Goal: Task Accomplishment & Management: Manage account settings

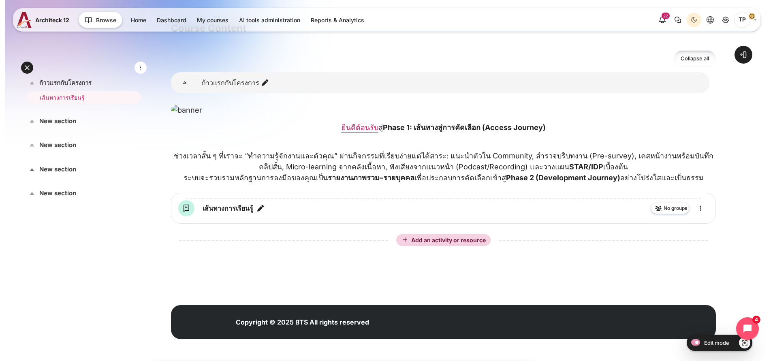
scroll to position [182, 0]
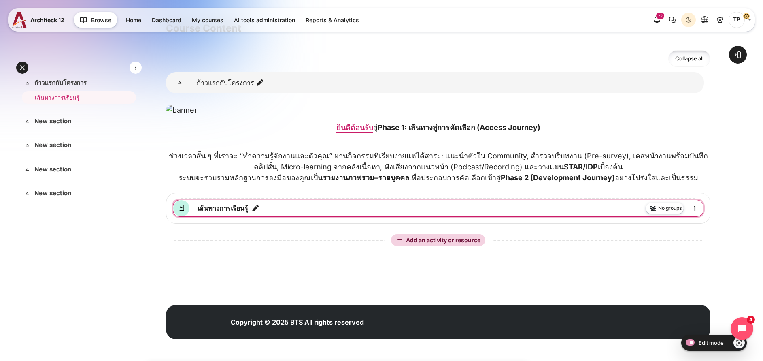
click at [260, 212] on icon "Edit title" at bounding box center [256, 208] width 8 height 8
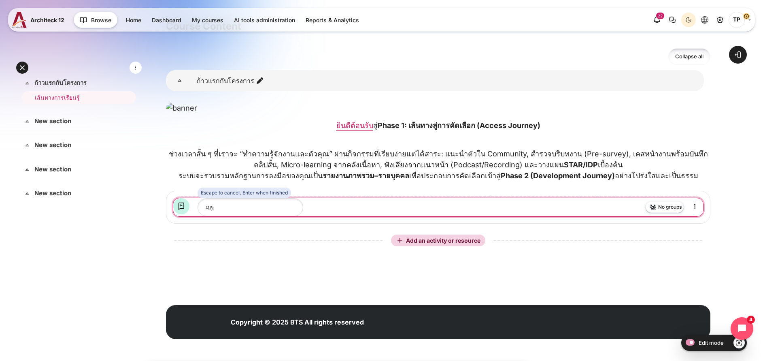
type input "ญ"
type input "Program Kick-off"
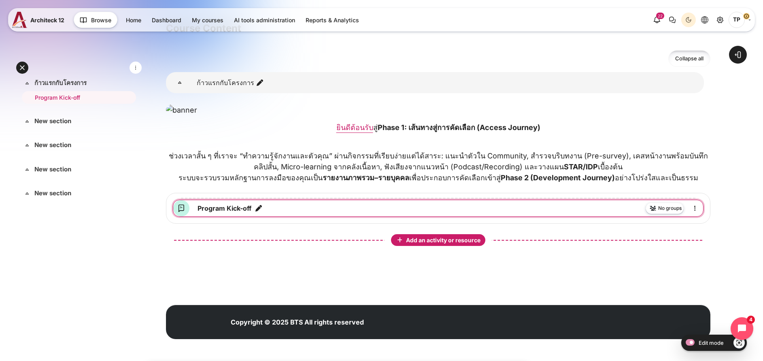
click at [428, 243] on span "Add an activity or resource" at bounding box center [444, 240] width 76 height 7
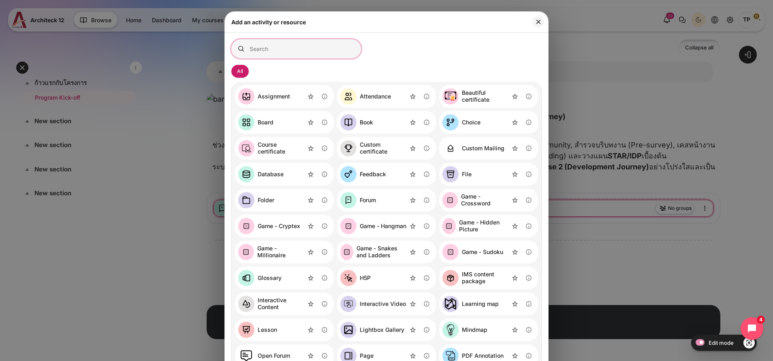
click at [279, 53] on input "Search for activities by name or description" at bounding box center [296, 48] width 130 height 19
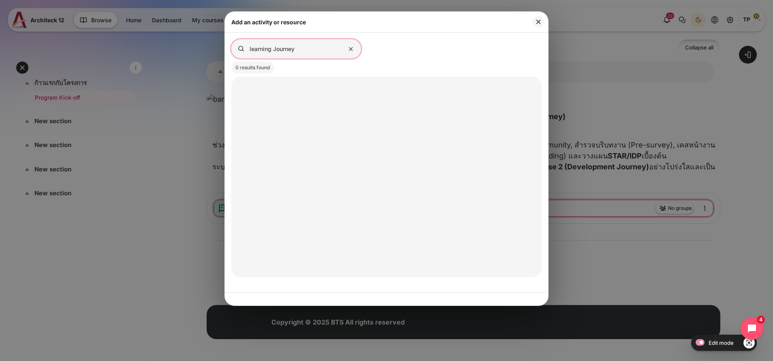
type input "learning Journey"
click at [305, 49] on input "learning Journey" at bounding box center [296, 48] width 130 height 19
click at [276, 49] on input "learning Journey" at bounding box center [296, 48] width 130 height 19
drag, startPoint x: 274, startPoint y: 49, endPoint x: 217, endPoint y: 54, distance: 57.8
click at [198, 48] on div "Add an activity or resource Search for activities by name or description learni…" at bounding box center [386, 180] width 773 height 361
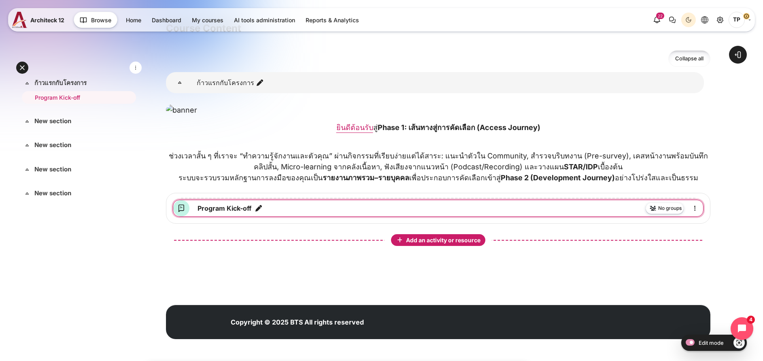
click at [447, 243] on span "Add an activity or resource" at bounding box center [444, 240] width 76 height 7
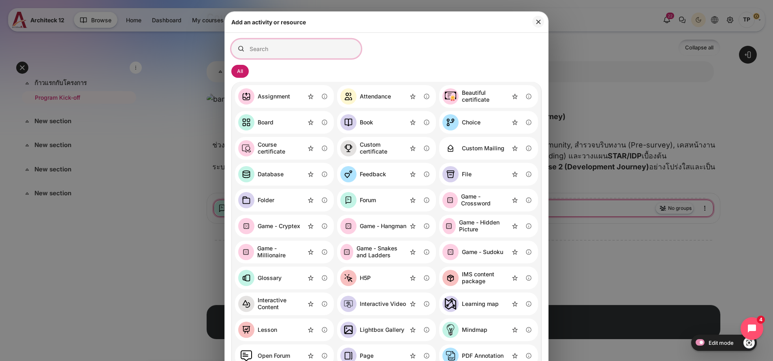
click at [288, 51] on input "Search for activities by name or description" at bounding box center [296, 48] width 130 height 19
type input "journey"
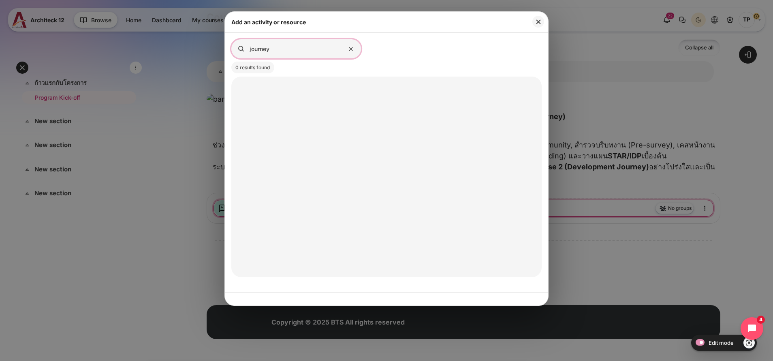
drag, startPoint x: 300, startPoint y: 49, endPoint x: 166, endPoint y: 46, distance: 133.7
click at [166, 46] on div "Add an activity or resource Search for activities by name or description journe…" at bounding box center [386, 180] width 773 height 361
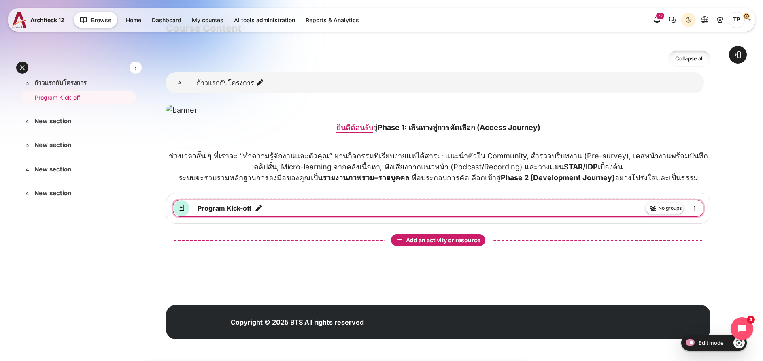
click at [451, 243] on span "Add an activity or resource" at bounding box center [444, 240] width 76 height 7
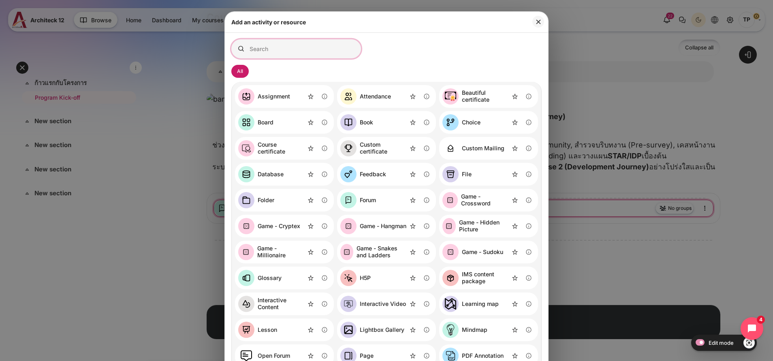
click at [309, 49] on input "Search for activities by name or description" at bounding box center [296, 48] width 130 height 19
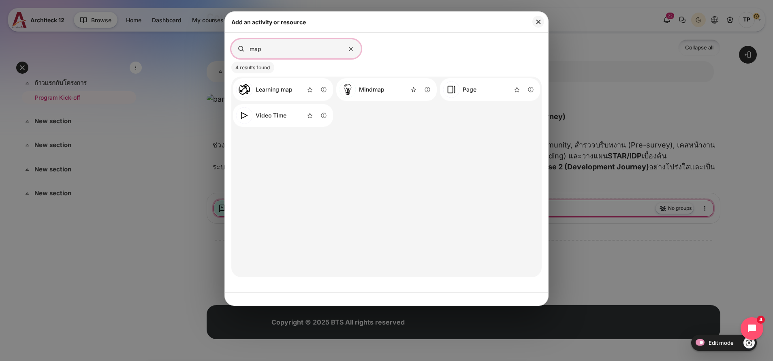
type input "map"
click at [256, 81] on link "Learning map" at bounding box center [264, 89] width 56 height 16
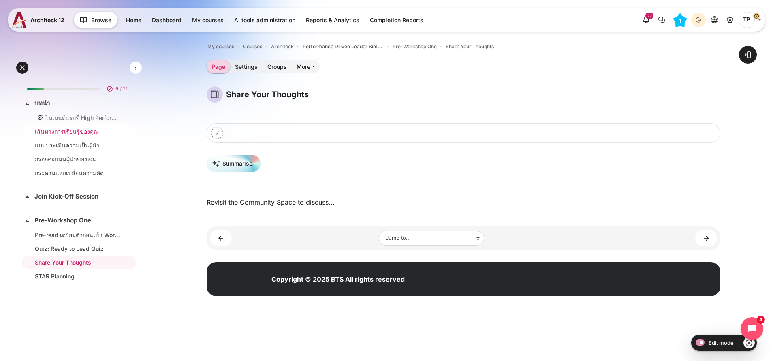
click at [60, 130] on link "เส้นทางการเรียนรู้ของคุณ" at bounding box center [77, 131] width 85 height 9
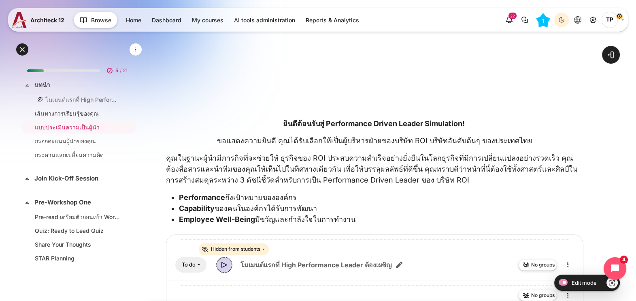
scroll to position [34, 0]
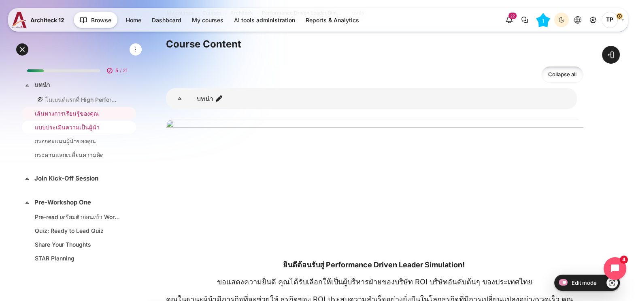
drag, startPoint x: 64, startPoint y: 124, endPoint x: 57, endPoint y: 132, distance: 10.3
click at [64, 124] on link "แบบประเมินความเป็นผู้นำ" at bounding box center [77, 127] width 85 height 9
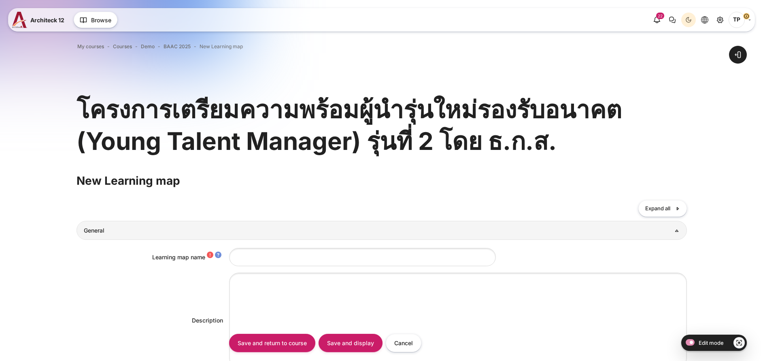
type input "#c01c28"
type input "#26a269"
type input "#ffffff"
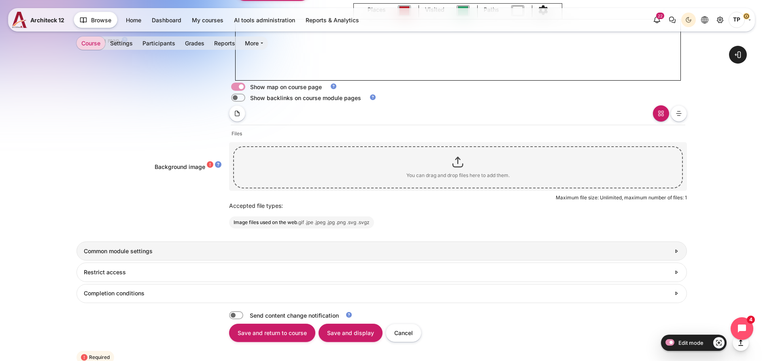
scroll to position [486, 0]
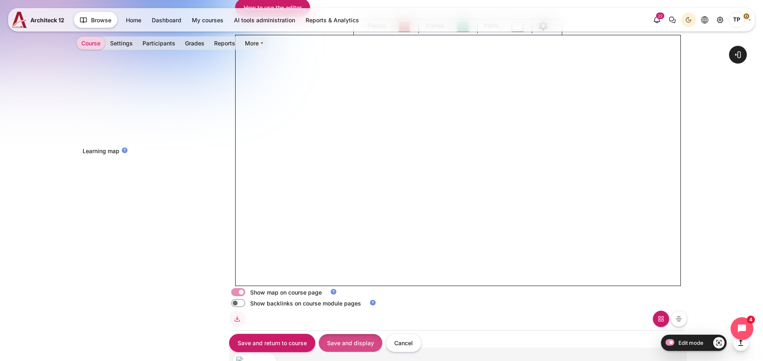
click at [371, 342] on input "Save and display" at bounding box center [351, 343] width 64 height 18
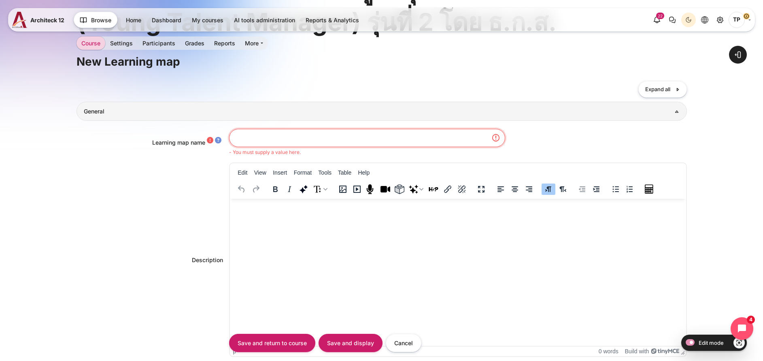
scroll to position [77, 0]
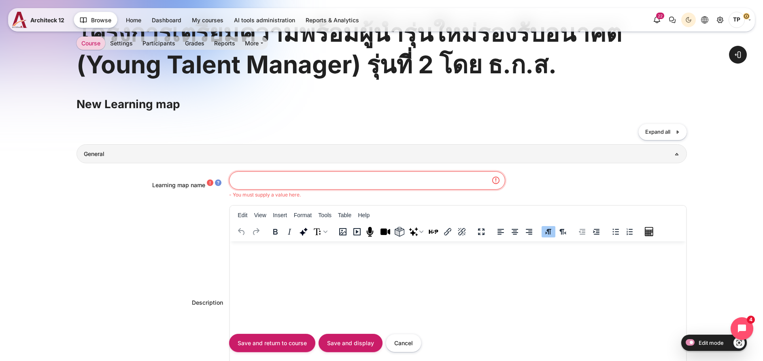
type input "t"
type input "เส้นทางการเรียนรู้ของคุณ"
click at [349, 334] on input "Save and display" at bounding box center [351, 343] width 64 height 18
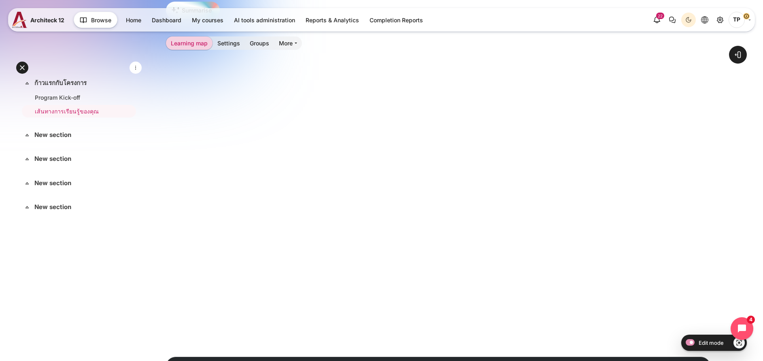
scroll to position [151, 0]
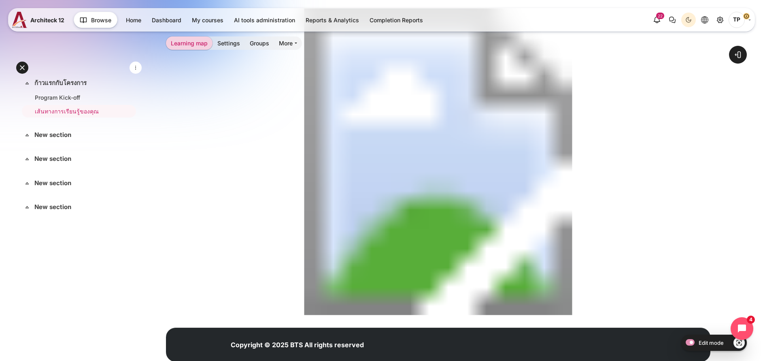
click at [324, 169] on image "Content" at bounding box center [438, 162] width 545 height 307
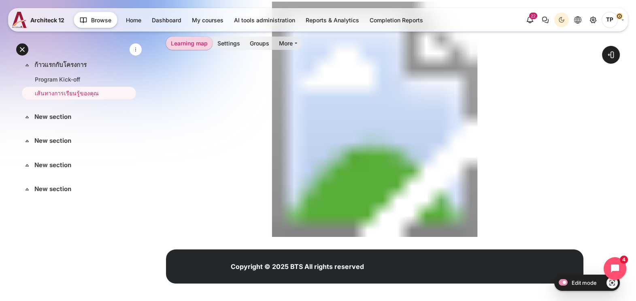
scroll to position [162, 0]
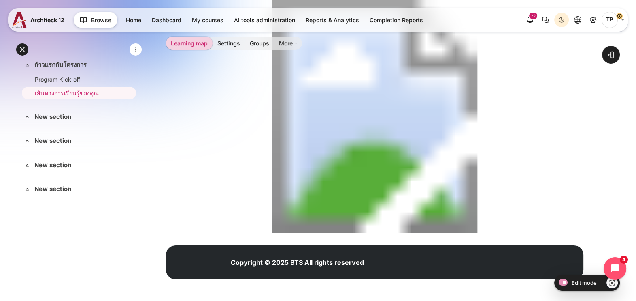
click at [311, 135] on image "Content" at bounding box center [375, 115] width 418 height 235
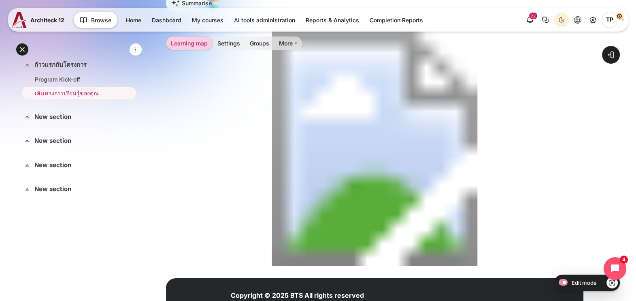
scroll to position [10, 0]
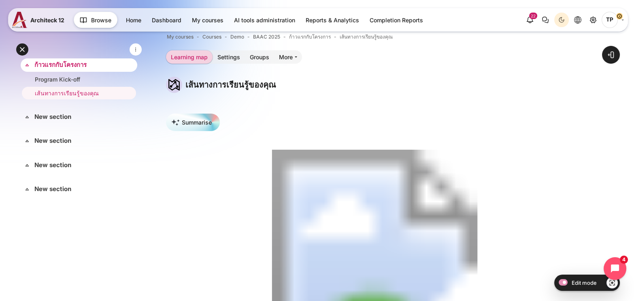
click at [59, 64] on link "ก้าวแรกกับโครงการ" at bounding box center [77, 64] width 87 height 9
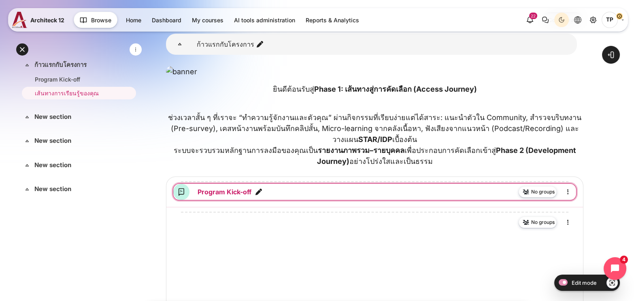
scroll to position [253, 0]
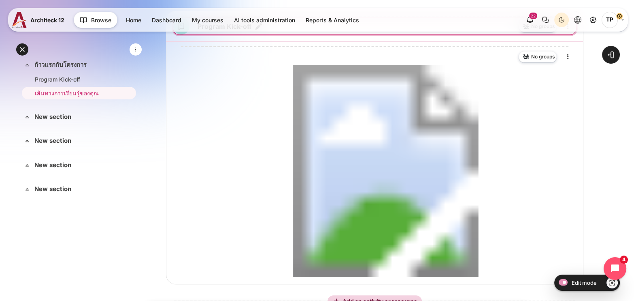
click at [259, 30] on icon "Edit title" at bounding box center [259, 26] width 8 height 8
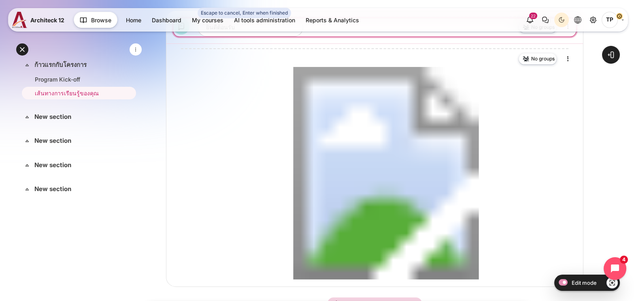
type input "ยินดีต้อนรับ!"
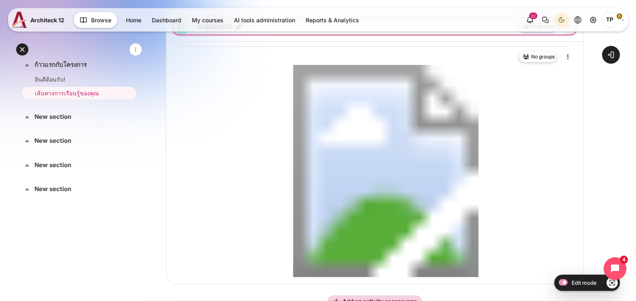
click at [567, 31] on icon "Edit" at bounding box center [568, 26] width 10 height 10
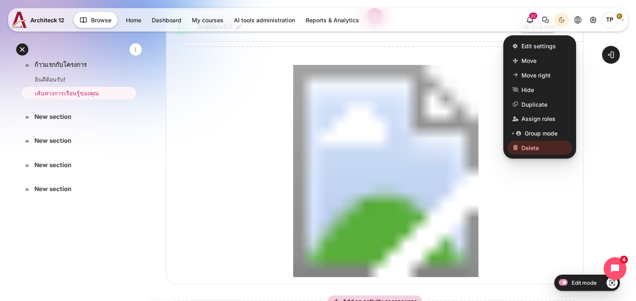
click at [217, 23] on div "Content" at bounding box center [375, 16] width 404 height 13
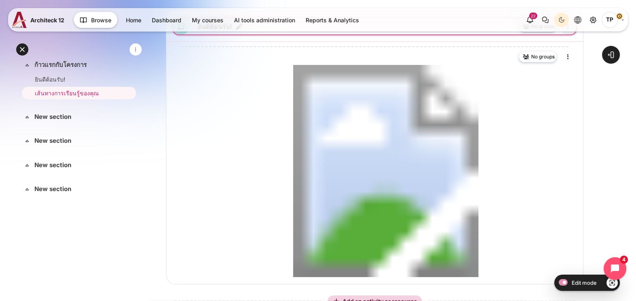
click at [567, 31] on icon "Edit" at bounding box center [568, 26] width 10 height 10
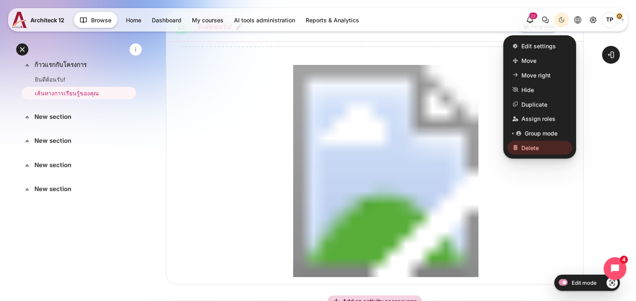
click at [224, 31] on link "ยินดีต้อนรับ! Forum" at bounding box center [215, 26] width 34 height 10
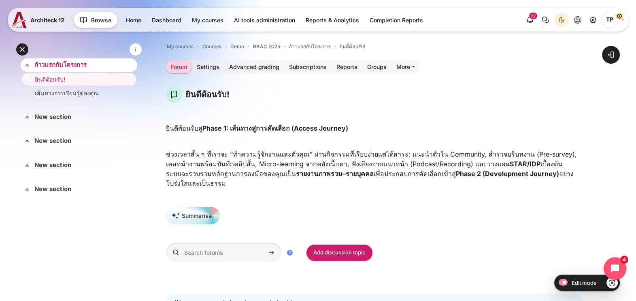
click at [51, 65] on link "ก้าวแรกกับโครงการ" at bounding box center [77, 64] width 87 height 9
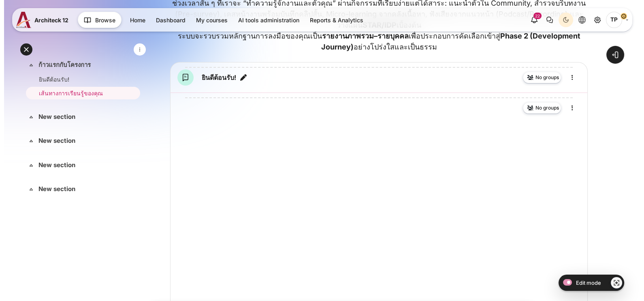
scroll to position [253, 0]
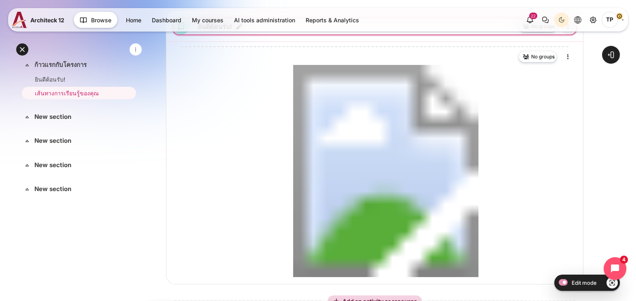
click at [573, 31] on icon "Edit" at bounding box center [568, 26] width 10 height 10
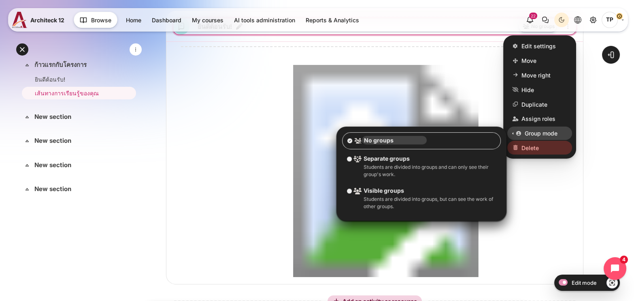
click at [522, 152] on span "Delete" at bounding box center [530, 147] width 17 height 9
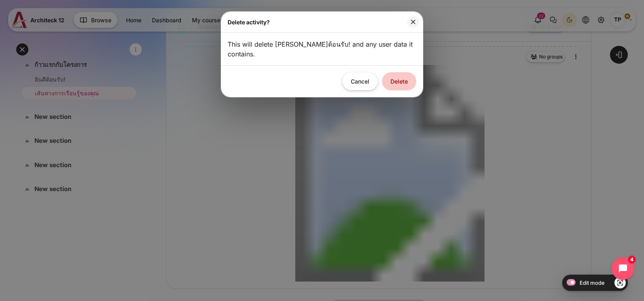
click at [401, 75] on button "Delete" at bounding box center [399, 81] width 34 height 18
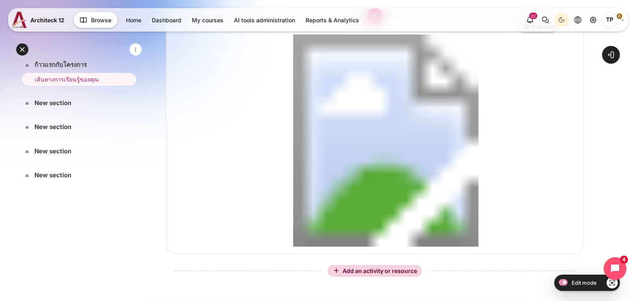
click at [372, 24] on button "Insert an activity or resource before 'เส้นทางการเรียนรู้ของคุณ'" at bounding box center [375, 16] width 16 height 16
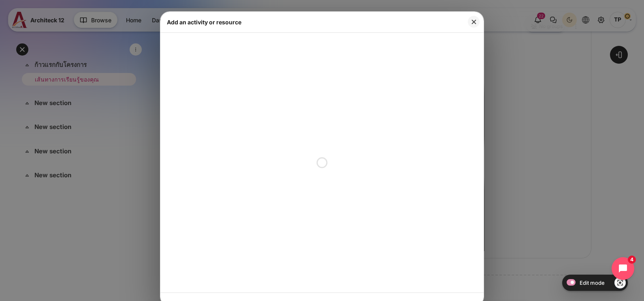
scroll to position [3, 0]
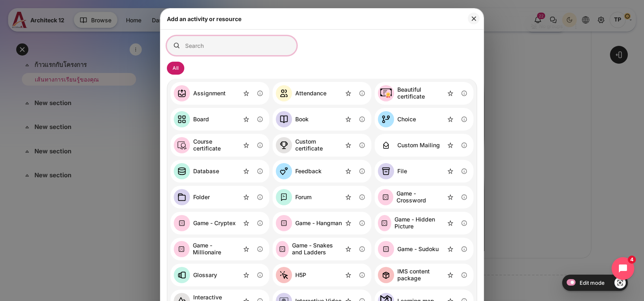
click at [242, 41] on input "Search for activities by name or description" at bounding box center [232, 45] width 130 height 19
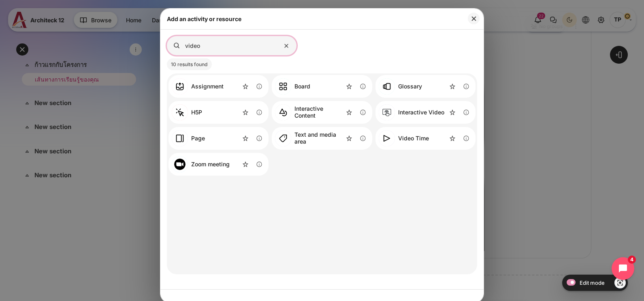
type input "video"
click at [389, 143] on link "Video Time" at bounding box center [404, 138] width 50 height 16
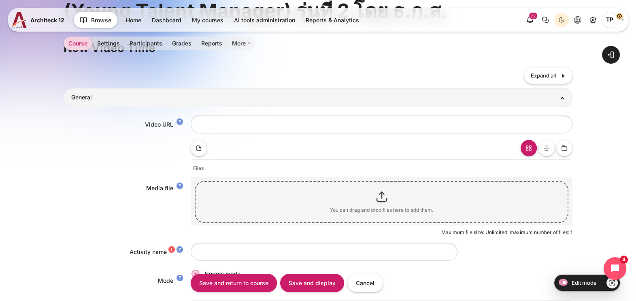
scroll to position [152, 0]
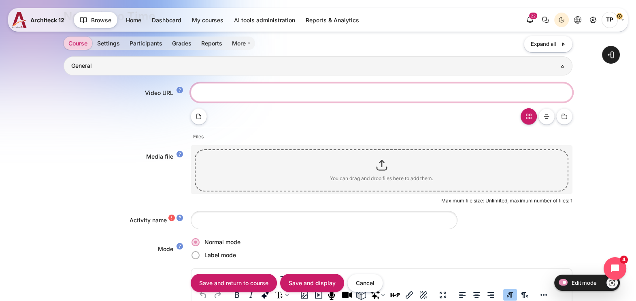
click at [218, 94] on input "Video URL" at bounding box center [382, 92] width 382 height 18
paste input "https://vimeo.com/880421599/aa3b20dac9?share=copy"
type input "[URL][DOMAIN_NAME]"
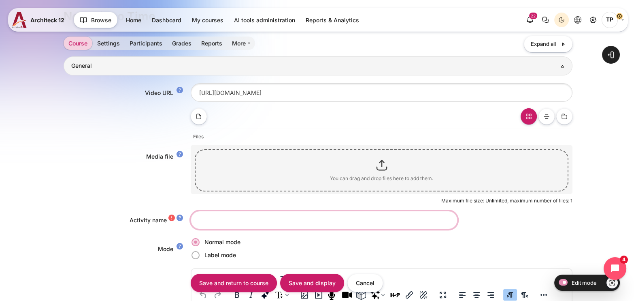
click at [245, 226] on input "Activity name" at bounding box center [324, 220] width 267 height 18
type input "f"
type input "ยินดีต้อนรับ!"
click at [318, 270] on div "Edit View Insert Format Tools Table Help" at bounding box center [382, 278] width 380 height 16
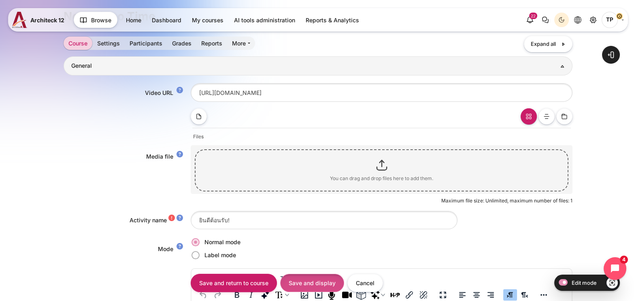
click at [314, 285] on input "Save and display" at bounding box center [312, 282] width 64 height 18
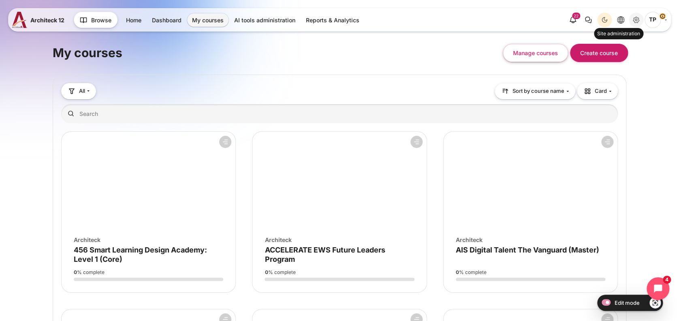
click at [630, 19] on link "Site administration" at bounding box center [636, 20] width 15 height 15
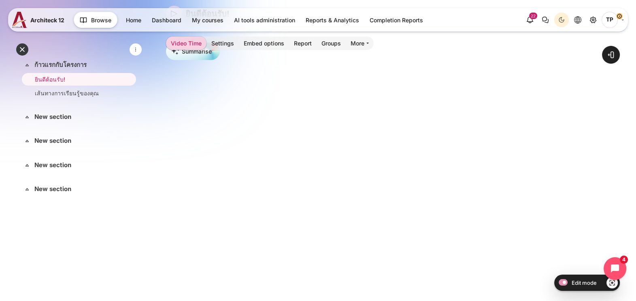
scroll to position [104, 0]
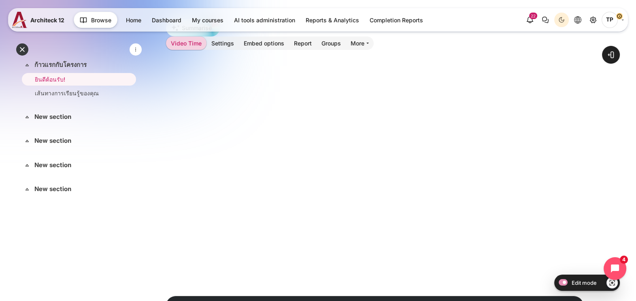
click at [164, 165] on div "Open course index Open block drawer" at bounding box center [374, 135] width 523 height 432
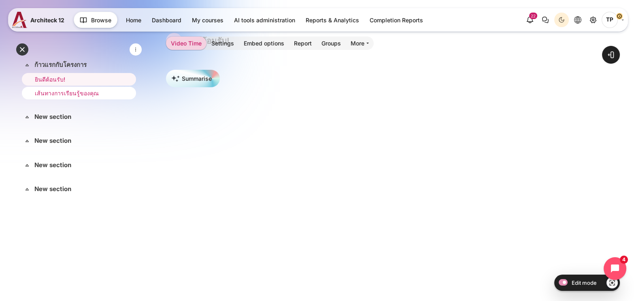
click at [33, 98] on li "เส้นทางการเรียนรู้ของคุณ" at bounding box center [79, 93] width 114 height 13
click at [80, 81] on link "ยินดีต้อนรับ!" at bounding box center [77, 79] width 85 height 9
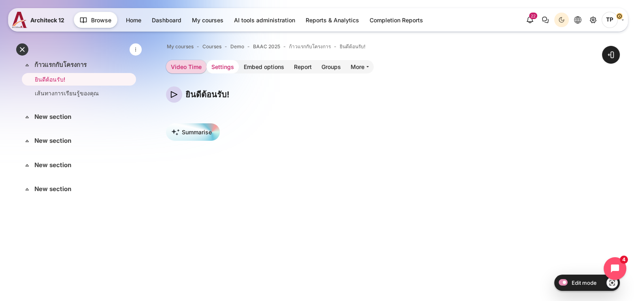
click at [209, 69] on link "Settings" at bounding box center [223, 66] width 32 height 13
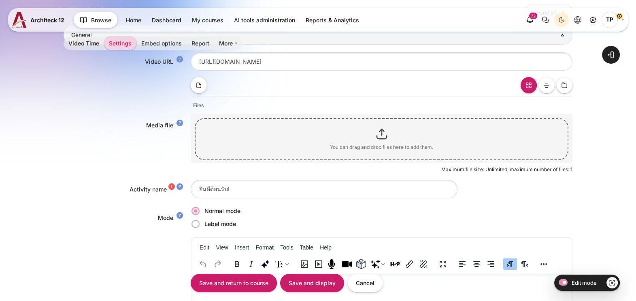
scroll to position [202, 0]
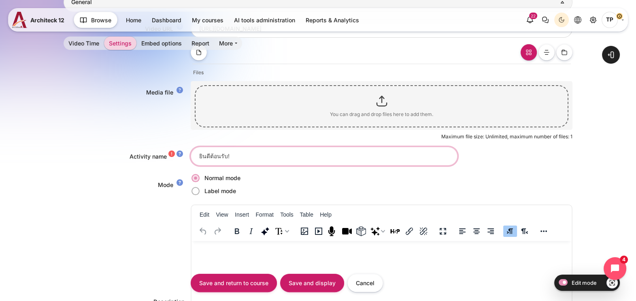
drag, startPoint x: 160, startPoint y: 158, endPoint x: 89, endPoint y: 156, distance: 70.9
click at [89, 156] on div "Activity name ยินดีต้อนรับ!" at bounding box center [318, 156] width 509 height 18
click at [279, 138] on div "Maximum file size: Unlimited, maximum number of files: 1 - drag and drop not su…" at bounding box center [382, 136] width 382 height 7
drag, startPoint x: 244, startPoint y: 164, endPoint x: 252, endPoint y: 161, distance: 9.0
click at [243, 164] on input "ยินดีต้อนรับ!" at bounding box center [324, 156] width 267 height 18
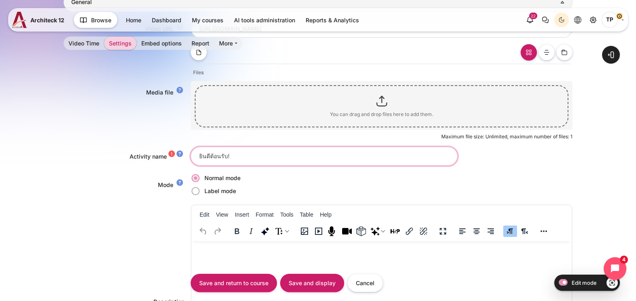
drag, startPoint x: 241, startPoint y: 157, endPoint x: 111, endPoint y: 155, distance: 129.6
click at [111, 155] on div "Activity name ยินดีต้อนรับ!" at bounding box center [318, 156] width 509 height 18
click at [245, 153] on input "ยินดีต้อนรับ!" at bounding box center [324, 156] width 267 height 18
click at [253, 152] on input "ยินดีต้อนรับ!" at bounding box center [324, 156] width 267 height 18
drag, startPoint x: 250, startPoint y: 152, endPoint x: 154, endPoint y: 154, distance: 96.4
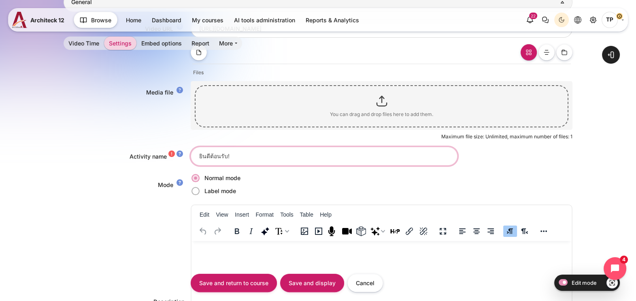
click at [147, 153] on div "Activity name ยินดีต้อนรับ!" at bounding box center [318, 156] width 509 height 18
paste input "รื่องนี้เกี่ยวกับคุณอย่างไร?"
type input "เรื่องนี้เกี่ยวกับคุณอย่างไร?"
click at [306, 284] on input "Save and display" at bounding box center [312, 282] width 64 height 18
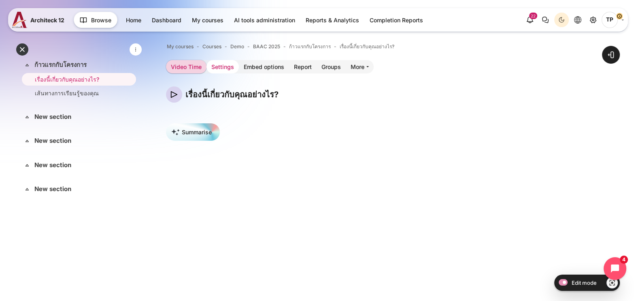
click at [215, 69] on link "Settings" at bounding box center [223, 66] width 32 height 13
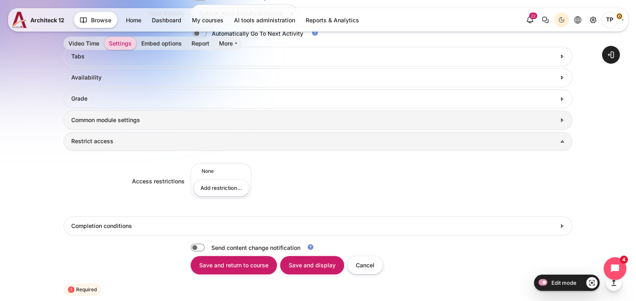
click at [107, 118] on h3 "Common module settings" at bounding box center [313, 119] width 485 height 7
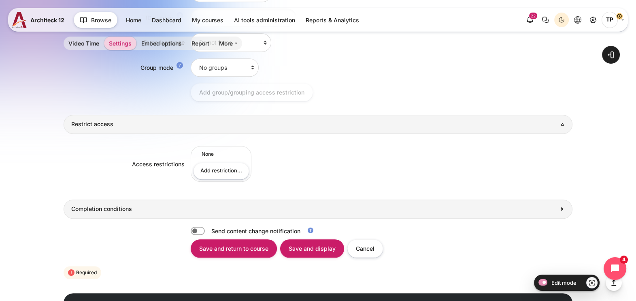
scroll to position [1051, 0]
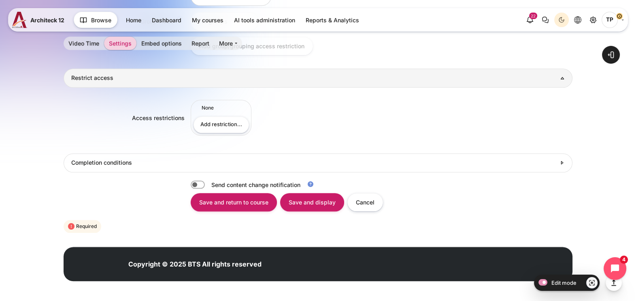
click at [107, 146] on div "Access restrictions {"op":"&","c":[],"showc":[]} Set of 0 restriction(s) Studen…" at bounding box center [318, 119] width 509 height 64
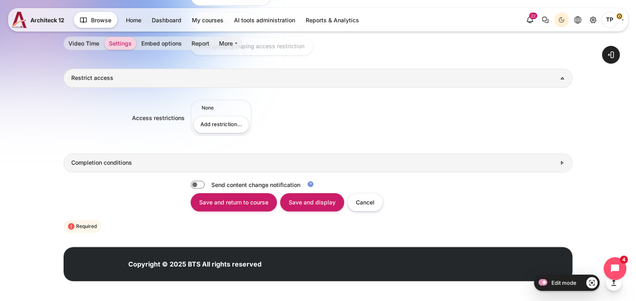
click at [100, 160] on h3 "Completion conditions" at bounding box center [313, 162] width 485 height 7
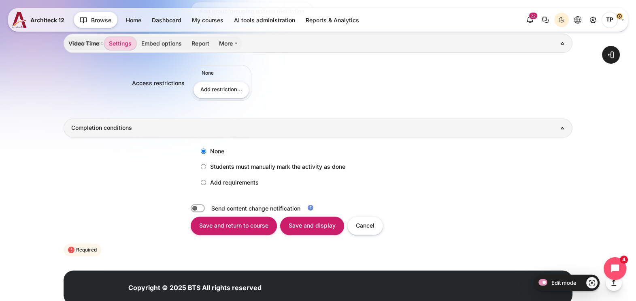
scroll to position [1109, 0]
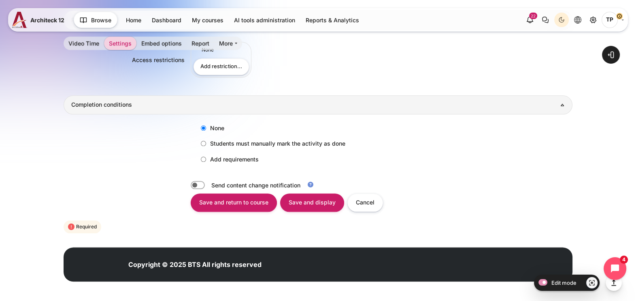
click at [203, 153] on label "Add requirements" at bounding box center [228, 158] width 62 height 13
click at [203, 156] on input "Add requirements" at bounding box center [203, 158] width 5 height 5
radio input "true"
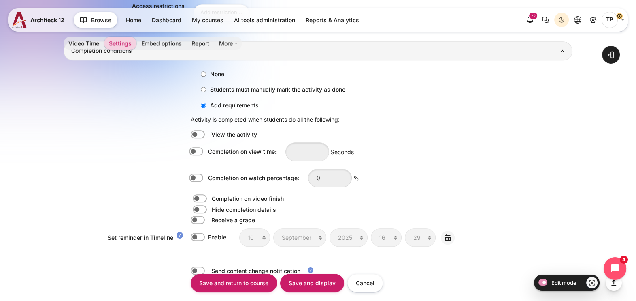
scroll to position [1210, 0]
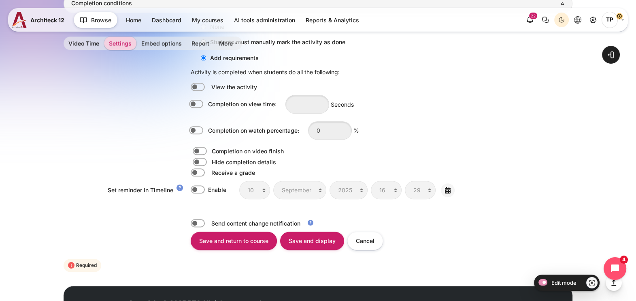
click at [207, 130] on label "Content" at bounding box center [208, 130] width 2 height 9
click at [194, 130] on input "Completion on watch percentage:" at bounding box center [198, 130] width 14 height 8
checkbox input "true"
click at [338, 129] on input "0" at bounding box center [330, 130] width 44 height 18
type input "80"
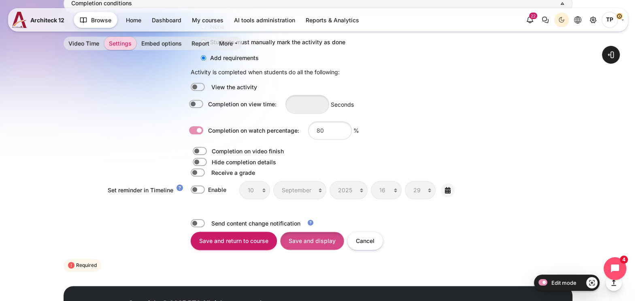
click at [320, 240] on input "Save and display" at bounding box center [312, 240] width 64 height 18
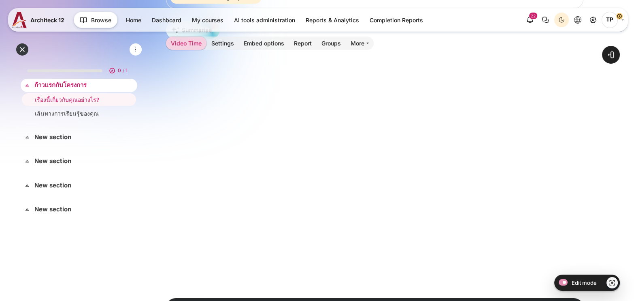
scroll to position [188, 0]
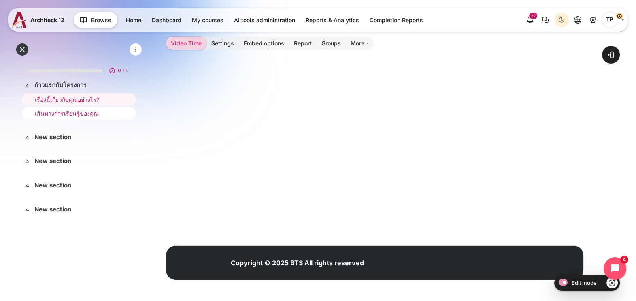
click at [57, 109] on link "เส้นทางการเรียนรู้ของคุณ" at bounding box center [77, 113] width 85 height 9
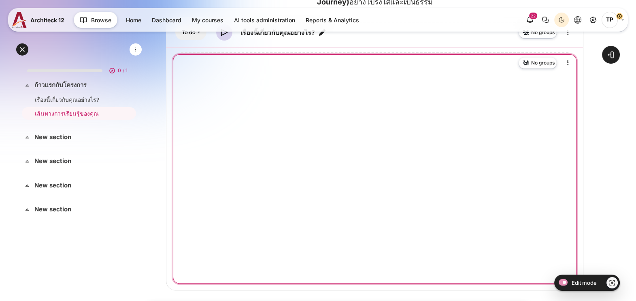
scroll to position [243, 0]
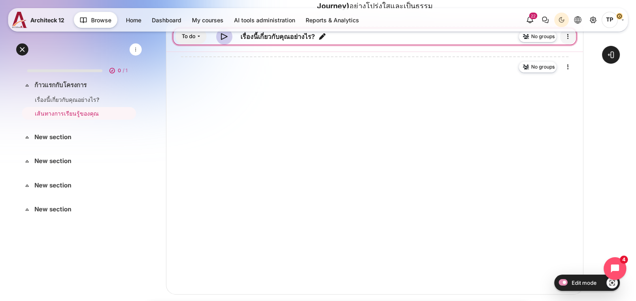
click at [568, 41] on icon "Edit" at bounding box center [568, 37] width 10 height 10
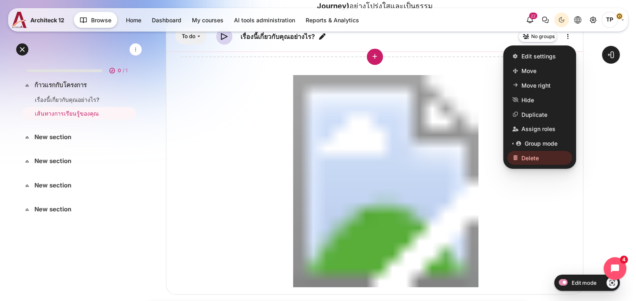
drag, startPoint x: 544, startPoint y: 181, endPoint x: 540, endPoint y: 177, distance: 5.2
click at [542, 60] on span "Edit settings" at bounding box center [539, 56] width 34 height 9
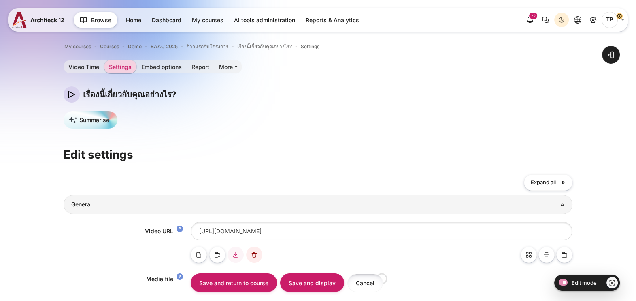
click at [363, 281] on input "Cancel" at bounding box center [366, 282] width 36 height 18
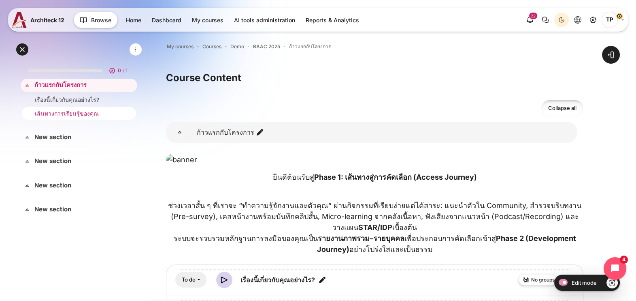
click at [53, 113] on link "เส้นทางการเรียนรู้ของคุณ" at bounding box center [77, 113] width 85 height 9
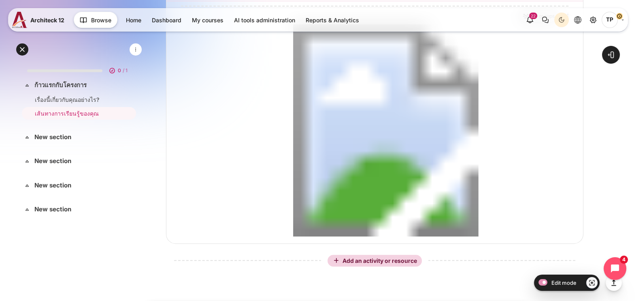
scroll to position [290, 0]
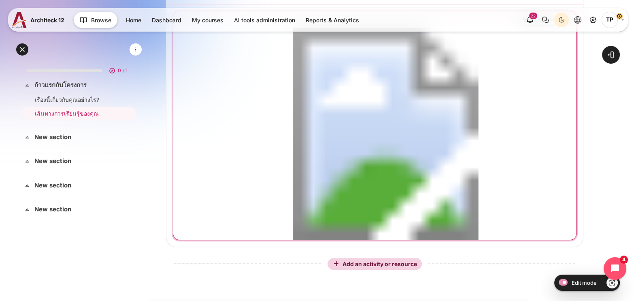
click at [571, 24] on icon "Edit" at bounding box center [568, 20] width 10 height 10
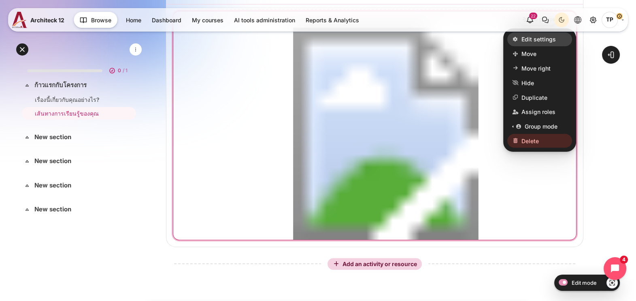
click at [535, 43] on span "Edit settings" at bounding box center [539, 39] width 34 height 9
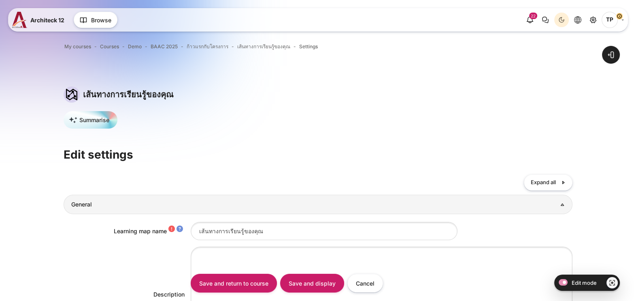
type input "#c01c28"
type input "#26a269"
type input "#ffffff"
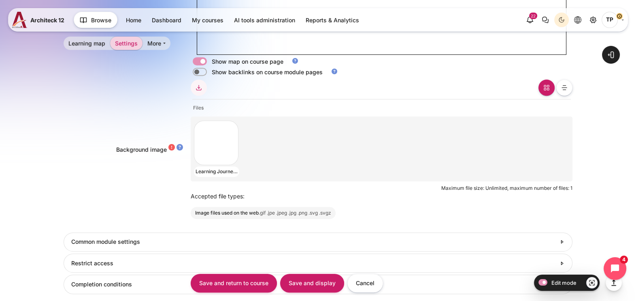
scroll to position [773, 0]
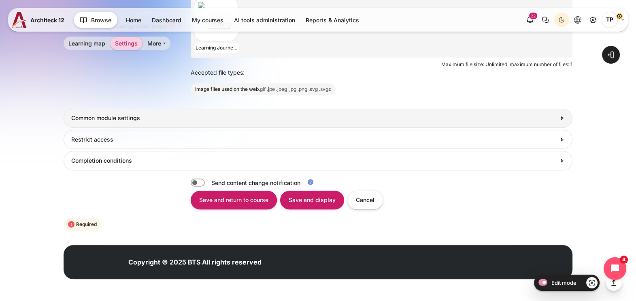
click at [97, 110] on link "Common module settings" at bounding box center [318, 118] width 509 height 19
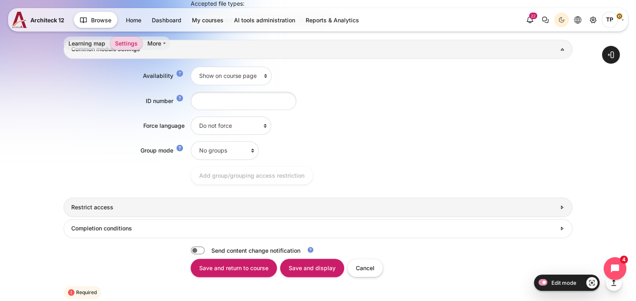
scroll to position [874, 0]
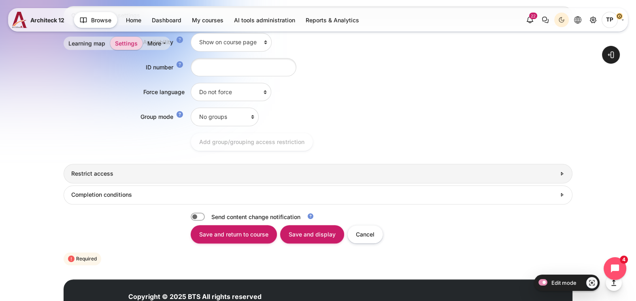
click at [85, 168] on link "Restrict access" at bounding box center [318, 173] width 509 height 19
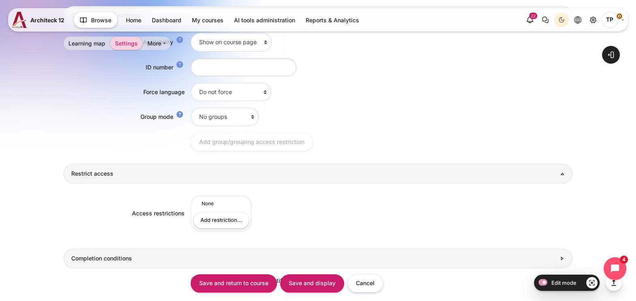
click at [79, 253] on link "Completion conditions" at bounding box center [318, 257] width 509 height 19
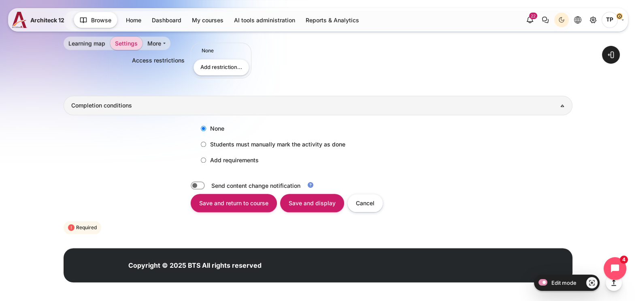
scroll to position [1031, 0]
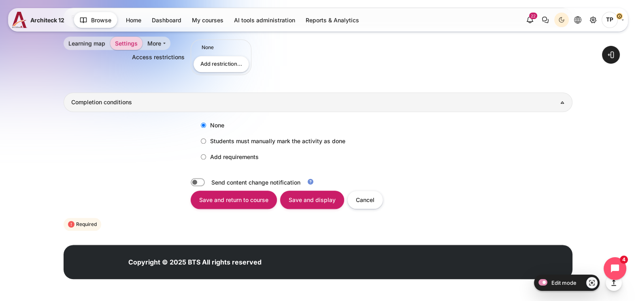
click at [209, 161] on label "Add requirements" at bounding box center [228, 156] width 62 height 13
click at [206, 159] on input "Add requirements" at bounding box center [203, 156] width 5 height 5
radio input "true"
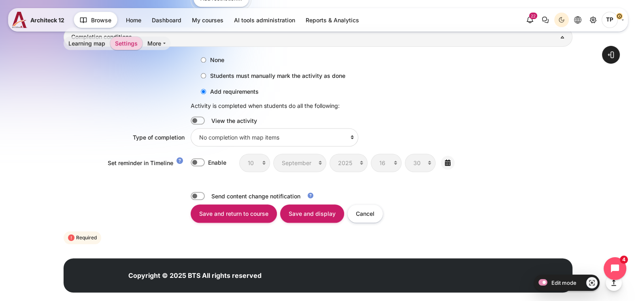
scroll to position [1110, 0]
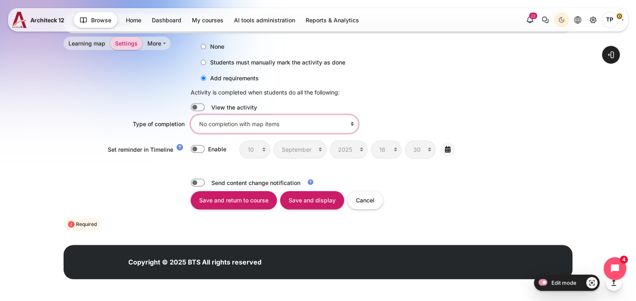
click at [211, 122] on select "No completion with map items Reaching one target place is necessary for complet…" at bounding box center [275, 124] width 168 height 18
select select "1"
click at [191, 115] on select "No completion with map items Reaching one target place is necessary for complet…" at bounding box center [275, 124] width 168 height 18
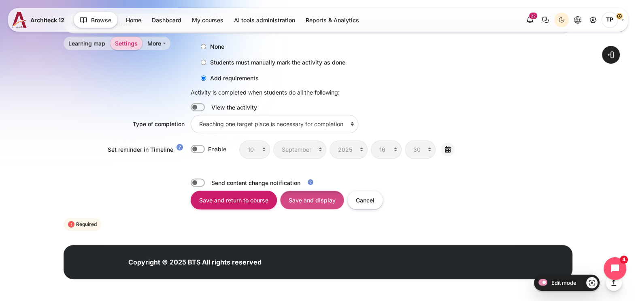
click at [314, 196] on input "Save and display" at bounding box center [312, 199] width 64 height 18
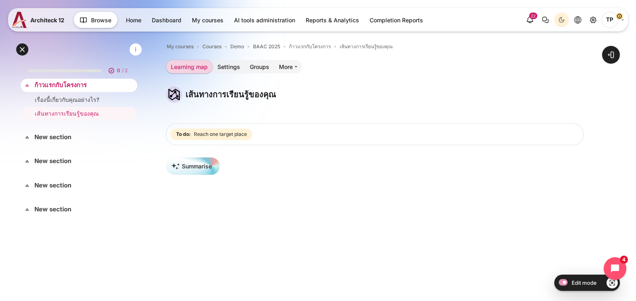
click at [93, 87] on link "ก้าวแรกกับโครงการ" at bounding box center [77, 85] width 87 height 9
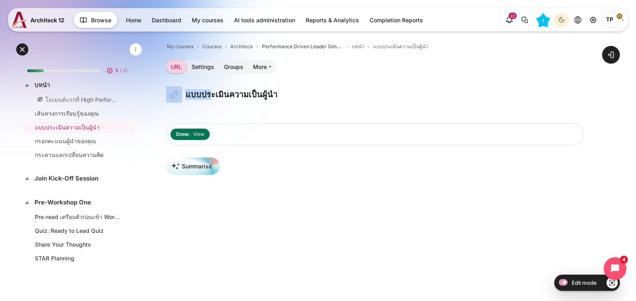
drag, startPoint x: 284, startPoint y: 83, endPoint x: 210, endPoint y: 89, distance: 73.6
click at [210, 89] on div "My courses Courses Architeck Performance Driven Leader Simulation Old บทนำ แบบป…" at bounding box center [375, 257] width 418 height 433
drag, startPoint x: 210, startPoint y: 89, endPoint x: 297, endPoint y: 111, distance: 89.5
click at [299, 117] on div "แบบประเมินความเป็นผู้นำ Blocks Completion requirements Done: View" at bounding box center [375, 262] width 418 height 353
drag, startPoint x: 280, startPoint y: 98, endPoint x: 179, endPoint y: 87, distance: 101.4
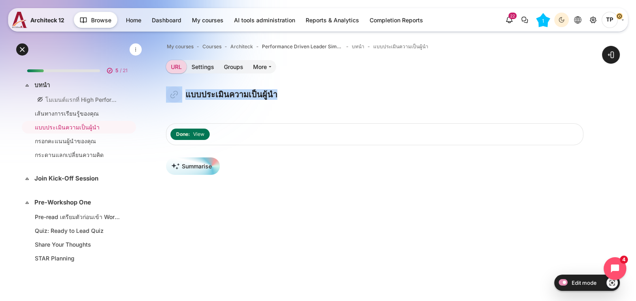
click at [179, 87] on div "แบบประเมินความเป็นผู้นำ" at bounding box center [375, 94] width 418 height 16
copy div "แบบประเมินความเป็นผู้นำ"
click at [48, 136] on link "กรอกคะแนนผู้นำของคุณ" at bounding box center [77, 140] width 85 height 9
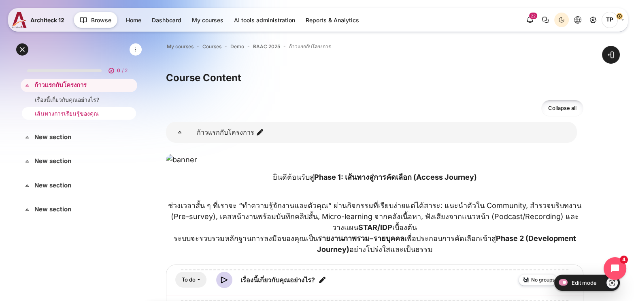
click at [72, 109] on link "เส้นทางการเรียนรู้ของคุณ" at bounding box center [77, 113] width 85 height 9
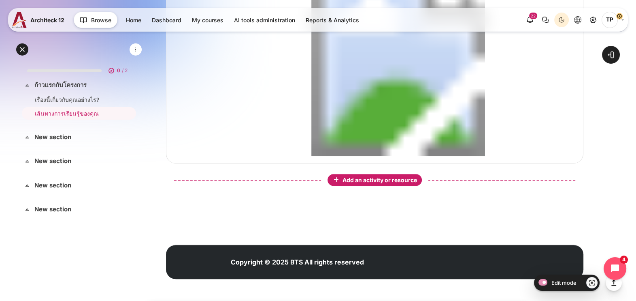
click at [339, 182] on icon "Content" at bounding box center [336, 179] width 7 height 7
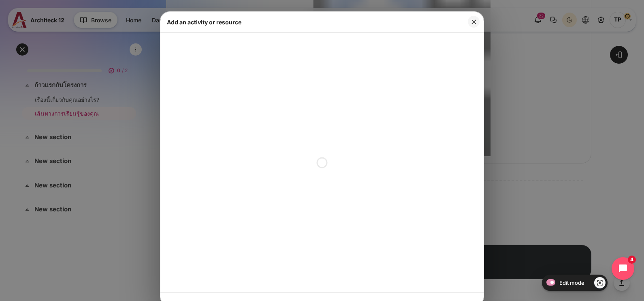
scroll to position [4, 0]
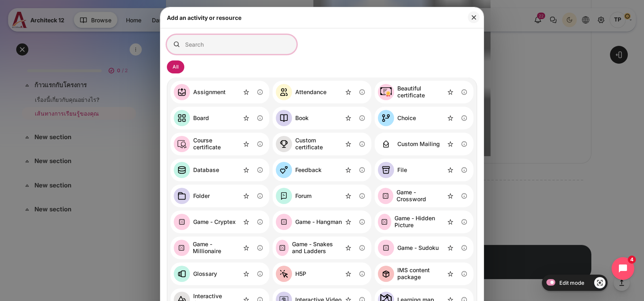
click at [223, 49] on input "Search for activities by name or description" at bounding box center [232, 44] width 130 height 19
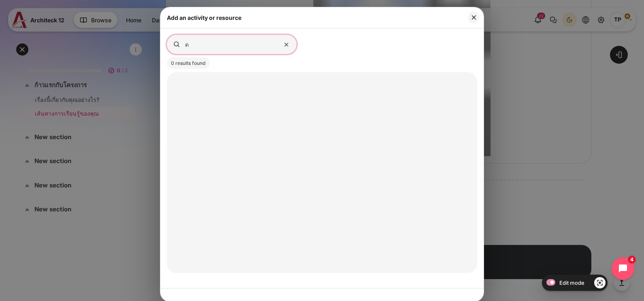
type input "ด"
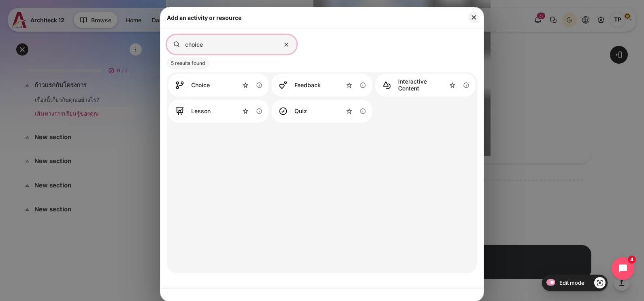
type input "choice"
click at [192, 83] on div "Choice" at bounding box center [200, 85] width 19 height 7
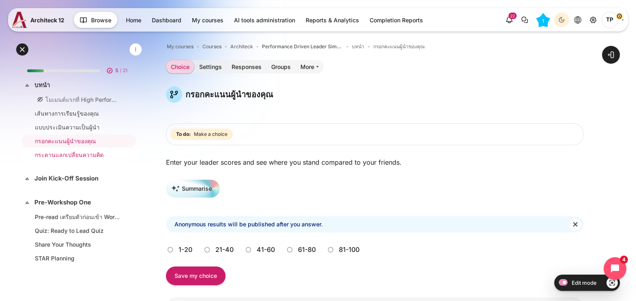
click at [65, 150] on link "กระดานแลกเปลี่ยนความคิด" at bounding box center [77, 154] width 85 height 9
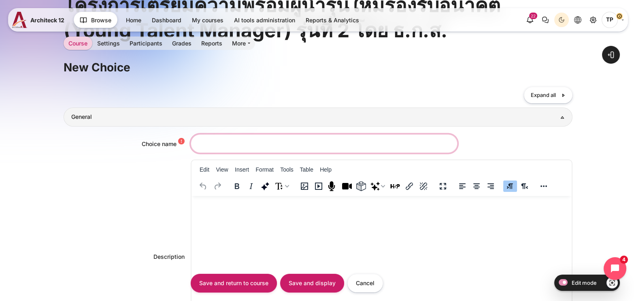
click at [205, 139] on input "Choice name" at bounding box center [324, 143] width 267 height 18
paste input "คุณกำลังเผชิญกับสถานการณ์ไหนอยู่ ?"
click at [282, 142] on input "คุณกำลังเผชิญกับสถานการณ์ไหนอยู่ ?" at bounding box center [324, 143] width 267 height 18
click at [285, 142] on input "คุณกำลังเผชิญกับสถานการณ์ไหนอยู่ ?" at bounding box center [324, 143] width 267 height 18
click at [301, 140] on input "คุณกำลังเผชิญกับสถานการณ์ไหนอยู่?" at bounding box center [324, 143] width 267 height 18
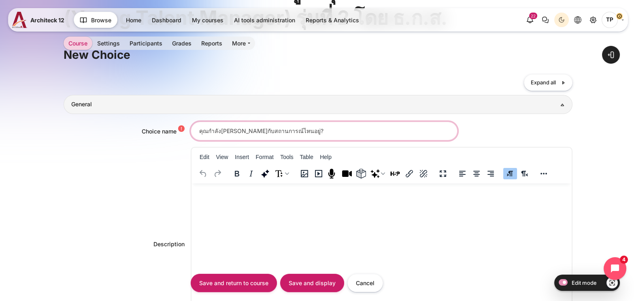
scroll to position [101, 0]
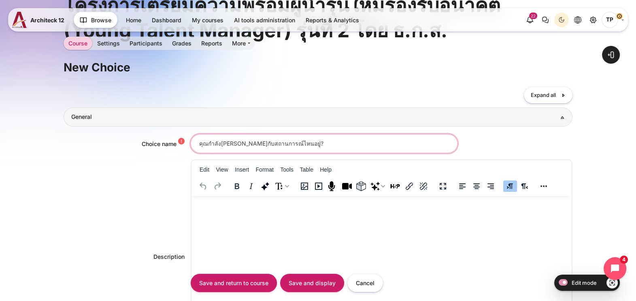
type input "คุณกำลังเผชิญกับสถานการณ์ไหนอยู่?"
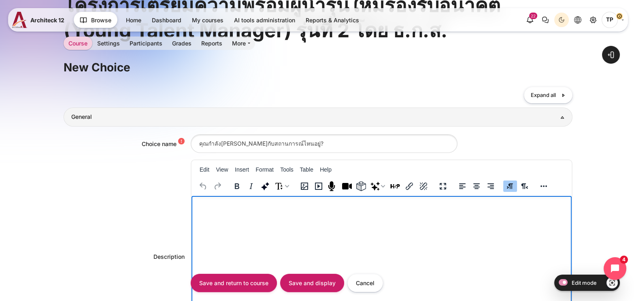
click at [260, 206] on p "Rich text area. Press ALT-0 for help." at bounding box center [382, 203] width 374 height 10
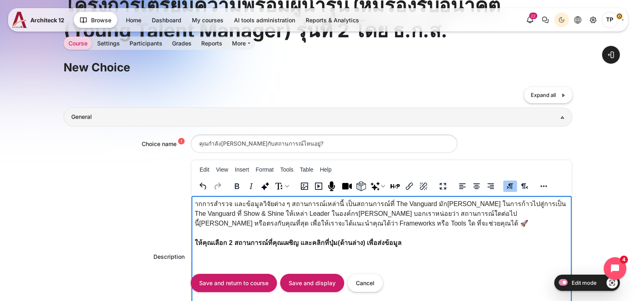
drag, startPoint x: 196, startPoint y: 203, endPoint x: 507, endPoint y: 388, distance: 361.7
click at [196, 203] on span "ากการสำรวจ และข้อมูลวิจัยต่าง ๆ สถานการณ์เหล่านี้ เป็นสถานการณ์ที่ The Vanguard…" at bounding box center [380, 213] width 371 height 26
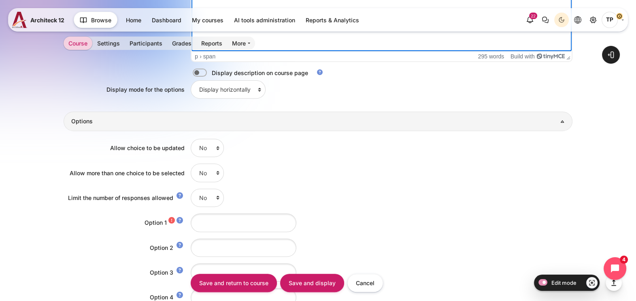
scroll to position [456, 0]
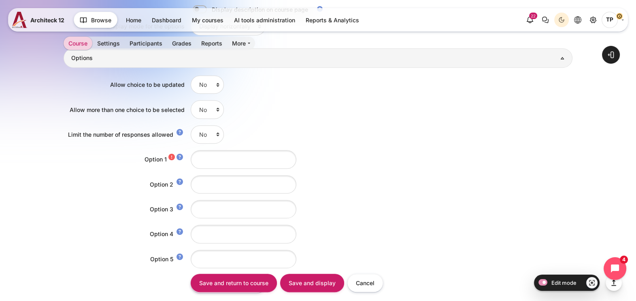
click at [207, 107] on select "No Yes" at bounding box center [207, 109] width 33 height 18
select select "1"
click at [191, 100] on select "No Yes" at bounding box center [207, 109] width 33 height 18
drag, startPoint x: 237, startPoint y: 154, endPoint x: 221, endPoint y: 152, distance: 15.8
click at [237, 154] on input "Option 1" at bounding box center [244, 159] width 106 height 18
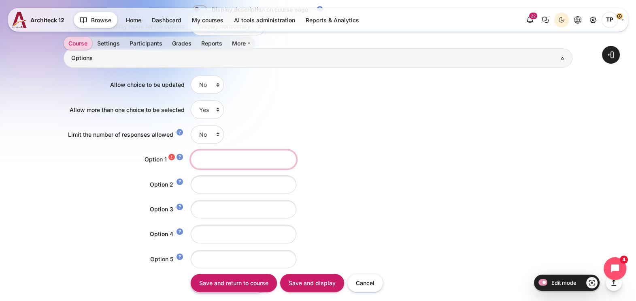
paste input "ได้รับมอบหมายงานจำนวนมาก โดยเป้าหมายของงานยากเกินกว่าจะทำสำเร็จได้จริง"
type input "ได้รับมอบหมายงานจำนวนมาก โดยเป้าหมายของงานยากเกินกว่าจะทำสำเร็จได้จริง"
click at [213, 186] on input "Option 2" at bounding box center [244, 184] width 106 height 18
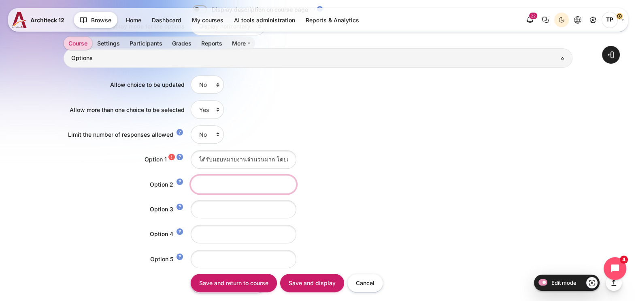
paste input "Balance ระหว่างหน้าที่การบริหารทีมกับการดูแลงาน Operation ของทีม"
type input "Balance ระหว่างหน้าที่การบริหารทีมกับการดูแลงาน Operation ของทีม"
click at [219, 212] on input "Option 3" at bounding box center [244, 209] width 106 height 18
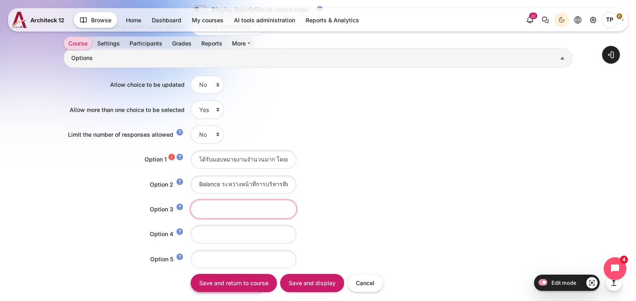
paste input "ทำหน้าที่เป็นคนกลางในการสื่อสารเป้าหมายที่ได้รับจากหัวหน้าให้กับน้องในทีม รู้สึ…"
type input "ทำหน้าที่เป็นคนกลางในการสื่อสารเป้าหมายที่ได้รับจากหัวหน้าให้กับน้องในทีม รู้สึ…"
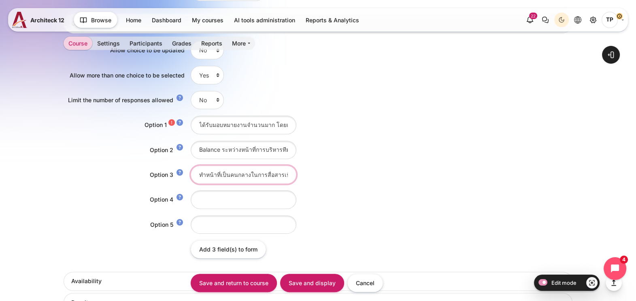
scroll to position [506, 0]
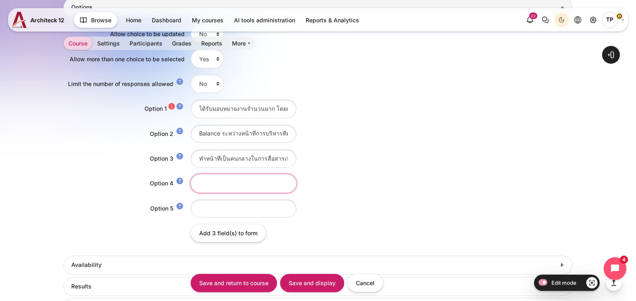
click at [206, 181] on input "Option 4" at bounding box center [244, 183] width 106 height 18
paste input "ประสานงานในการทำงานข้ามแผนก ให้สามารถทำงานร่วมกันได้อย่างราบรื่นและบรรลุเป้าหมาย"
type input "ประสานงานในการทำงานข้ามแผนก ให้สามารถทำงานร่วมกันได้อย่างราบรื่นและบรรลุเป้าหมาย"
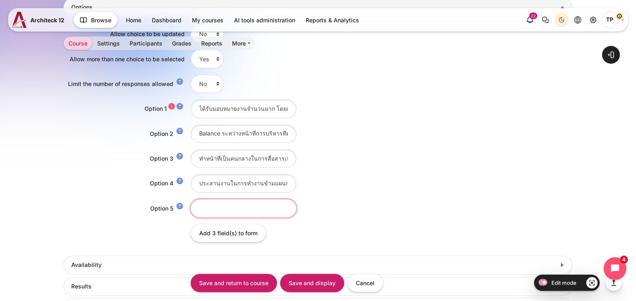
click at [219, 210] on input "Option 5" at bounding box center [244, 208] width 106 height 18
paste input "ร่งพัฒนาทีมให้สามารถปรับตัวทันต่อการเปลี่ยนแปลงขององค์กร"
drag, startPoint x: 208, startPoint y: 199, endPoint x: 149, endPoint y: 198, distance: 59.1
click at [149, 199] on div "Option 5 ร่งพัฒนาทีมให้สามารถปรับตัวทันต่อการเปลี่ยนแปลงขององค์กร" at bounding box center [318, 208] width 509 height 18
click at [196, 208] on input "ร่งพัฒนาทีมให้สามารถปรับตัวทันต่อการเปลี่ยนแปลงขององค์กร" at bounding box center [244, 208] width 106 height 18
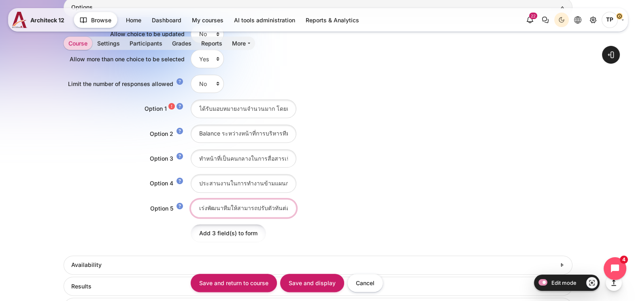
type input "เร่งพัฒนาทีมให้สามารถปรับตัวทันต่อการเปลี่ยนแปลงขององค์กร"
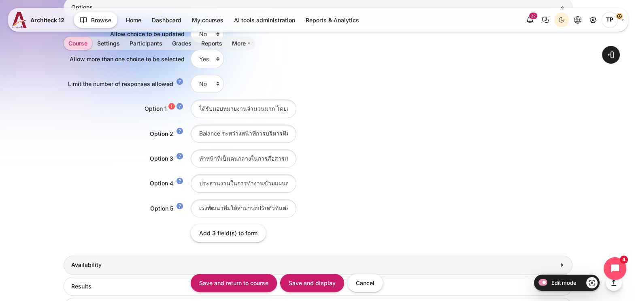
drag, startPoint x: 239, startPoint y: 232, endPoint x: 241, endPoint y: 254, distance: 22.4
click at [239, 232] on input "Add 3 field(s) to form" at bounding box center [228, 233] width 75 height 18
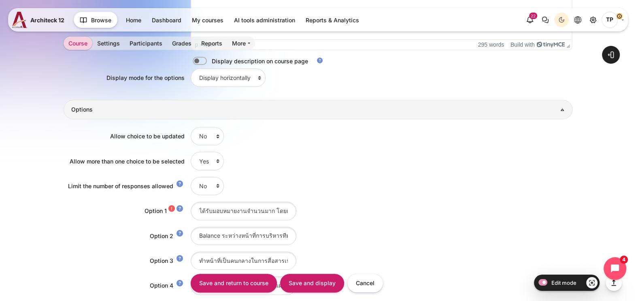
scroll to position [608, 0]
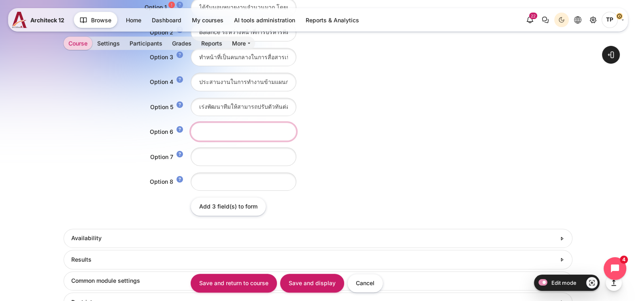
click at [213, 136] on input "Option 6" at bounding box center [244, 131] width 106 height 18
paste input "รับผิดชอบการสร้าง Performance ของทีม ให้สร้างผลงานที่ยอดเยี่ยม"
type input "รับผิดชอบการสร้าง Performance ของทีม ให้สร้างผลงานที่ยอดเยี่ยม"
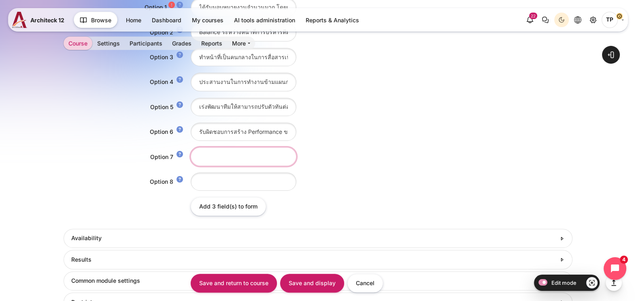
click at [220, 147] on input "Option 7" at bounding box center [244, 156] width 106 height 18
paste input "ดูแล Well-being ของลูกทีมและสร้างสภาพแวดล้อมในการทำงานที่ส่งเสริมกันและกัน"
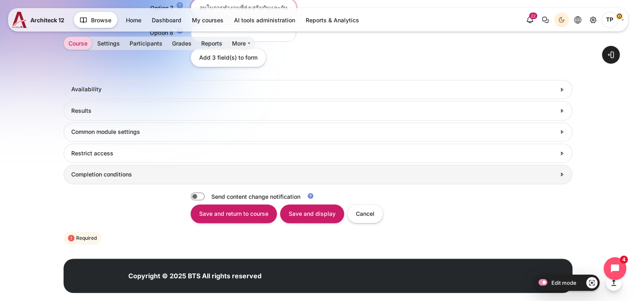
scroll to position [768, 0]
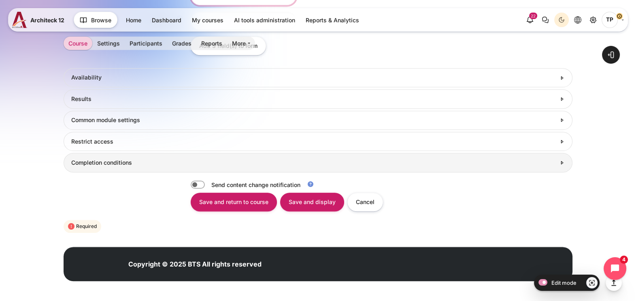
type input "ดูแล Well-being ของลูกทีมและสร้างสภาพแวดล้อมในการทำงานที่ส่งเสริมกันและกัน"
click at [115, 159] on h3 "Completion conditions" at bounding box center [313, 162] width 485 height 7
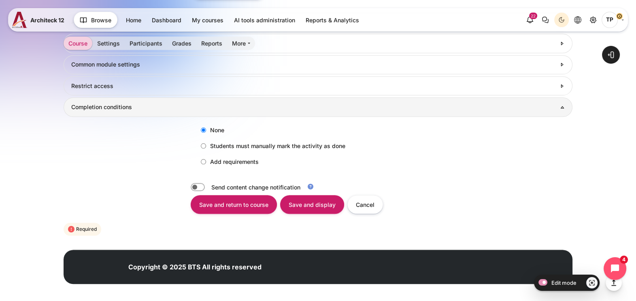
scroll to position [825, 0]
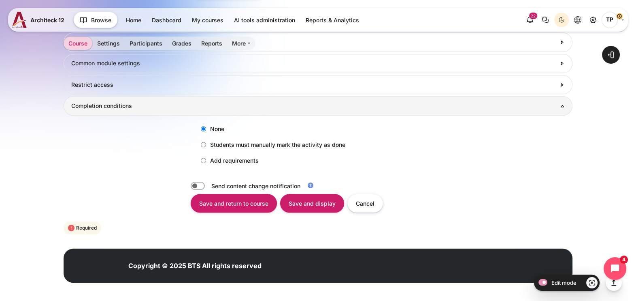
click at [220, 151] on div "None Students must manually mark the activity as done Add requirements Activity…" at bounding box center [318, 144] width 509 height 58
click at [219, 157] on label "Add requirements" at bounding box center [228, 160] width 62 height 13
click at [206, 158] on input "Add requirements" at bounding box center [203, 160] width 5 height 5
radio input "true"
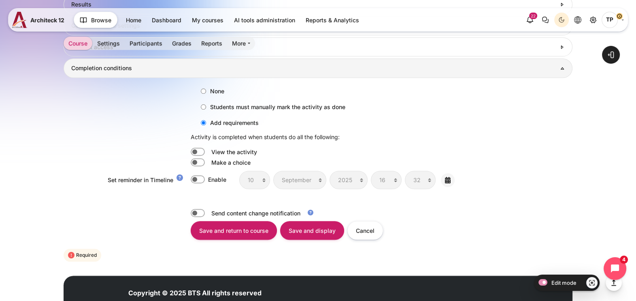
scroll to position [875, 0]
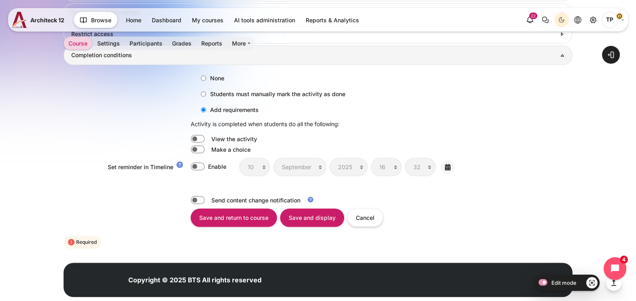
click at [208, 148] on label "Content" at bounding box center [209, 149] width 2 height 9
click at [194, 148] on input "Content" at bounding box center [198, 149] width 14 height 8
checkbox input "true"
click at [304, 210] on input "Save and display" at bounding box center [312, 217] width 64 height 18
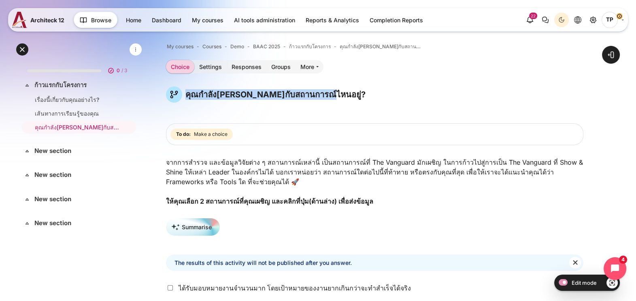
drag, startPoint x: 184, startPoint y: 97, endPoint x: 330, endPoint y: 99, distance: 146.2
click at [330, 99] on div "คุณกำลัง[PERSON_NAME]กับสถานการณ์ไหนอยู่?" at bounding box center [375, 94] width 418 height 16
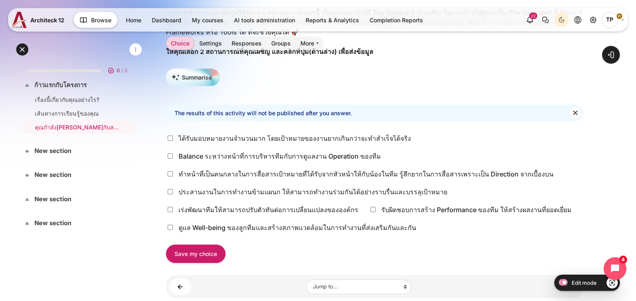
scroll to position [226, 0]
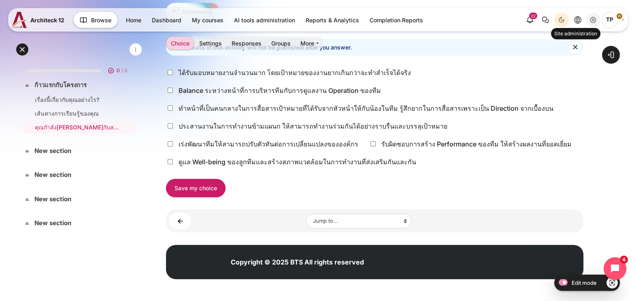
click at [593, 19] on icon "Site administration" at bounding box center [593, 20] width 10 height 10
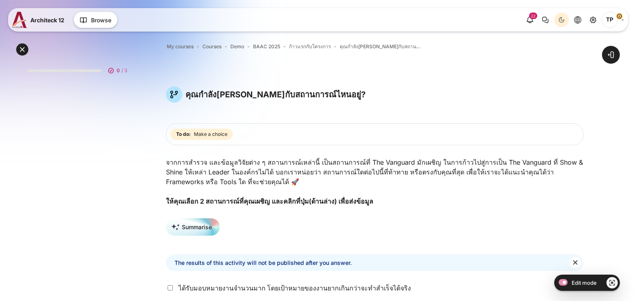
scroll to position [226, 0]
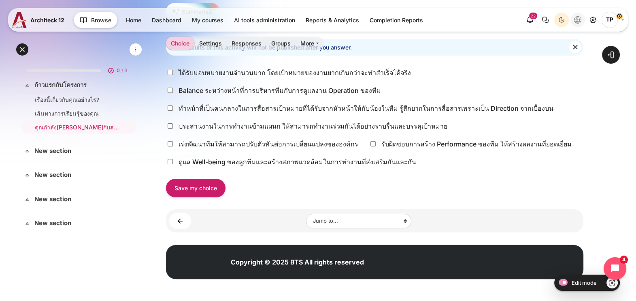
drag, startPoint x: 578, startPoint y: 20, endPoint x: 563, endPoint y: 19, distance: 15.0
click at [577, 20] on icon "Languages" at bounding box center [577, 19] width 7 height 7
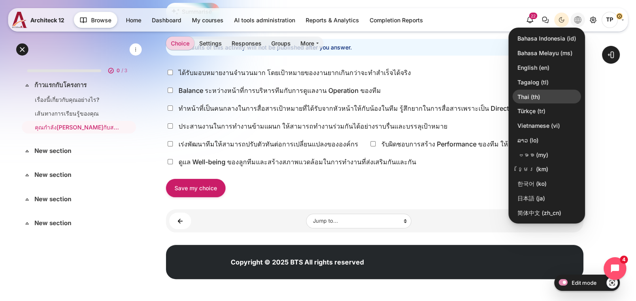
click at [530, 93] on link "Thai ‎(th)‎" at bounding box center [547, 97] width 68 height 14
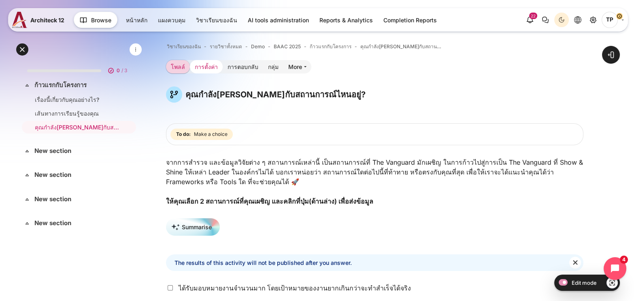
click at [213, 65] on link "การตั้งค่า" at bounding box center [206, 66] width 33 height 13
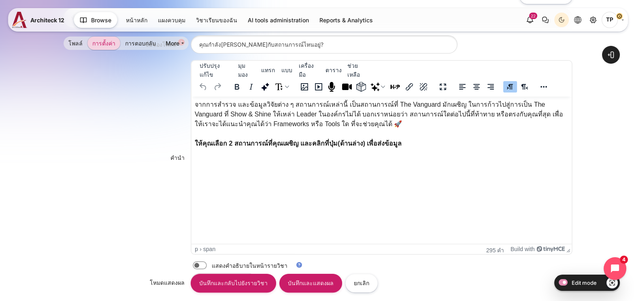
scroll to position [202, 0]
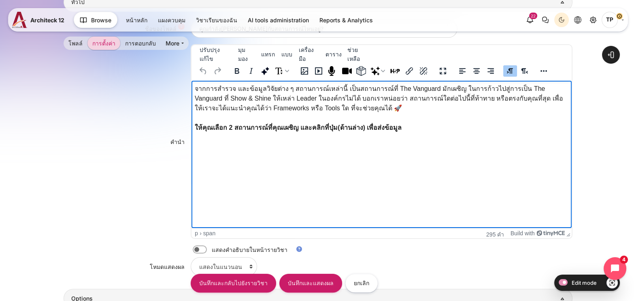
click at [397, 121] on p "จากการสำรวจ และข้อมูลวิจัยต่าง ๆ สถานการณ์เหล่านี้ เป็นสถานการณ์ที่ The Vanguar…" at bounding box center [382, 108] width 374 height 49
click at [338, 128] on img "พื้นที่ Rich Text กด ALT-0 สำหรับความช่วยเหลือ" at bounding box center [338, 128] width 0 height 0
click at [344, 131] on img "พื้นที่ Rich Text กด ALT-0 สำหรับความช่วยเหลือ" at bounding box center [341, 128] width 6 height 6
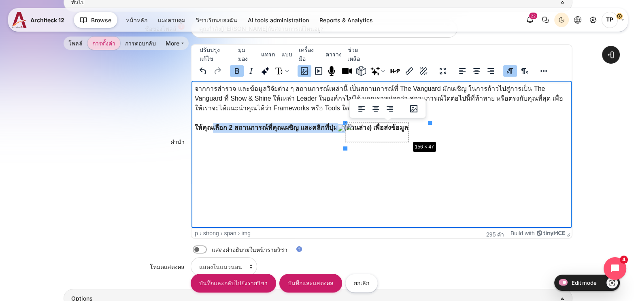
drag, startPoint x: 429, startPoint y: 146, endPoint x: 403, endPoint y: 136, distance: 28.2
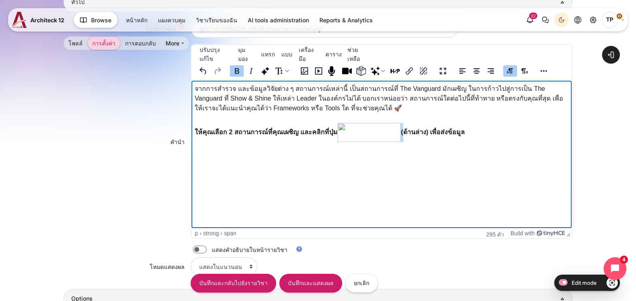
drag, startPoint x: 410, startPoint y: 141, endPoint x: 392, endPoint y: 135, distance: 19.6
click at [392, 135] on p "จากการสำรวจ และข้อมูลวิจัยต่าง ๆ สถานการณ์เหล่านี้ เป็นสถานการณ์ที่ The Vanguar…" at bounding box center [382, 113] width 374 height 58
click at [393, 136] on img "พื้นที่ Rich Text กด ALT-0 สำหรับความช่วยเหลือ" at bounding box center [369, 132] width 63 height 19
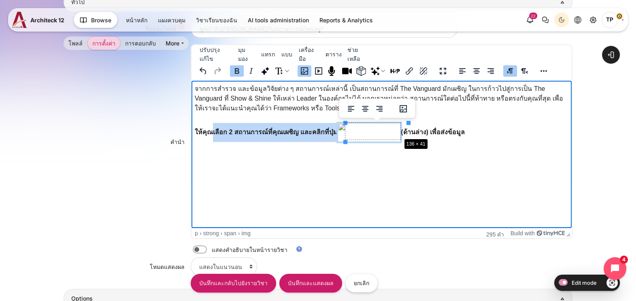
drag, startPoint x: 407, startPoint y: 142, endPoint x: 397, endPoint y: 136, distance: 11.8
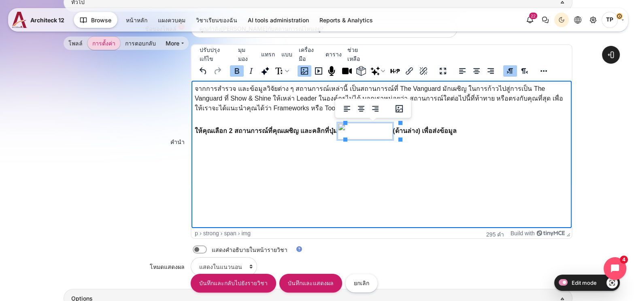
click at [394, 146] on html "จากการสำรวจ และข้อมูลวิจัยต่าง ๆ สถานการณ์เหล่านี้ เป็นสถานการณ์ที่ The Vanguar…" at bounding box center [382, 113] width 380 height 65
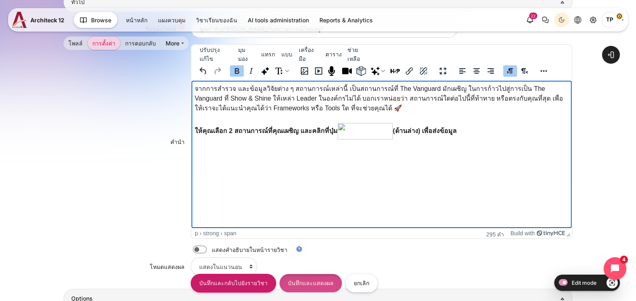
click at [301, 284] on input "บันทึกและแสดงผล" at bounding box center [310, 282] width 63 height 18
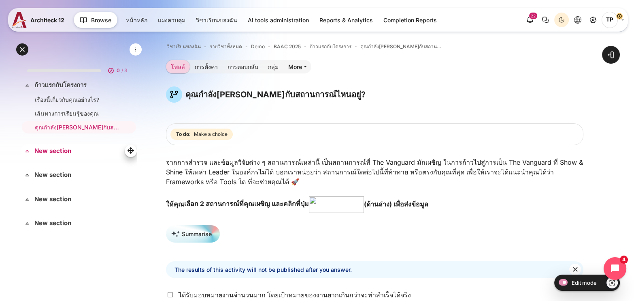
click at [130, 147] on icon at bounding box center [131, 151] width 12 height 12
click at [53, 150] on link "New section" at bounding box center [77, 150] width 87 height 9
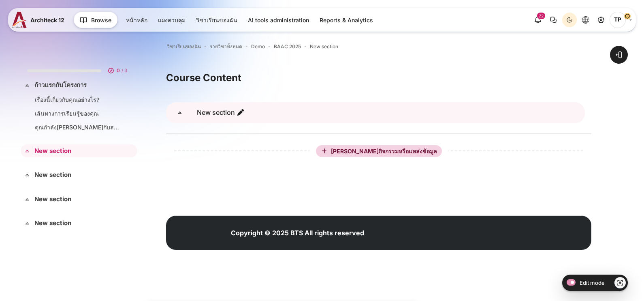
click at [247, 111] on span "New section" at bounding box center [221, 112] width 54 height 9
click at [239, 114] on icon "แก้ไขชื่อหมวด" at bounding box center [241, 112] width 8 height 8
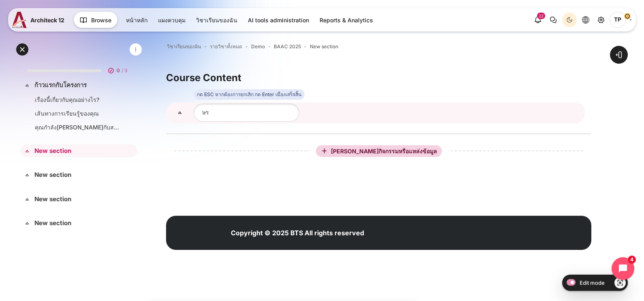
type input "ษ"
type input "Kick-Off Session"
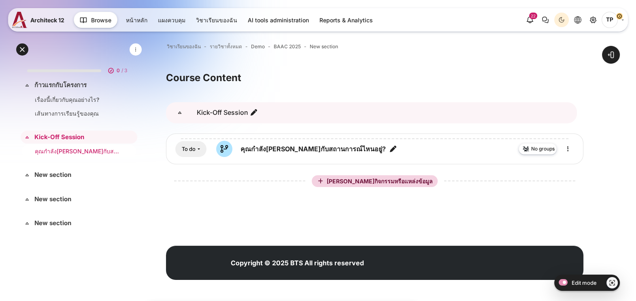
click at [52, 150] on link "คุณกำลังเผชิญกับสถานการณ์ไหนอยู่?" at bounding box center [77, 151] width 85 height 9
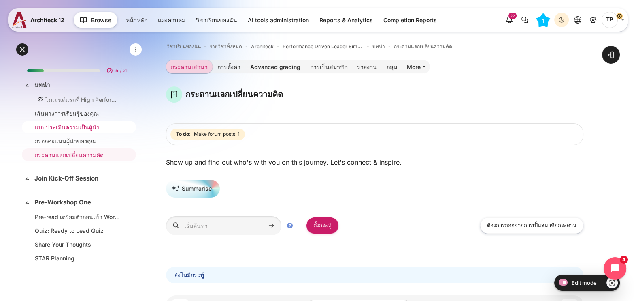
click at [87, 126] on link "แบบประเมินความเป็นผู้นำ" at bounding box center [77, 127] width 85 height 9
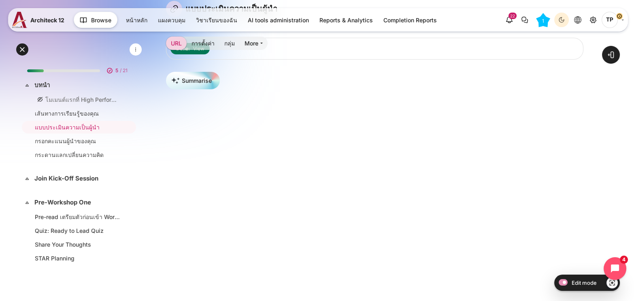
scroll to position [101, 0]
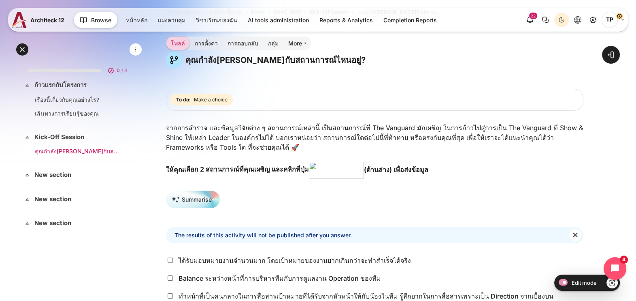
scroll to position [50, 0]
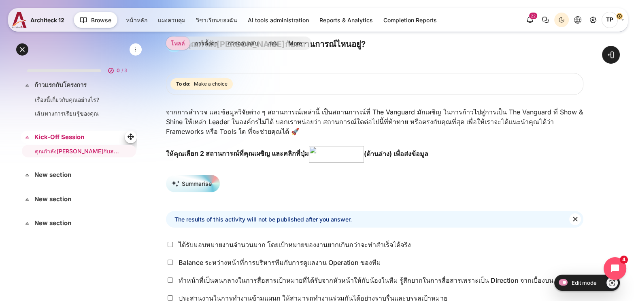
click at [64, 133] on link "Kick-Off Session" at bounding box center [77, 136] width 87 height 9
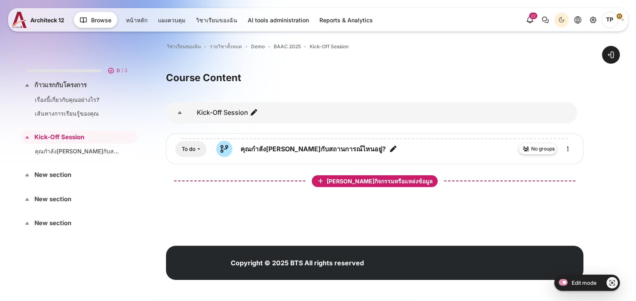
click at [348, 182] on span "[PERSON_NAME]กิจกรรมหรือแหล่งข้อมูล" at bounding box center [381, 180] width 108 height 7
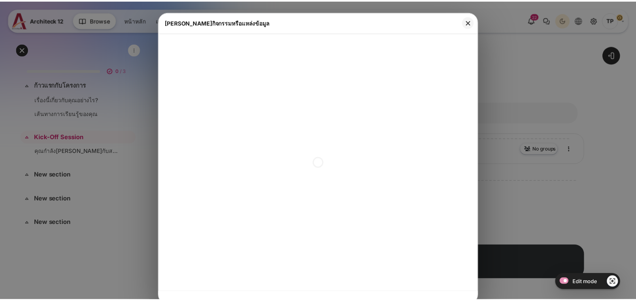
scroll to position [4, 0]
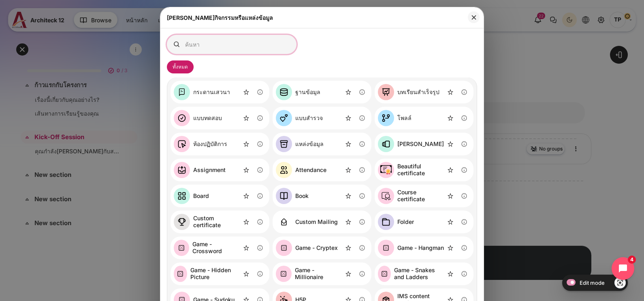
click at [239, 51] on input "Search for activities by name or description" at bounding box center [232, 44] width 130 height 19
click at [477, 15] on div "[PERSON_NAME]กิจกรรมหรือแหล่งข้อมูล" at bounding box center [321, 17] width 323 height 21
click at [471, 17] on button "ปิด" at bounding box center [474, 17] width 12 height 12
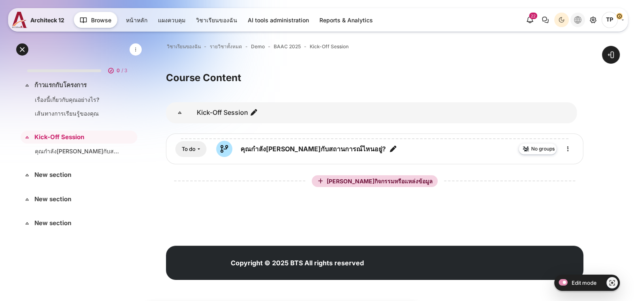
click at [582, 21] on button "Languages" at bounding box center [578, 20] width 15 height 15
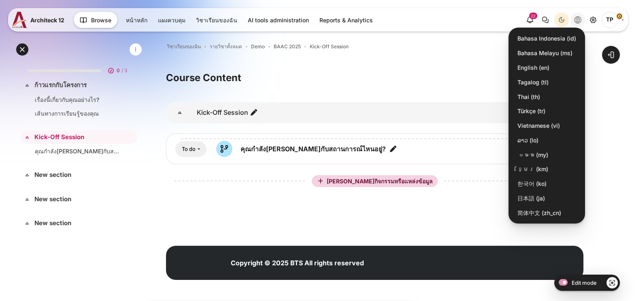
drag, startPoint x: 529, startPoint y: 68, endPoint x: 503, endPoint y: 73, distance: 26.5
click at [529, 67] on link "English ‎(en)‎" at bounding box center [547, 68] width 68 height 14
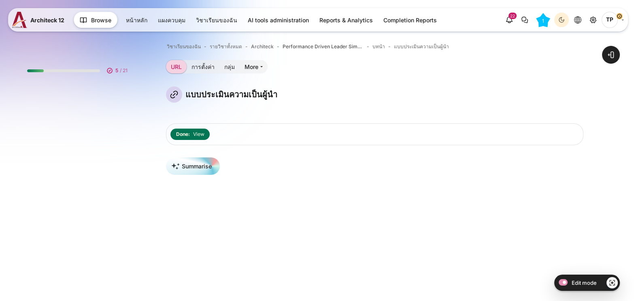
scroll to position [101, 0]
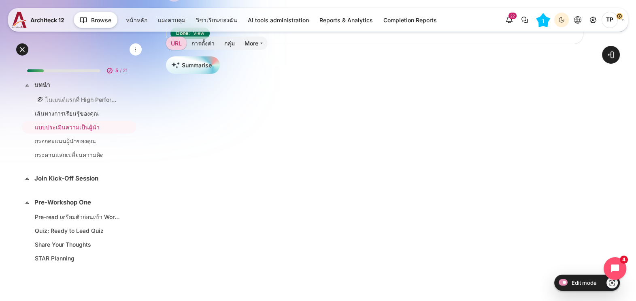
drag, startPoint x: 625, startPoint y: 147, endPoint x: 565, endPoint y: 112, distance: 69.3
click at [625, 147] on div "Open course index Open block drawer" at bounding box center [374, 183] width 523 height 520
click at [63, 155] on link "กระดานแลกเปลี่ยนความคิด" at bounding box center [77, 154] width 85 height 9
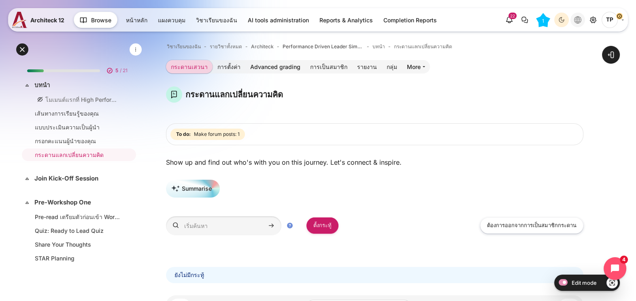
click at [584, 18] on button "Languages" at bounding box center [578, 20] width 15 height 15
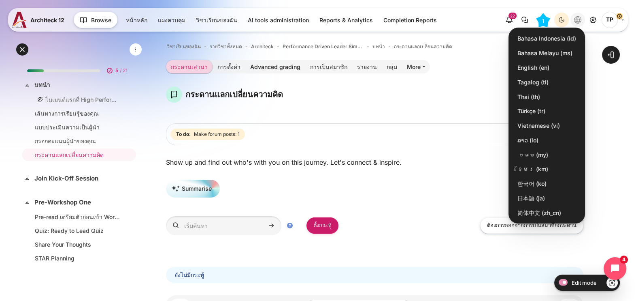
click at [534, 62] on link "English ‎(en)‎" at bounding box center [547, 68] width 68 height 14
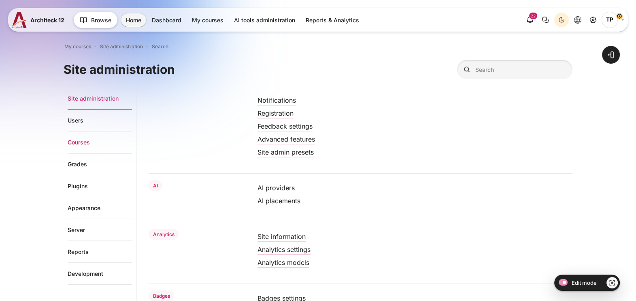
click at [89, 141] on link "Courses" at bounding box center [100, 142] width 64 height 22
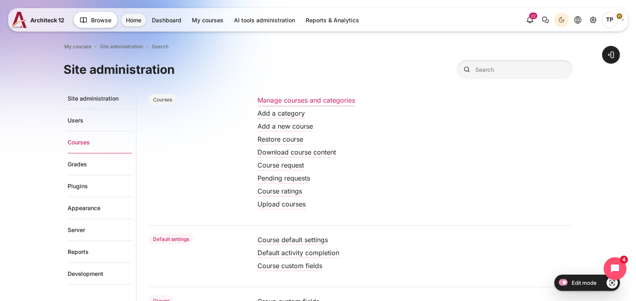
click at [275, 103] on link "Manage courses and categories" at bounding box center [307, 100] width 98 height 8
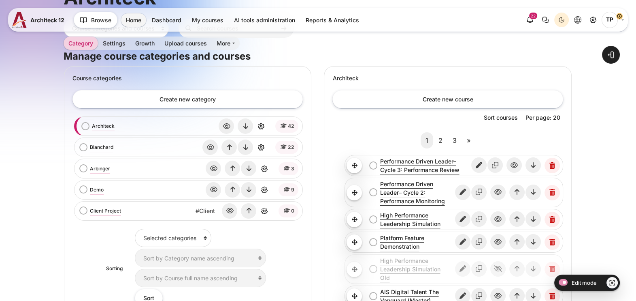
scroll to position [152, 0]
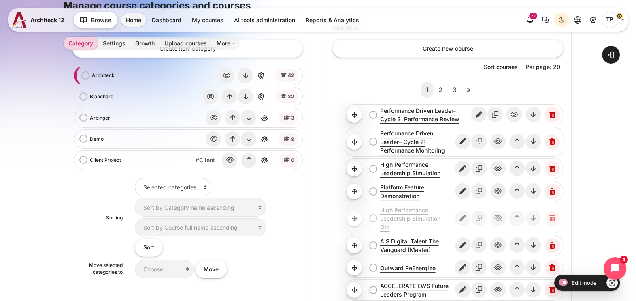
drag, startPoint x: 463, startPoint y: 142, endPoint x: 445, endPoint y: 145, distance: 18.5
click at [463, 142] on icon "Edit" at bounding box center [462, 141] width 15 height 15
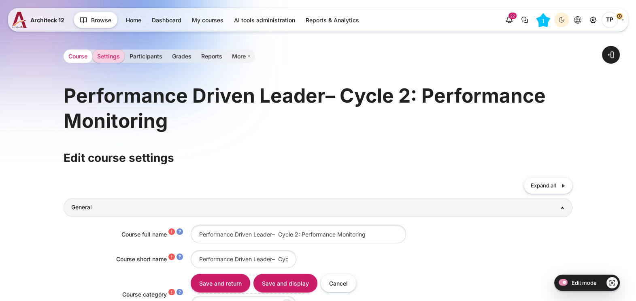
click at [82, 55] on link "Course" at bounding box center [78, 55] width 29 height 13
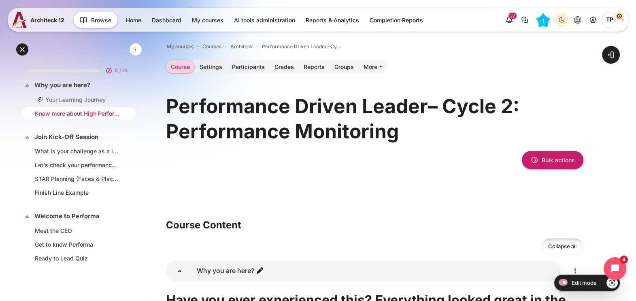
click at [90, 112] on link "Know more about High Performance Leadership Program" at bounding box center [77, 113] width 85 height 9
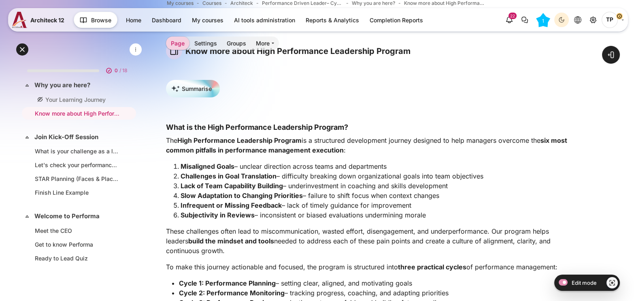
scroll to position [101, 0]
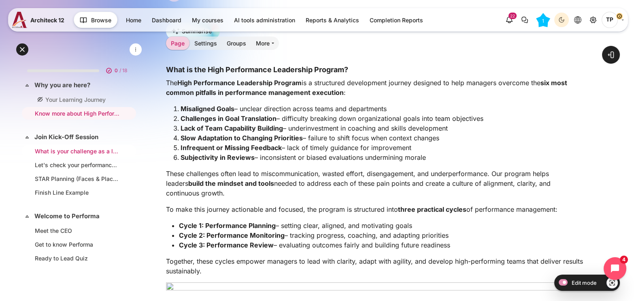
click at [53, 152] on link "What is your challenge as a leader?" at bounding box center [77, 151] width 85 height 9
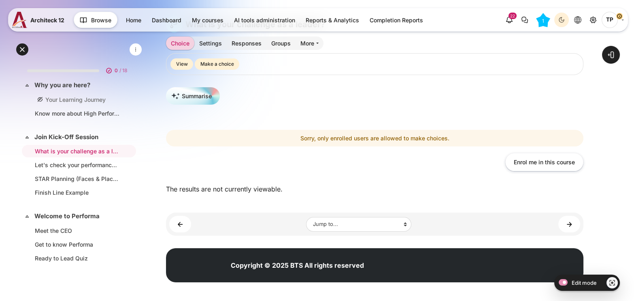
scroll to position [72, 0]
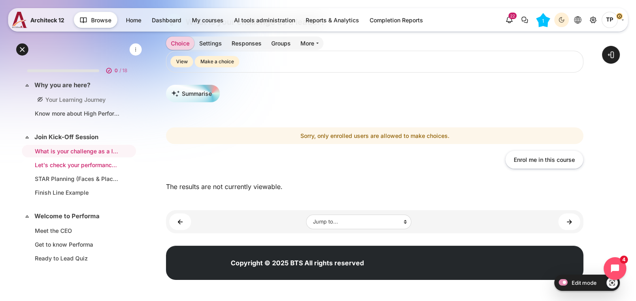
click at [56, 165] on link "Let's check your performance planning behavior" at bounding box center [77, 164] width 85 height 9
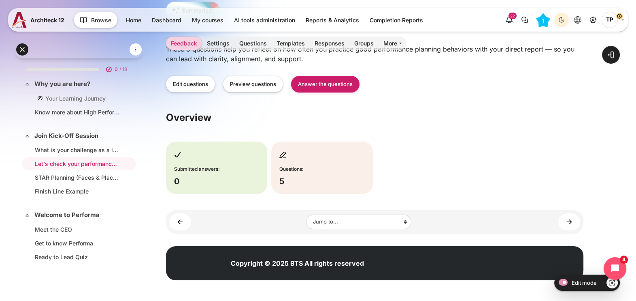
scroll to position [55, 0]
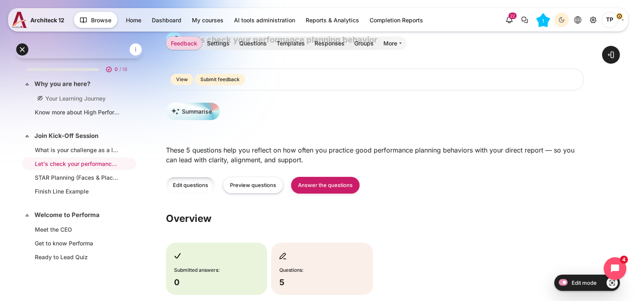
click at [187, 190] on link "Edit questions" at bounding box center [190, 185] width 49 height 17
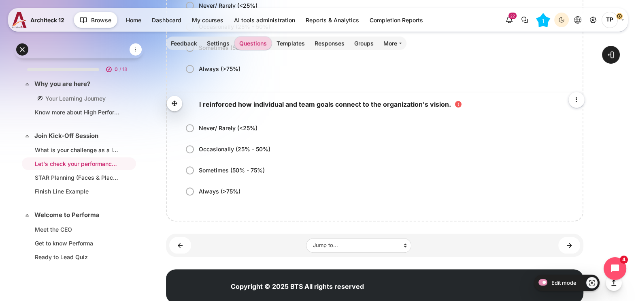
scroll to position [621, 0]
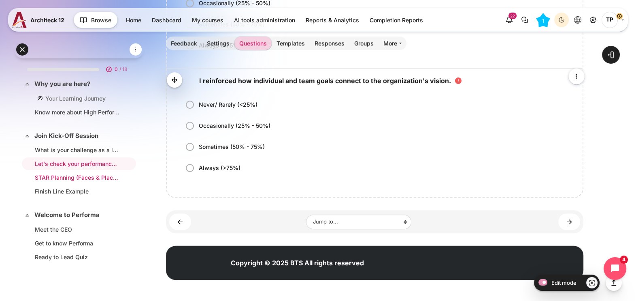
click at [61, 181] on li "STAR Planning (Faces & Places)" at bounding box center [79, 177] width 114 height 13
click at [88, 194] on li "Finish Line Example" at bounding box center [79, 191] width 114 height 13
click at [75, 192] on link "Finish Line Example" at bounding box center [77, 191] width 85 height 9
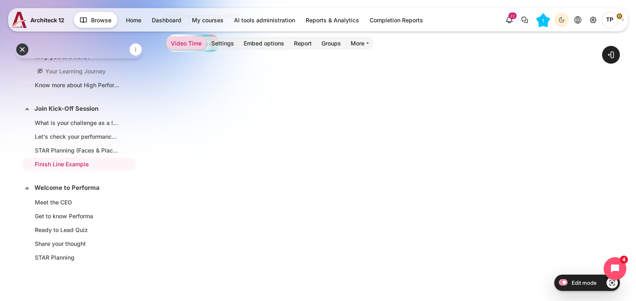
scroll to position [162, 0]
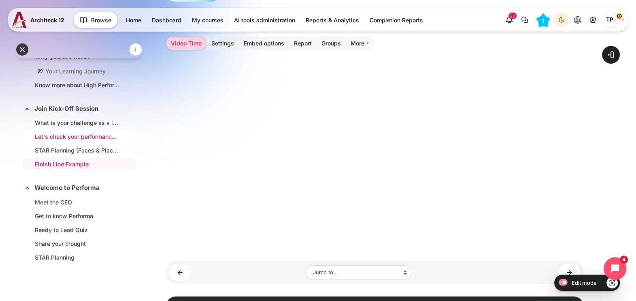
click at [81, 137] on link "Let's check your performance planning behavior" at bounding box center [77, 136] width 85 height 9
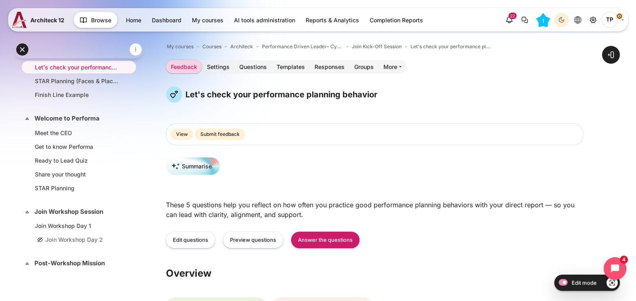
scroll to position [101, 0]
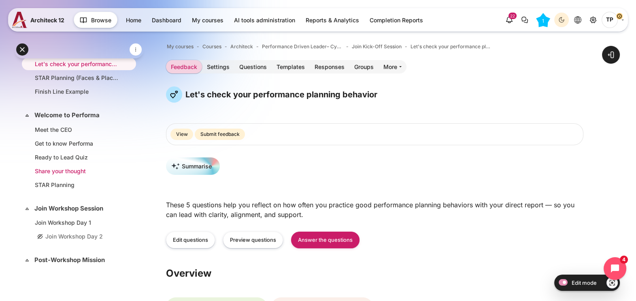
click at [68, 168] on link "Share your thought" at bounding box center [77, 170] width 85 height 9
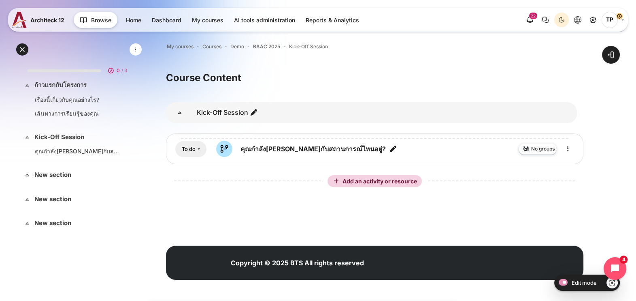
click at [271, 43] on li "BAAC 2025" at bounding box center [262, 46] width 36 height 11
click at [266, 46] on span "BAAC 2025" at bounding box center [266, 46] width 27 height 7
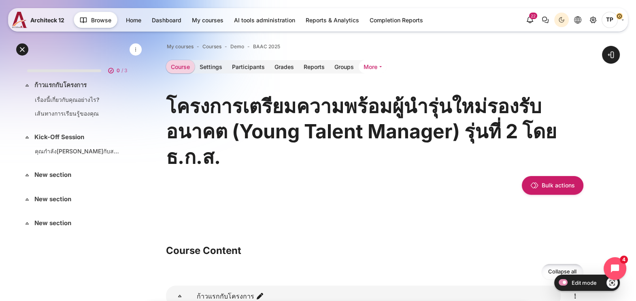
click at [382, 65] on link "More" at bounding box center [373, 66] width 28 height 13
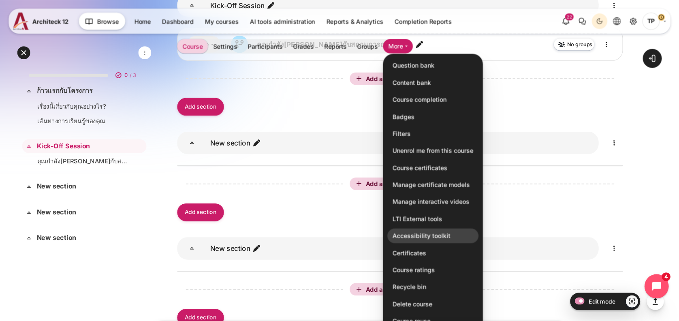
scroll to position [759, 0]
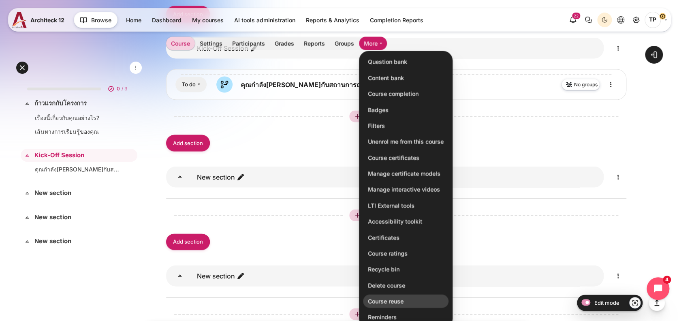
click at [389, 300] on link "Course reuse" at bounding box center [405, 301] width 85 height 14
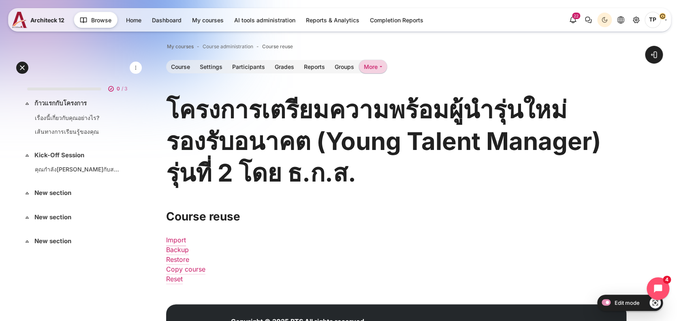
click at [182, 240] on link "Import" at bounding box center [176, 240] width 20 height 8
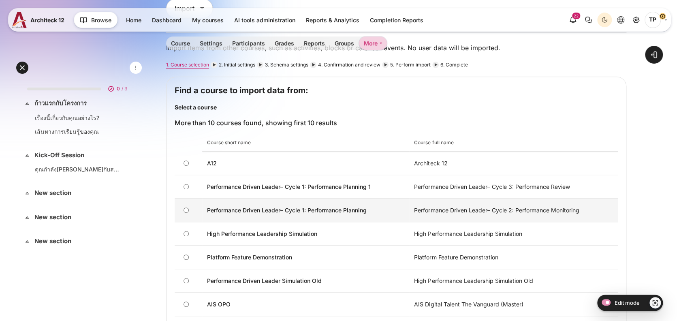
scroll to position [216, 0]
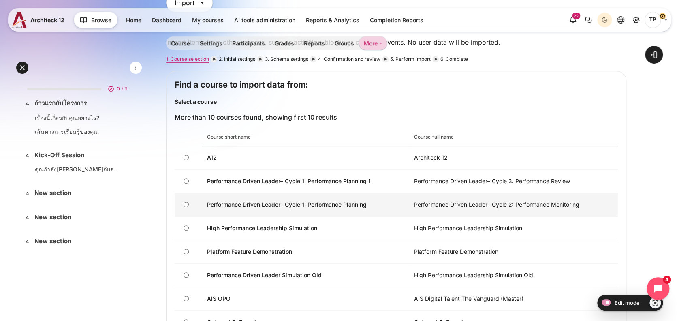
click at [185, 209] on td "Content" at bounding box center [189, 204] width 28 height 23
click at [189, 205] on td "Content" at bounding box center [189, 204] width 28 height 23
click at [190, 205] on td "Content" at bounding box center [189, 204] width 28 height 23
click at [188, 203] on input "Performance Driven Leader– Cycle 1: Performance Planning" at bounding box center [185, 204] width 5 height 5
radio input "true"
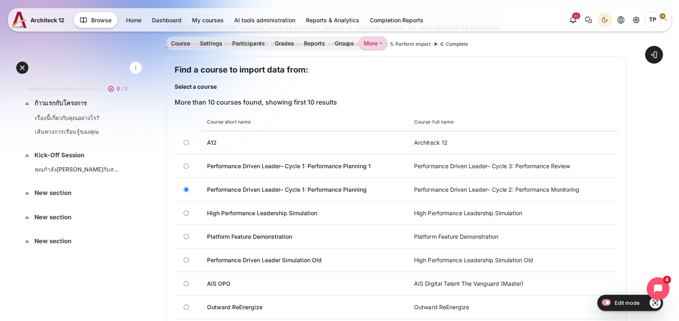
scroll to position [450, 0]
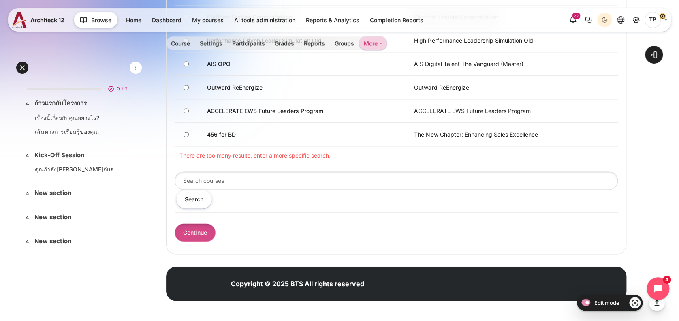
click at [192, 234] on input "Continue" at bounding box center [195, 232] width 41 height 18
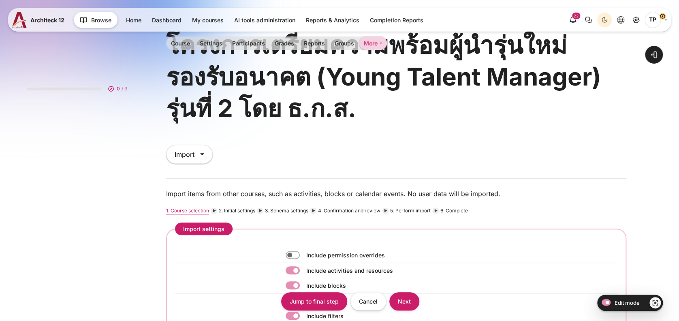
scroll to position [216, 0]
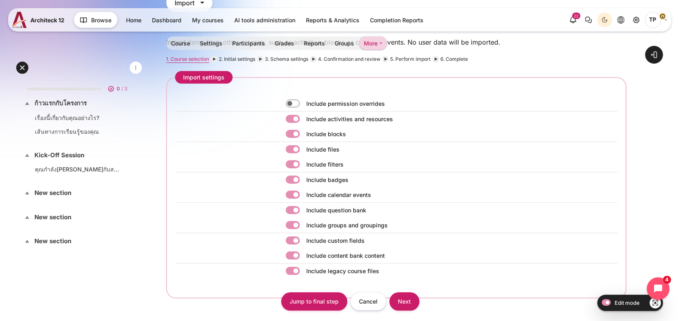
click at [303, 133] on label "Content" at bounding box center [304, 134] width 2 height 9
click at [292, 133] on input "Content" at bounding box center [293, 134] width 14 height 8
checkbox input "false"
click at [292, 144] on div "Include files" at bounding box center [441, 149] width 311 height 11
click at [303, 146] on label "Content" at bounding box center [304, 149] width 2 height 9
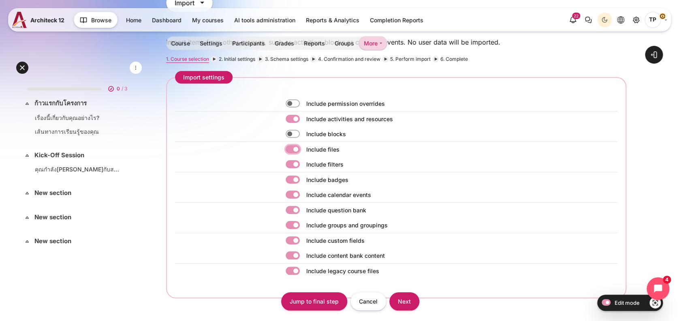
click at [292, 146] on input "Content" at bounding box center [293, 149] width 14 height 8
checkbox input "false"
click at [303, 165] on label "Content" at bounding box center [304, 164] width 2 height 9
click at [291, 165] on input "Content" at bounding box center [293, 164] width 14 height 8
checkbox input "false"
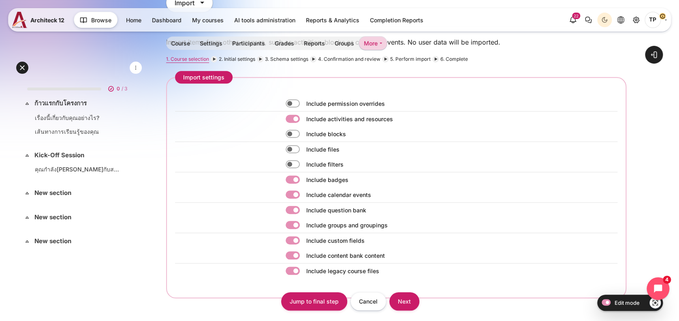
click at [290, 185] on div "Include badges" at bounding box center [396, 179] width 442 height 15
click at [303, 178] on label "Content" at bounding box center [304, 179] width 2 height 9
click at [293, 178] on input "Content" at bounding box center [293, 179] width 14 height 8
checkbox input "false"
click at [303, 196] on label "Content" at bounding box center [304, 194] width 2 height 9
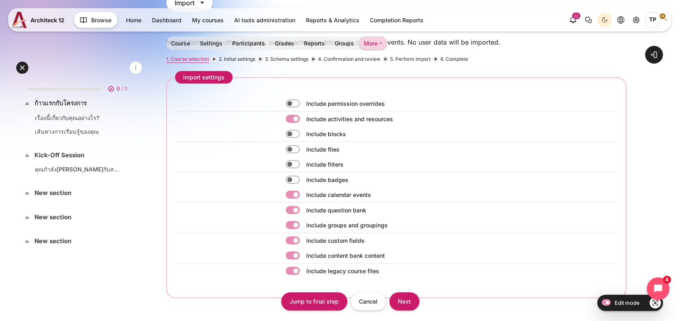
click at [292, 196] on input "Content" at bounding box center [293, 194] width 14 height 8
checkbox input "false"
click at [303, 210] on label "Content" at bounding box center [304, 210] width 2 height 9
click at [291, 210] on input "Content" at bounding box center [293, 210] width 14 height 8
click at [292, 205] on div "Include question bank" at bounding box center [441, 210] width 311 height 11
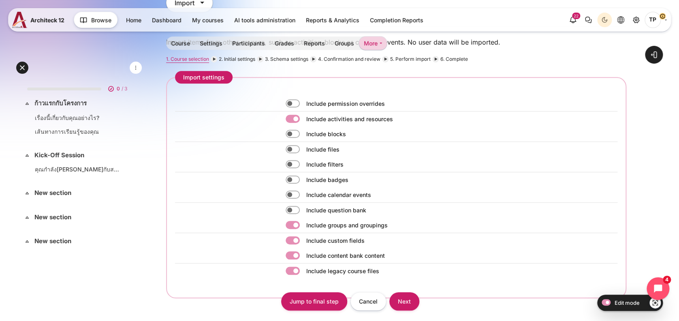
click at [303, 208] on label "Content" at bounding box center [304, 210] width 2 height 9
click at [294, 208] on input "Content" at bounding box center [293, 210] width 14 height 8
checkbox input "true"
click at [293, 217] on div "Include groups and groupings" at bounding box center [396, 224] width 442 height 15
drag, startPoint x: 292, startPoint y: 220, endPoint x: 291, endPoint y: 232, distance: 11.8
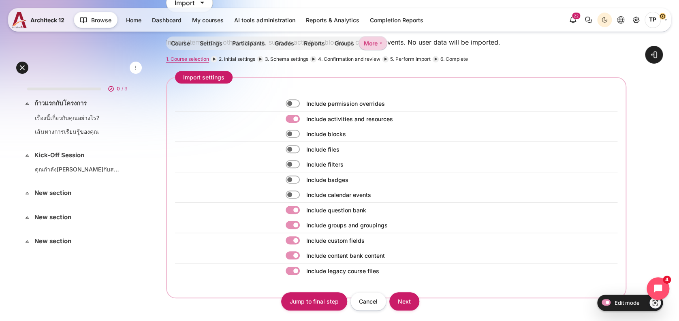
click at [303, 221] on label "Content" at bounding box center [304, 225] width 2 height 9
click at [292, 221] on input "Content" at bounding box center [293, 225] width 14 height 8
checkbox input "false"
click at [303, 237] on label "Content" at bounding box center [304, 240] width 2 height 9
click at [290, 237] on input "Content" at bounding box center [293, 240] width 14 height 8
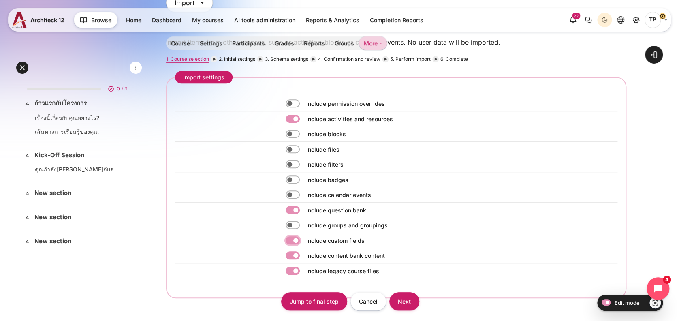
checkbox input "false"
click at [290, 248] on div "Include content bank content" at bounding box center [396, 255] width 442 height 15
click at [290, 261] on div "Include content bank content" at bounding box center [396, 255] width 442 height 15
click at [303, 271] on label "Content" at bounding box center [304, 270] width 2 height 9
click at [294, 271] on input "Content" at bounding box center [293, 270] width 14 height 8
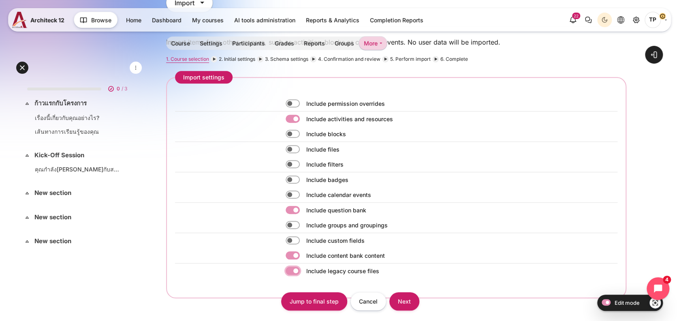
checkbox input "false"
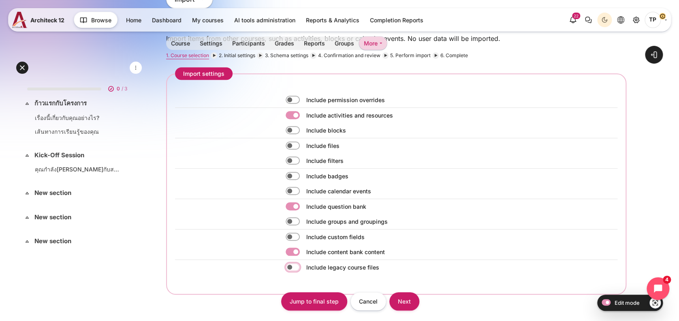
scroll to position [270, 0]
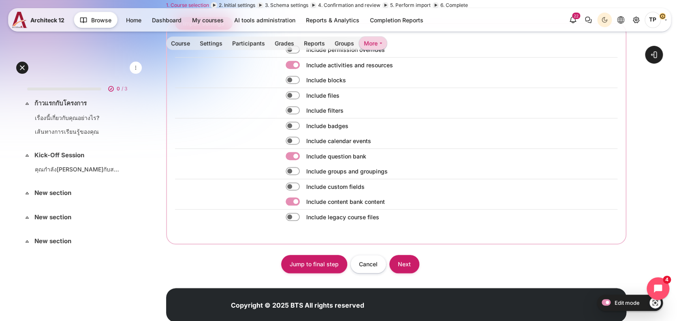
click at [303, 203] on label "Content" at bounding box center [304, 201] width 2 height 9
click at [293, 203] on input "Content" at bounding box center [293, 201] width 14 height 8
checkbox input "false"
click at [407, 261] on input "Next" at bounding box center [404, 264] width 30 height 18
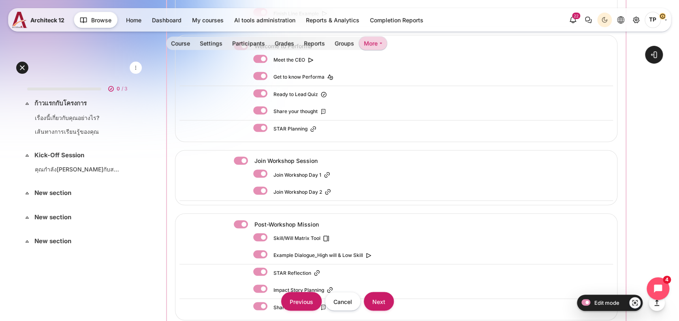
scroll to position [522, 0]
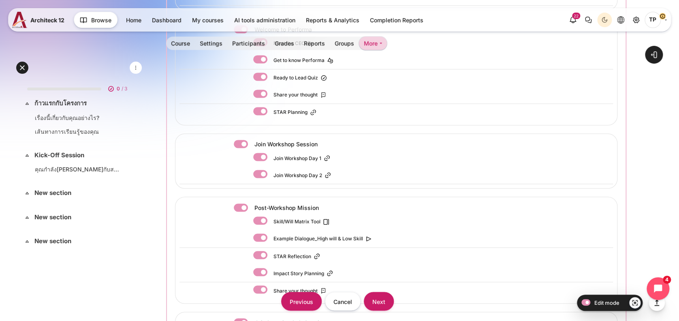
click at [251, 140] on label "Content" at bounding box center [252, 144] width 2 height 9
click at [237, 140] on input "Content" at bounding box center [241, 144] width 14 height 8
checkbox input "false"
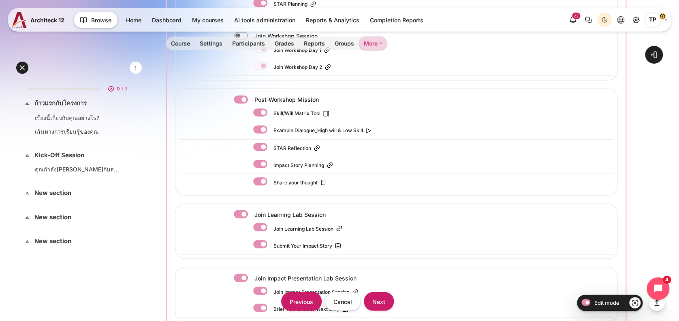
click at [243, 209] on div "Join Learning Lab Session" at bounding box center [305, 214] width 142 height 11
click at [243, 214] on div "Join Learning Lab Session" at bounding box center [281, 214] width 94 height 9
click at [251, 274] on label "Content" at bounding box center [252, 277] width 2 height 9
click at [238, 274] on input "Content" at bounding box center [241, 277] width 14 height 8
checkbox input "false"
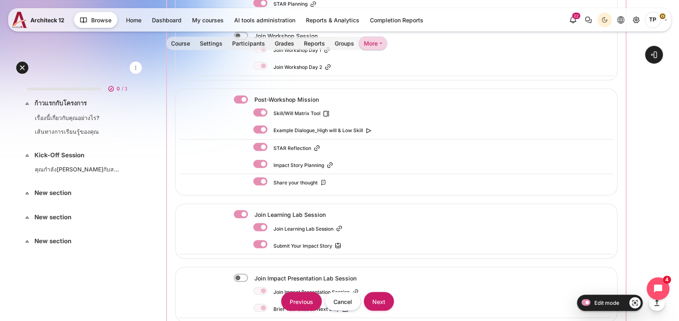
click at [251, 210] on label "Content" at bounding box center [252, 214] width 2 height 9
click at [238, 210] on input "Content" at bounding box center [241, 214] width 14 height 8
checkbox input "false"
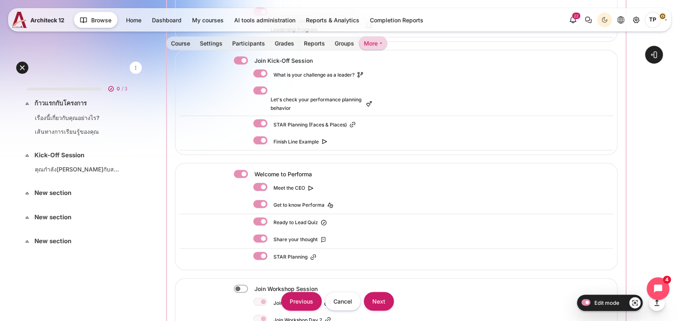
scroll to position [260, 0]
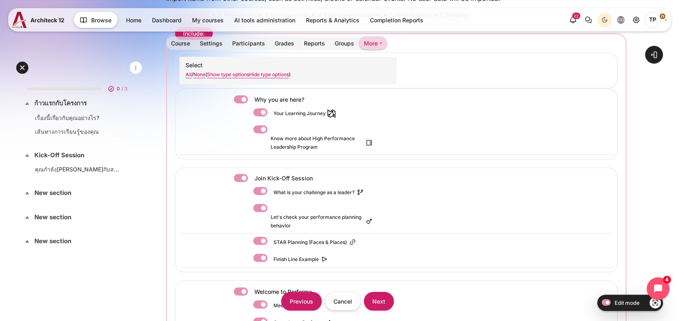
click at [251, 101] on label "Content" at bounding box center [252, 99] width 2 height 9
click at [239, 101] on input "Content" at bounding box center [241, 99] width 14 height 8
checkbox input "false"
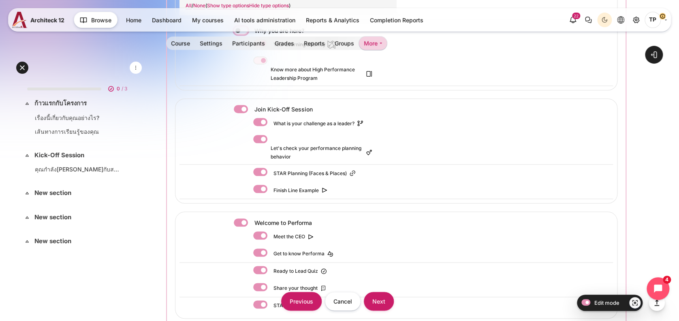
scroll to position [368, 0]
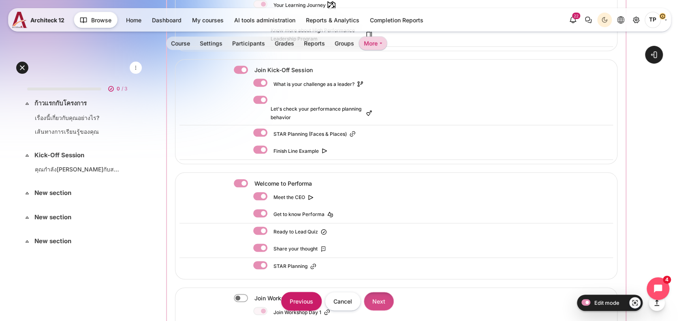
click at [388, 300] on input "Next" at bounding box center [379, 301] width 30 height 18
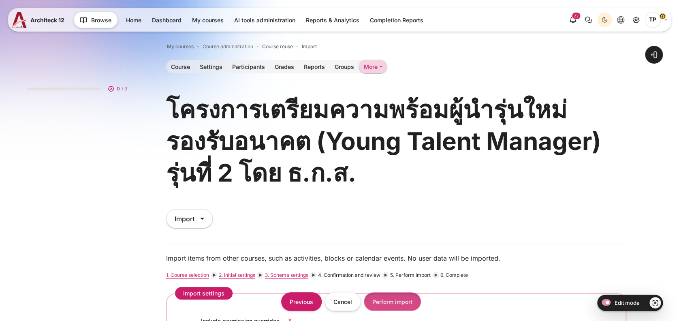
click at [402, 305] on input "Perform import" at bounding box center [392, 301] width 57 height 18
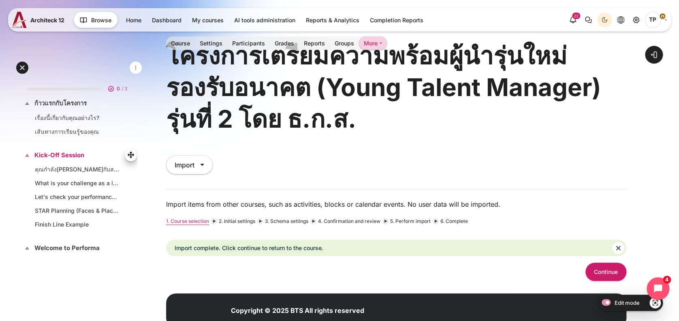
click at [49, 156] on link "Kick-Off Session" at bounding box center [77, 155] width 87 height 9
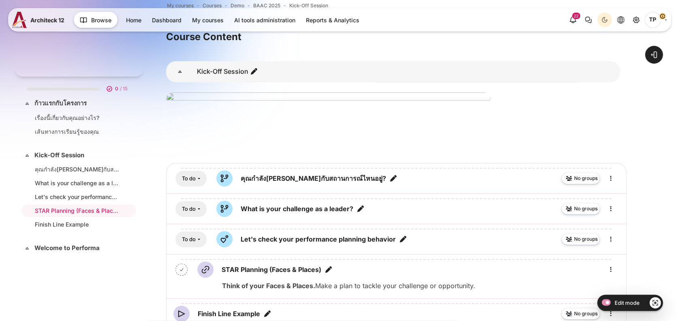
scroll to position [108, 0]
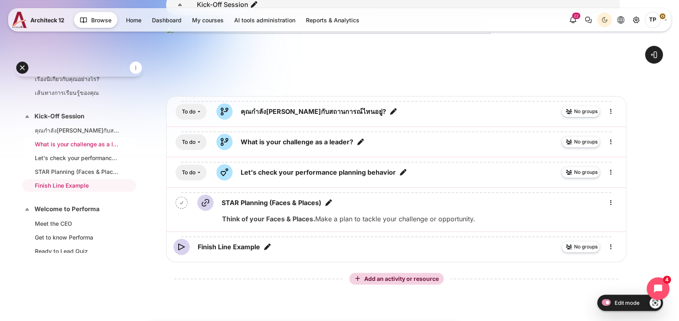
click at [66, 143] on link "What is your challenge as a leader?" at bounding box center [77, 144] width 85 height 9
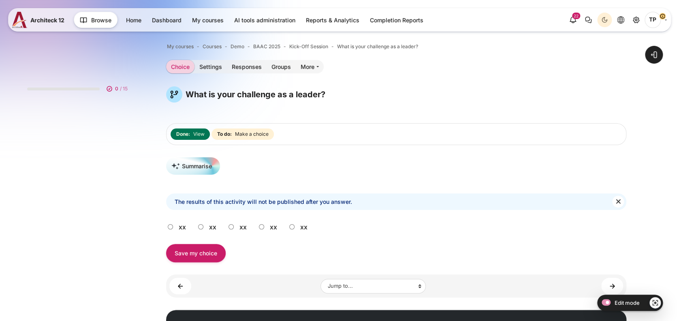
scroll to position [18, 0]
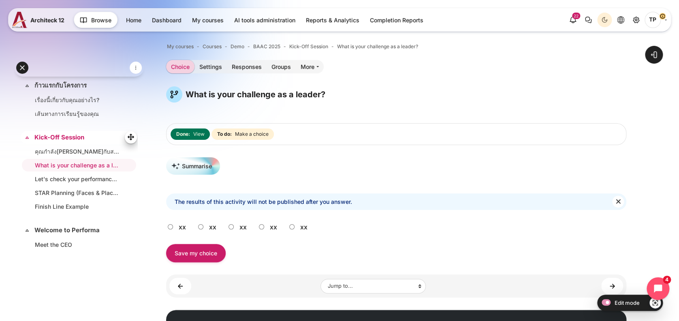
click at [55, 138] on link "Kick-Off Session" at bounding box center [77, 137] width 87 height 9
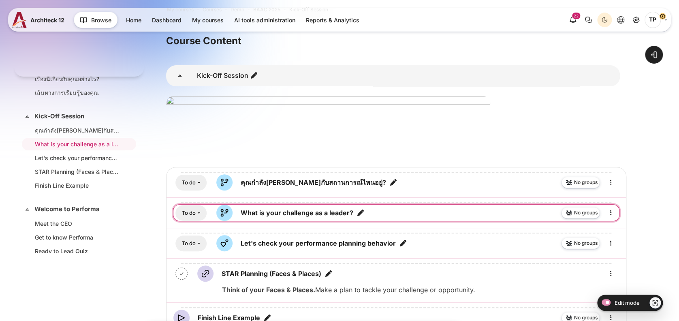
scroll to position [54, 0]
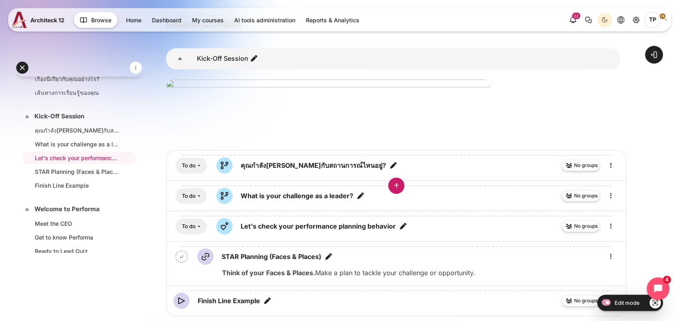
click at [609, 191] on div "Content" at bounding box center [396, 185] width 446 height 13
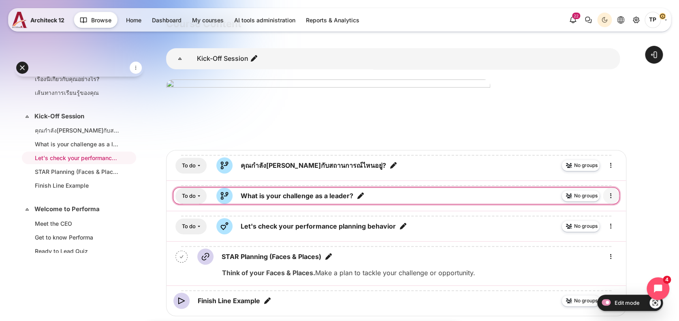
click at [610, 194] on icon "Edit" at bounding box center [611, 196] width 10 height 10
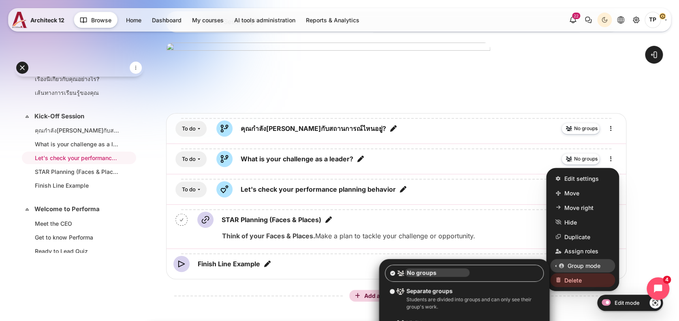
scroll to position [108, 0]
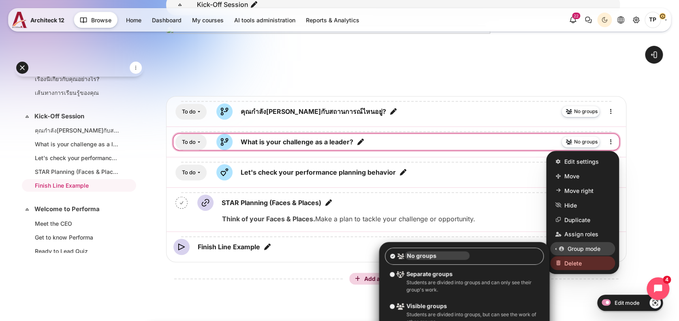
click at [567, 266] on span "Delete" at bounding box center [572, 263] width 17 height 9
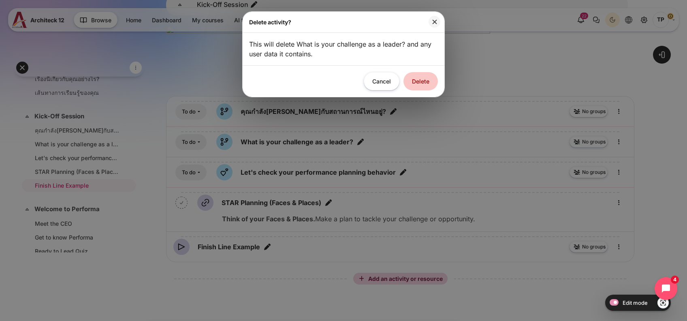
click at [409, 86] on button "Delete" at bounding box center [420, 81] width 34 height 18
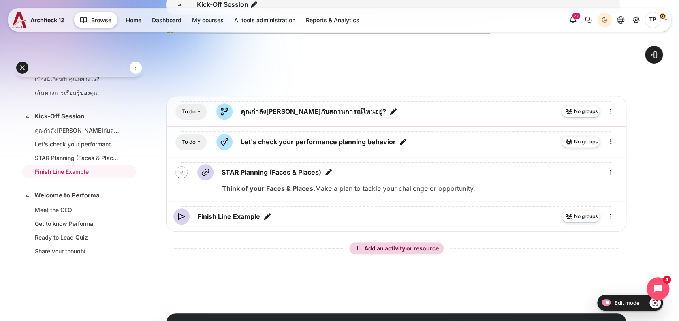
click at [0, 225] on html "Skip to main content Expand all Collapse all 0 / 15 Expand" at bounding box center [339, 130] width 679 height 477
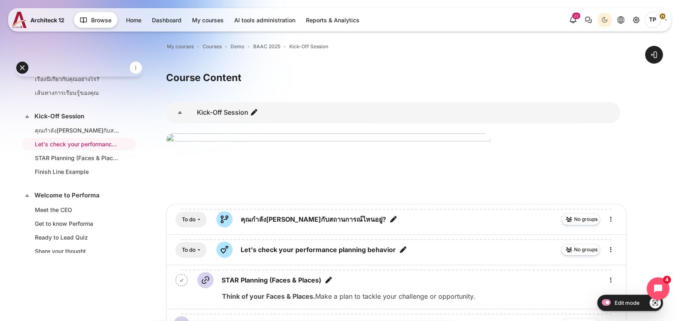
scroll to position [54, 0]
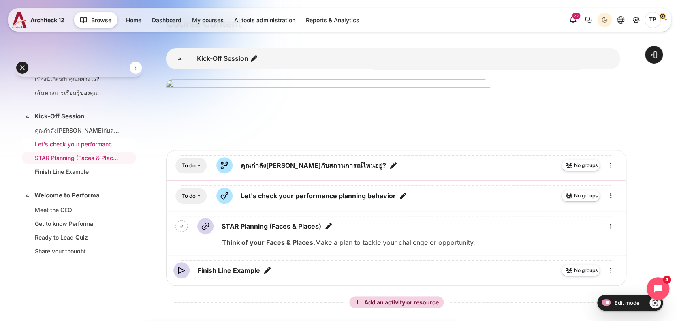
click at [80, 140] on link "Let's check your performance planning behavior" at bounding box center [77, 144] width 85 height 9
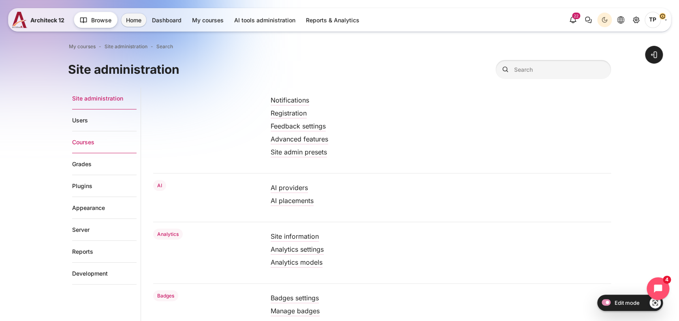
click at [95, 139] on link "Courses" at bounding box center [104, 142] width 64 height 22
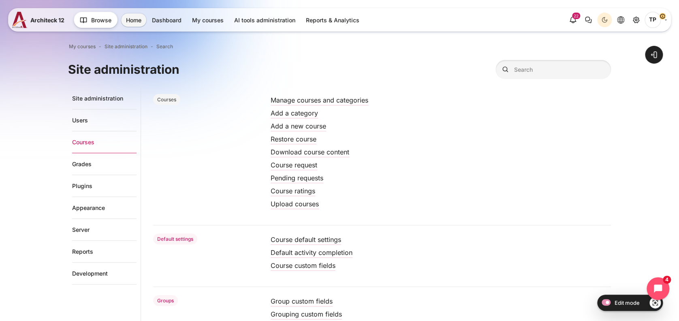
click at [322, 94] on li "Manage courses and categories" at bounding box center [441, 100] width 341 height 13
click at [314, 102] on link "Manage courses and categories" at bounding box center [320, 100] width 98 height 8
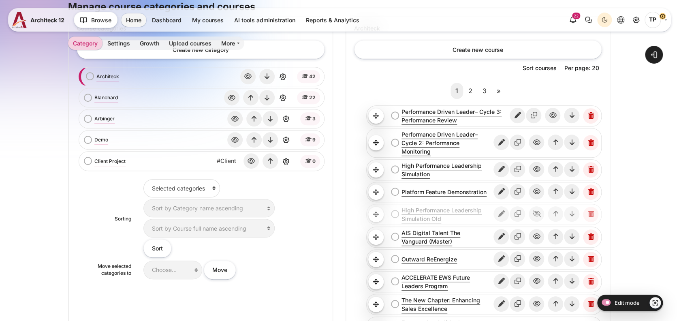
scroll to position [162, 0]
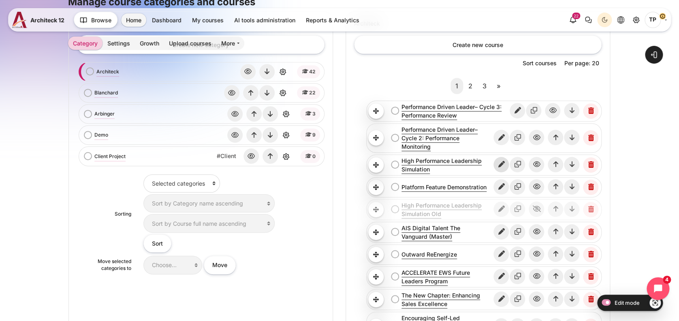
click at [499, 164] on icon "Edit" at bounding box center [500, 164] width 15 height 15
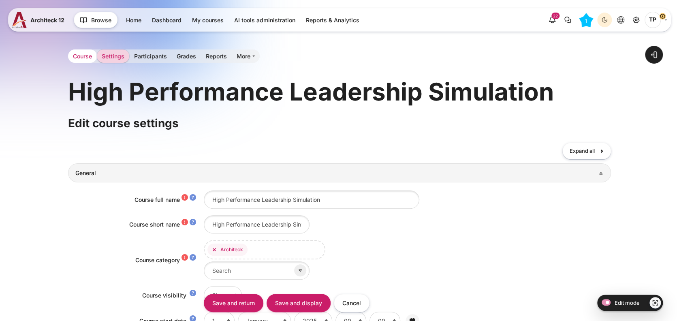
click at [81, 52] on link "Course" at bounding box center [82, 55] width 29 height 13
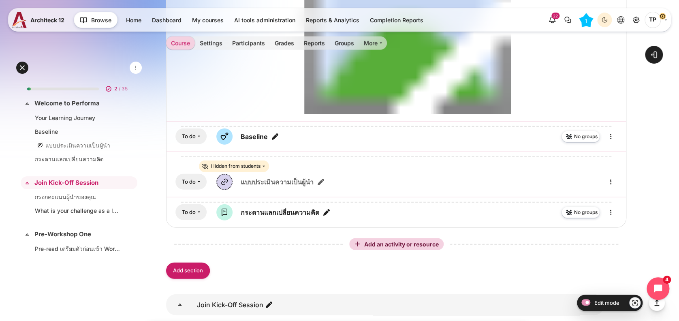
scroll to position [875, 0]
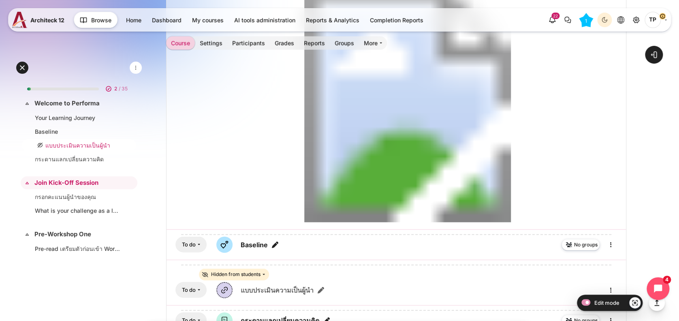
click at [75, 146] on link "แบบประเมินความเป็นผู้นำ" at bounding box center [77, 145] width 85 height 9
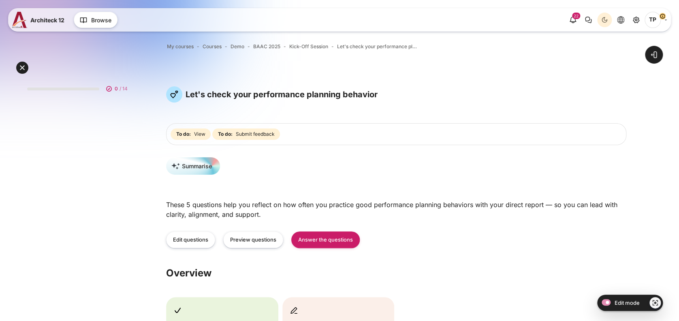
scroll to position [18, 0]
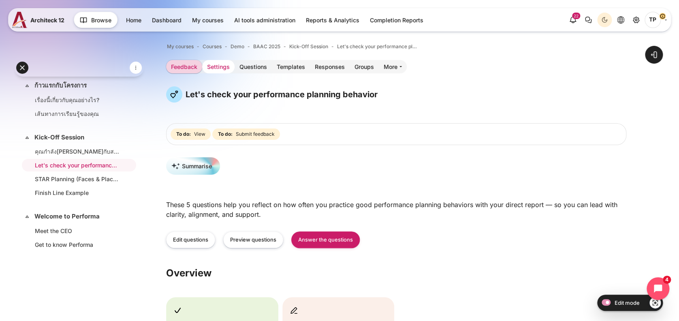
click at [218, 62] on link "Settings" at bounding box center [218, 66] width 32 height 13
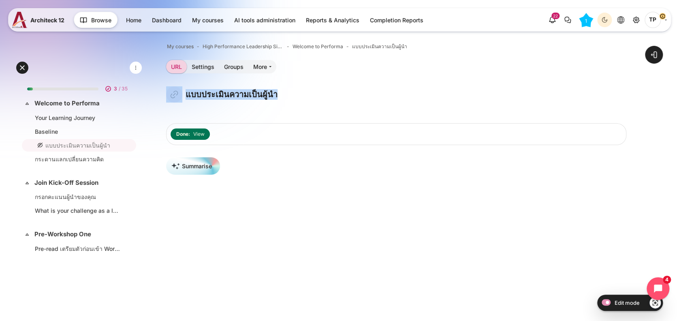
drag, startPoint x: 301, startPoint y: 94, endPoint x: 181, endPoint y: 90, distance: 120.0
click at [181, 90] on div "แบบประเมินความเป็นผู้นำ" at bounding box center [396, 94] width 460 height 16
copy div "แบบประเมินความเป็นผู้นำ"
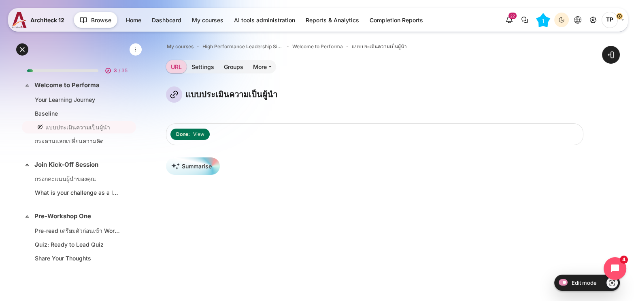
click at [326, 54] on div "My courses High Performance Leadership Simulation Welcome to Performa แบบประเมิ…" at bounding box center [375, 257] width 418 height 433
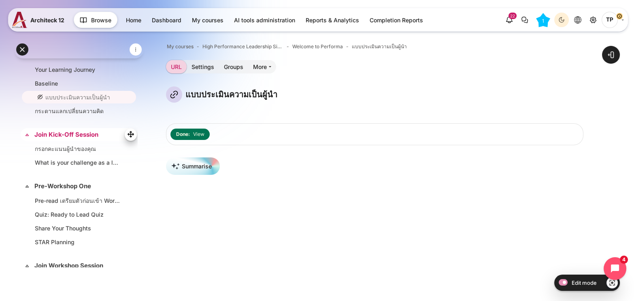
scroll to position [50, 0]
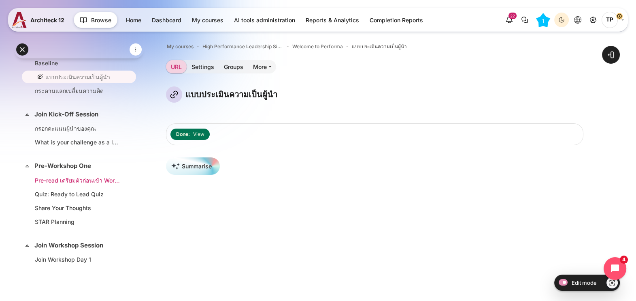
click at [73, 176] on link "Pre-read เตรียมตัวก่อนเข้า Workshop" at bounding box center [77, 180] width 85 height 9
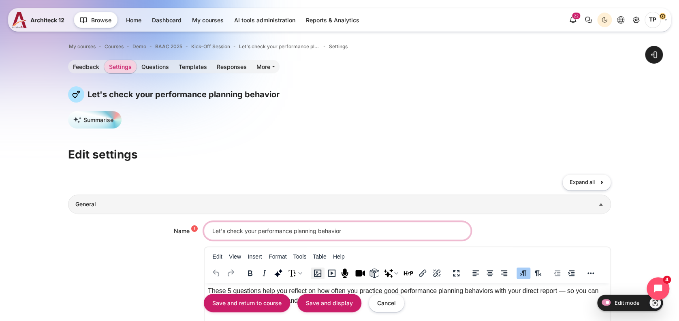
paste input "แบบประเมินความเป็นผู้นำ"
type input "แบบประเมินความเป็นผู้นำ"
click at [305, 303] on input "Save and display" at bounding box center [329, 303] width 64 height 18
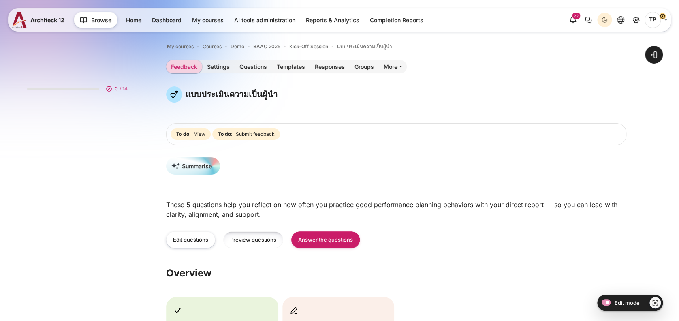
scroll to position [18, 0]
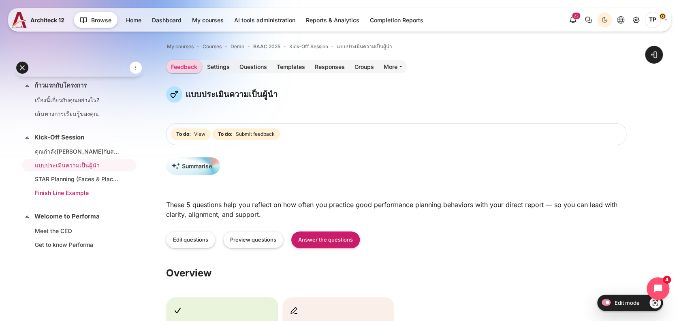
click at [42, 194] on link "Finish Line Example" at bounding box center [77, 192] width 85 height 9
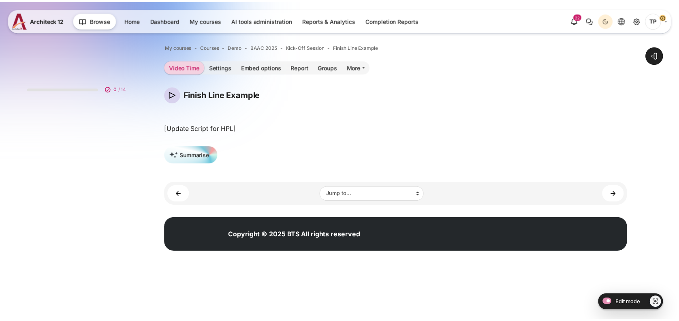
scroll to position [45, 0]
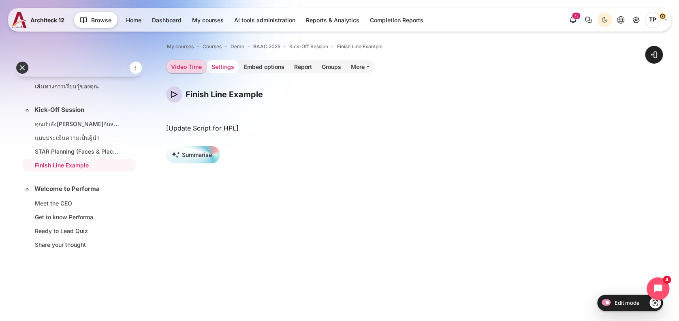
click at [217, 66] on link "Settings" at bounding box center [223, 66] width 32 height 13
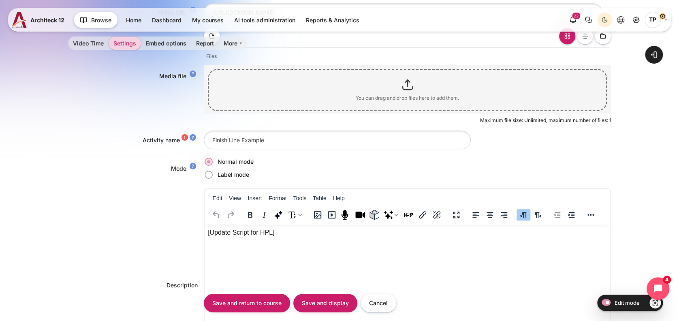
scroll to position [216, 0]
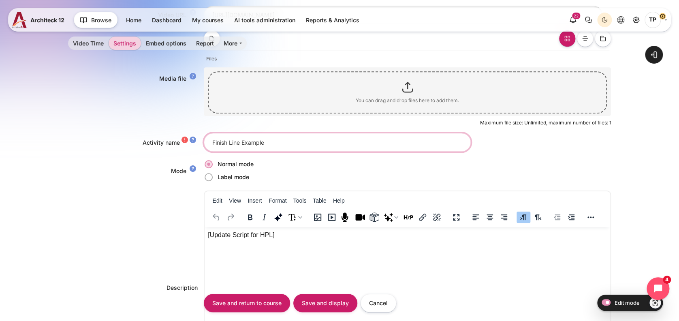
drag, startPoint x: 272, startPoint y: 146, endPoint x: 60, endPoint y: 135, distance: 212.5
type input "g"
type input "ต"
type input "4"
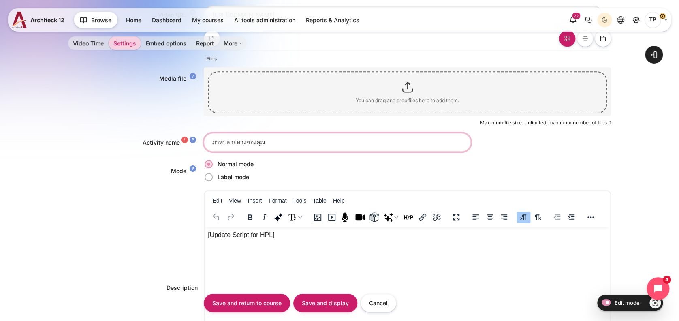
click at [213, 141] on input "ภาพปลายทางของคุณ" at bounding box center [337, 142] width 267 height 18
click at [212, 142] on input "ภาพปลายทางของคุณ" at bounding box center [337, 142] width 267 height 18
drag, startPoint x: 287, startPoint y: 141, endPoint x: 262, endPoint y: 143, distance: 24.8
click at [262, 143] on input "ตัวอย่างภาพปลายทางของคุณ" at bounding box center [337, 142] width 267 height 18
type input "ตัวอย่างภาพปลายทางที่คุณจะเป็น"
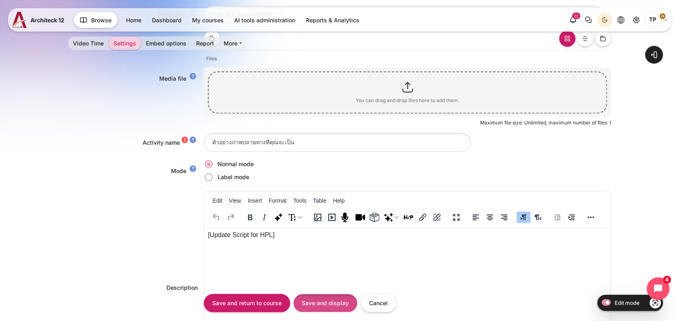
click at [307, 298] on input "Save and display" at bounding box center [325, 303] width 64 height 18
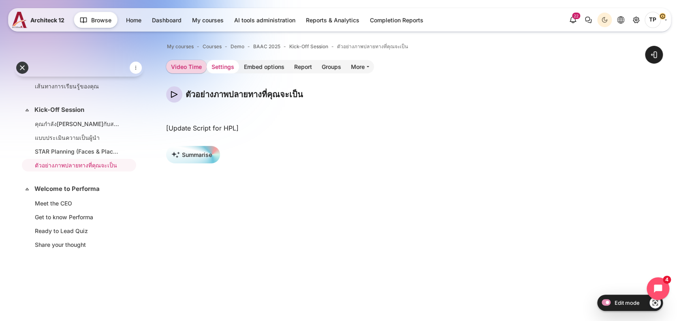
click at [225, 69] on link "Settings" at bounding box center [223, 66] width 32 height 13
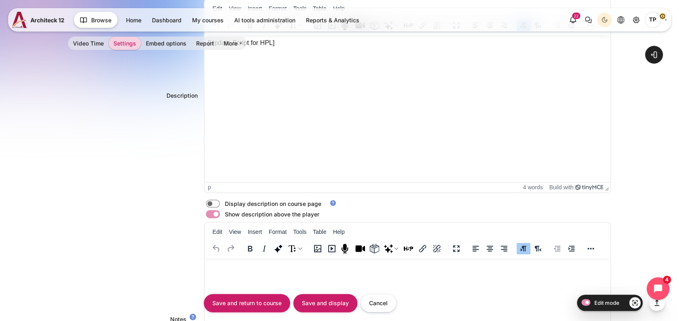
scroll to position [301, 0]
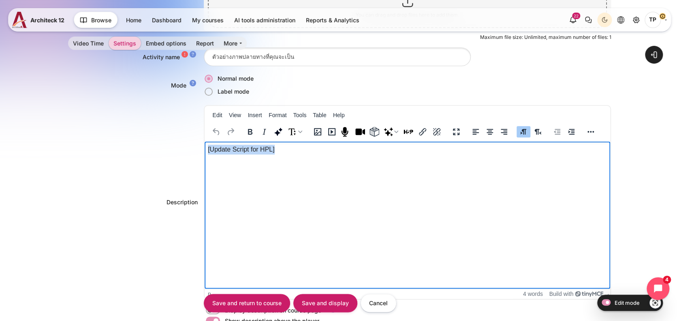
drag, startPoint x: 289, startPoint y: 149, endPoint x: 87, endPoint y: 143, distance: 202.6
click at [204, 143] on html "[Update Script for HPL]" at bounding box center [407, 149] width 406 height 16
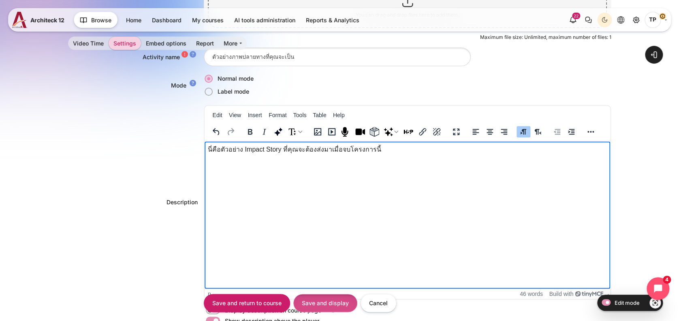
click at [337, 294] on input "Save and display" at bounding box center [325, 303] width 64 height 18
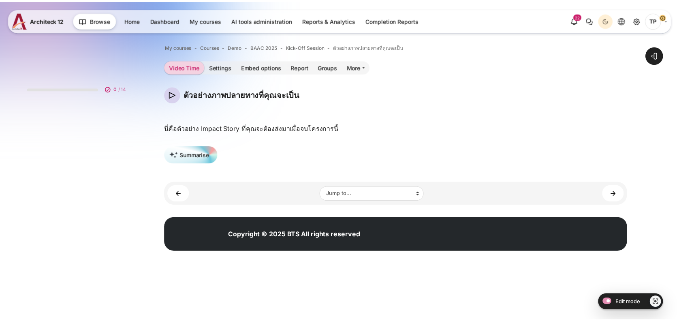
scroll to position [45, 0]
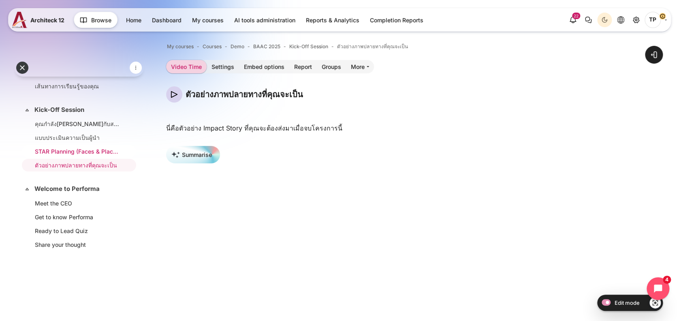
click at [60, 148] on link "STAR Planning (Faces & Places)" at bounding box center [77, 151] width 85 height 9
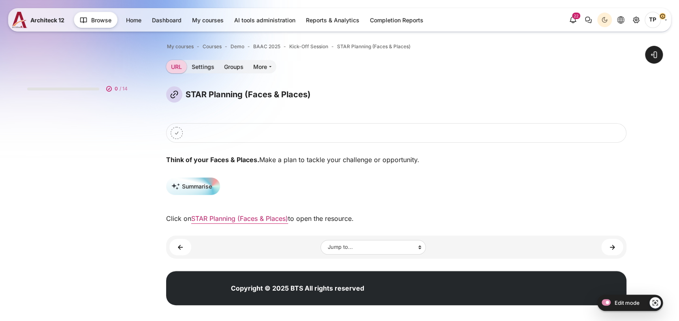
scroll to position [32, 0]
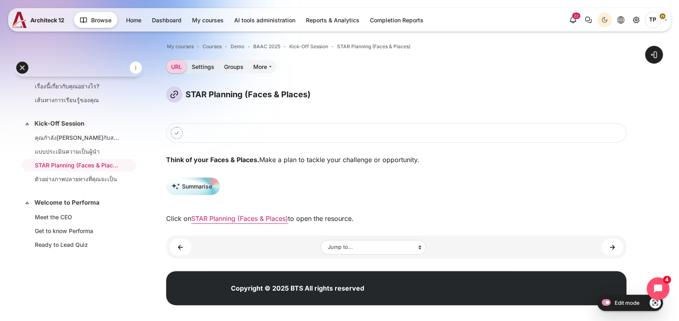
click at [220, 213] on div "Click on STAR Planning (Faces & Places) to open the resource." at bounding box center [396, 218] width 460 height 10
click at [216, 219] on link "STAR Planning (Faces & Places)" at bounding box center [239, 218] width 97 height 8
click at [46, 126] on link "Kick-Off Session" at bounding box center [77, 123] width 87 height 9
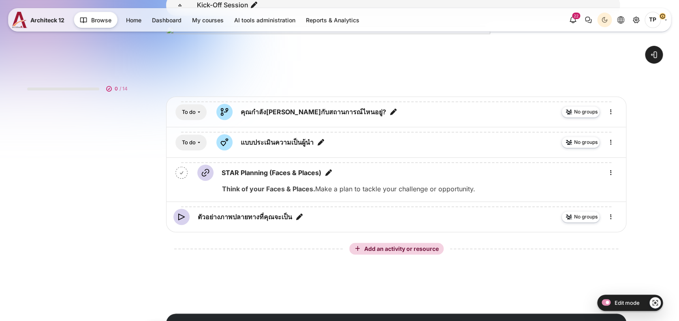
scroll to position [39, 0]
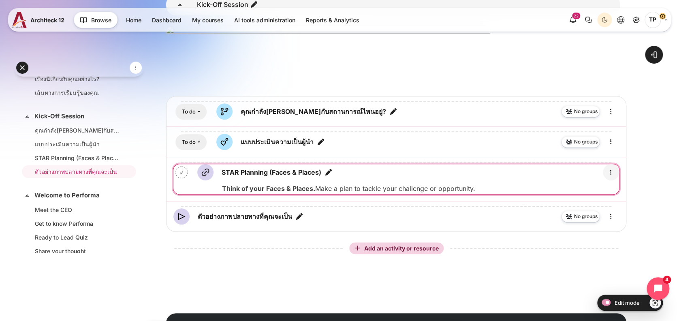
click at [609, 177] on link "Content" at bounding box center [611, 172] width 16 height 16
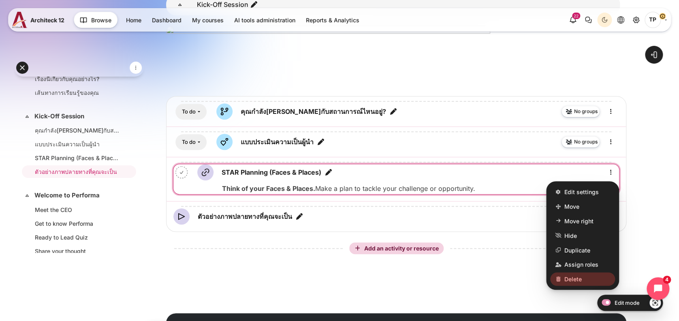
click at [570, 278] on span "Delete" at bounding box center [572, 279] width 17 height 9
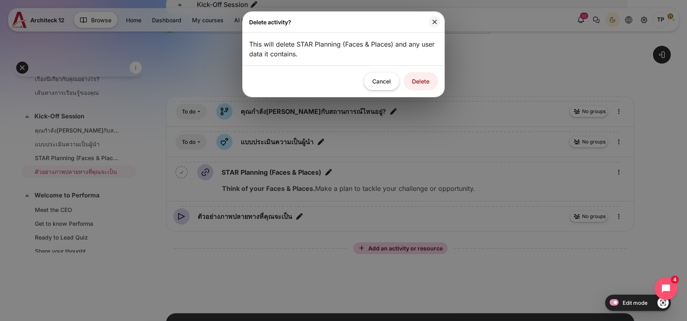
click at [422, 85] on button "Delete" at bounding box center [420, 81] width 34 height 18
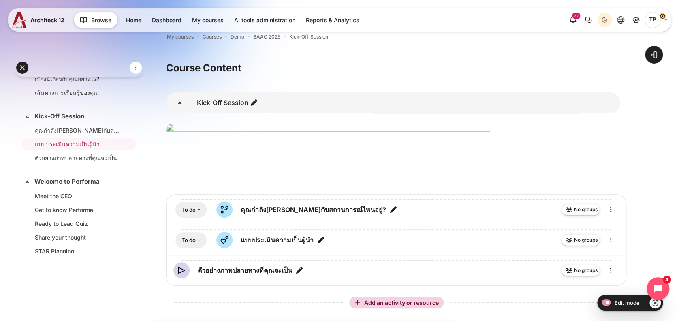
scroll to position [0, 0]
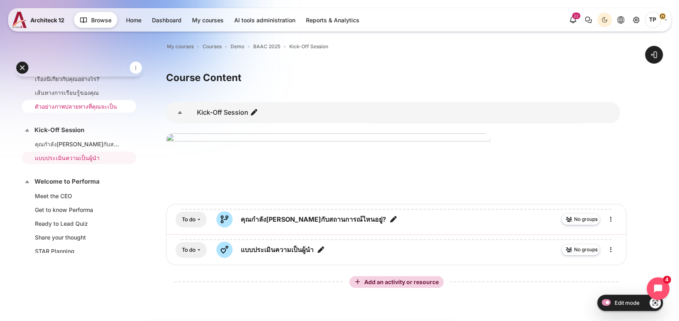
click at [66, 100] on li "ตัวอย่างภาพปลายทางที่คุณจะเป็น" at bounding box center [79, 106] width 114 height 13
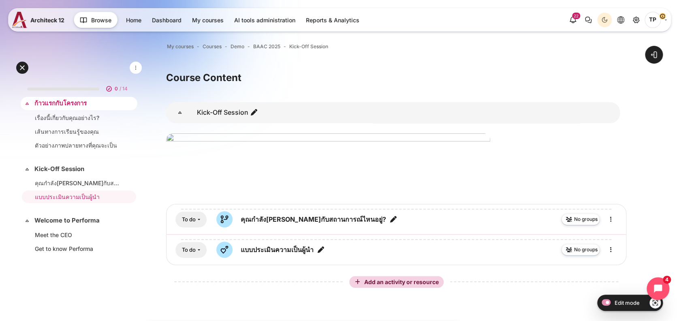
click at [63, 101] on link "ก้าวแรกกับโครงการ" at bounding box center [77, 103] width 87 height 9
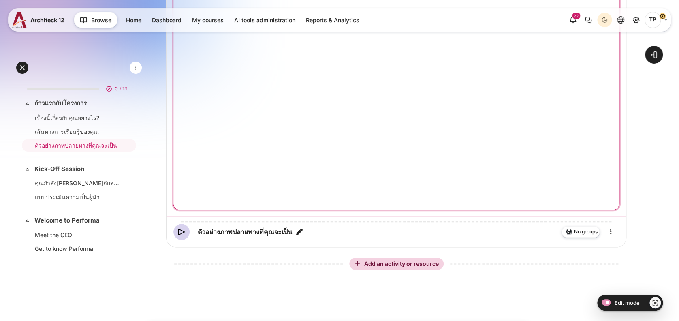
scroll to position [522, 0]
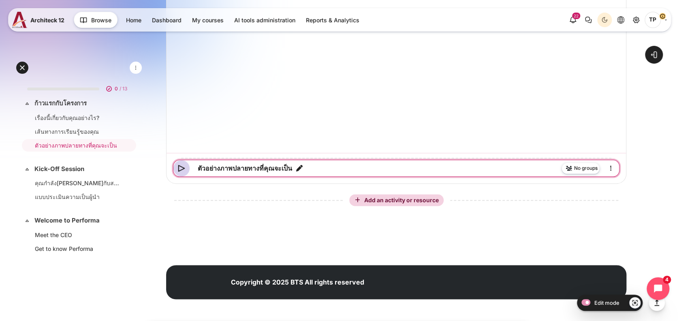
click at [303, 168] on icon "Edit title" at bounding box center [299, 168] width 8 height 8
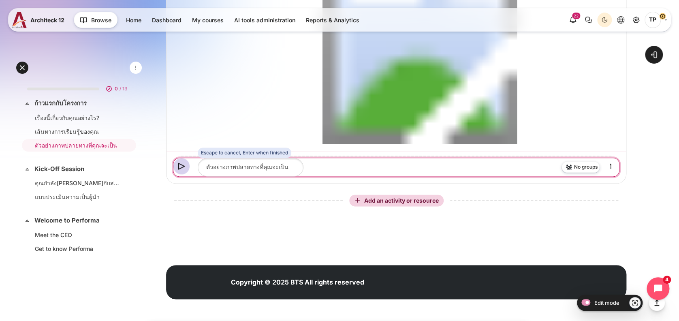
click at [236, 172] on input "ตัวอย่างภาพปลายทางที่คุณจะเป็น" at bounding box center [251, 167] width 106 height 18
click at [227, 170] on input "ตัวอย่างภาพปลายทางที่คุณจะเป็น" at bounding box center [251, 167] width 106 height 18
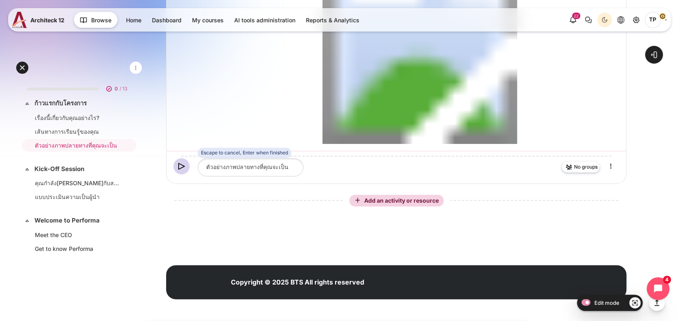
drag, startPoint x: 225, startPoint y: 168, endPoint x: 131, endPoint y: 161, distance: 94.7
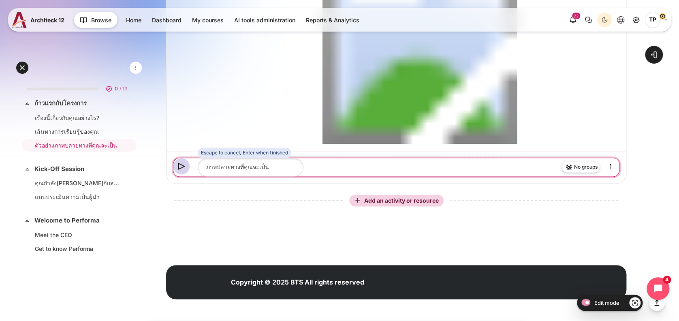
drag, startPoint x: 241, startPoint y: 168, endPoint x: 323, endPoint y: 169, distance: 81.8
click at [323, 169] on div "Escape to cancel, Enter when finished ภาพปลายทางที่คุณจะเป็น" at bounding box center [396, 167] width 446 height 18
type input "ภาพปลายทางที่คุณกำลังจะไป"
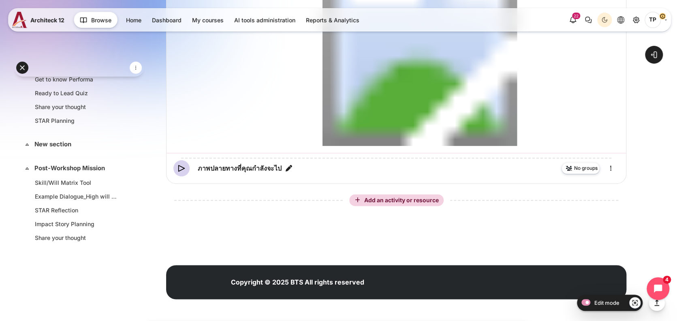
scroll to position [7, 0]
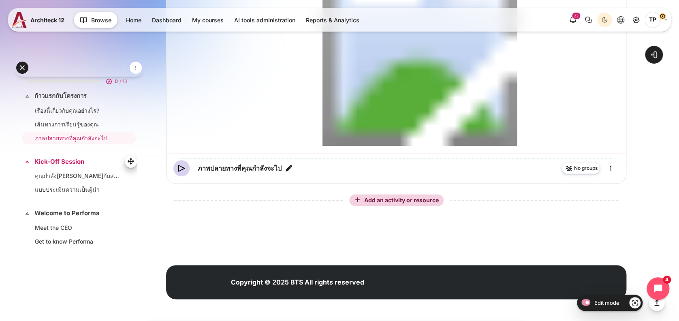
click at [67, 161] on link "Kick-Off Session" at bounding box center [77, 161] width 87 height 9
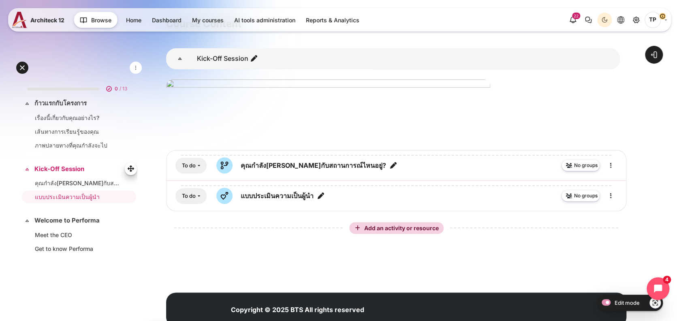
click at [68, 168] on link "Kick-Off Session" at bounding box center [77, 168] width 87 height 9
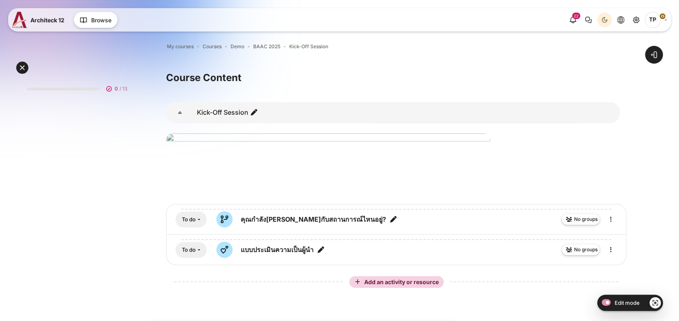
scroll to position [53, 0]
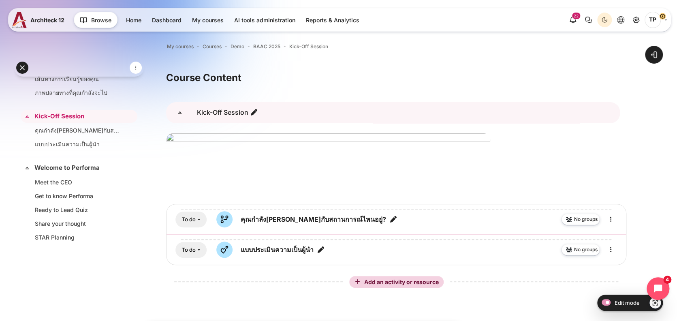
click at [260, 110] on span "Kick-Off Session" at bounding box center [228, 112] width 68 height 9
click at [254, 111] on icon "Edit section name" at bounding box center [254, 112] width 8 height 8
drag, startPoint x: 209, startPoint y: 114, endPoint x: 176, endPoint y: 114, distance: 32.8
click at [153, 113] on div "Open course index Open block drawer" at bounding box center [395, 212] width 565 height 379
click at [205, 115] on input "เริ่มต้น รู้จัก สะท้อนตัวเอง" at bounding box center [247, 112] width 106 height 18
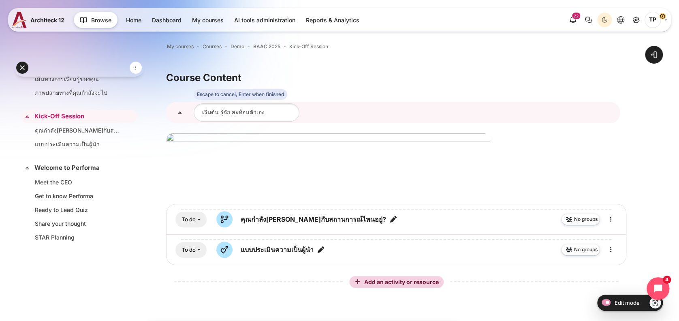
click at [201, 113] on input "เริ่มต้น รู้จัก สะท้อนตัวเอง" at bounding box center [247, 112] width 106 height 18
type input "เริ่มต้น รู้จัก สะท้อนตัวเอง"
click at [269, 114] on icon "Edit section name" at bounding box center [273, 112] width 8 height 8
click at [207, 115] on input "เริ่มต้น รู้จัก สะท้อนตัวเอง" at bounding box center [247, 112] width 106 height 18
drag, startPoint x: 201, startPoint y: 113, endPoint x: 268, endPoint y: 113, distance: 66.4
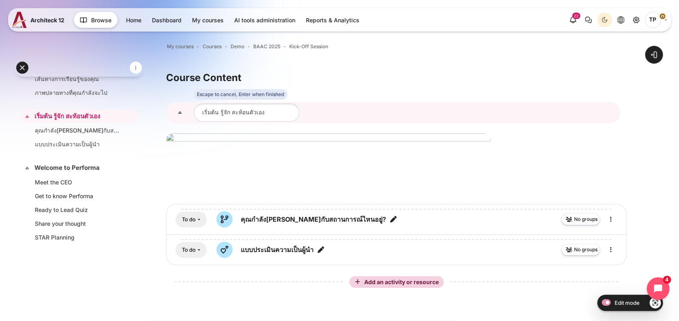
click at [205, 113] on input "เริ่มต้น รู้จัก สะท้อนตัวเอง" at bounding box center [247, 112] width 106 height 18
click at [203, 113] on input "เริ่มต้น รู้จัก สะท้อนตัวเอง" at bounding box center [247, 112] width 106 height 18
type input "Part 1: เริ่มต้น รู้จัก สะท้อนตัวเอง"
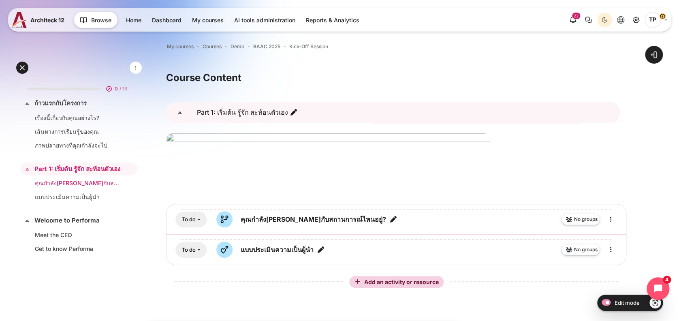
click at [68, 187] on link "คุณกำลัง[PERSON_NAME]กับสถานการณ์ไหนอยู่?" at bounding box center [77, 183] width 85 height 9
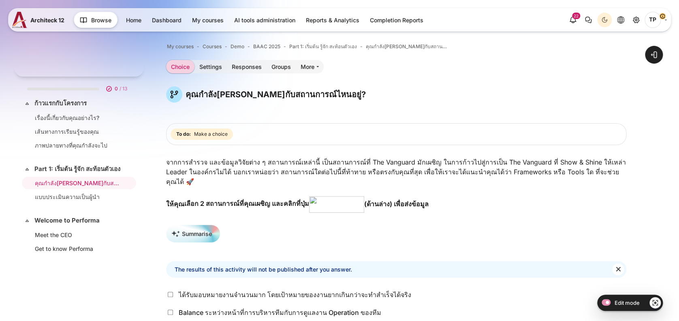
scroll to position [27, 0]
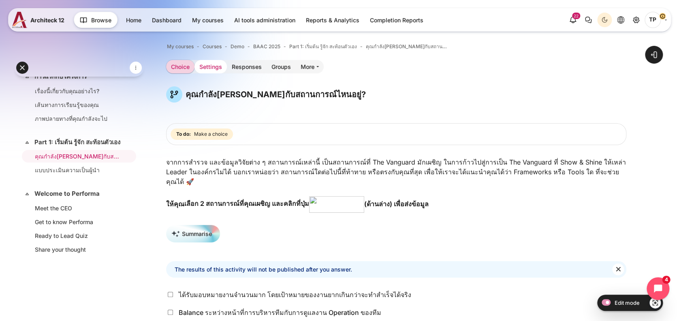
click at [207, 70] on link "Settings" at bounding box center [210, 66] width 32 height 13
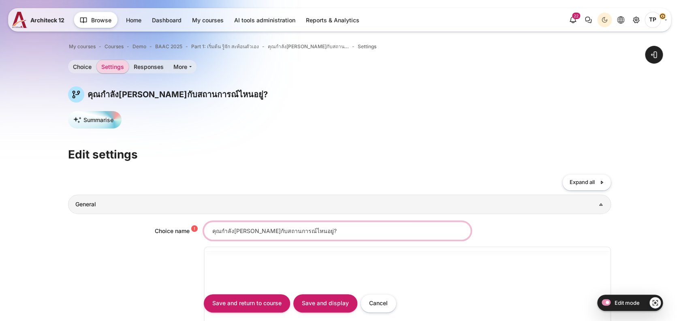
click at [252, 230] on input "คุณกำลังเผชิญกับสถานการณ์ไหนอยู่?" at bounding box center [337, 231] width 267 height 18
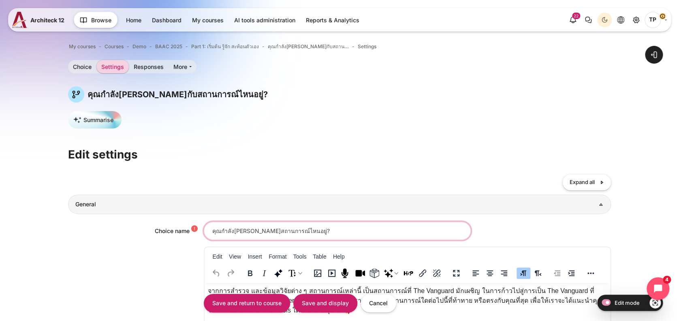
click at [282, 229] on input "คุณกำลังเผชิญสถานการณ์ไหนอยู่?" at bounding box center [337, 231] width 267 height 18
type input "คุณกำลังเผชิญสถานการณ์ใดอยู่?"
click at [310, 303] on input "Save and display" at bounding box center [325, 303] width 64 height 18
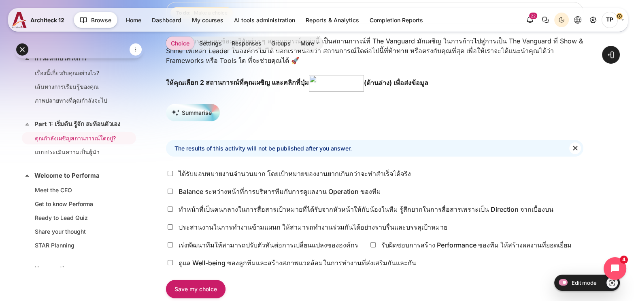
scroll to position [105, 0]
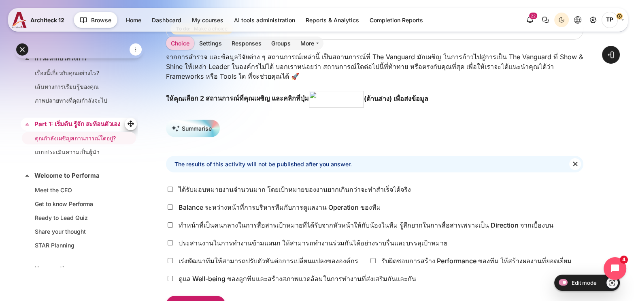
click at [67, 123] on link "Part 1: เริ่มต้น รู้จัก สะท้อนตัวเอง" at bounding box center [77, 123] width 87 height 9
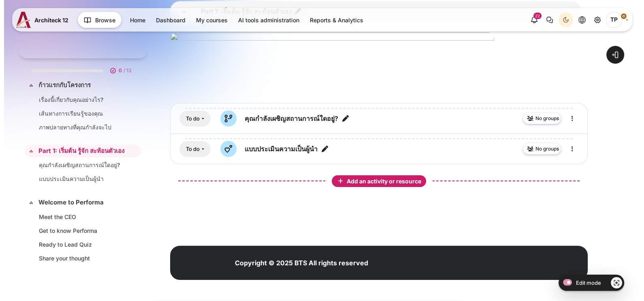
scroll to position [53, 0]
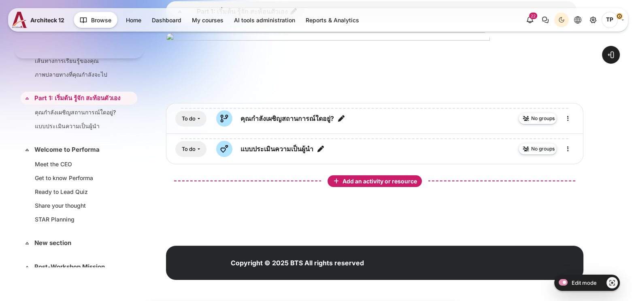
click at [337, 180] on icon "Content" at bounding box center [336, 180] width 7 height 7
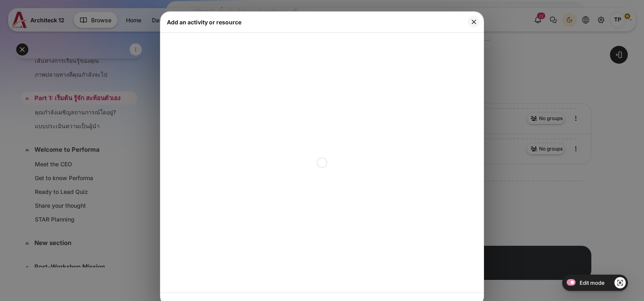
scroll to position [4, 0]
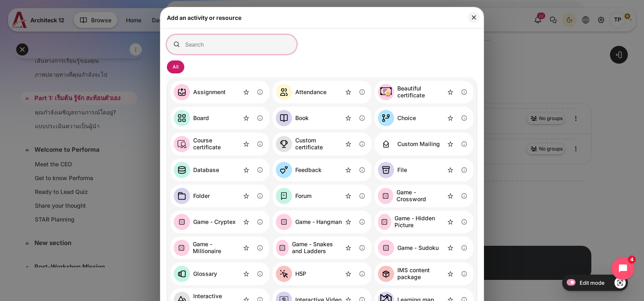
click at [191, 46] on input "Search for activities by name or description" at bounding box center [232, 44] width 130 height 19
type input "ด"
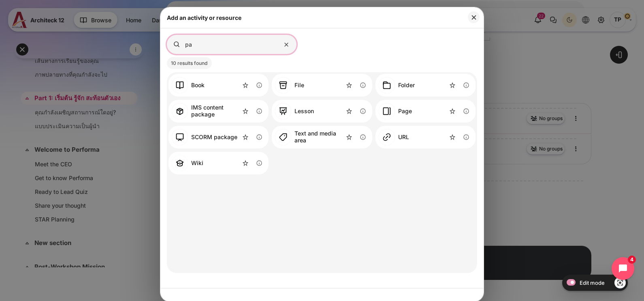
type input "p"
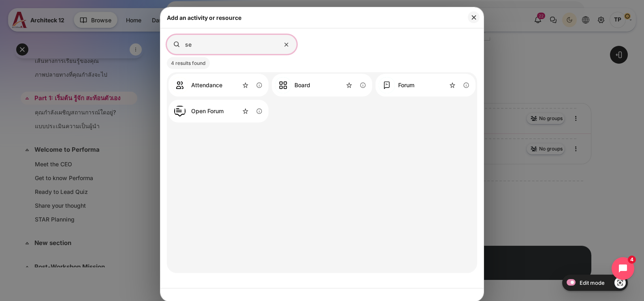
type input "s"
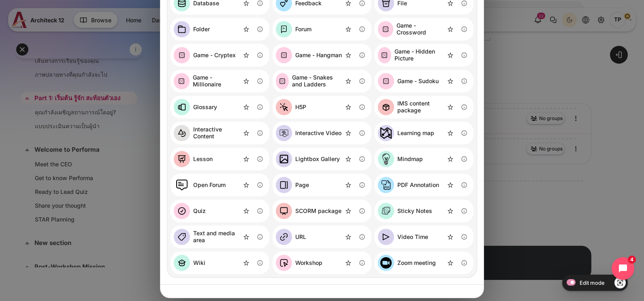
scroll to position [179, 0]
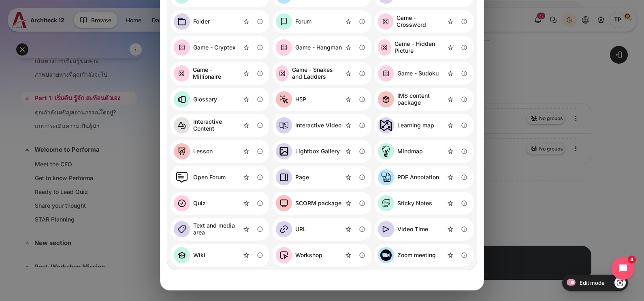
click at [415, 250] on link "Zoom meeting" at bounding box center [407, 255] width 58 height 16
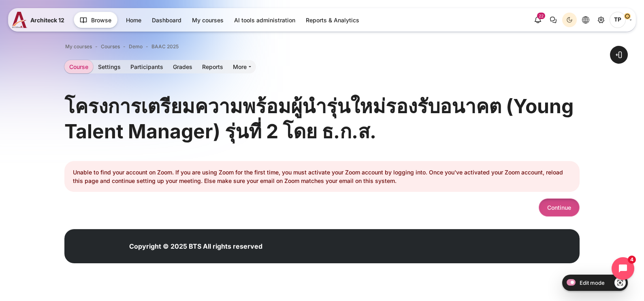
click at [550, 205] on button "Continue" at bounding box center [559, 207] width 41 height 18
click at [545, 204] on button "Continue" at bounding box center [559, 207] width 41 height 18
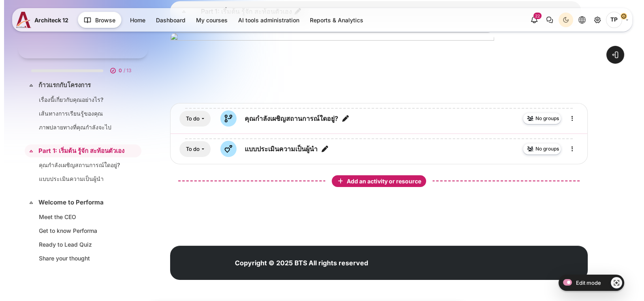
scroll to position [53, 0]
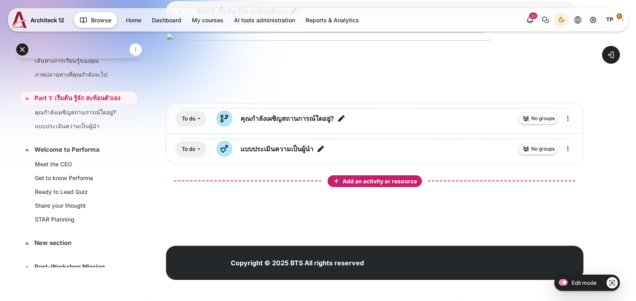
click at [375, 177] on span "Add an activity or resource" at bounding box center [381, 180] width 76 height 7
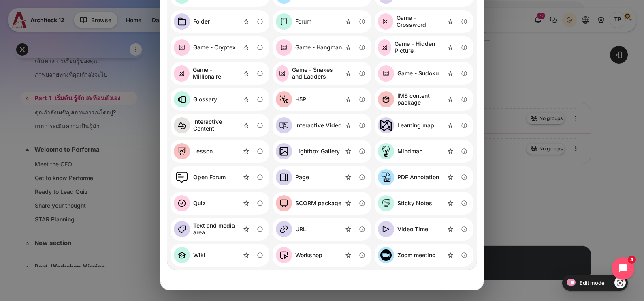
scroll to position [0, 0]
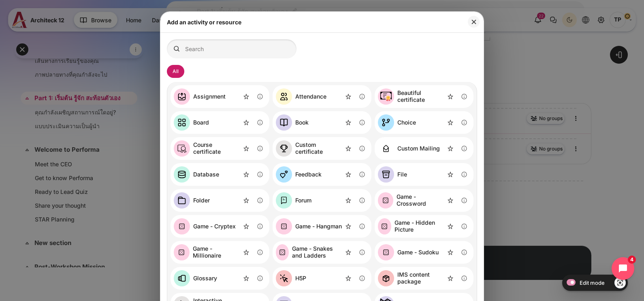
click at [217, 95] on div "Assignment" at bounding box center [209, 96] width 32 height 7
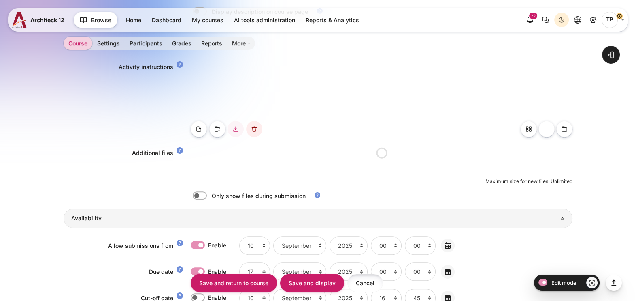
scroll to position [454, 0]
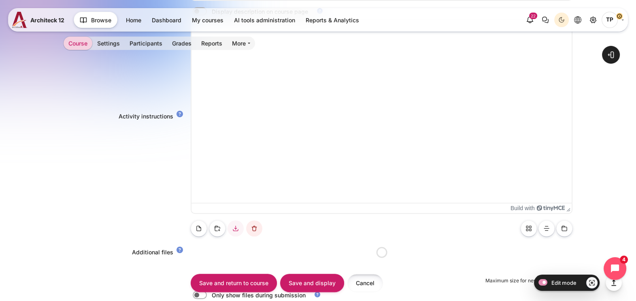
click at [350, 279] on input "Cancel" at bounding box center [366, 282] width 36 height 18
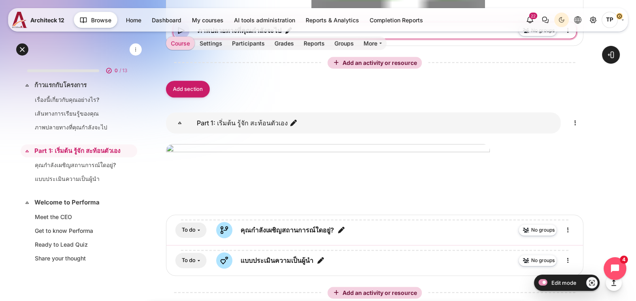
scroll to position [720, 0]
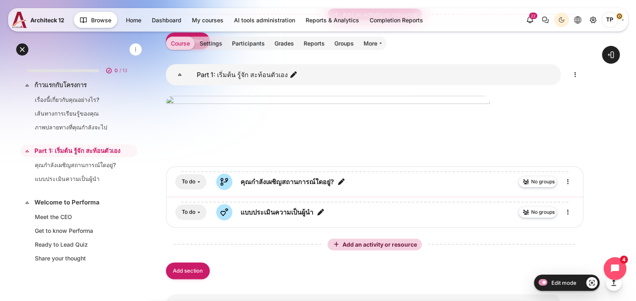
click at [360, 18] on span "Add an activity or resource" at bounding box center [381, 14] width 76 height 7
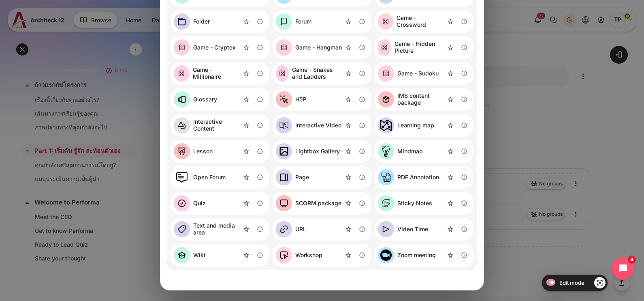
scroll to position [27, 0]
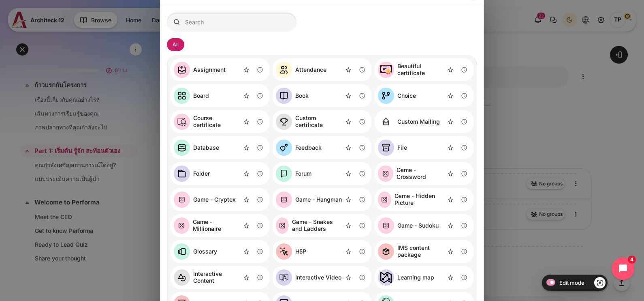
click at [301, 63] on link "Attendance" at bounding box center [301, 70] width 51 height 16
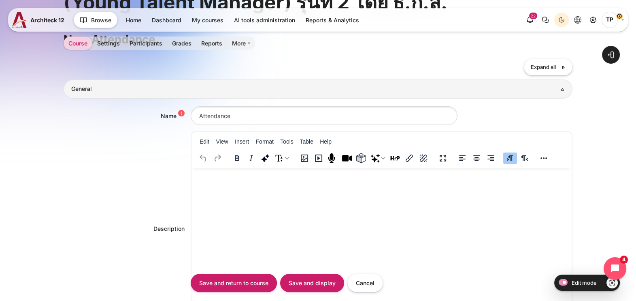
scroll to position [101, 0]
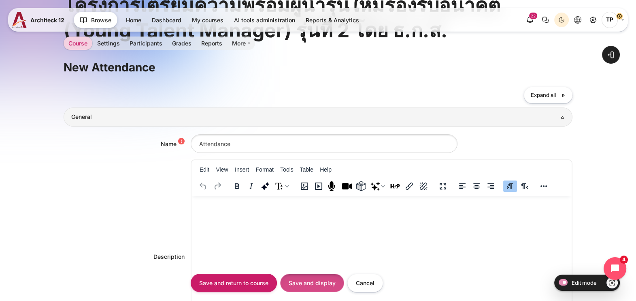
click at [302, 278] on input "Save and display" at bounding box center [312, 282] width 64 height 18
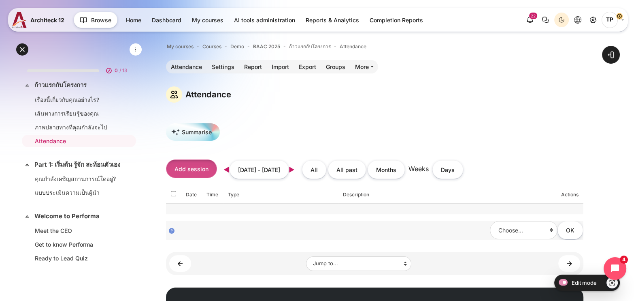
click at [187, 162] on button "Add session" at bounding box center [191, 168] width 51 height 18
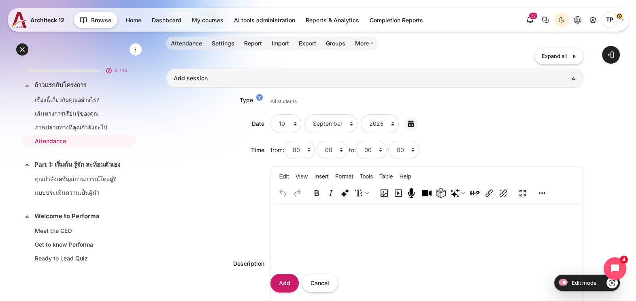
scroll to position [263, 0]
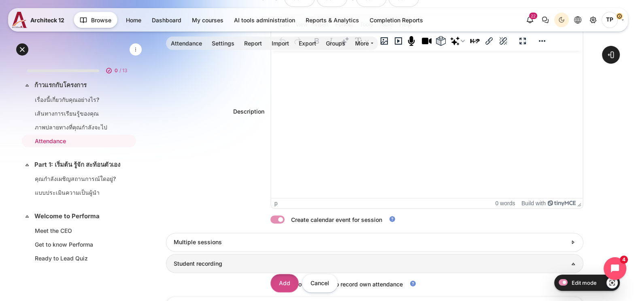
click at [291, 279] on input "Add" at bounding box center [285, 282] width 28 height 18
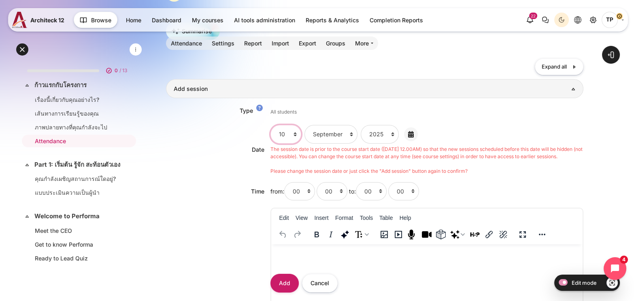
click at [289, 138] on select "1 2 3 4 5 6 7 8 9 10 11 12 13 14 15 16 17 18 19 20 21 22 23 24 25 26 27 28 29 3…" at bounding box center [286, 134] width 31 height 18
select select "12"
click at [271, 125] on select "1 2 3 4 5 6 7 8 9 10 11 12 13 14 15 16 17 18 19 20 21 22 23 24 25 26 27 28 29 3…" at bounding box center [286, 134] width 31 height 18
click at [288, 190] on select "00 01 02 03 04 05 06 07 08 09 10 11 12 13 14 15 16 17 18 19 20 21 22 23" at bounding box center [299, 191] width 31 height 18
select select "11"
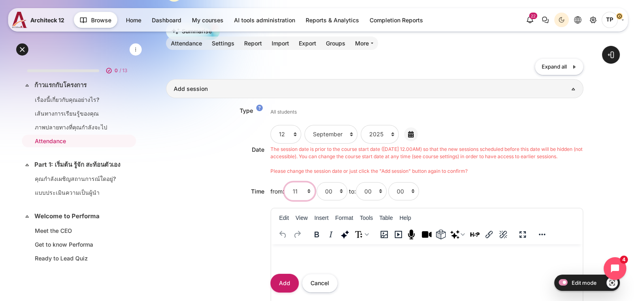
click at [284, 188] on select "00 01 02 03 04 05 06 07 08 09 10 11 12 13 14 15 16 17 18 19 20 21 22 23" at bounding box center [299, 191] width 31 height 18
click at [376, 189] on select "00 01 02 03 04 05 06 07 08 09 10 11 12 13 14 15 16 17 18 19 20 21 22 23" at bounding box center [371, 191] width 31 height 18
select select "14"
click at [356, 188] on select "00 01 02 03 04 05 06 07 08 09 10 11 12 13 14 15 16 17 18 19 20 21 22 23" at bounding box center [371, 191] width 31 height 18
click at [295, 273] on div "Add Cancel" at bounding box center [306, 283] width 70 height 20
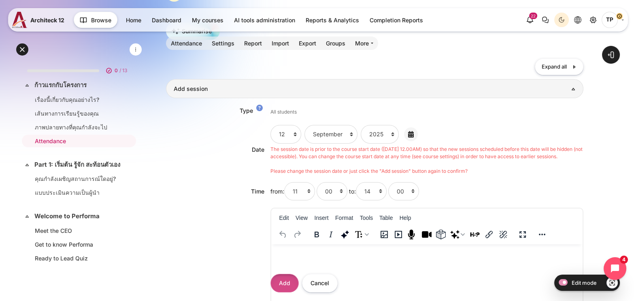
click at [289, 278] on input "Add" at bounding box center [285, 282] width 28 height 18
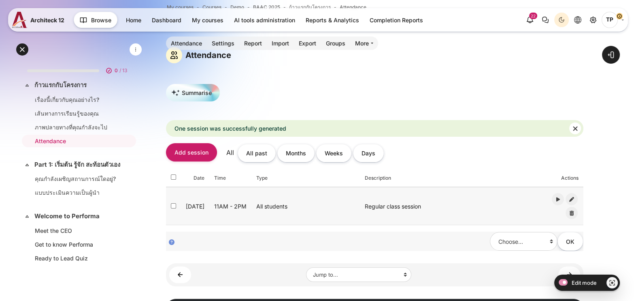
scroll to position [92, 0]
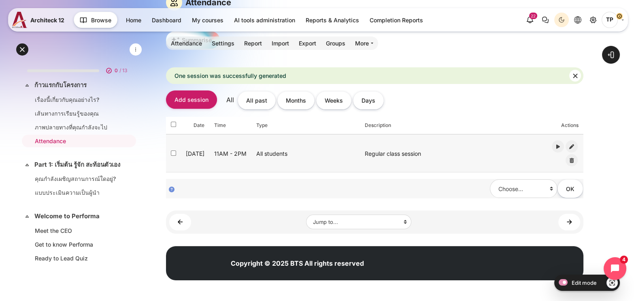
click at [174, 148] on td "Content" at bounding box center [173, 153] width 15 height 38
click at [174, 152] on input "Content" at bounding box center [173, 152] width 5 height 5
checkbox input "false"
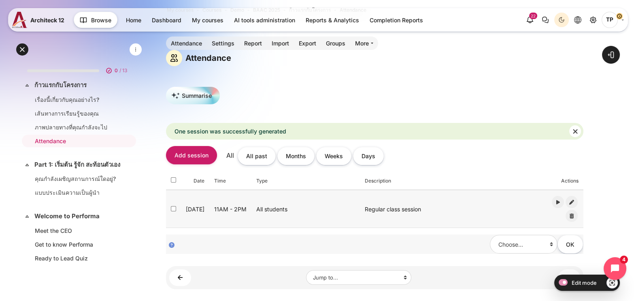
scroll to position [0, 0]
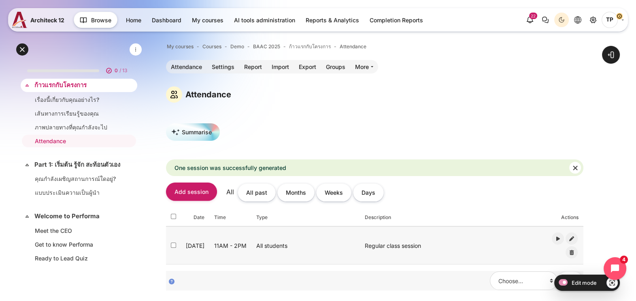
click at [91, 87] on link "ก้าวแรกกับโครงการ" at bounding box center [77, 85] width 87 height 9
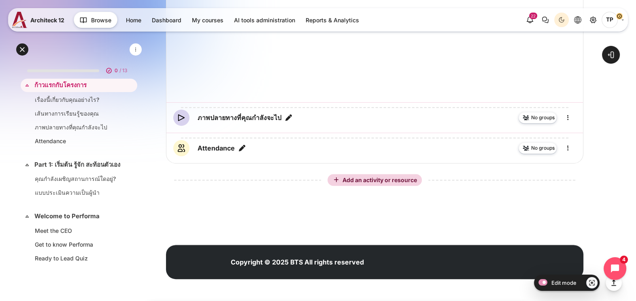
scroll to position [506, 0]
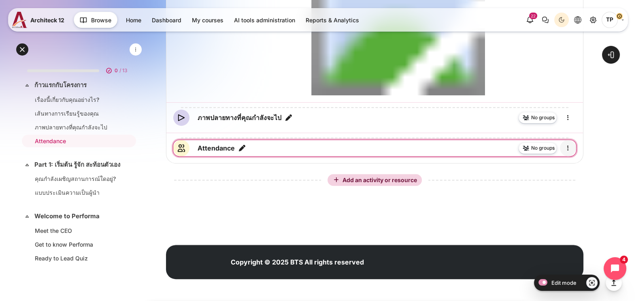
click at [569, 153] on icon "Edit" at bounding box center [568, 148] width 10 height 10
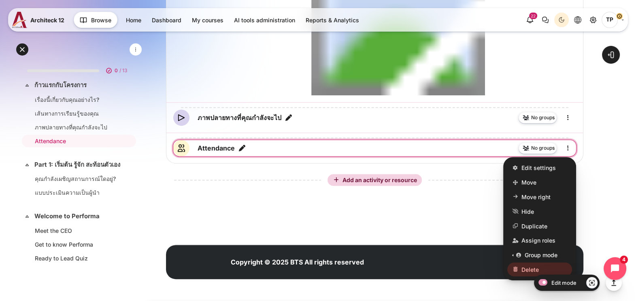
scroll to position [545, 0]
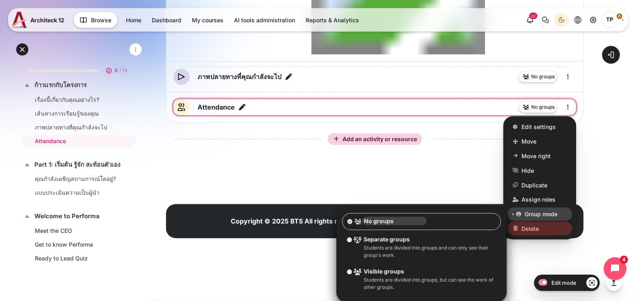
click at [528, 232] on span "Delete" at bounding box center [530, 228] width 17 height 9
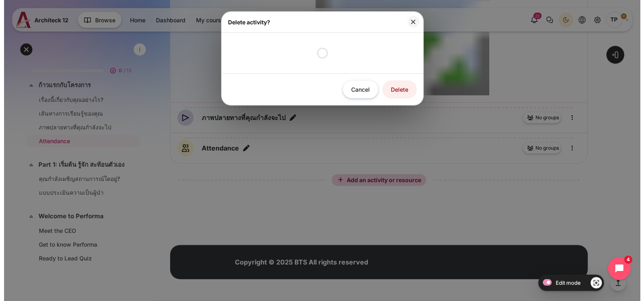
scroll to position [547, 0]
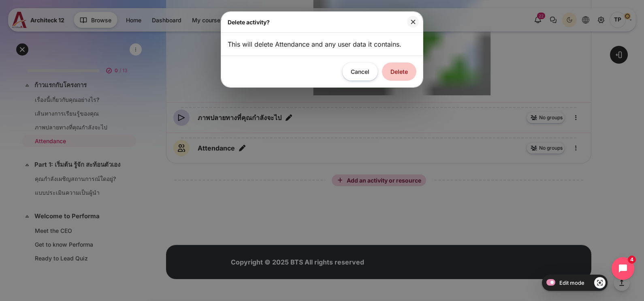
click at [398, 73] on button "Delete" at bounding box center [399, 71] width 34 height 18
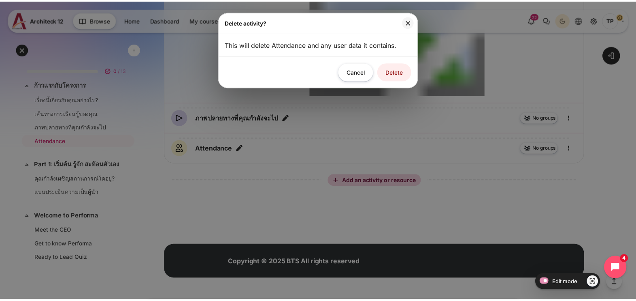
scroll to position [515, 0]
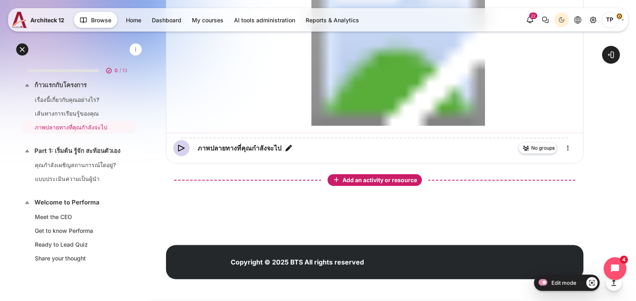
click at [387, 180] on span "Add an activity or resource" at bounding box center [381, 179] width 76 height 7
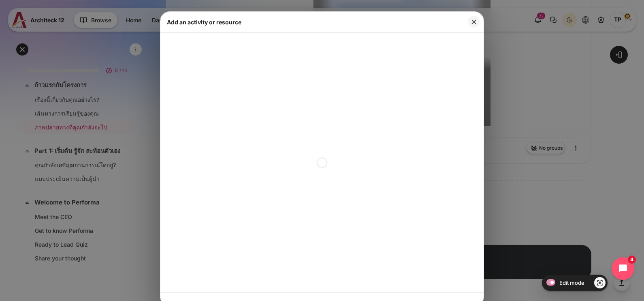
scroll to position [3, 0]
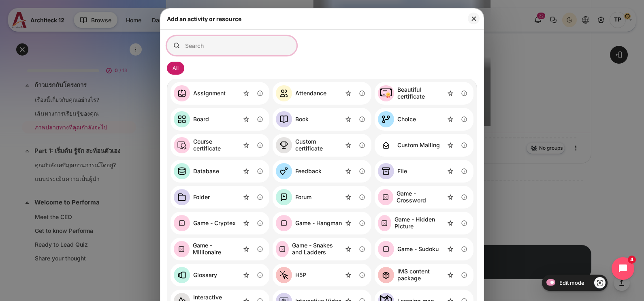
click at [204, 53] on input "Search for activities by name or description" at bounding box center [232, 45] width 130 height 19
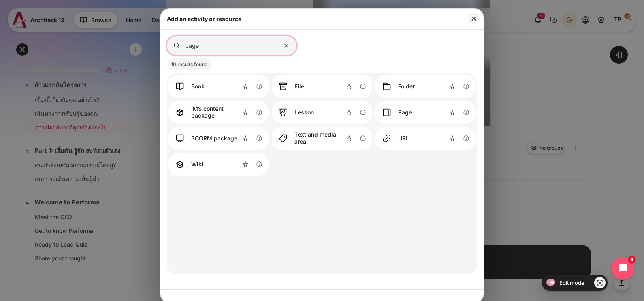
type input "page"
click at [393, 110] on link "Page" at bounding box center [395, 112] width 33 height 16
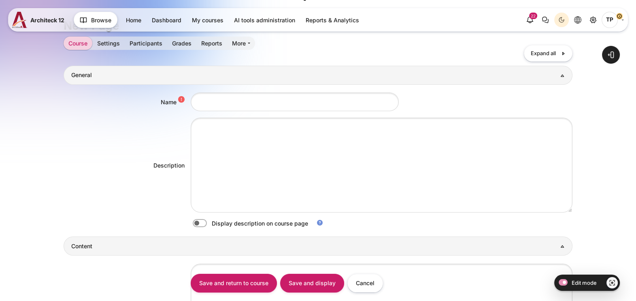
scroll to position [152, 0]
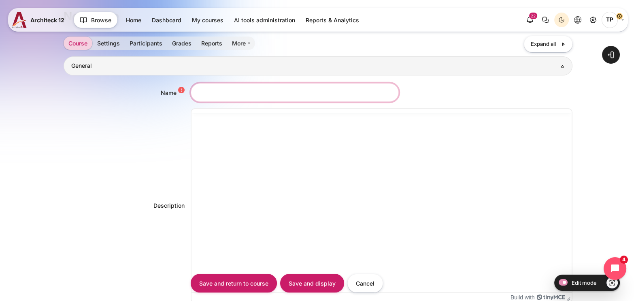
click at [254, 93] on input "Name" at bounding box center [295, 92] width 208 height 18
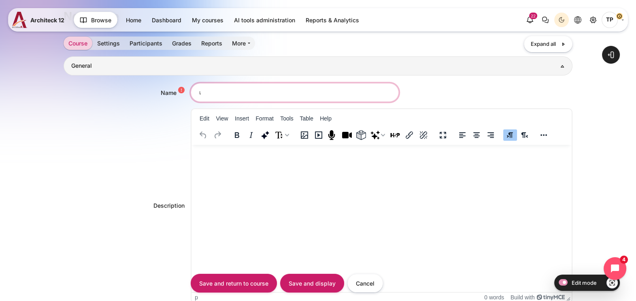
scroll to position [0, 0]
type input "เข้าร่วม Program Kick-Off ที่นี่"
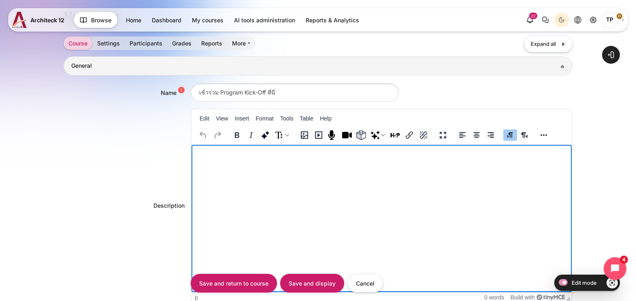
click at [269, 160] on html at bounding box center [382, 152] width 380 height 16
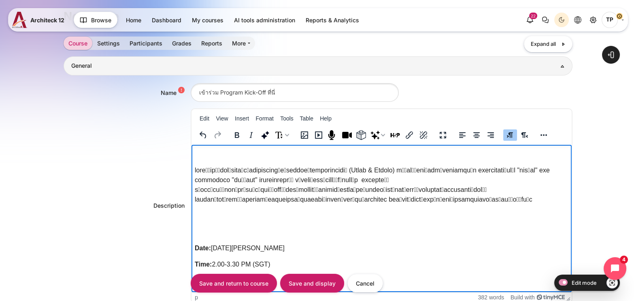
click at [205, 168] on p "Rich text area. Press ALT-0 for help." at bounding box center [382, 184] width 374 height 39
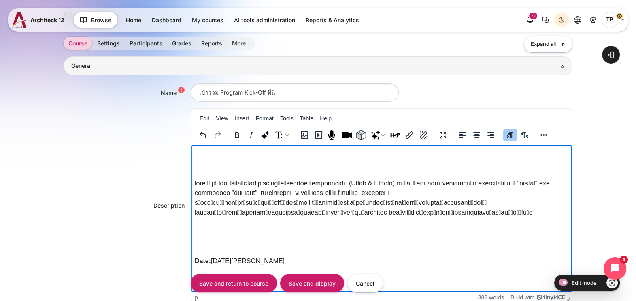
scroll to position [50, 0]
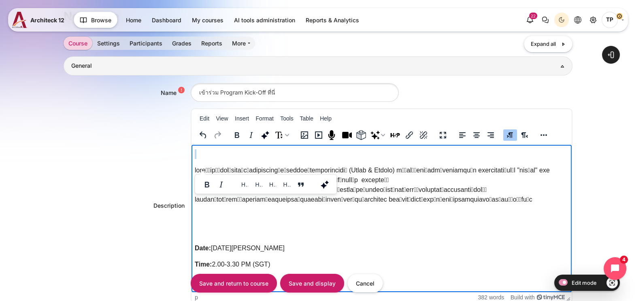
drag, startPoint x: 201, startPoint y: 164, endPoint x: 219, endPoint y: 202, distance: 41.9
click at [219, 202] on body "Date: 7 ตุลาคม 2024 Time: 2.00-3.30 PM (SGT) Zoom Link: xxxxxx" at bounding box center [382, 192] width 374 height 185
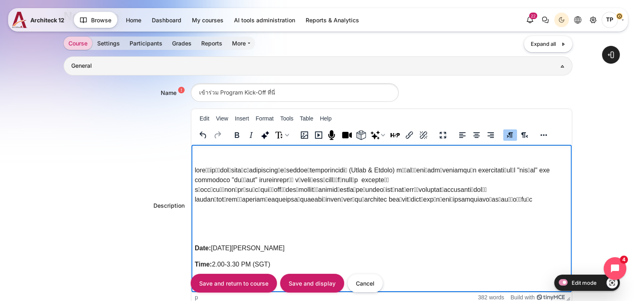
click at [209, 158] on p "Rich text area. Press ALT-0 for help." at bounding box center [382, 154] width 374 height 10
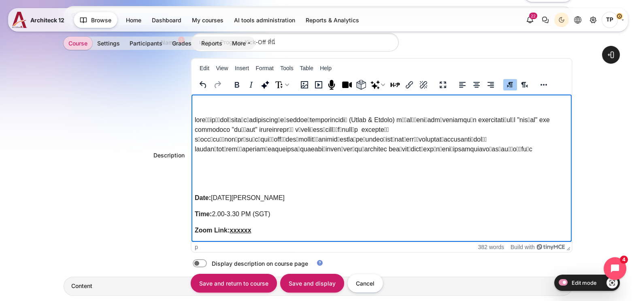
click at [226, 180] on p "Rich text area. Press ALT-0 for help." at bounding box center [382, 181] width 374 height 10
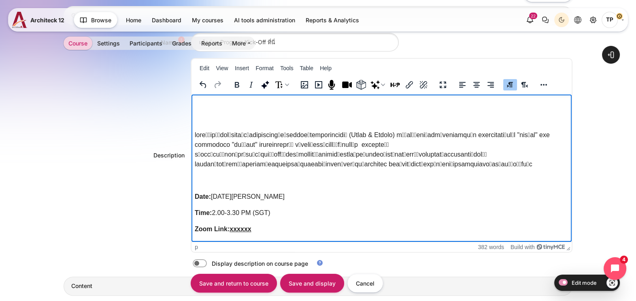
scroll to position [30, 0]
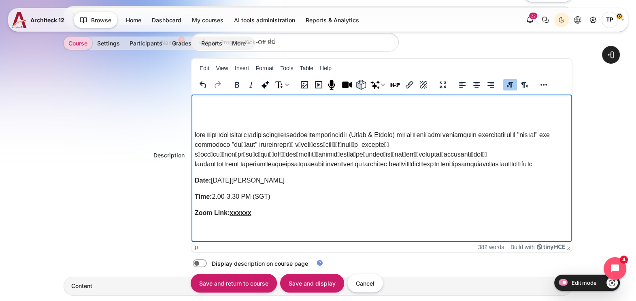
click at [261, 185] on p "Date: 7 ตุลาคม 2024" at bounding box center [382, 180] width 374 height 10
click at [216, 185] on p "Date: 7 ตุลาคม 2024" at bounding box center [382, 180] width 374 height 10
drag, startPoint x: 212, startPoint y: 198, endPoint x: 285, endPoint y: 196, distance: 73.3
click at [285, 185] on p "Date: 7 ตุลาคม 2024" at bounding box center [382, 180] width 374 height 10
drag, startPoint x: 213, startPoint y: 213, endPoint x: 322, endPoint y: 212, distance: 108.5
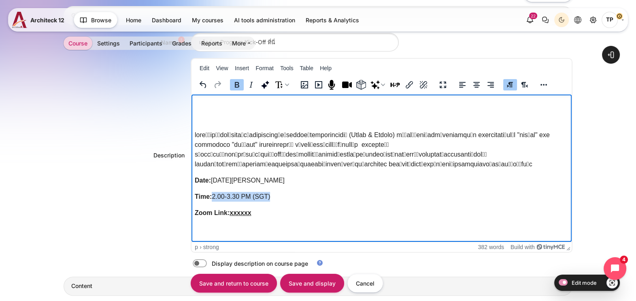
click at [322, 201] on p "Time: 2.00-3.30 PM (SGT)" at bounding box center [382, 196] width 374 height 10
drag, startPoint x: 227, startPoint y: 229, endPoint x: 373, endPoint y: 319, distance: 171.3
click at [192, 224] on html "Date: 15 มกราคม 2569 Time: 14.00 - 15.30 น. Zoom Link: xxxxxx" at bounding box center [382, 159] width 380 height 130
drag, startPoint x: 202, startPoint y: 196, endPoint x: 380, endPoint y: 288, distance: 200.5
click at [192, 195] on html "Date: 15 มกราคม 2569 Time: 14.00 - 15.30 น. : xxxxxx" at bounding box center [382, 159] width 380 height 130
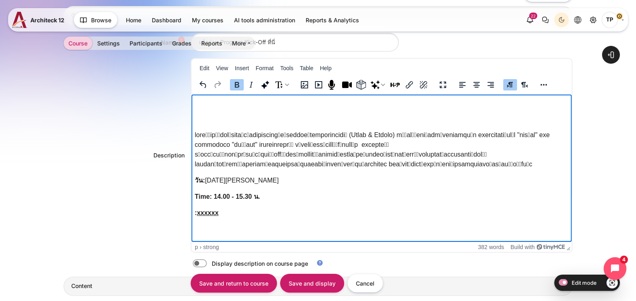
click at [205, 185] on p "วัน: 15 มกราคม 2569" at bounding box center [382, 180] width 374 height 10
drag, startPoint x: 213, startPoint y: 213, endPoint x: 379, endPoint y: 306, distance: 189.7
click at [192, 213] on html "วันที่ 15 มกราคม 2569 Time: 14.00 - 15.30 น. : xxxxxx" at bounding box center [382, 159] width 380 height 130
drag, startPoint x: 231, startPoint y: 230, endPoint x: 151, endPoint y: 229, distance: 79.4
click at [192, 224] on html "วันที่ 15 มกราคม 2569 เวลา 14.00 - 15.30 น. : xxxxxx" at bounding box center [382, 159] width 380 height 130
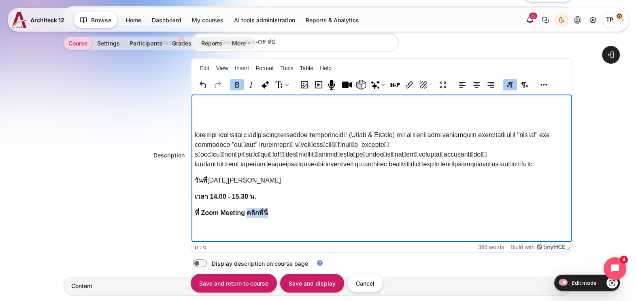
drag, startPoint x: 247, startPoint y: 230, endPoint x: 272, endPoint y: 230, distance: 25.1
click at [272, 217] on p "ที่ Zoom Meeting คลิกที่นี่" at bounding box center [382, 212] width 374 height 10
click at [406, 83] on icon "Link" at bounding box center [410, 85] width 10 height 10
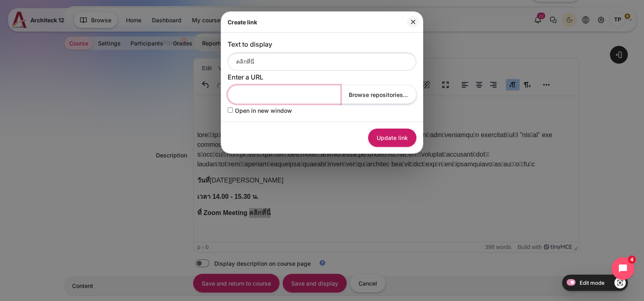
click at [256, 100] on input "Enter a URL" at bounding box center [284, 94] width 113 height 18
type input "xxxx"
click at [229, 111] on input "Open in new window" at bounding box center [230, 109] width 5 height 5
checkbox input "true"
click at [366, 128] on div "Update link" at bounding box center [322, 138] width 202 height 32
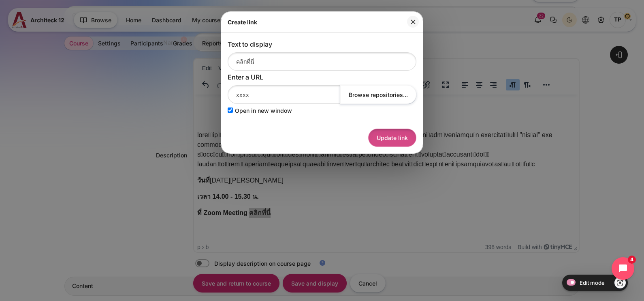
click at [386, 138] on button "Update link" at bounding box center [392, 137] width 48 height 18
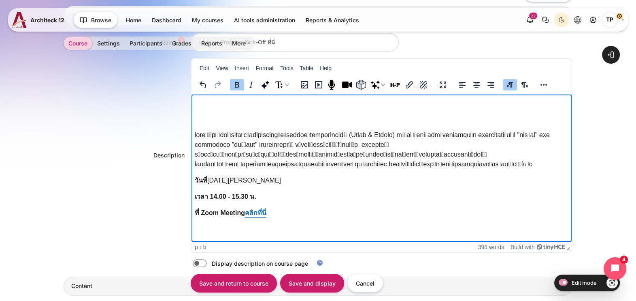
scroll to position [253, 0]
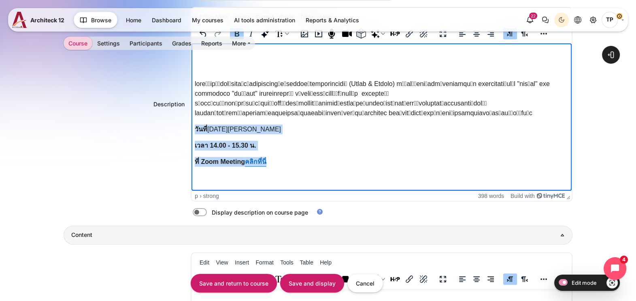
drag, startPoint x: 196, startPoint y: 146, endPoint x: 297, endPoint y: 185, distance: 108.8
click at [297, 173] on html "วันที่ 15 มกราคม 2569 เวลา 14.00 - 15.30 น. ที่ Zoom Meeting คลิกที่นี่" at bounding box center [382, 108] width 380 height 130
click at [318, 126] on icon "Bold" at bounding box center [322, 129] width 10 height 10
click at [317, 126] on icon "Bold" at bounding box center [322, 129] width 10 height 10
click at [316, 166] on p "ที่ Zoom Meeting คลิกที่นี่" at bounding box center [382, 161] width 374 height 10
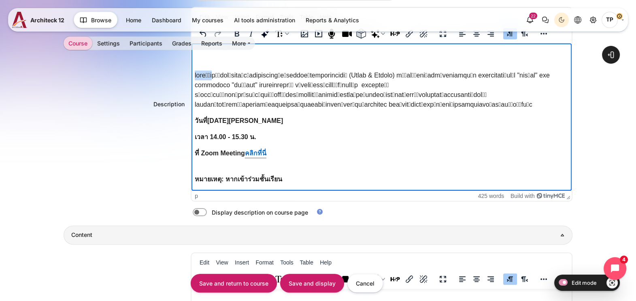
drag, startPoint x: 215, startPoint y: 81, endPoint x: 378, endPoint y: 124, distance: 168.7
click at [192, 81] on html "วันที่ 15 มกราคม 2569 เวลา 14.00 - 15.30 น. ที่ Zoom Meeting คลิกที่นี่ หมายเหต…" at bounding box center [382, 112] width 380 height 156
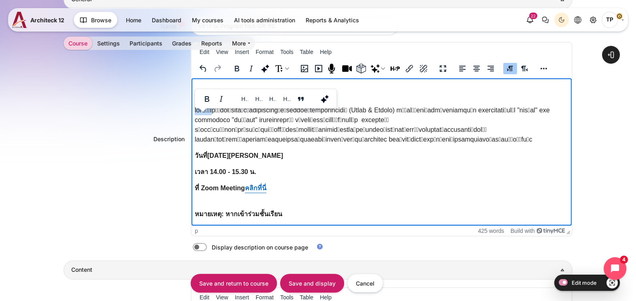
scroll to position [202, 0]
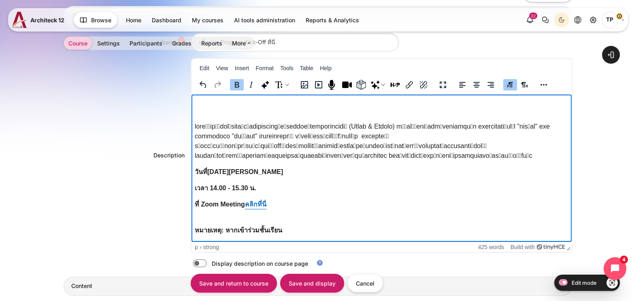
click at [261, 176] on p "วันที่ 15 มกราคม 2569" at bounding box center [382, 171] width 374 height 10
click at [303, 235] on html "วันที่ 15 มกราคม 2569 เวลา 14.00 - 15.30 น. ที่ Zoom Meeting คลิกที่นี่ หมายเหต…" at bounding box center [382, 163] width 380 height 156
click at [303, 230] on p "หมายเหตุ: หากเข้าร่วมชั้นเรียน﻿" at bounding box center [382, 230] width 374 height 10
drag, startPoint x: 213, startPoint y: 123, endPoint x: 372, endPoint y: 220, distance: 185.6
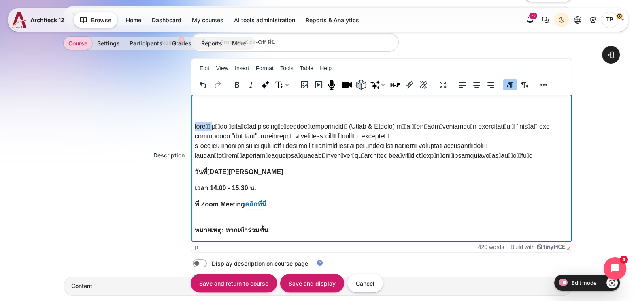
click at [192, 126] on html "วันที่ 15 มกราคม 2569 เวลา 14.00 - 15.30 น. ที่ Zoom Meeting คลิกที่นี่ หมายเหต…" at bounding box center [382, 163] width 380 height 156
click at [294, 225] on p "หมายเหตุ: หากเข้าร่วมชั้น" at bounding box center [382, 230] width 374 height 10
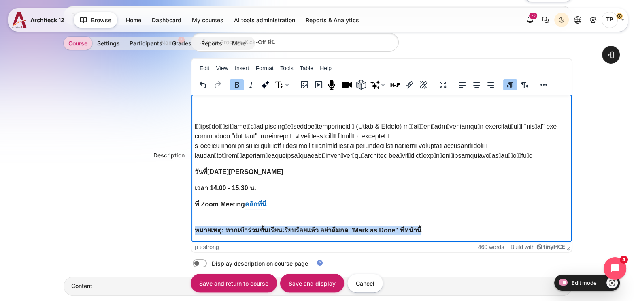
drag, startPoint x: 450, startPoint y: 225, endPoint x: 424, endPoint y: 156, distance: 74.2
click at [192, 241] on html "วันที่ 15 มกราคม 2569 เวลา 14.00 - 15.30 น. ที่ Zoom Meeting คลิกที่นี่ หมายเหต…" at bounding box center [382, 163] width 380 height 156
click at [237, 82] on icon "Bold" at bounding box center [237, 85] width 4 height 6
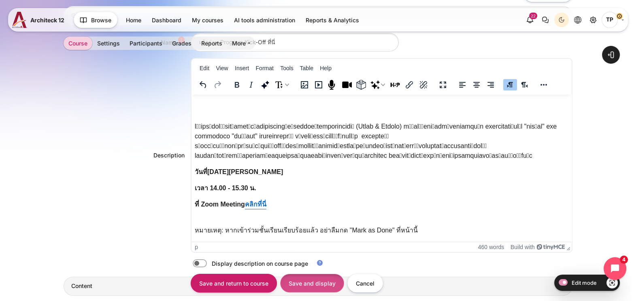
click at [298, 279] on input "Save and display" at bounding box center [312, 282] width 64 height 18
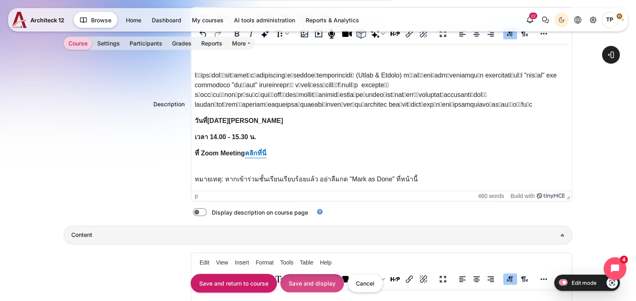
click at [294, 281] on input "Save and display" at bounding box center [312, 282] width 64 height 18
click at [294, 285] on input "Save and display" at bounding box center [312, 282] width 64 height 18
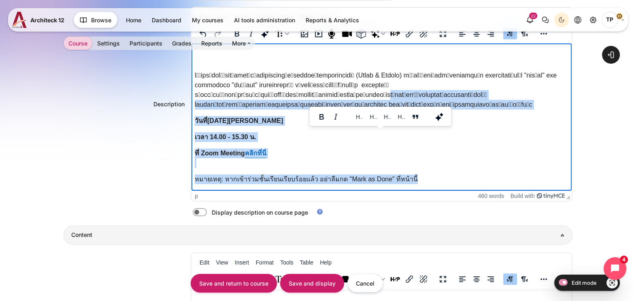
scroll to position [0, 0]
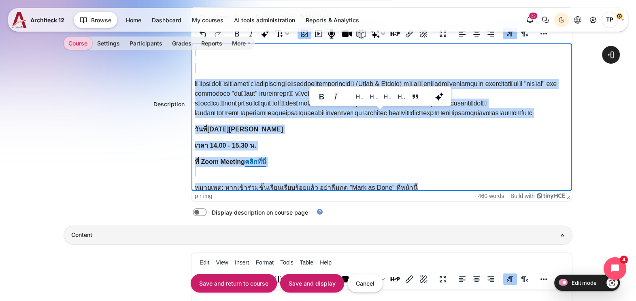
drag, startPoint x: 403, startPoint y: 176, endPoint x: 380, endPoint y: 108, distance: 72.2
click at [192, 60] on html "วันที่ 15 มกราคม 2569 เวลา 14.00 - 15.30 น. ที่ Zoom Meeting คลิกที่นี่ หมายเหต…" at bounding box center [382, 121] width 380 height 156
copy body "ชั้นเรียนนี้จะช่วยให้คุณสามารถระบุบุคคลสำคัญและสถานการณ์ (Faces & Places) ที่เก…"
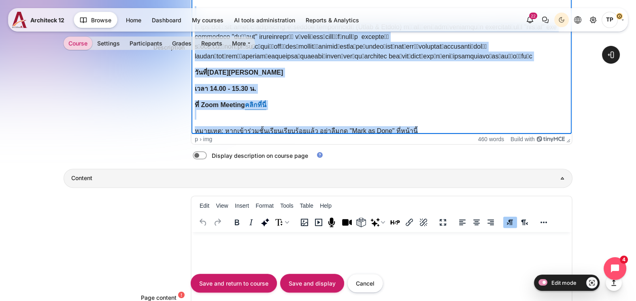
scroll to position [456, 0]
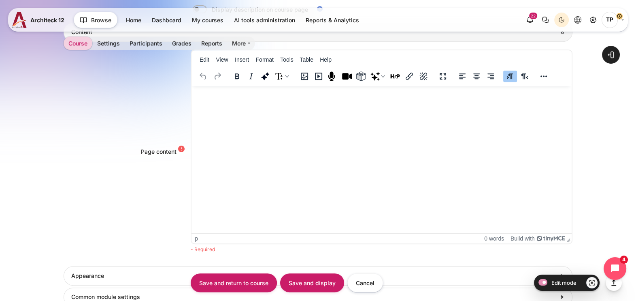
click at [232, 102] on html at bounding box center [382, 94] width 380 height 16
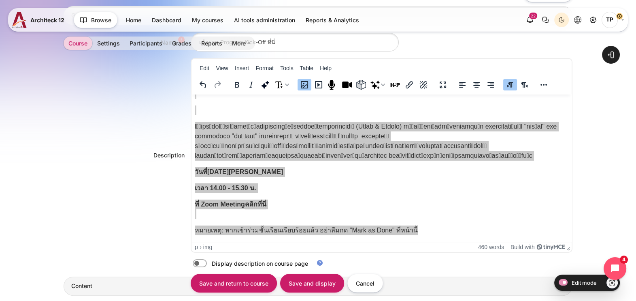
scroll to position [50, 0]
click at [210, 261] on label "Content" at bounding box center [211, 263] width 2 height 9
click at [207, 261] on input "Content" at bounding box center [214, 264] width 14 height 8
checkbox input "true"
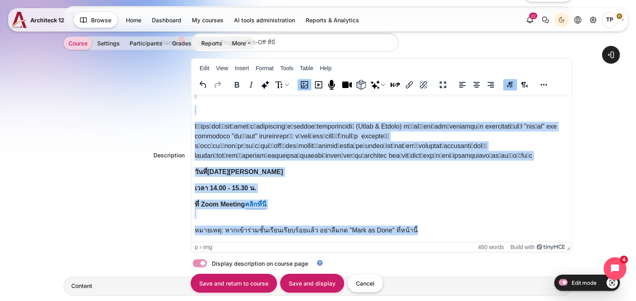
click at [269, 189] on p "เวลา 14.00 - 15.30 น." at bounding box center [382, 188] width 374 height 10
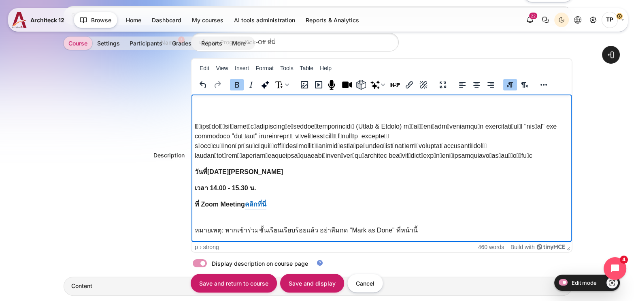
scroll to position [56, 0]
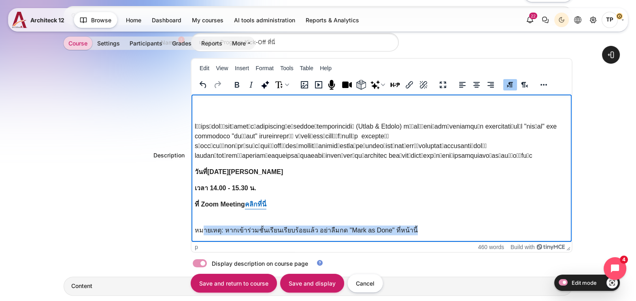
drag, startPoint x: 202, startPoint y: 221, endPoint x: 409, endPoint y: 229, distance: 206.7
click at [409, 229] on body "วันที่ 15 มกราคม 2569 เวลา 14.00 - 15.30 น. ที่ Zoom Meeting คลิกที่นี่ หมายเหต…" at bounding box center [382, 162] width 374 height 146
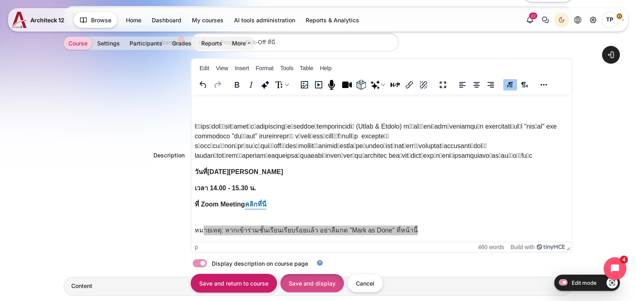
drag, startPoint x: 310, startPoint y: 281, endPoint x: 307, endPoint y: 273, distance: 8.2
click at [310, 281] on input "Save and display" at bounding box center [312, 282] width 64 height 18
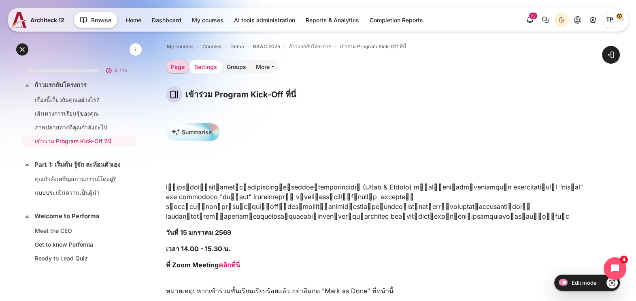
click at [208, 65] on link "Settings" at bounding box center [206, 66] width 32 height 13
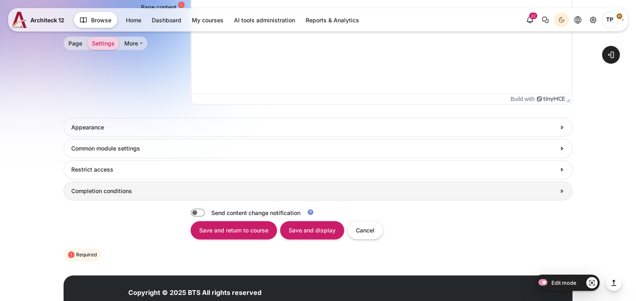
click at [102, 184] on link "Completion conditions" at bounding box center [318, 190] width 509 height 19
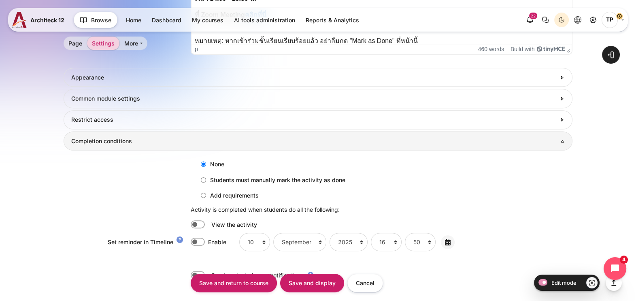
scroll to position [668, 0]
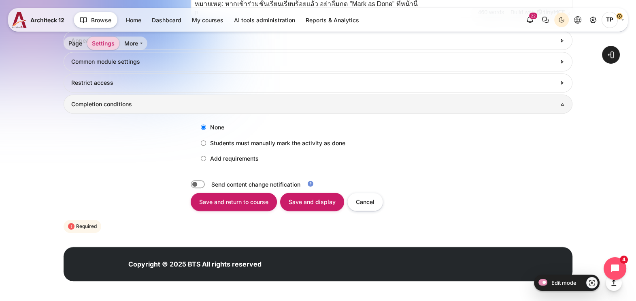
click at [202, 162] on label "Add requirements" at bounding box center [228, 157] width 62 height 13
click at [202, 161] on input "Add requirements" at bounding box center [203, 158] width 5 height 5
radio input "true"
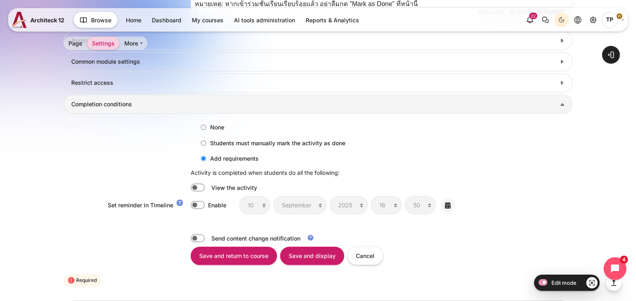
click at [211, 140] on label "Students must manually mark the activity as done" at bounding box center [271, 142] width 149 height 13
click at [206, 140] on input "Students must manually mark the activity as done" at bounding box center [203, 142] width 5 height 5
radio input "true"
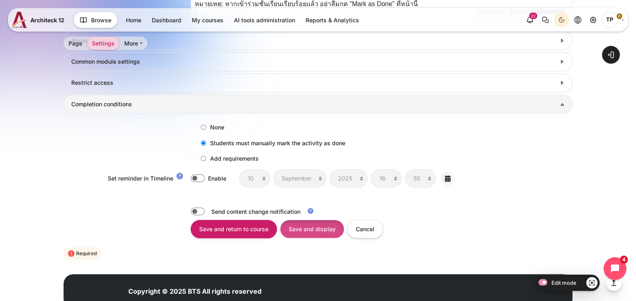
click at [294, 226] on input "Save and display" at bounding box center [312, 229] width 64 height 18
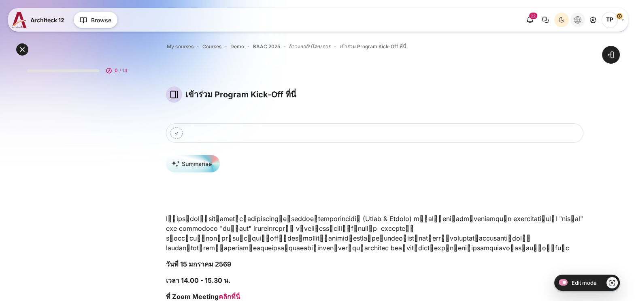
drag, startPoint x: 0, startPoint y: 0, endPoint x: 576, endPoint y: 23, distance: 576.4
click at [576, 23] on button "Languages" at bounding box center [578, 20] width 15 height 15
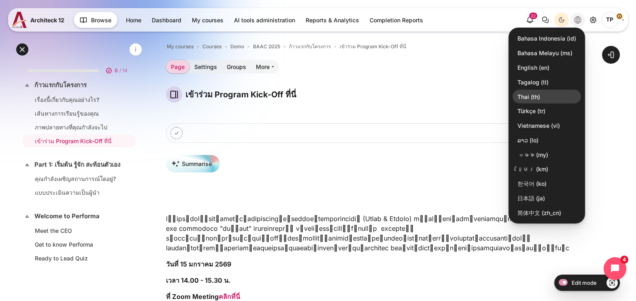
click at [535, 92] on link "Thai ‎(th)‎" at bounding box center [547, 97] width 68 height 14
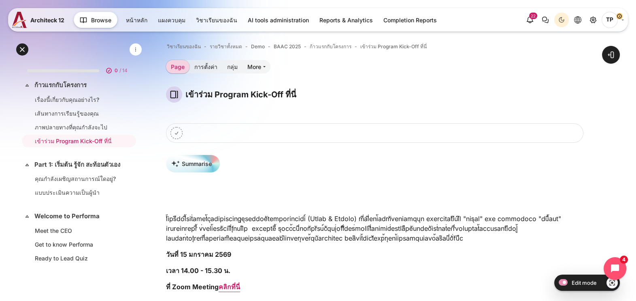
click at [176, 130] on icon "Mark เข้าร่วม Program Kick-Off ที่นี่ as done" at bounding box center [177, 133] width 12 height 12
click at [199, 67] on link "การตั้งค่า" at bounding box center [206, 66] width 33 height 13
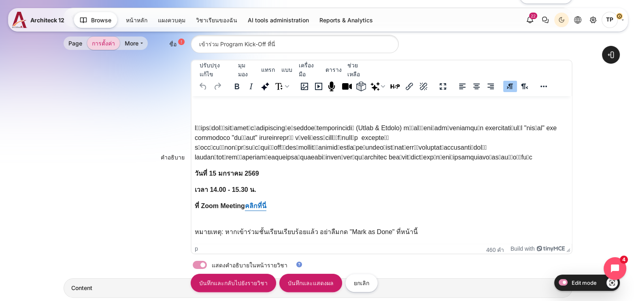
scroll to position [202, 0]
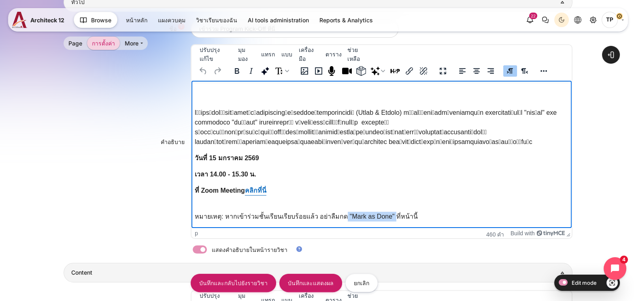
drag, startPoint x: 385, startPoint y: 217, endPoint x: 338, endPoint y: 219, distance: 47.4
click at [338, 219] on p "หมายเหตุ: หากเข้าร่วมชั้นเรียนเรียบร้อยแล้ว อย่าลืมกด "Mark as Done" ที่หน้านี้" at bounding box center [382, 216] width 374 height 10
paste body "พื้นที่ Rich Text กด ALT-0 สำหรับความช่วยเหลือ"
click at [354, 213] on img "พื้นที่ Rich Text กด ALT-0 สำหรับความช่วยเหลือ" at bounding box center [351, 216] width 6 height 6
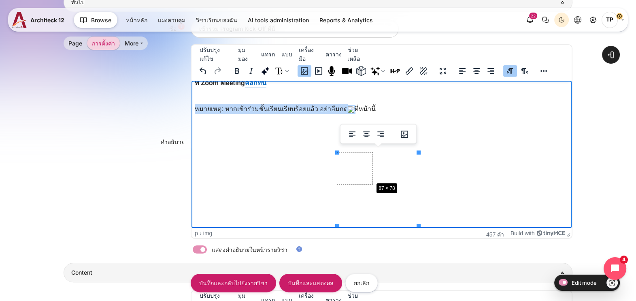
drag, startPoint x: 418, startPoint y: 148, endPoint x: 550, endPoint y: 264, distance: 175.6
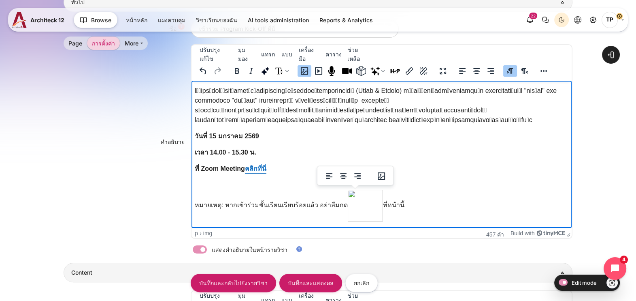
click at [410, 160] on body "[PERSON_NAME][DATE][PERSON_NAME] เวลา 14.00 - 15.30 น. ที่ Zoom Meeting คลิกที่…" at bounding box center [382, 137] width 374 height 168
click at [354, 217] on img "พื้นที่ Rich Text กด ALT-0 สำหรับความช่วยเหลือ" at bounding box center [365, 206] width 35 height 32
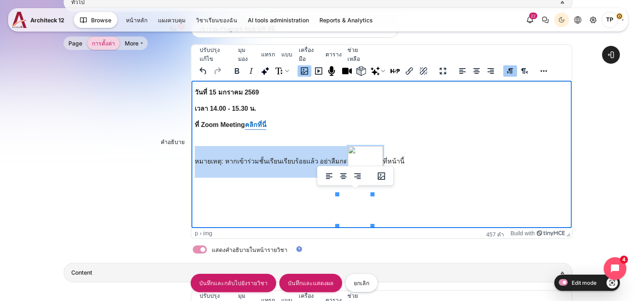
click at [348, 177] on img "พื้นที่ Rich Text กด ALT-0 สำหรับความช่วยเหลือ" at bounding box center [365, 162] width 35 height 32
drag, startPoint x: 335, startPoint y: 207, endPoint x: 342, endPoint y: 205, distance: 6.7
click at [336, 177] on p "หมายเหตุ: หากเข้าร่วมชั้นเรียนเรียบร้อยแล้ว อย่าลืมกด ที่หน้านี้" at bounding box center [382, 162] width 374 height 32
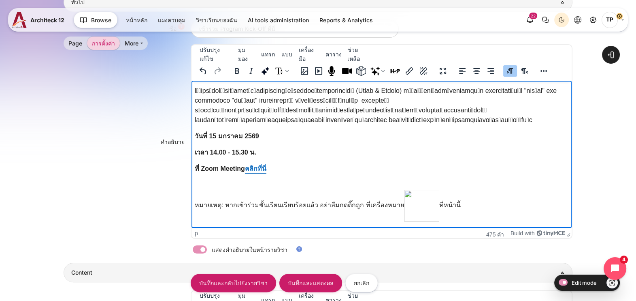
click at [432, 203] on p "หมายเหตุ: หากเข้าร่วมชั้นเรียนเรียบร้อยแล้ว อย่าลืมกดติ๊กถูก ที่เครื่องหมาย ที่…" at bounding box center [382, 206] width 374 height 32
click at [428, 203] on p "หมายเหตุ: หากเข้าร่วมชั้นเรียนเรียบร้อยแล้ว อย่าลืมกดติ๊กถูก ที่เครื่องหมาย ที่…" at bounding box center [382, 206] width 374 height 32
drag, startPoint x: 390, startPoint y: 207, endPoint x: 355, endPoint y: 206, distance: 34.8
click at [355, 206] on p "หมายเหตุ: หากเข้าร่วมชั้นเรียนเรียบร้อยแล้ว อย่าลืมกดติ๊กถูก ที่เครื่องหมาย ที่…" at bounding box center [382, 206] width 374 height 32
click at [396, 207] on p "หมายเหตุ: หากเข้าร่วมชั้นเรียนเรียบร้อยแล้ว อย่าลืมกดติ๊กถูก ที่หน้านี้" at bounding box center [382, 206] width 374 height 32
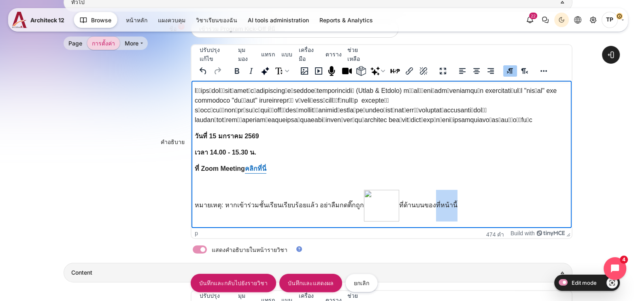
drag, startPoint x: 431, startPoint y: 205, endPoint x: 497, endPoint y: 204, distance: 65.2
click at [497, 204] on p "หมายเหตุ: หากเข้าร่วมชั้นเรียนเรียบร้อยแล้ว อย่าลืมกดติ๊กถูก ที่ด้านบนของ ที่หน…" at bounding box center [382, 206] width 374 height 32
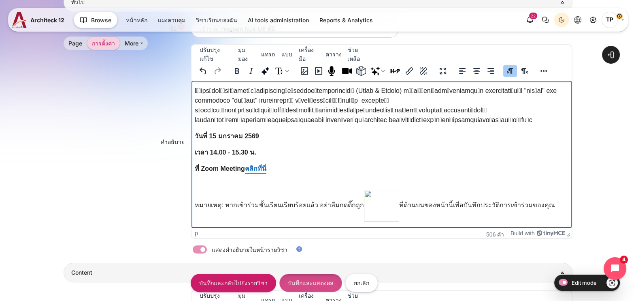
click at [302, 284] on input "บันทึกและแสดงผล" at bounding box center [310, 282] width 63 height 18
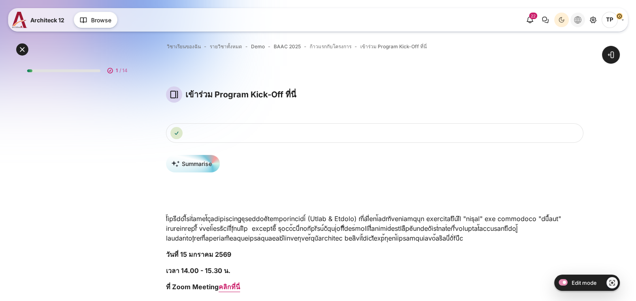
click at [579, 17] on icon "Languages" at bounding box center [577, 19] width 7 height 7
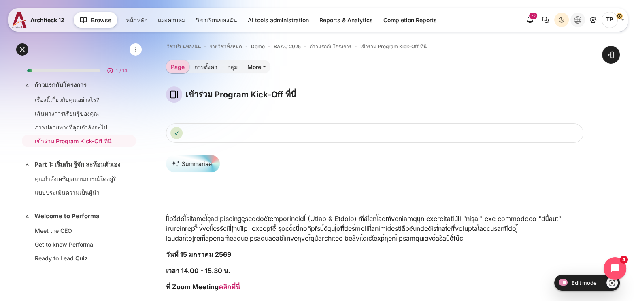
click at [581, 20] on icon "Languages" at bounding box center [577, 19] width 7 height 7
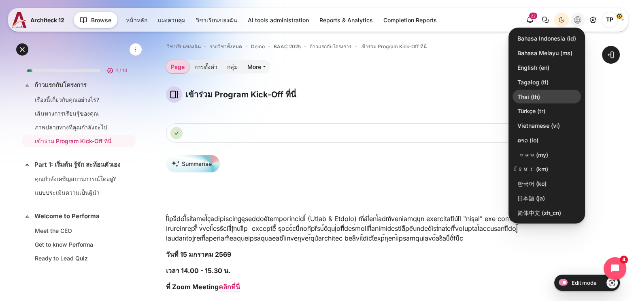
click at [524, 96] on link "Thai ‎(th)‎" at bounding box center [547, 97] width 68 height 14
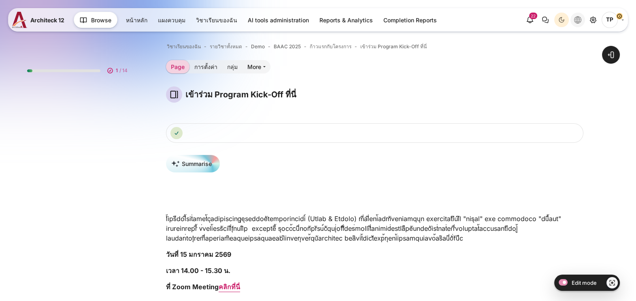
click at [576, 19] on icon "Languages" at bounding box center [577, 19] width 7 height 7
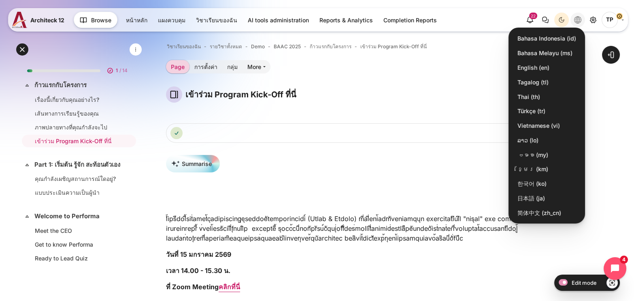
drag, startPoint x: 527, startPoint y: 70, endPoint x: 522, endPoint y: 70, distance: 4.9
click at [527, 70] on link "English ‎(en)‎" at bounding box center [547, 68] width 68 height 14
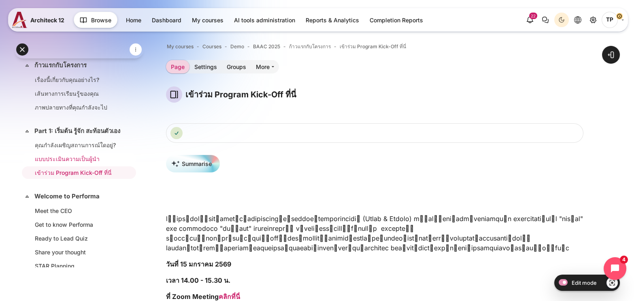
scroll to position [50, 0]
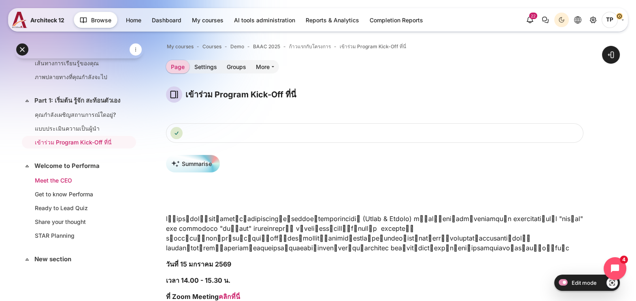
click at [57, 184] on link "Meet the CEO" at bounding box center [77, 180] width 85 height 9
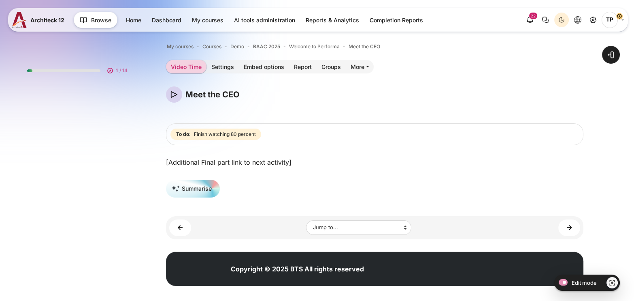
scroll to position [75, 0]
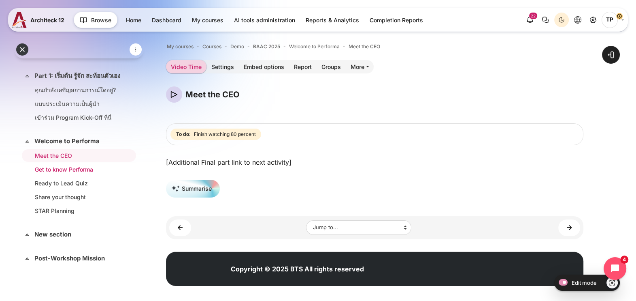
click at [51, 173] on link "Get to know Performa" at bounding box center [77, 169] width 85 height 9
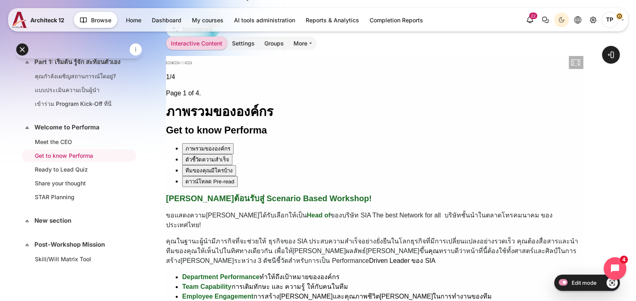
scroll to position [253, 0]
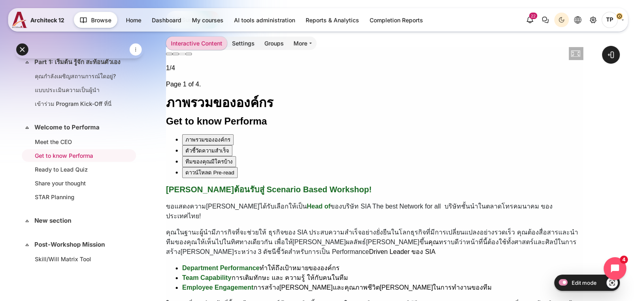
click at [191, 146] on div "ตัวชี้วัดความสำเร็จ" at bounding box center [207, 150] width 44 height 9
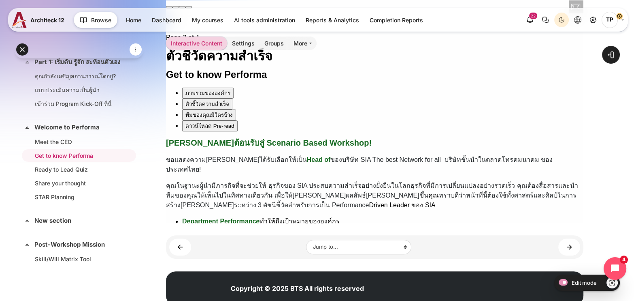
scroll to position [249, 0]
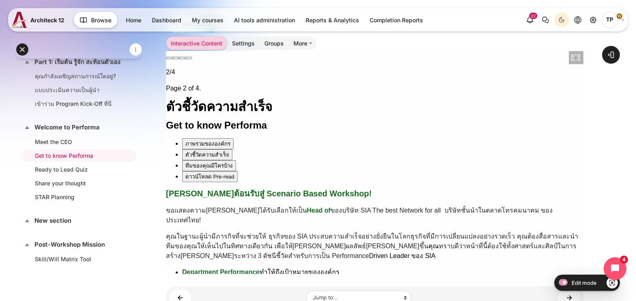
click at [195, 161] on div "ทีมของคุณมีใครบ้าง" at bounding box center [208, 165] width 47 height 9
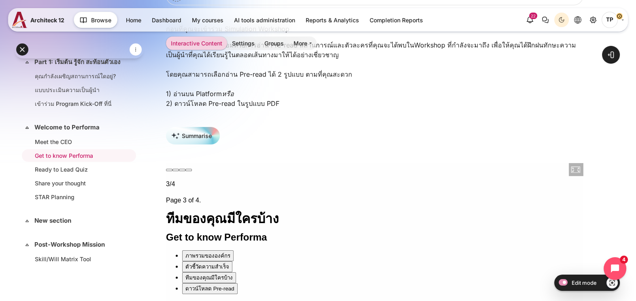
click at [192, 284] on div "ดาวน์โหลด Pre-read" at bounding box center [209, 288] width 49 height 9
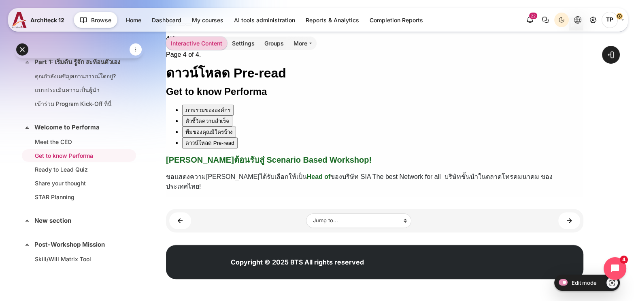
scroll to position [281, 0]
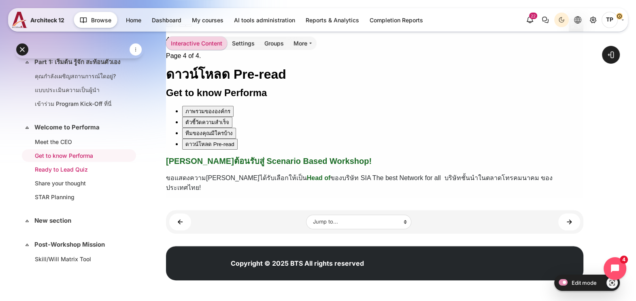
click at [59, 173] on link "Ready to Lead Quiz" at bounding box center [77, 169] width 85 height 9
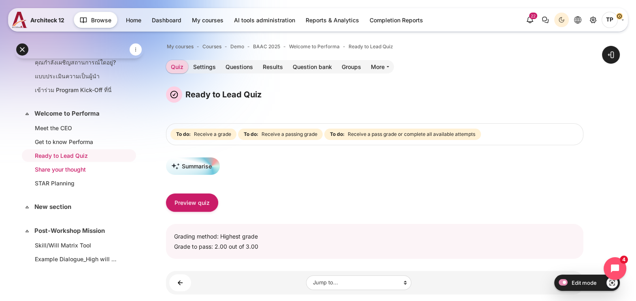
click at [87, 173] on link "Share your thought" at bounding box center [77, 169] width 85 height 9
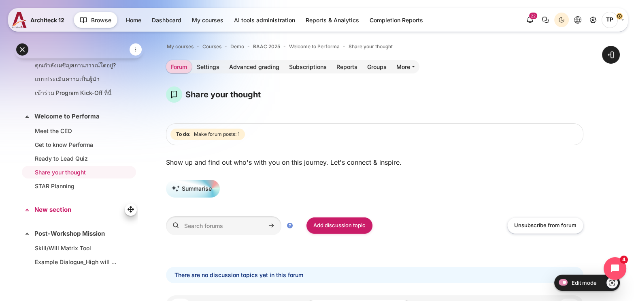
scroll to position [101, 0]
click at [72, 144] on li "Get to know Performa" at bounding box center [79, 143] width 114 height 13
click at [72, 147] on link "Get to know Performa" at bounding box center [77, 143] width 85 height 9
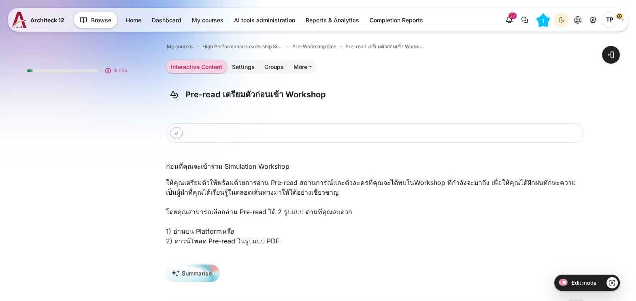
scroll to position [66, 0]
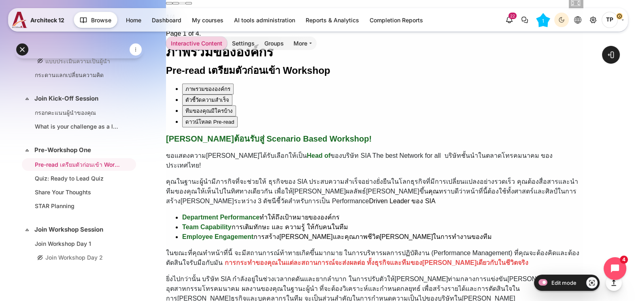
click at [221, 118] on div "ดาวน์โหลด Pre-read" at bounding box center [209, 122] width 49 height 9
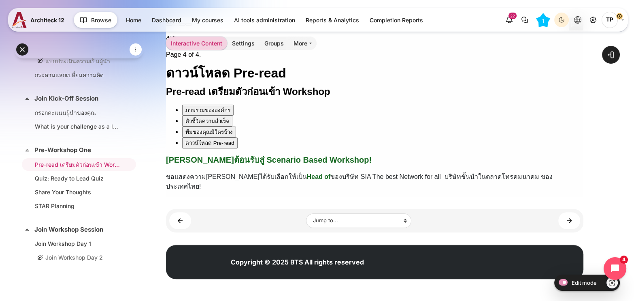
scroll to position [281, 0]
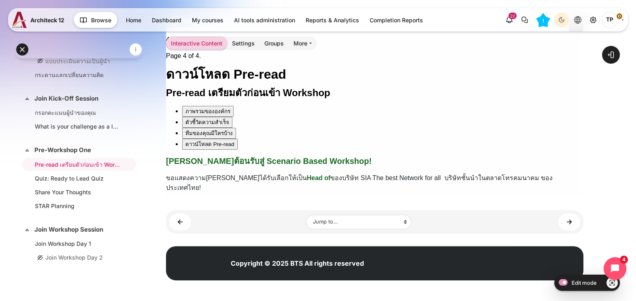
click at [195, 129] on div "ทีมของคุณมีใครบ้าง" at bounding box center [208, 133] width 47 height 9
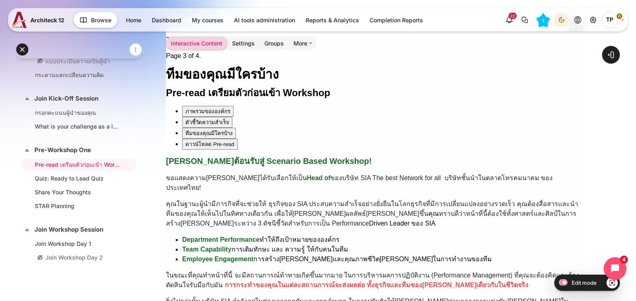
click at [207, 118] on div "ตัวชี้วัดความสำเร็จ" at bounding box center [207, 122] width 44 height 9
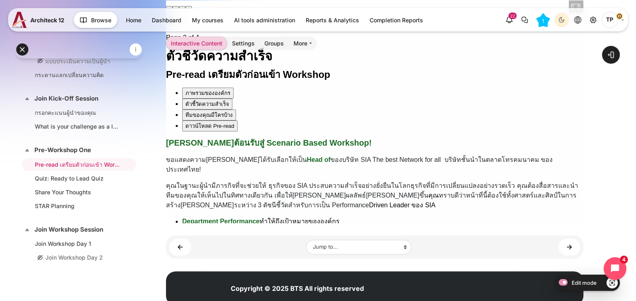
click at [208, 98] on button "ตัวชี้วัดความสำเร็จ" at bounding box center [207, 103] width 50 height 11
click at [206, 89] on div "ภาพรวมขององค์กร" at bounding box center [207, 93] width 45 height 9
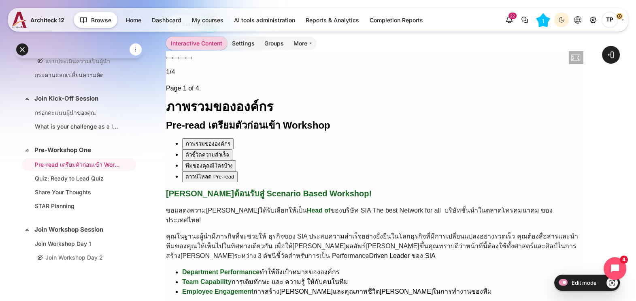
click at [191, 171] on button "ดาวน์โหลด Pre-read" at bounding box center [209, 176] width 55 height 11
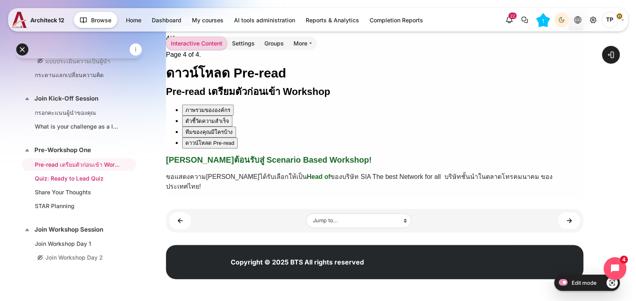
scroll to position [281, 0]
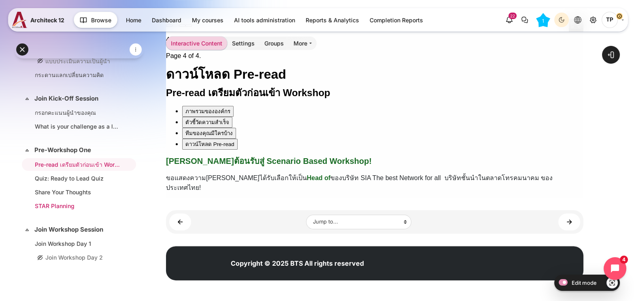
click at [53, 201] on link "STAR Planning" at bounding box center [77, 205] width 85 height 9
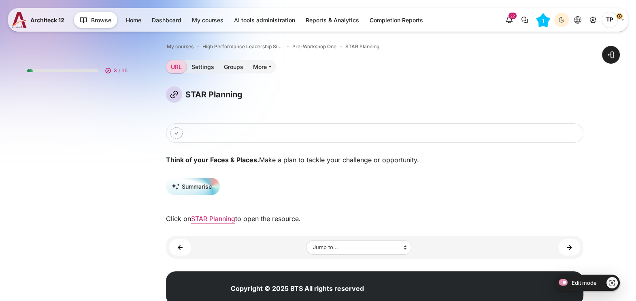
scroll to position [107, 0]
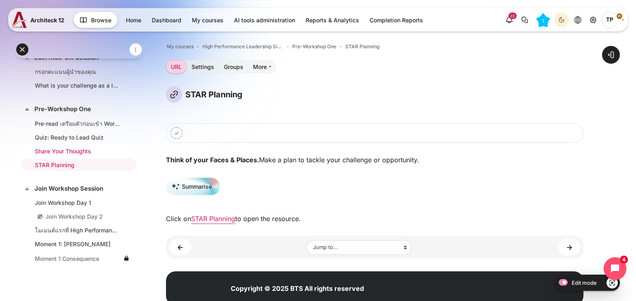
click at [71, 147] on link "Share Your Thoughts" at bounding box center [77, 151] width 85 height 9
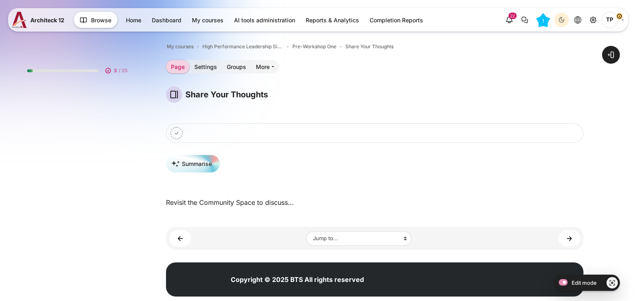
scroll to position [93, 0]
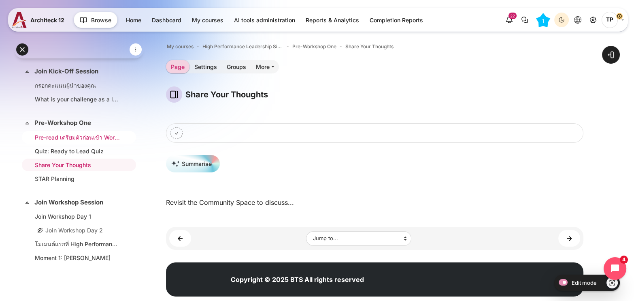
click at [74, 134] on link "Pre-read เตรียมตัวก่อนเข้า Workshop" at bounding box center [77, 137] width 85 height 9
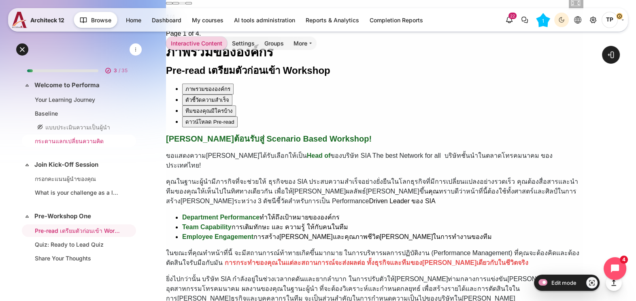
click at [51, 140] on link "กระดานแลกเปลี่ยนความคิด" at bounding box center [77, 140] width 85 height 9
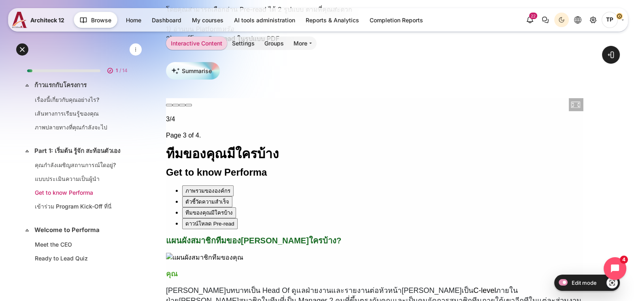
click at [47, 196] on link "Get to know Performa" at bounding box center [77, 192] width 85 height 9
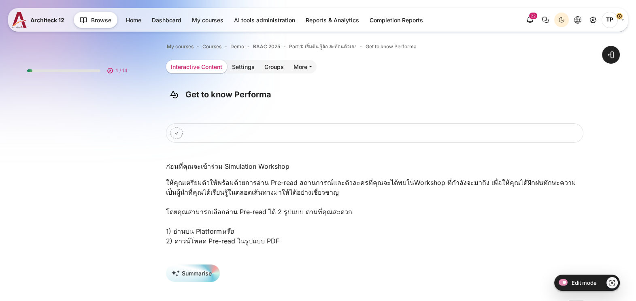
scroll to position [38, 0]
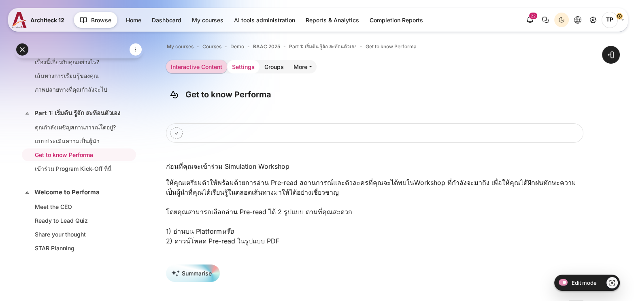
click at [238, 64] on link "Settings" at bounding box center [243, 66] width 32 height 13
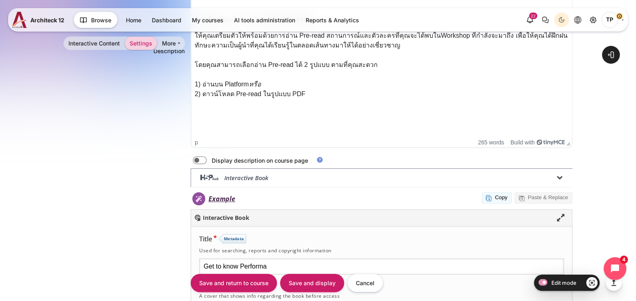
scroll to position [354, 0]
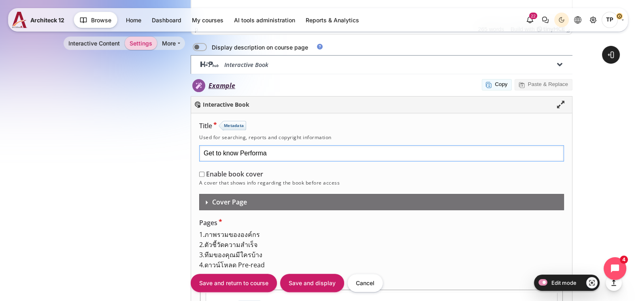
click at [269, 153] on input "Get to know Performa" at bounding box center [381, 153] width 365 height 16
drag, startPoint x: 279, startPoint y: 151, endPoint x: 191, endPoint y: 219, distance: 111.8
type input "Pre-Work และ Case Study"
click at [304, 278] on input "Save and display" at bounding box center [312, 282] width 64 height 18
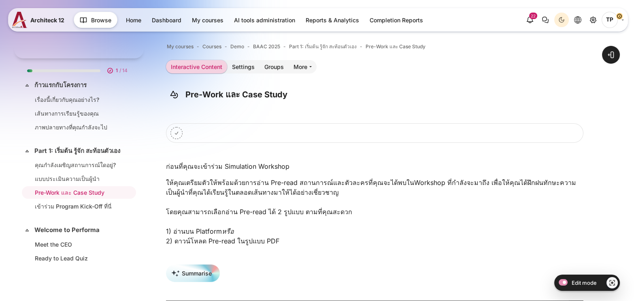
scroll to position [38, 0]
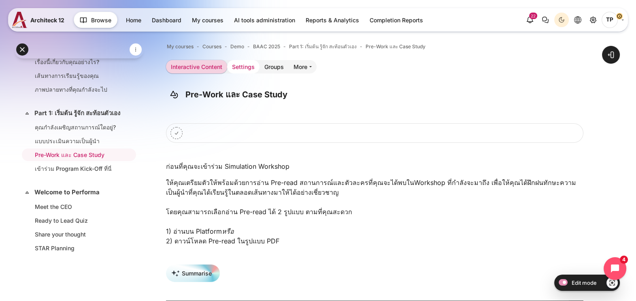
click at [246, 63] on link "Settings" at bounding box center [243, 66] width 32 height 13
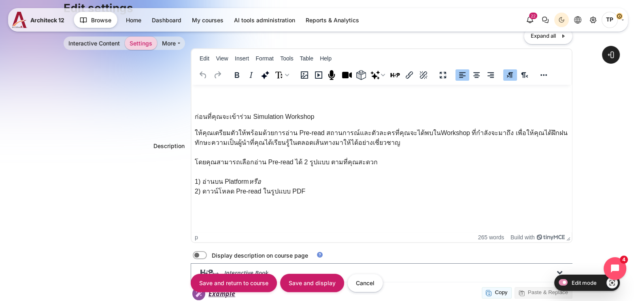
scroll to position [11, 0]
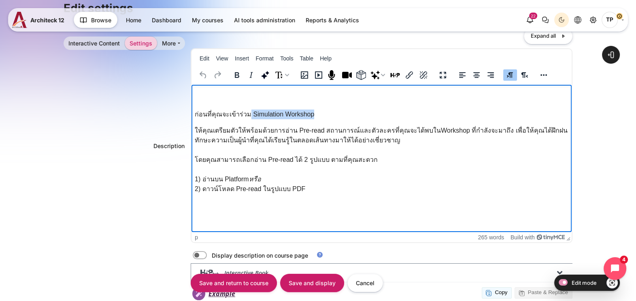
drag, startPoint x: 321, startPoint y: 115, endPoint x: 247, endPoint y: 111, distance: 74.7
click at [247, 111] on p "ก่อนที่คุณจะเข้าร่วม Simulation Workshop" at bounding box center [382, 114] width 374 height 10
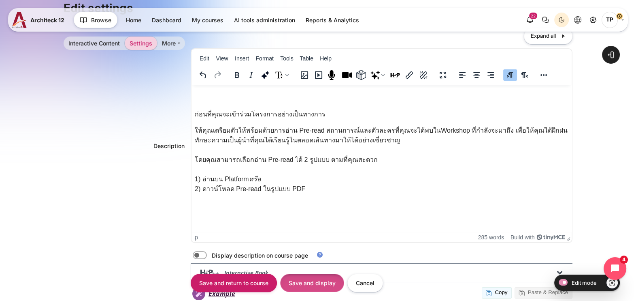
drag, startPoint x: 318, startPoint y: 281, endPoint x: 126, endPoint y: 1, distance: 339.8
click at [318, 281] on input "Save and display" at bounding box center [312, 282] width 64 height 18
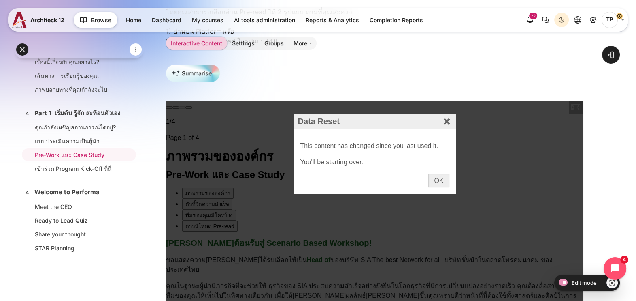
scroll to position [202, 0]
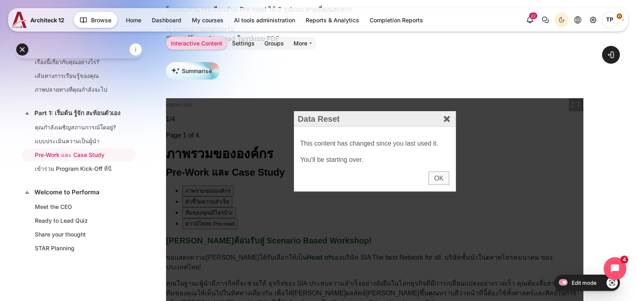
click at [431, 177] on div "OK" at bounding box center [439, 178] width 21 height 14
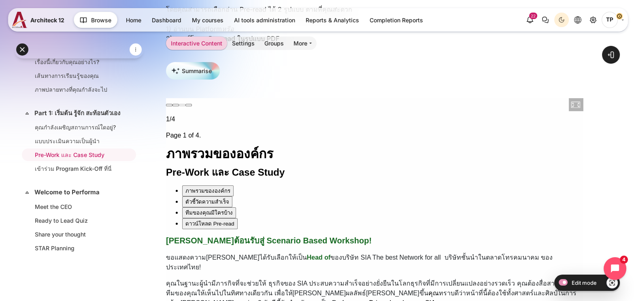
click at [206, 219] on div "ดาวน์โหลด Pre-read" at bounding box center [209, 223] width 49 height 9
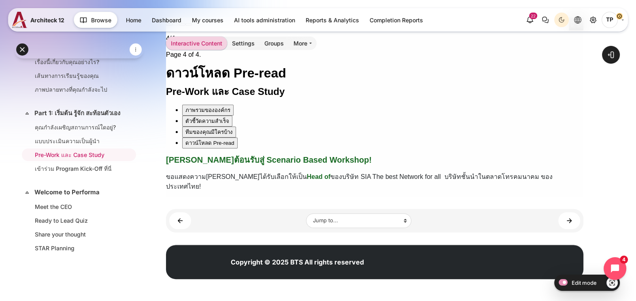
scroll to position [281, 0]
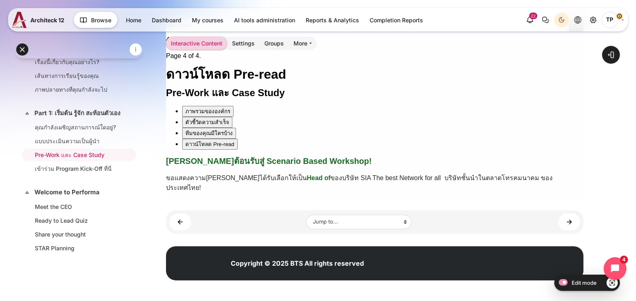
click at [213, 107] on div "ภาพรวมขององค์กร" at bounding box center [207, 111] width 45 height 9
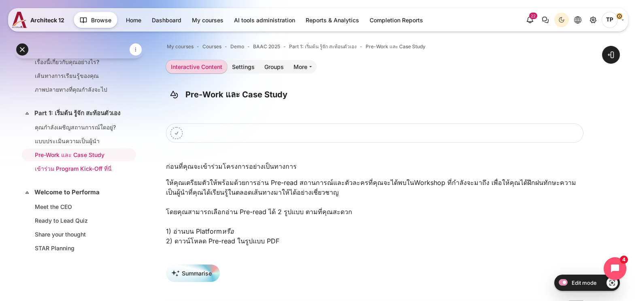
click at [97, 175] on li "เข้าร่วม Program Kick-Off ที่นี่" at bounding box center [79, 168] width 114 height 13
click at [238, 67] on link "Settings" at bounding box center [243, 66] width 32 height 13
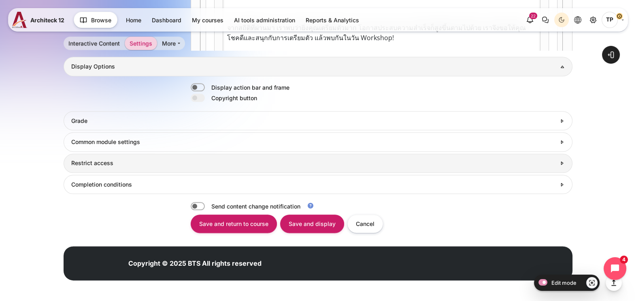
click at [109, 164] on h3 "Restrict access" at bounding box center [313, 162] width 485 height 7
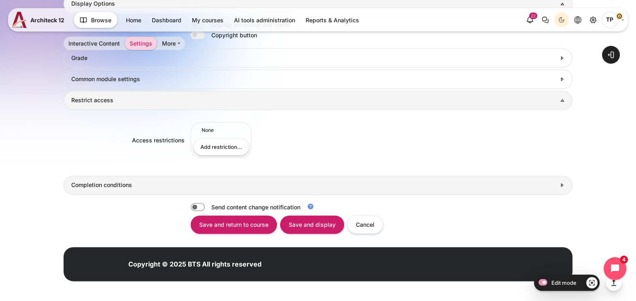
click at [87, 182] on h3 "Completion conditions" at bounding box center [313, 184] width 485 height 7
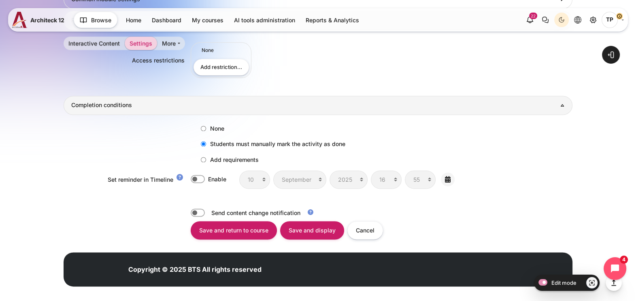
scroll to position [1353, 0]
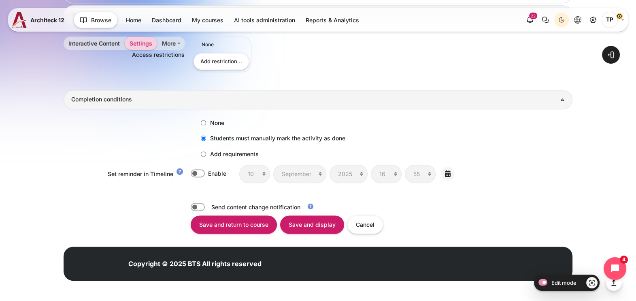
click at [207, 150] on label "Add requirements" at bounding box center [228, 153] width 62 height 13
click at [206, 151] on input "Add requirements" at bounding box center [203, 153] width 5 height 5
radio input "true"
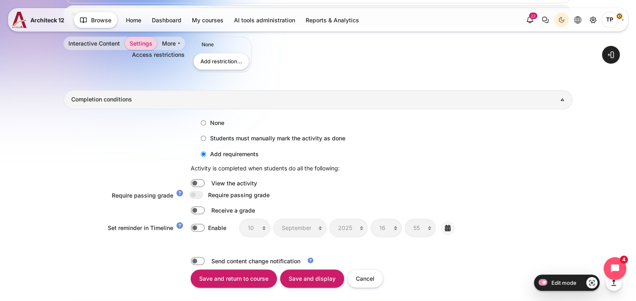
click at [208, 211] on label "Content" at bounding box center [209, 210] width 2 height 9
click at [195, 211] on input "Content" at bounding box center [198, 210] width 14 height 8
checkbox input "true"
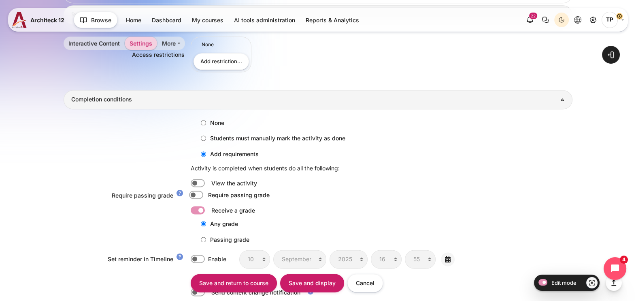
click at [207, 194] on label "Content" at bounding box center [208, 194] width 2 height 9
click at [199, 194] on input "Require passing grade" at bounding box center [198, 195] width 14 height 8
checkbox input "true"
click at [208, 212] on label "Content" at bounding box center [209, 210] width 2 height 9
click at [198, 212] on input "Content" at bounding box center [198, 210] width 14 height 8
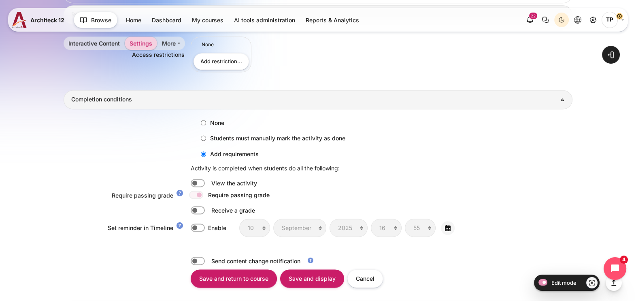
click at [207, 192] on label "Content" at bounding box center [208, 194] width 2 height 9
click at [208, 212] on label "Content" at bounding box center [209, 210] width 2 height 9
click at [194, 212] on input "Content" at bounding box center [198, 210] width 14 height 8
checkbox input "true"
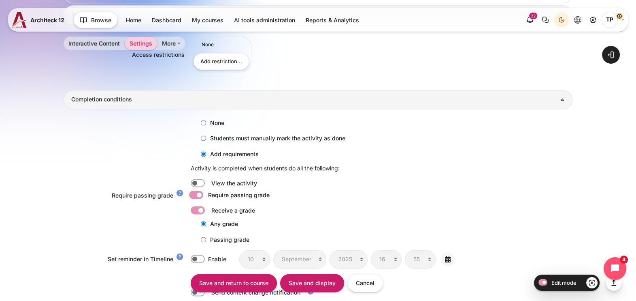
click at [207, 192] on label "Content" at bounding box center [208, 194] width 2 height 9
click at [198, 192] on input "Require passing grade" at bounding box center [198, 195] width 14 height 8
click at [207, 193] on label "Content" at bounding box center [208, 194] width 2 height 9
click at [198, 193] on input "Require passing grade" at bounding box center [198, 195] width 14 height 8
checkbox input "true"
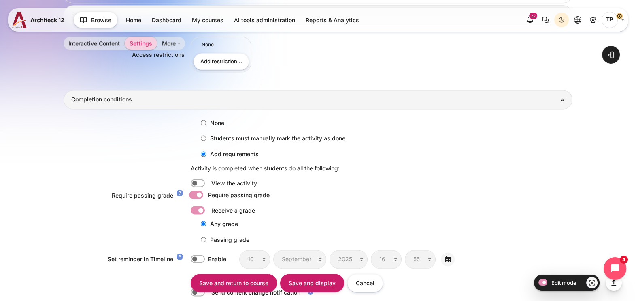
click at [200, 232] on label "Passing grade" at bounding box center [223, 238] width 53 height 13
click at [201, 237] on input "Passing grade" at bounding box center [203, 239] width 5 height 5
radio input "true"
click at [202, 238] on input "Passing grade" at bounding box center [203, 239] width 5 height 5
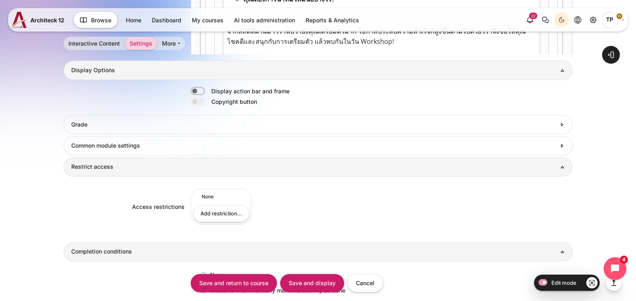
scroll to position [1438, 0]
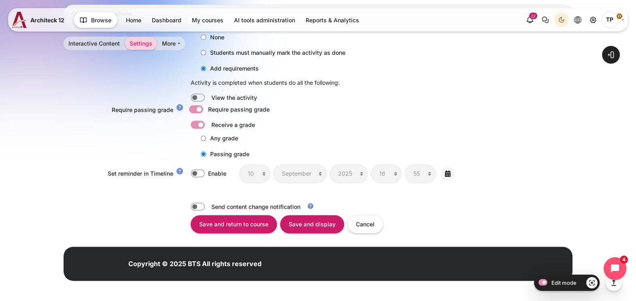
click at [198, 141] on label "Any grade" at bounding box center [217, 137] width 41 height 13
click at [201, 141] on input "Any grade" at bounding box center [203, 137] width 5 height 5
radio input "true"
click at [207, 107] on label "Content" at bounding box center [208, 109] width 2 height 9
click at [199, 107] on input "Require passing grade" at bounding box center [198, 109] width 14 height 8
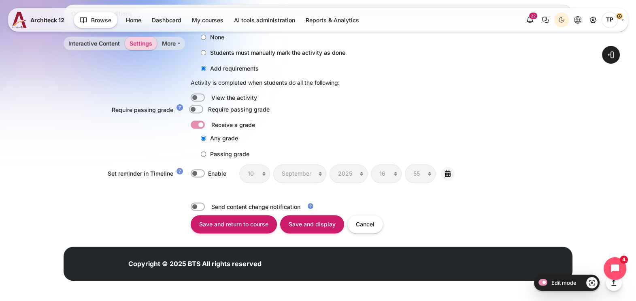
click at [207, 105] on label "Content" at bounding box center [208, 109] width 2 height 9
click at [194, 105] on input "Require passing grade" at bounding box center [198, 109] width 14 height 8
checkbox input "true"
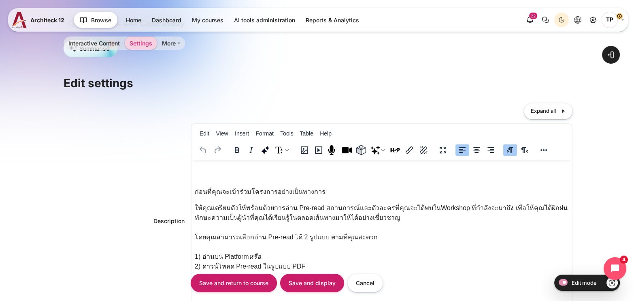
scroll to position [11, 0]
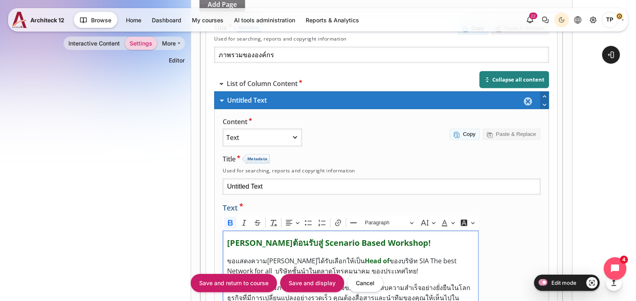
scroll to position [642, 0]
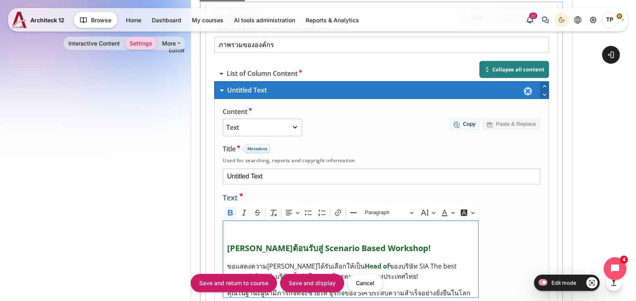
click at [370, 226] on p "Editor editing area: main. Press Alt+0 for help." at bounding box center [350, 230] width 247 height 9
click at [477, 207] on button "Font Background Color" at bounding box center [467, 213] width 18 height 12
click at [333, 243] on strong "ยินดีต้อนรับสู่ Scenario Based Workshop!" at bounding box center [329, 248] width 204 height 11
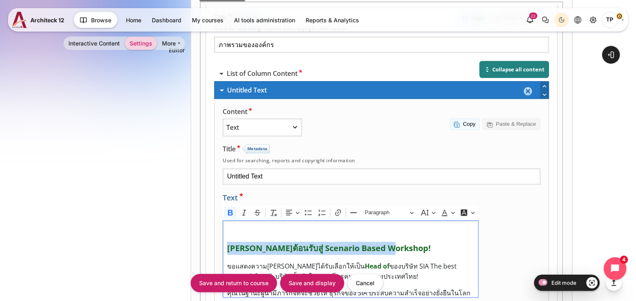
drag, startPoint x: 476, startPoint y: 157, endPoint x: 296, endPoint y: 159, distance: 179.8
click at [296, 159] on div "Content - Accordion Agamotto Audio Audio Recorder Fill in the Blanks Chart Coll…" at bounding box center [381, 221] width 335 height 244
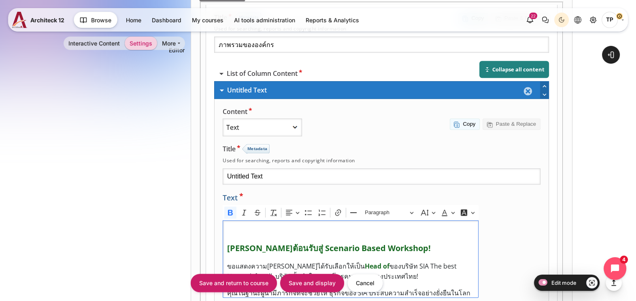
click at [367, 220] on div "ยินดีต้อนรับสู่ Scenario Based Workshop! ขอแสดงความยินดี คุณได้รับเลือกให้เป็น …" at bounding box center [351, 258] width 256 height 77
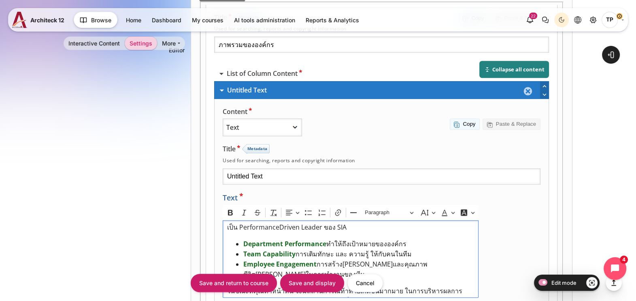
scroll to position [0, 0]
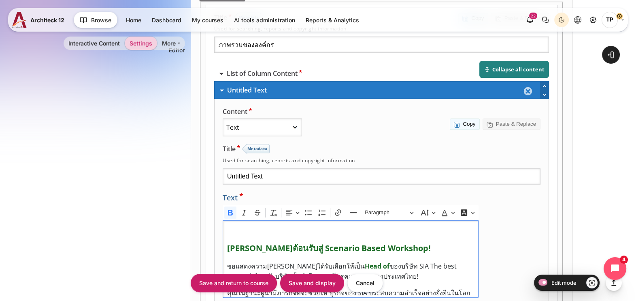
click at [353, 243] on strong "ยินดีต้อนรับสู่ Scenario Based Workshop!" at bounding box center [329, 248] width 204 height 11
drag, startPoint x: 354, startPoint y: 158, endPoint x: 456, endPoint y: 157, distance: 101.7
click at [431, 243] on strong "ยินดีต้อนรับสู่ Scenario Based Workshop!" at bounding box center [329, 248] width 204 height 11
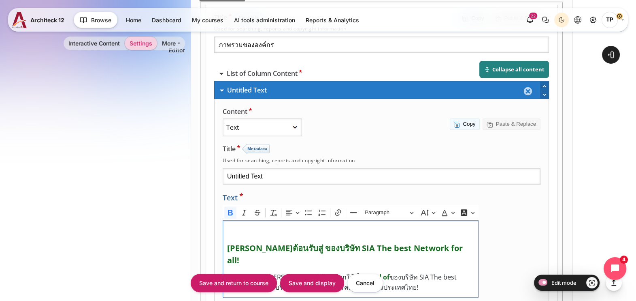
click at [368, 243] on strong "ยินดีต้อนรับสู่ ของบริษัท SIA The best Network for all!" at bounding box center [345, 254] width 236 height 23
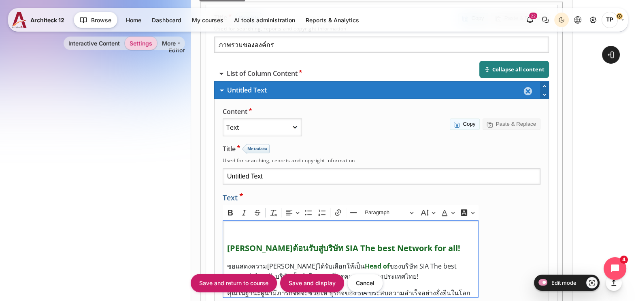
click at [365, 262] on span "ขอแสดงความ[PERSON_NAME]ได้รับเลือกให้เป็น" at bounding box center [296, 266] width 138 height 9
drag, startPoint x: 380, startPoint y: 158, endPoint x: 410, endPoint y: 155, distance: 30.1
click at [410, 243] on strong "ยินดีต้อนรับสู่บริษัท SIA The best Network for all!" at bounding box center [343, 248] width 233 height 11
click at [375, 243] on strong "ยินดีต้อนรับสู่บริษัท SIA The best Network for all!" at bounding box center [343, 248] width 233 height 11
drag, startPoint x: 376, startPoint y: 158, endPoint x: 386, endPoint y: 160, distance: 10.3
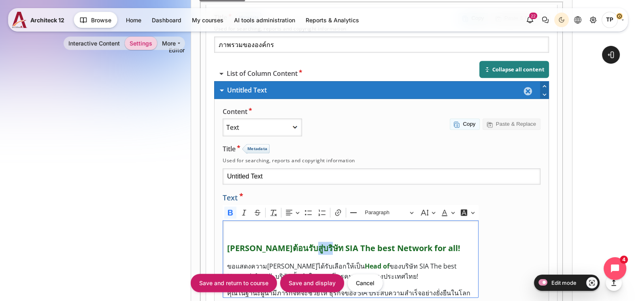
click at [386, 243] on strong "ยินดีต้อนรับสู่บริษัท SIA The best Network for all!" at bounding box center [343, 248] width 233 height 11
click at [391, 243] on strong "ยินดีต้อนรับสู่บริษัท SIA The best Network for all!" at bounding box center [343, 248] width 233 height 11
drag, startPoint x: 392, startPoint y: 156, endPoint x: 488, endPoint y: 154, distance: 95.2
click at [461, 243] on strong "ยินดีต้อนรับสู่บริษัท SIA The best Network for all!" at bounding box center [343, 248] width 233 height 11
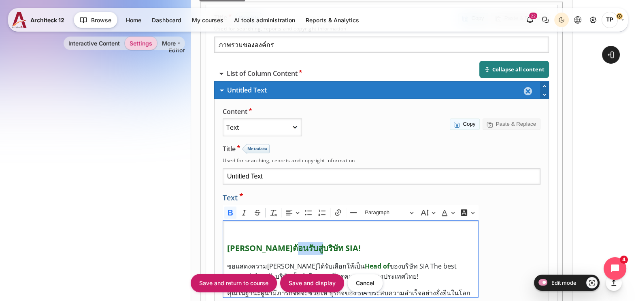
drag, startPoint x: 376, startPoint y: 158, endPoint x: 352, endPoint y: 158, distance: 23.9
click at [352, 243] on strong "ยินดีต้อนรับสู่บริษัท SIA!" at bounding box center [294, 248] width 134 height 11
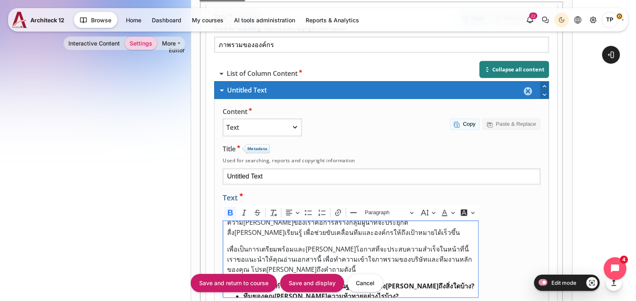
scroll to position [5, 0]
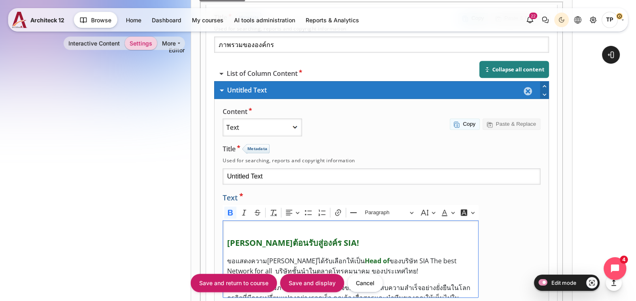
click at [347, 237] on strong "[PERSON_NAME]ต้อนรับสู่องค์ร SIA!" at bounding box center [293, 242] width 132 height 11
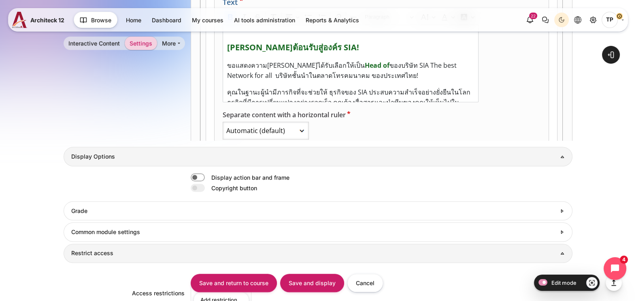
scroll to position [743, 0]
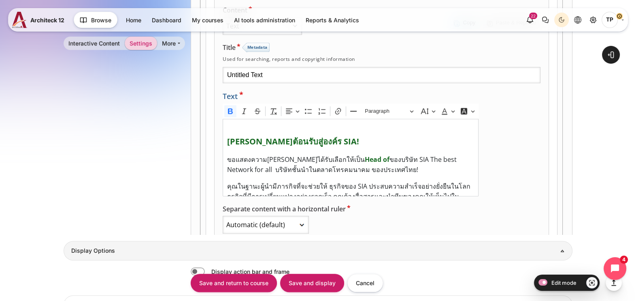
click at [278, 246] on div "Add content" at bounding box center [246, 254] width 64 height 17
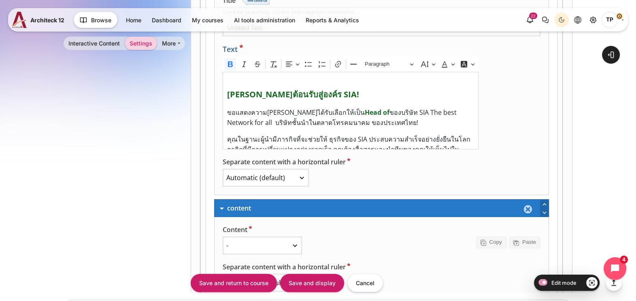
scroll to position [793, 0]
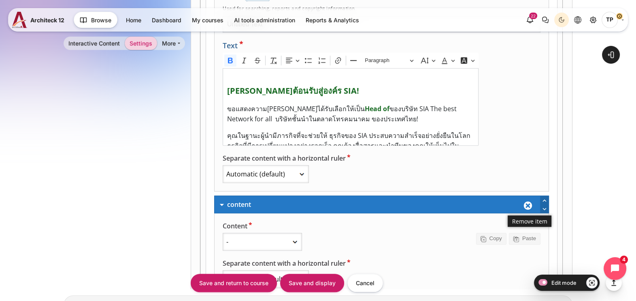
click at [540, 196] on div "Remove item" at bounding box center [530, 204] width 20 height 17
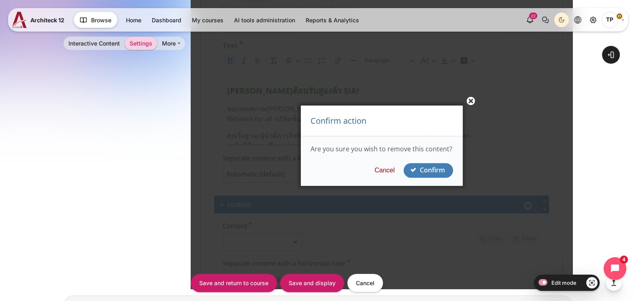
click at [437, 170] on button "Confirm" at bounding box center [428, 170] width 49 height 14
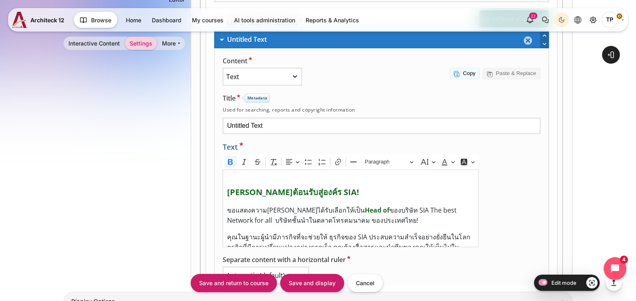
scroll to position [309, 0]
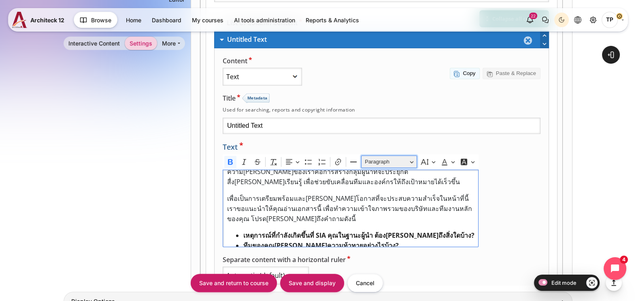
click at [407, 157] on span "Paragraph" at bounding box center [386, 162] width 42 height 10
click at [429, 159] on icon "Editor toolbar" at bounding box center [425, 162] width 8 height 6
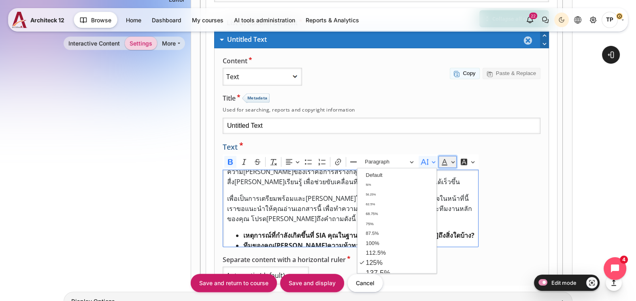
click at [457, 156] on button "Font Color" at bounding box center [448, 162] width 18 height 12
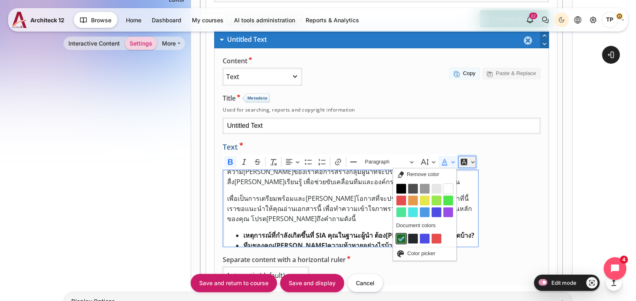
click at [467, 159] on icon "Editor toolbar" at bounding box center [464, 162] width 6 height 6
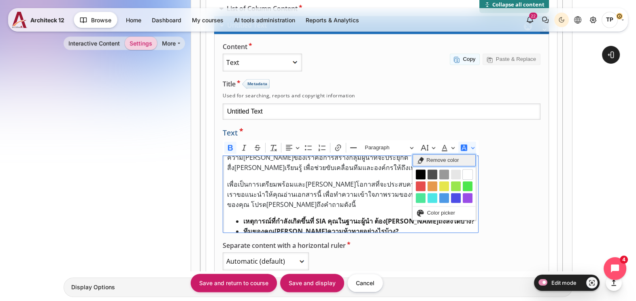
scroll to position [692, 0]
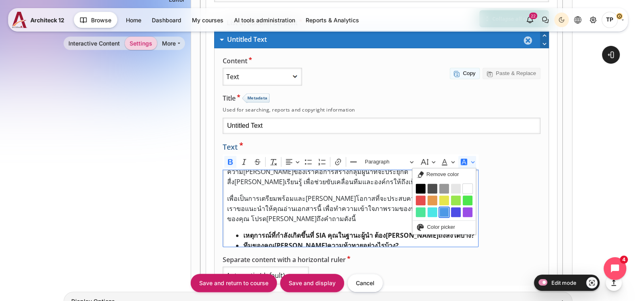
click at [449, 207] on button "Light blue" at bounding box center [444, 212] width 10 height 10
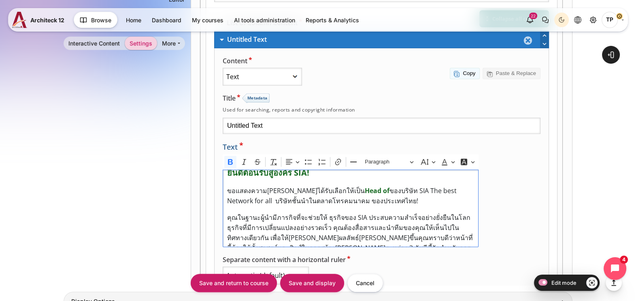
scroll to position [0, 0]
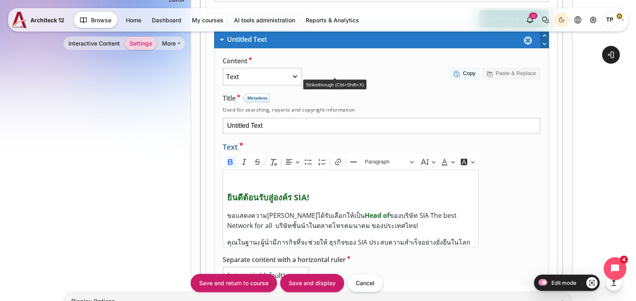
click at [350, 255] on span "Separate content with a horizontal ruler" at bounding box center [287, 259] width 128 height 9
click at [309, 266] on select "Automatic (default) Never use ruler above Always use ruler above" at bounding box center [266, 275] width 86 height 18
click at [471, 255] on label "Separate content with a horizontal ruler" at bounding box center [382, 260] width 318 height 11
click at [309, 266] on select "Automatic (default) Never use ruler above Always use ruler above" at bounding box center [266, 275] width 86 height 18
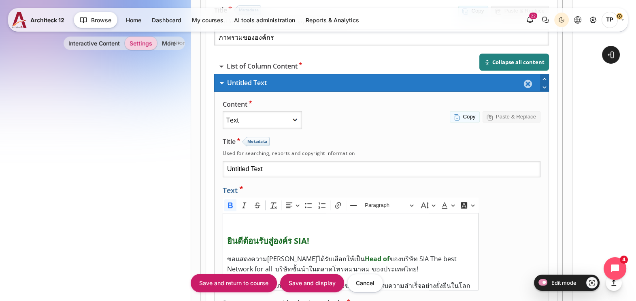
scroll to position [591, 0]
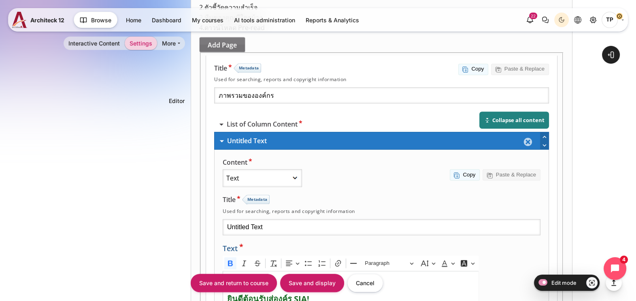
click at [377, 208] on div "Used for searching, reports and copyright information" at bounding box center [382, 211] width 318 height 6
click at [296, 277] on input "Save and display" at bounding box center [312, 282] width 64 height 18
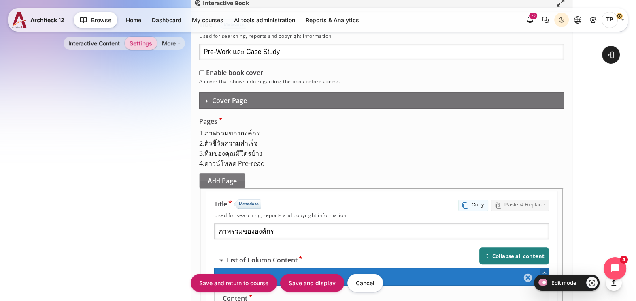
scroll to position [455, 0]
click at [235, 139] on span "ตัวชี้วัดความสำเร็จ" at bounding box center [231, 143] width 53 height 9
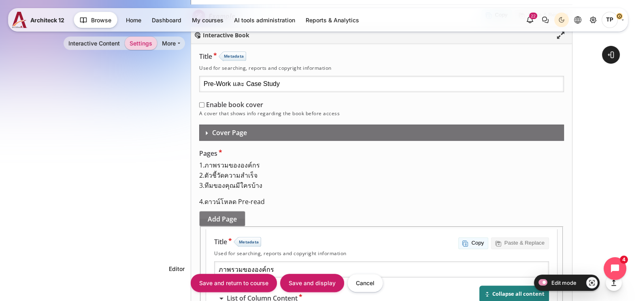
click at [239, 181] on div "3 . ทีมของ[PERSON_NAME]ใครบ้าง" at bounding box center [242, 186] width 86 height 10
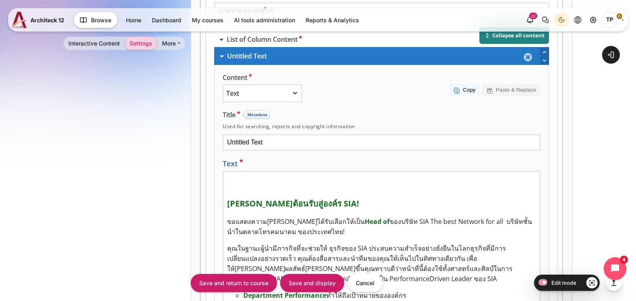
scroll to position [510, 0]
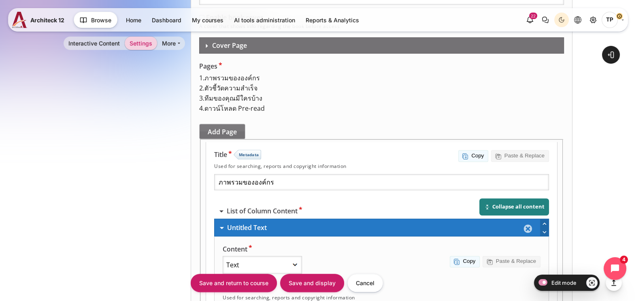
click at [242, 110] on span "ดาวน์โหลด Pre-read" at bounding box center [235, 108] width 60 height 9
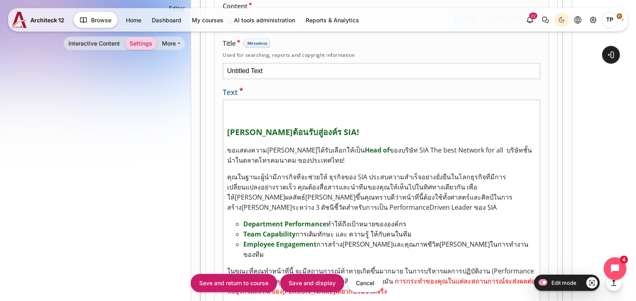
scroll to position [662, 0]
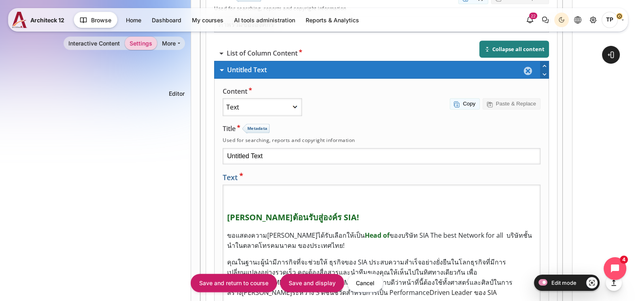
click at [312, 283] on input "Save and display" at bounding box center [312, 282] width 64 height 18
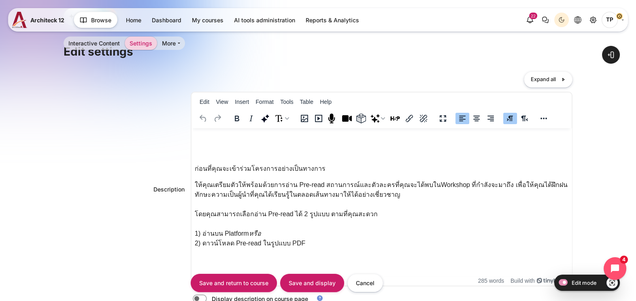
scroll to position [152, 0]
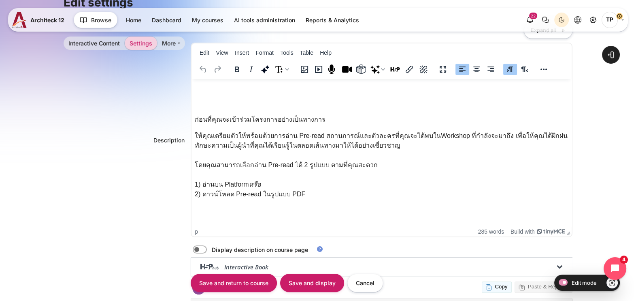
click at [226, 98] on body "ก่อนที่คุณจะเข้าร่วมโครงการอย่างเป็นทางการ ให้คุณเตรียมตัวให้พร้อมด้วยการอ่าน P…" at bounding box center [382, 156] width 374 height 149
click at [254, 286] on input "Save and return to course" at bounding box center [234, 282] width 86 height 18
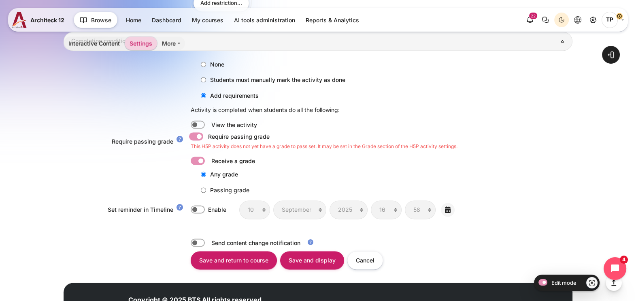
scroll to position [1463, 0]
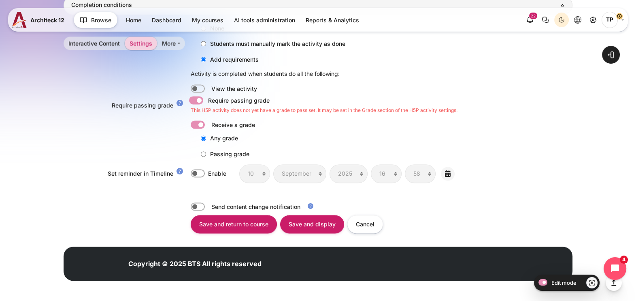
click at [207, 102] on label "Content" at bounding box center [208, 100] width 2 height 9
click at [196, 102] on input "Require passing grade" at bounding box center [198, 100] width 14 height 8
checkbox input "false"
click at [192, 119] on div "None Students must manually mark the activity as done Add requirements Activity…" at bounding box center [318, 104] width 509 height 179
click at [208, 124] on label "Content" at bounding box center [209, 124] width 2 height 9
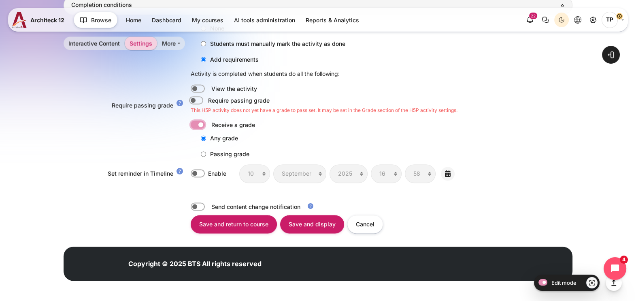
click at [192, 124] on input "Content" at bounding box center [198, 124] width 14 height 8
checkbox input "false"
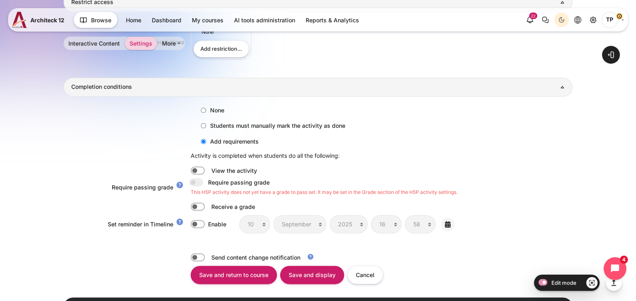
click at [203, 126] on input "Students must manually mark the activity as done" at bounding box center [203, 125] width 5 height 5
radio input "true"
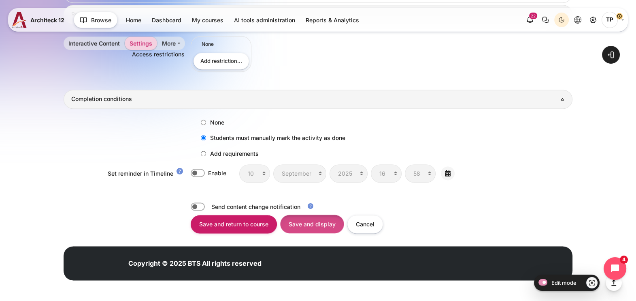
click at [316, 224] on input "Save and display" at bounding box center [312, 223] width 64 height 18
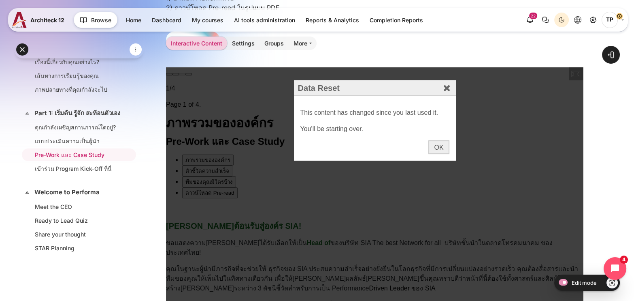
scroll to position [253, 0]
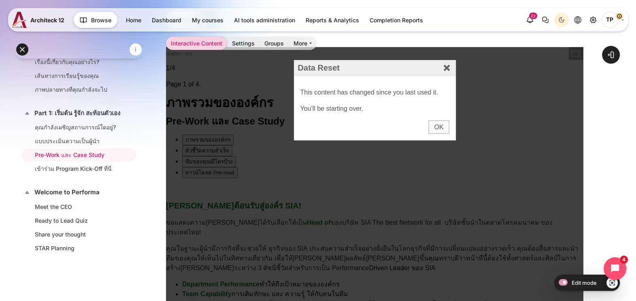
click at [437, 129] on div "OK" at bounding box center [439, 127] width 21 height 14
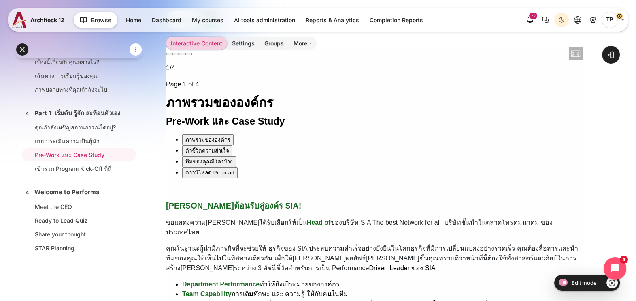
click at [198, 156] on button "ทีมของคุณมีใครบ้าง" at bounding box center [209, 161] width 54 height 11
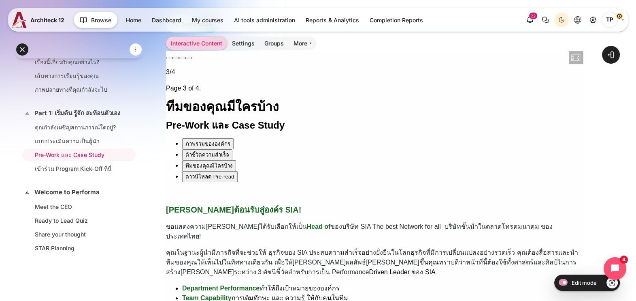
scroll to position [198, 0]
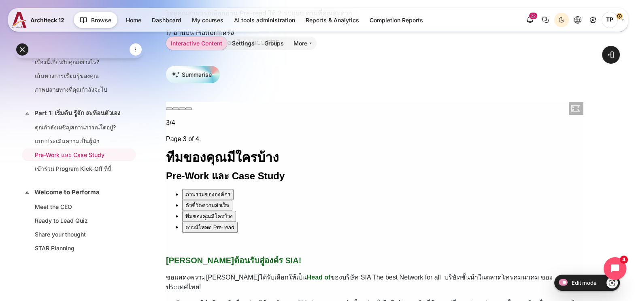
click at [200, 201] on div "ตัวชี้วัดความสำเร็จ" at bounding box center [207, 205] width 44 height 9
click at [194, 223] on div "ดาวน์โหลด Pre-read" at bounding box center [209, 227] width 49 height 9
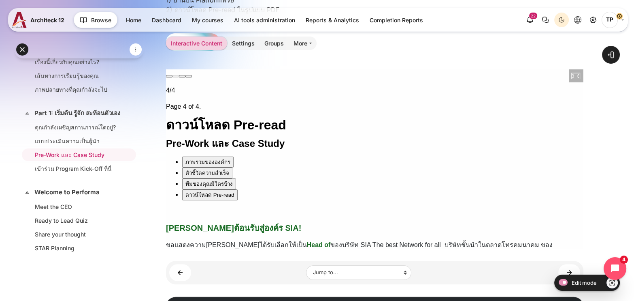
click at [196, 179] on div "ทีมของคุณมีใครบ้าง" at bounding box center [208, 183] width 47 height 9
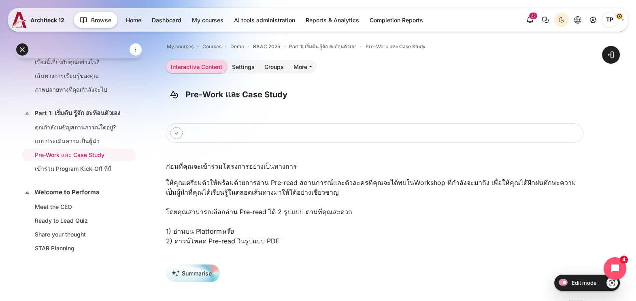
click at [241, 60] on link "Settings" at bounding box center [243, 66] width 32 height 13
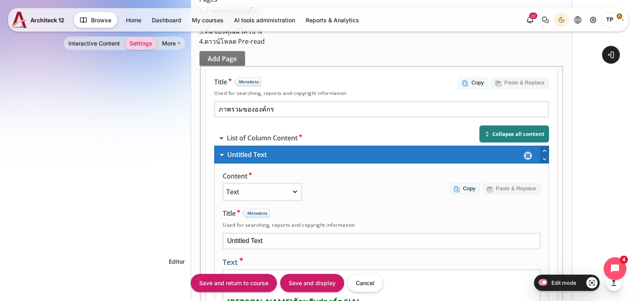
scroll to position [476, 0]
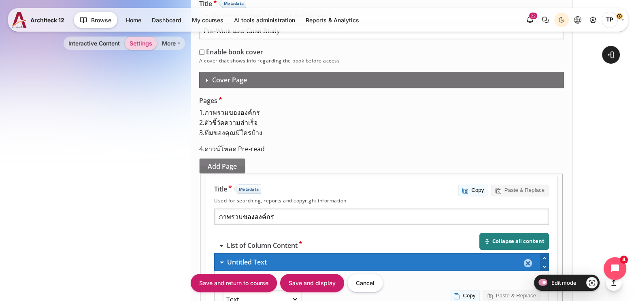
click at [228, 128] on span "ทีมของคุณมีใครบ้าง" at bounding box center [234, 132] width 58 height 9
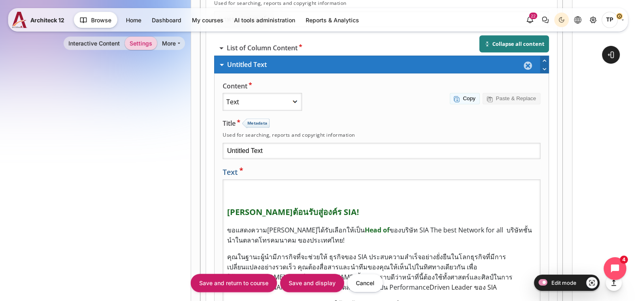
scroll to position [577, 0]
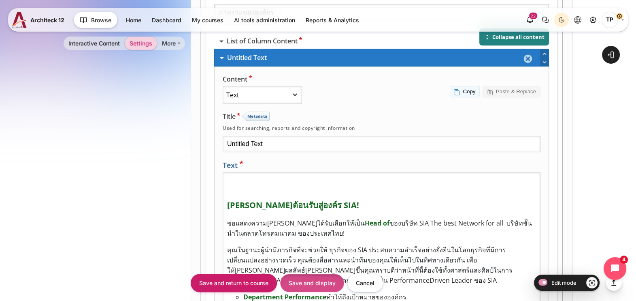
scroll to position [881, 0]
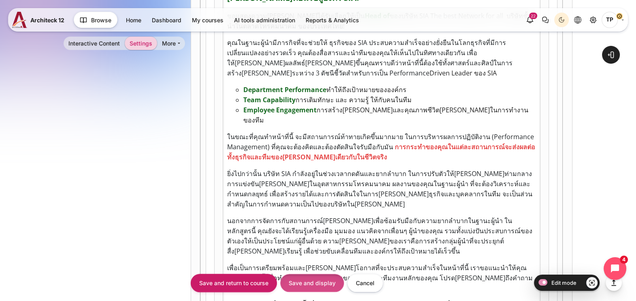
click at [322, 284] on input "Save and display" at bounding box center [312, 282] width 64 height 18
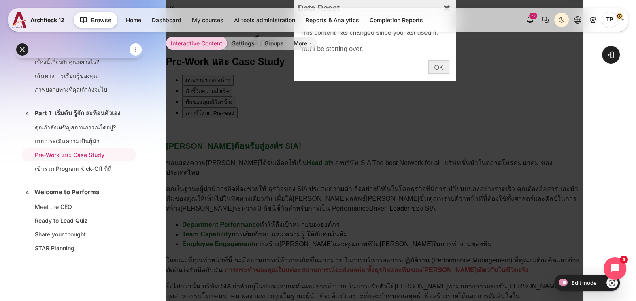
scroll to position [152, 0]
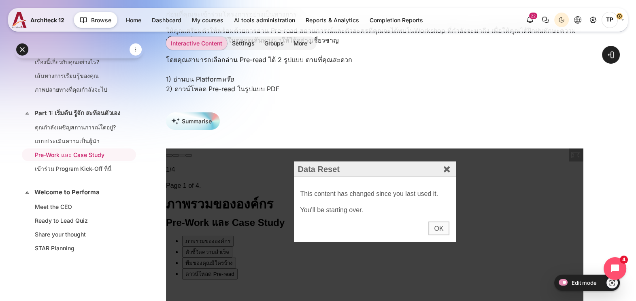
click at [430, 228] on div "OK" at bounding box center [439, 228] width 21 height 14
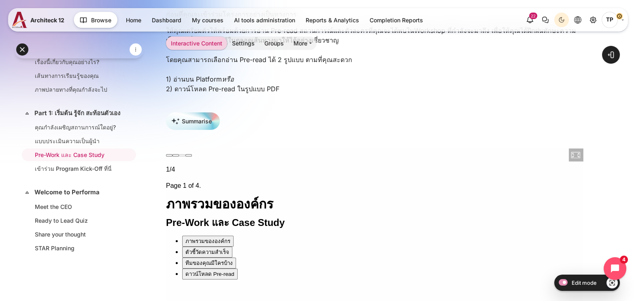
click at [190, 258] on div "ทีมของคุณมีใครบ้าง" at bounding box center [208, 262] width 47 height 9
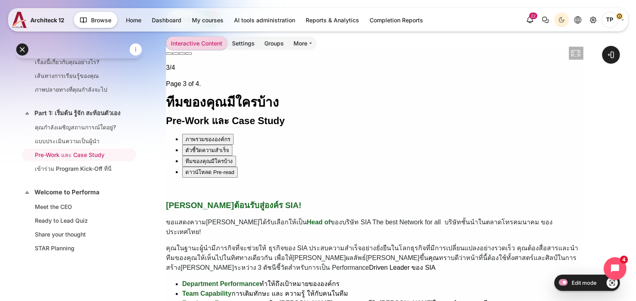
scroll to position [198, 0]
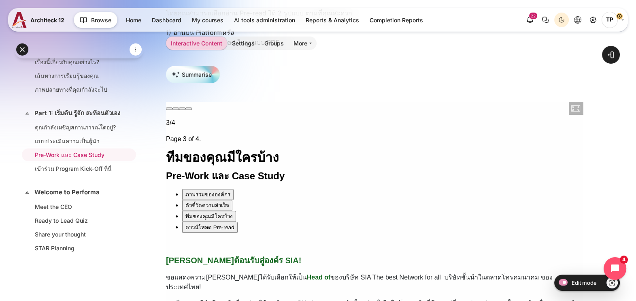
click at [192, 201] on div "ตัวชี้วัดความสำเร็จ" at bounding box center [207, 205] width 44 height 9
click at [194, 190] on div "ภาพรวมขององค์กร" at bounding box center [207, 194] width 45 height 9
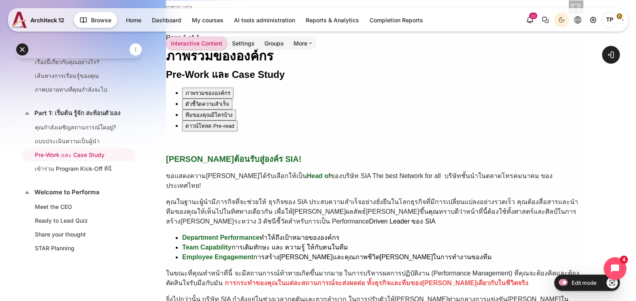
click at [205, 111] on div "ทีมของคุณมีใครบ้าง" at bounding box center [208, 115] width 47 height 9
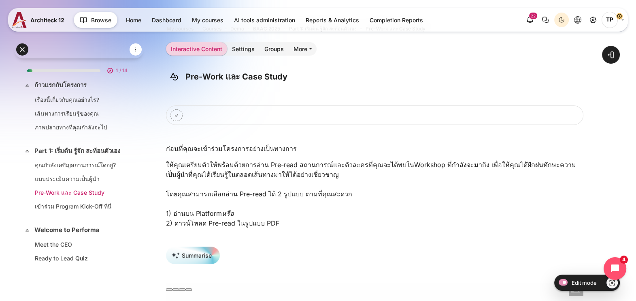
scroll to position [50, 0]
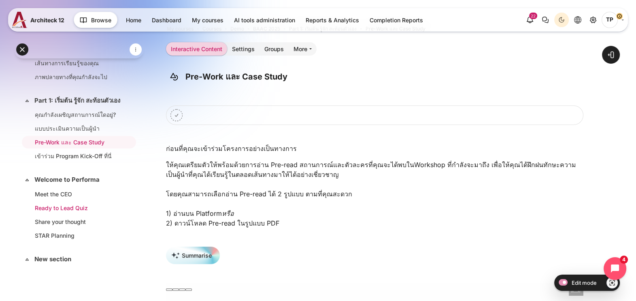
click at [53, 211] on link "Ready to Lead Quiz" at bounding box center [77, 207] width 85 height 9
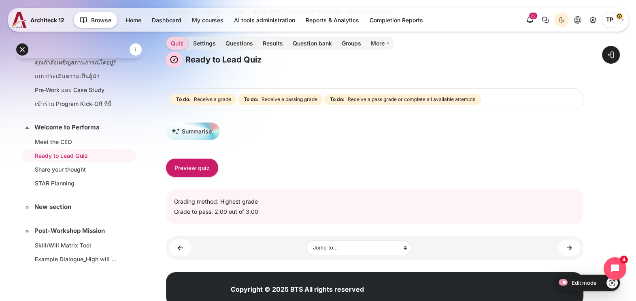
scroll to position [61, 0]
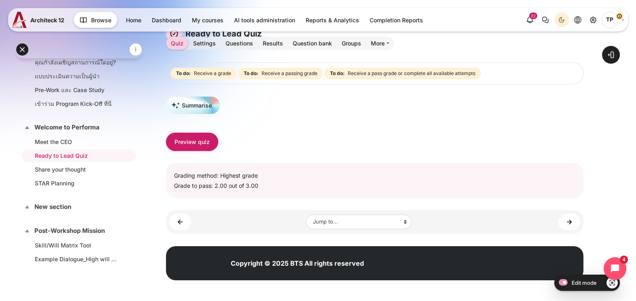
click at [213, 151] on div "Summarise Preview quiz Grading method: Highest grade Grade to pass: 2.00 out of…" at bounding box center [375, 147] width 418 height 102
click at [210, 144] on button "Preview quiz" at bounding box center [192, 141] width 52 height 18
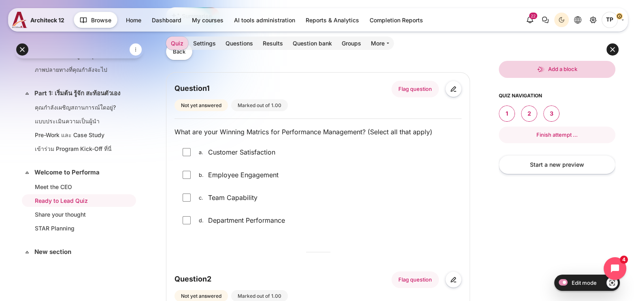
scroll to position [69, 0]
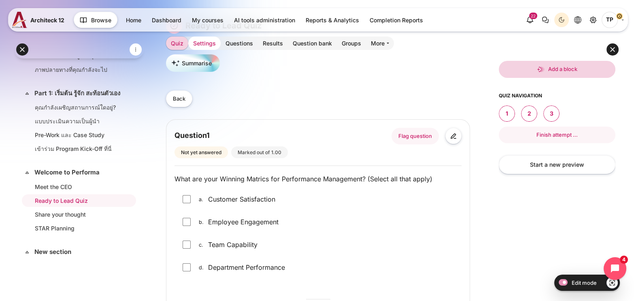
click at [207, 38] on link "Settings" at bounding box center [204, 42] width 32 height 13
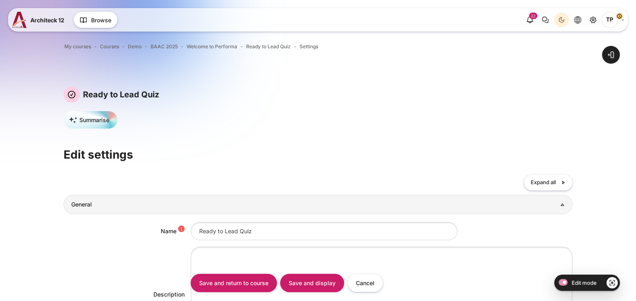
scroll to position [101, 0]
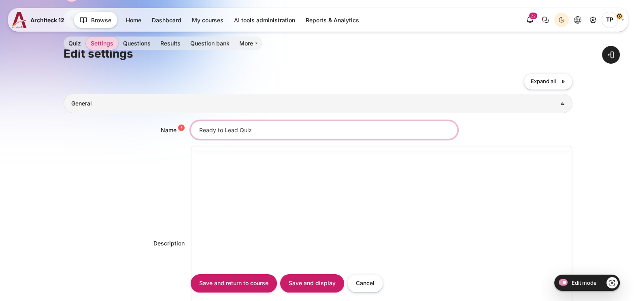
click at [275, 124] on input "Ready to Lead Quiz" at bounding box center [324, 130] width 267 height 18
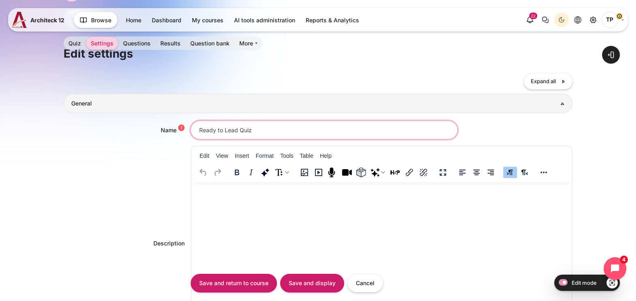
scroll to position [0, 0]
drag, startPoint x: 278, startPoint y: 132, endPoint x: 147, endPoint y: 134, distance: 130.8
type input "แบบทดสอบความเข้าใจ Pre-Work"
click at [312, 289] on input "Save and display" at bounding box center [312, 282] width 64 height 18
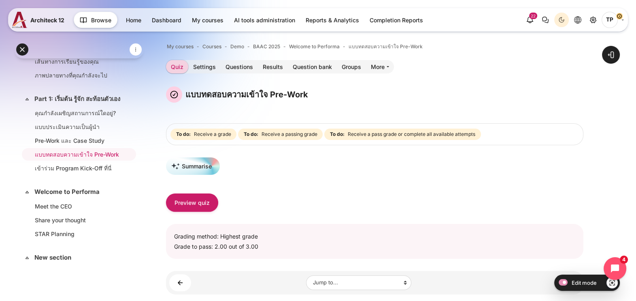
scroll to position [1, 0]
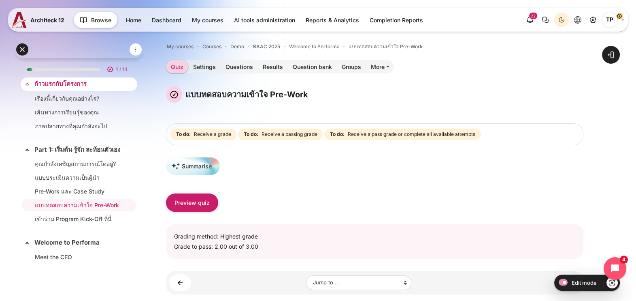
click at [50, 79] on div "Expand Collapse ก้าวแรกกับโครงการ Highlighted" at bounding box center [79, 83] width 117 height 13
click at [60, 86] on link "ก้าวแรกกับโครงการ" at bounding box center [77, 83] width 87 height 9
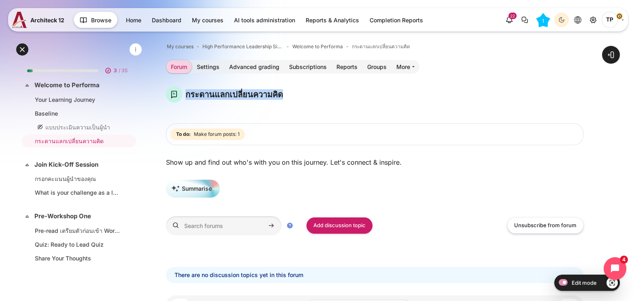
drag, startPoint x: 184, startPoint y: 93, endPoint x: 330, endPoint y: 127, distance: 149.7
click at [360, 93] on div "กระดานแลกเปลี่ยนความคิด" at bounding box center [375, 94] width 418 height 16
click at [90, 140] on link "กระดานแลกเปลี่ยนความคิด" at bounding box center [77, 140] width 85 height 9
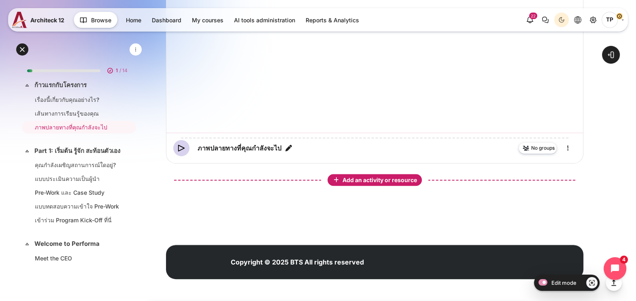
click at [363, 184] on div "Add an activity or resource" at bounding box center [374, 179] width 91 height 9
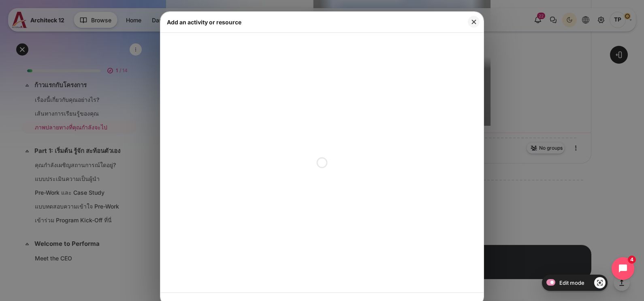
scroll to position [4, 0]
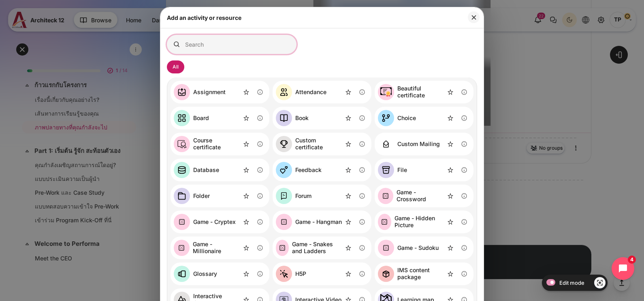
click at [241, 36] on input "Search for activities by name or description" at bounding box center [232, 44] width 130 height 19
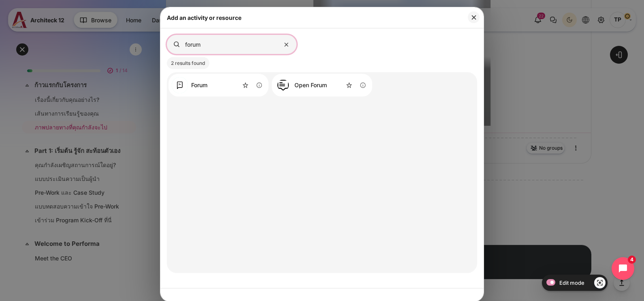
type input "forum"
click at [235, 85] on div "Forum Information about the Forum activity" at bounding box center [218, 85] width 100 height 23
click at [218, 85] on div "Forum Information about the Forum activity" at bounding box center [218, 85] width 100 height 23
click at [191, 87] on div "Forum" at bounding box center [199, 85] width 16 height 7
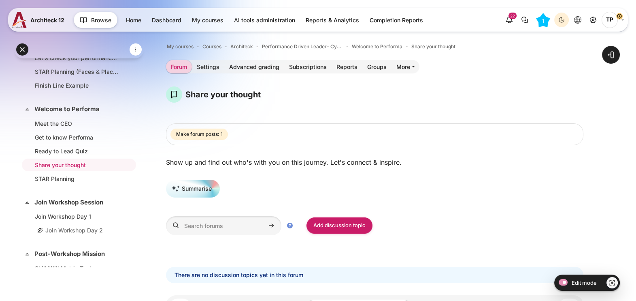
scroll to position [85, 0]
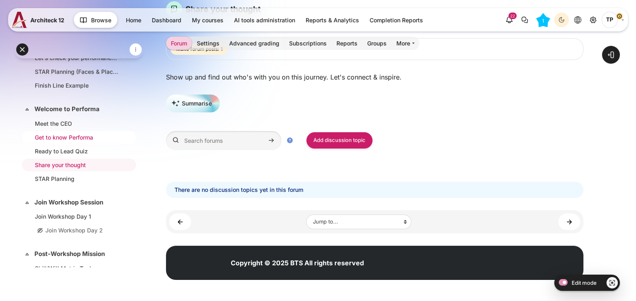
click at [64, 141] on li "Get to know Performa" at bounding box center [79, 137] width 114 height 13
click at [54, 149] on link "Ready to Lead Quiz" at bounding box center [77, 151] width 85 height 9
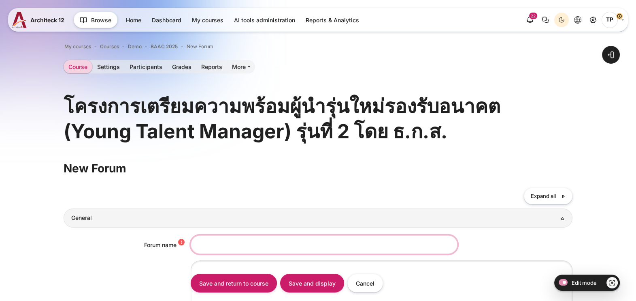
click at [207, 241] on input "Forum name" at bounding box center [324, 244] width 267 height 18
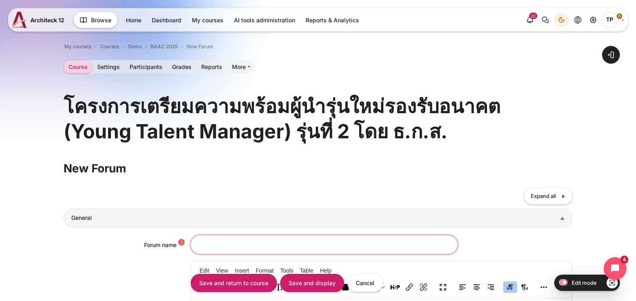
paste input "กระดานแลกเปลี่ยนความคิด"
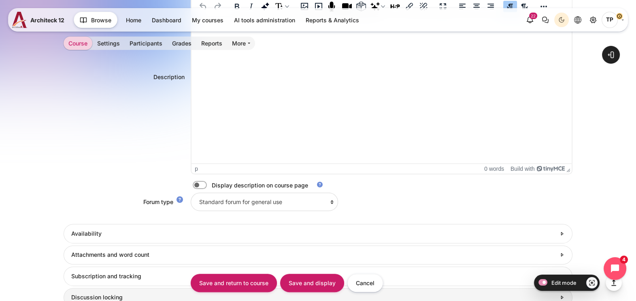
scroll to position [304, 0]
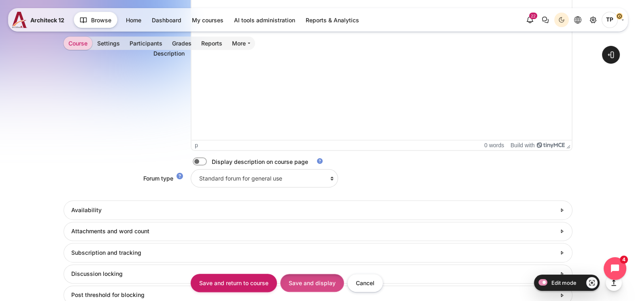
type input "กระดานแลกเปลี่ยนความคิด"
click at [282, 280] on input "Save and display" at bounding box center [312, 282] width 64 height 18
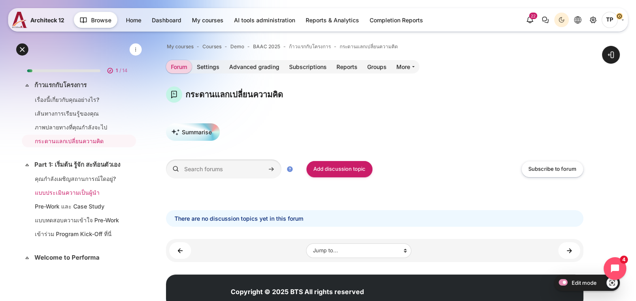
click at [69, 198] on li "แบบประเมินความเป็นผู้นำ" at bounding box center [79, 192] width 114 height 13
click at [67, 210] on link "Pre-Work และ Case Study" at bounding box center [77, 206] width 85 height 9
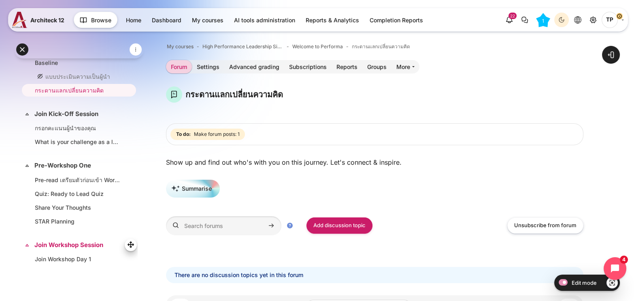
scroll to position [101, 0]
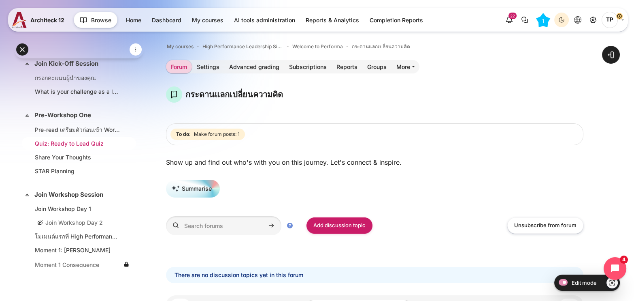
click at [78, 141] on link "Quiz: Ready to Lead Quiz" at bounding box center [77, 143] width 85 height 9
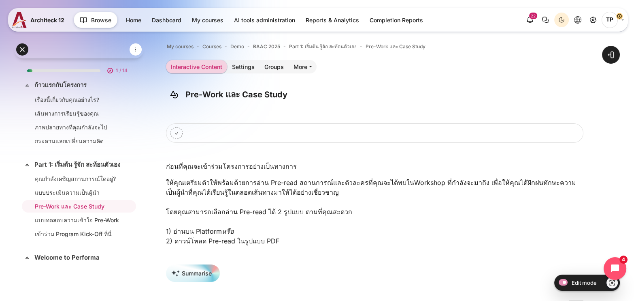
scroll to position [51, 0]
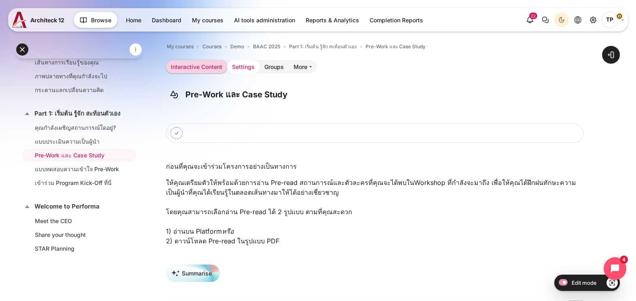
click at [240, 65] on link "Settings" at bounding box center [243, 66] width 32 height 13
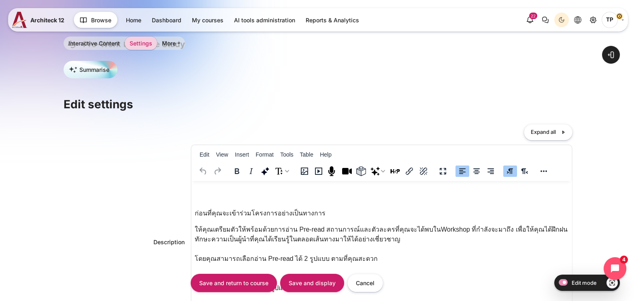
scroll to position [11, 0]
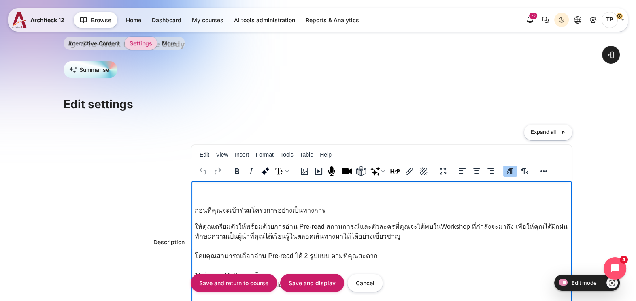
click at [276, 206] on p "ก่อนที่คุณจะเข้าร่วมโครงการอย่างเป็นทางการ" at bounding box center [382, 210] width 374 height 10
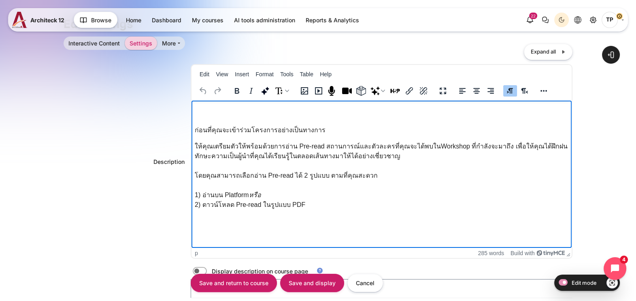
scroll to position [304, 0]
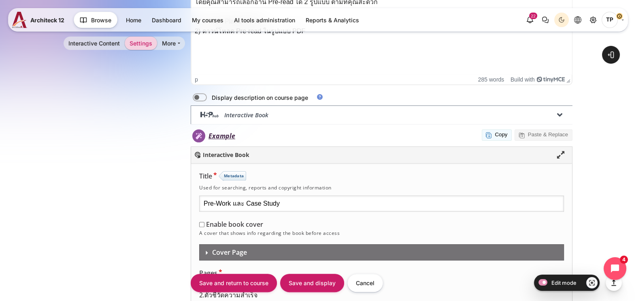
drag, startPoint x: 233, startPoint y: 203, endPoint x: 363, endPoint y: 198, distance: 130.5
click at [363, 198] on input "Pre-Work และ Case Study" at bounding box center [381, 203] width 365 height 16
type input "Pre-Work"
click at [306, 281] on input "Save and display" at bounding box center [312, 282] width 64 height 18
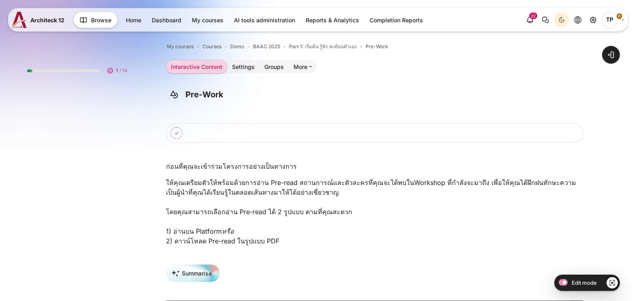
scroll to position [51, 0]
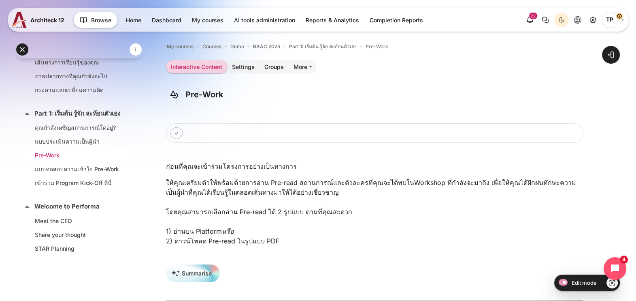
drag, startPoint x: 42, startPoint y: 165, endPoint x: 32, endPoint y: 159, distance: 12.2
click at [29, 160] on li "Pre-Work" at bounding box center [79, 155] width 114 height 13
click at [69, 117] on link "Part 1: เริ่มต้น รู้จัก สะท้อนตัวเอง" at bounding box center [77, 113] width 87 height 9
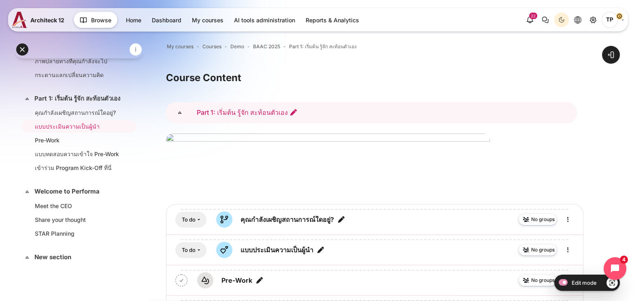
click at [229, 113] on link "Part 1: เริ่มต้น รู้จัก สะท้อนตัวเอง" at bounding box center [247, 112] width 101 height 8
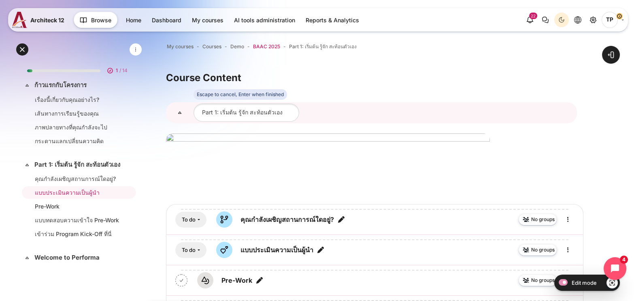
click at [269, 48] on span "BAAC 2025" at bounding box center [266, 46] width 27 height 7
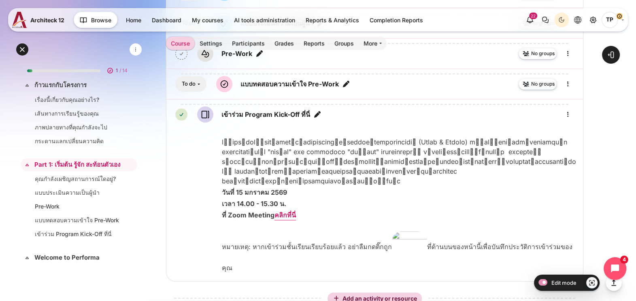
scroll to position [861, 0]
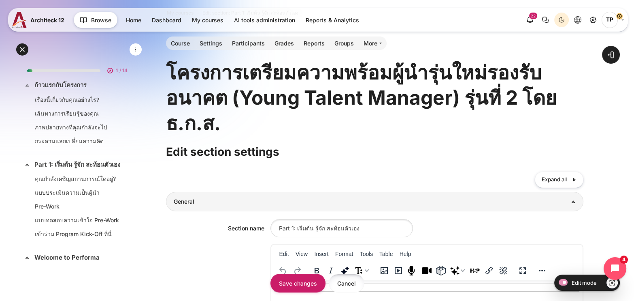
click at [340, 281] on input "Cancel" at bounding box center [347, 282] width 36 height 18
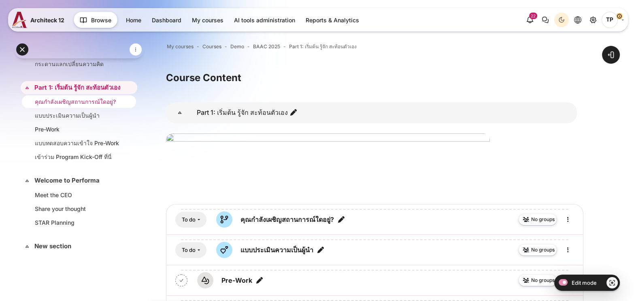
scroll to position [15, 0]
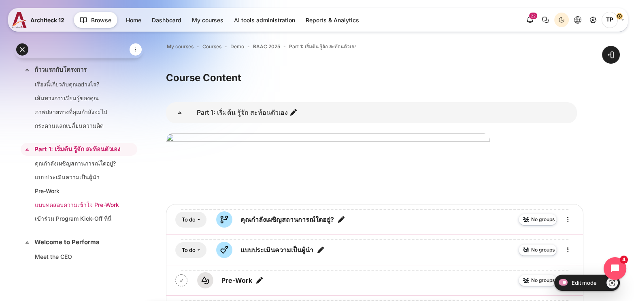
click at [52, 209] on link "แบบทดสอบความเข้าใจ Pre-Work" at bounding box center [77, 204] width 85 height 9
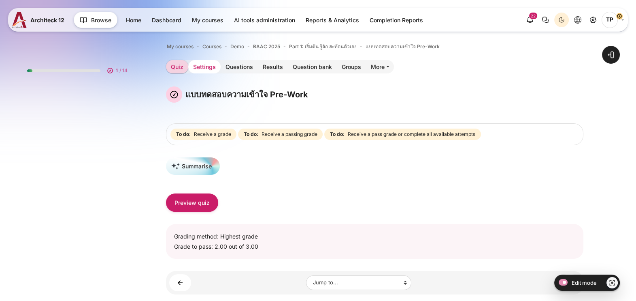
scroll to position [65, 0]
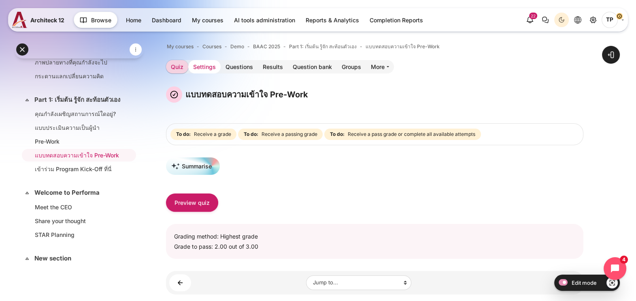
click at [198, 63] on link "Settings" at bounding box center [204, 66] width 32 height 13
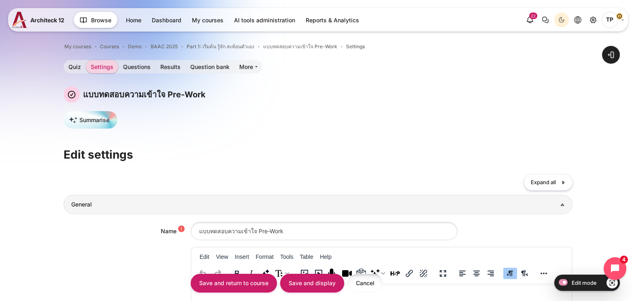
click at [352, 285] on input "Cancel" at bounding box center [366, 282] width 36 height 18
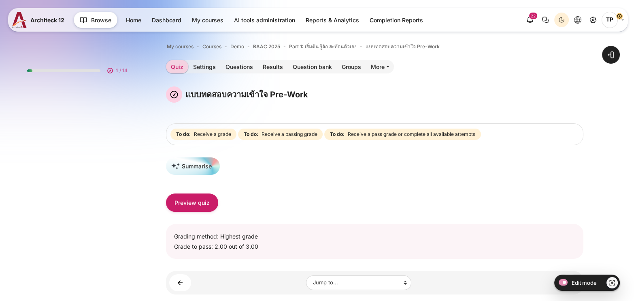
scroll to position [65, 0]
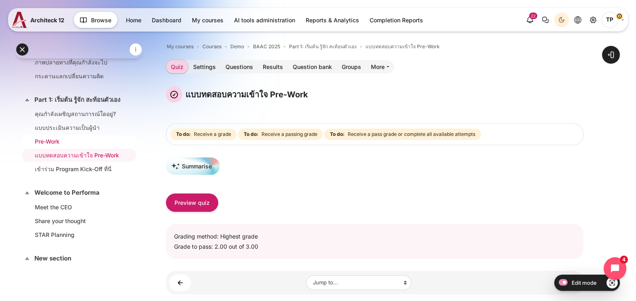
click at [46, 145] on link "Pre-Work" at bounding box center [77, 141] width 85 height 9
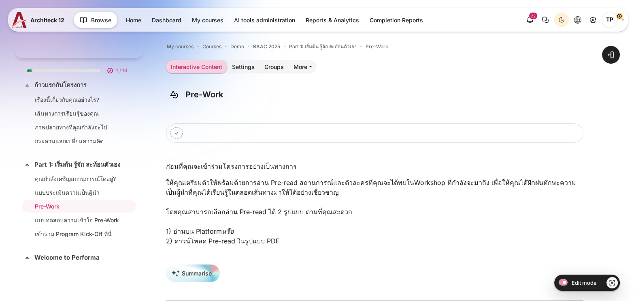
scroll to position [51, 0]
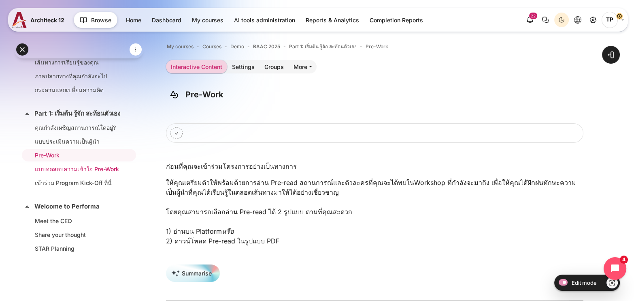
click at [66, 173] on link "แบบทดสอบความเข้าใจ Pre-Work" at bounding box center [77, 168] width 85 height 9
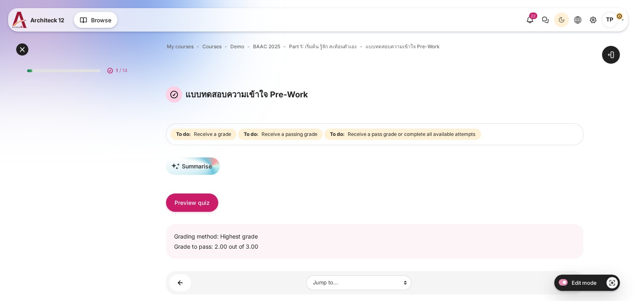
scroll to position [65, 0]
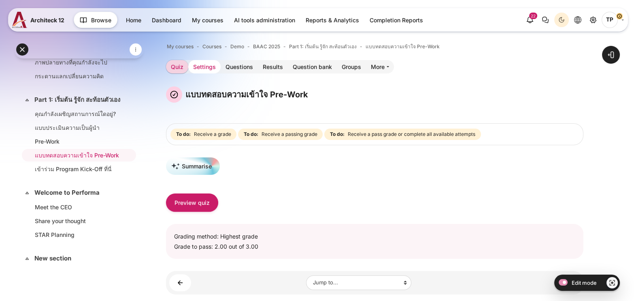
click at [201, 67] on link "Settings" at bounding box center [204, 66] width 32 height 13
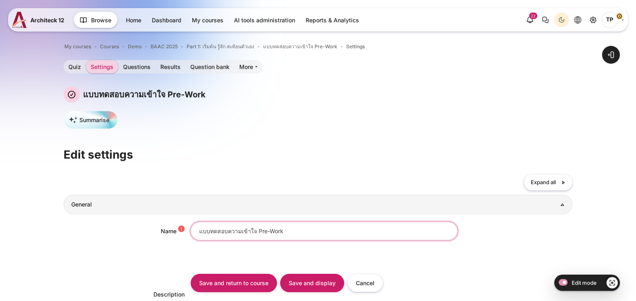
click at [252, 228] on input "แบบทดสอบความเข้าใจ Pre-Work" at bounding box center [324, 231] width 267 height 18
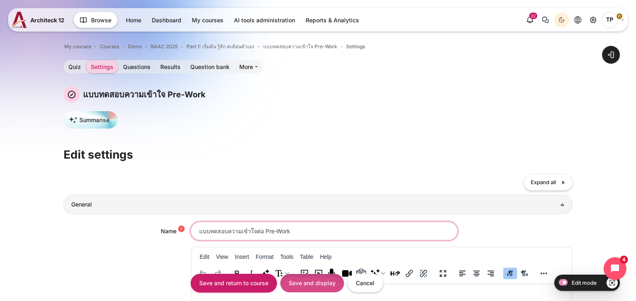
type input "แบบทดสอบความเข้าใจต่อ Pre-Work"
click at [301, 289] on input "Save and display" at bounding box center [312, 282] width 64 height 18
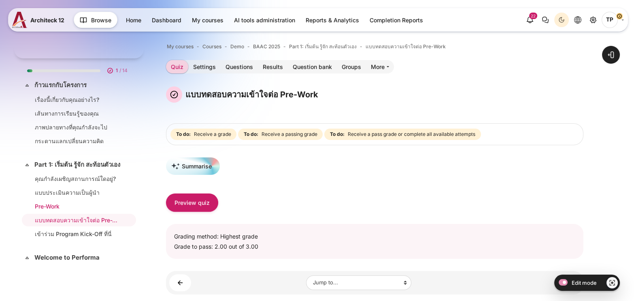
scroll to position [65, 0]
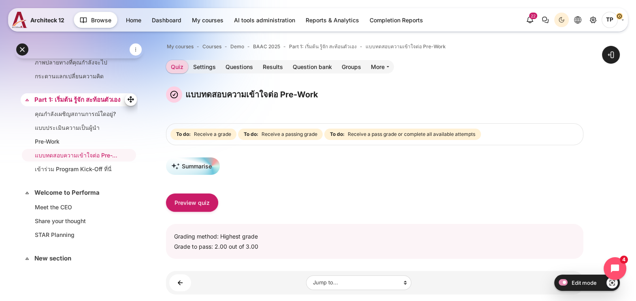
drag, startPoint x: 68, startPoint y: 102, endPoint x: 75, endPoint y: 101, distance: 6.9
click at [68, 102] on link "Part 1: เริ่มต้น รู้จัก สะท้อนตัวเอง" at bounding box center [77, 99] width 87 height 9
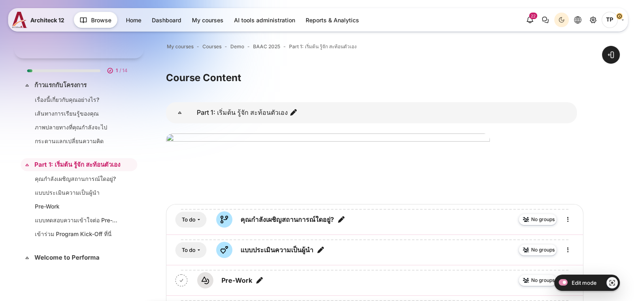
scroll to position [66, 0]
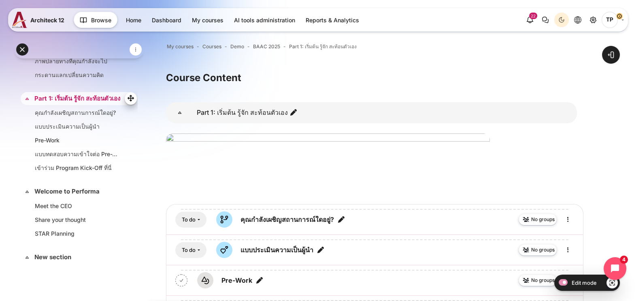
click at [65, 103] on link "Part 1: เริ่มต้น รู้จัก สะท้อนตัวเอง" at bounding box center [77, 98] width 87 height 9
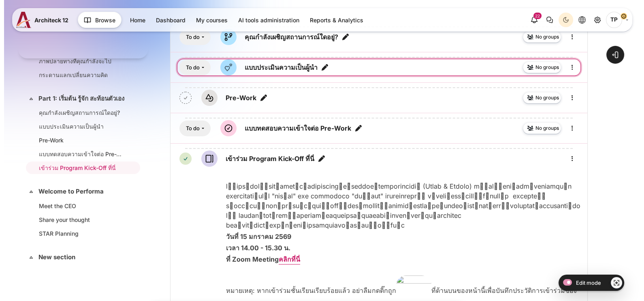
scroll to position [202, 0]
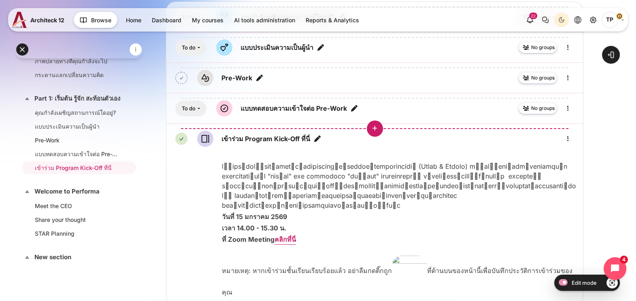
click at [377, 125] on icon "Insert an activity or resource before 'เข้าร่วม Program Kick-Off ที่นี่'" at bounding box center [374, 128] width 7 height 7
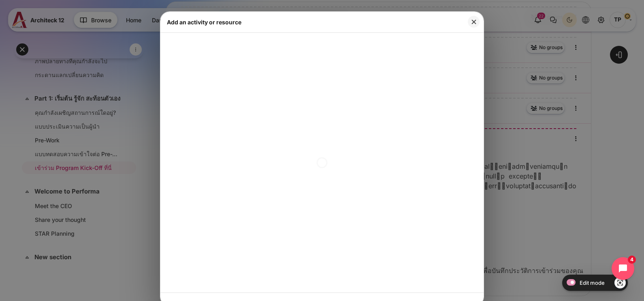
scroll to position [4, 0]
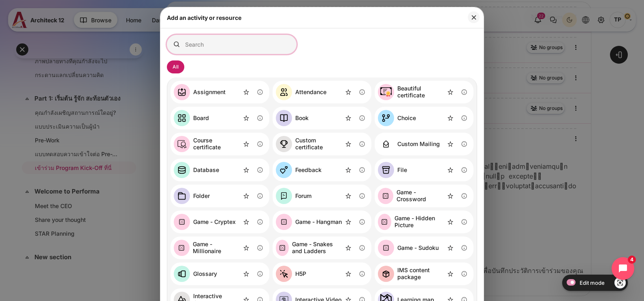
click at [245, 45] on input "Search for activities by name or description" at bounding box center [232, 44] width 130 height 19
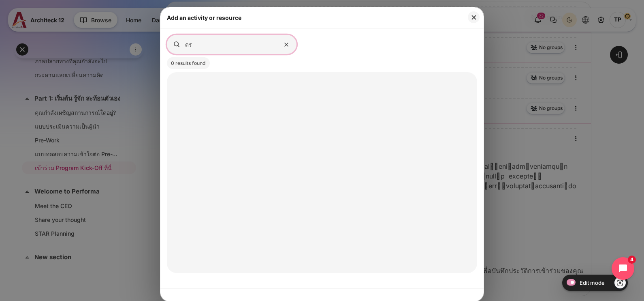
type input "ด"
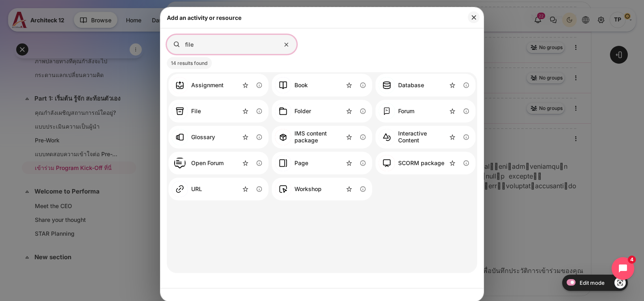
type input "file"
click at [191, 113] on div "File" at bounding box center [196, 111] width 10 height 7
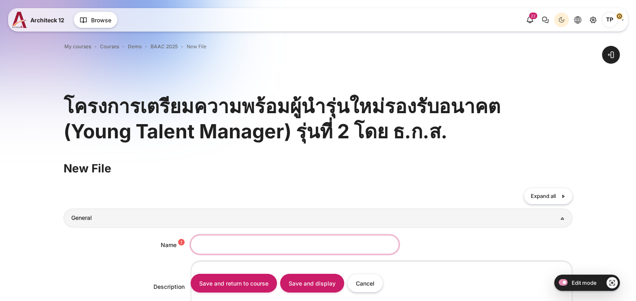
click at [244, 247] on input "Name" at bounding box center [295, 244] width 208 height 18
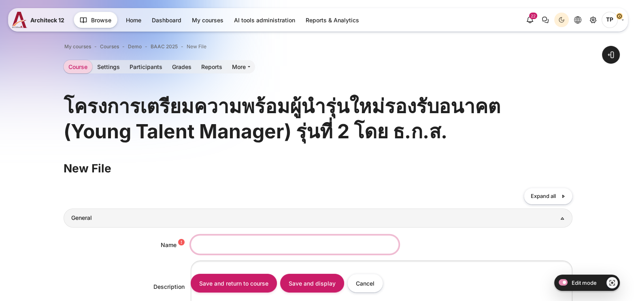
paste input "Beyond Corporation Case Study"
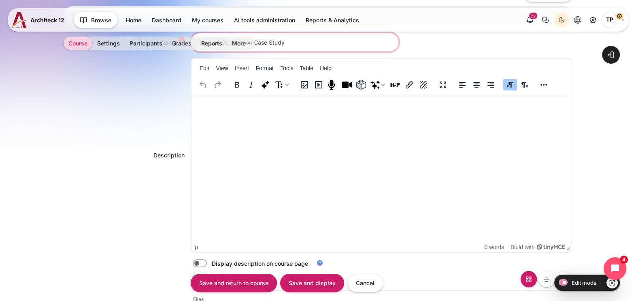
scroll to position [152, 0]
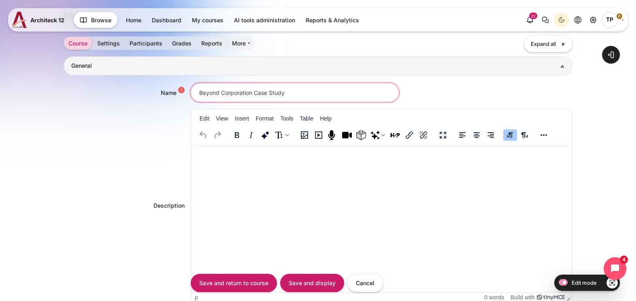
drag, startPoint x: 253, startPoint y: 91, endPoint x: 79, endPoint y: 115, distance: 176.2
click at [47, 99] on div "Open block drawer" at bounding box center [318, 258] width 636 height 772
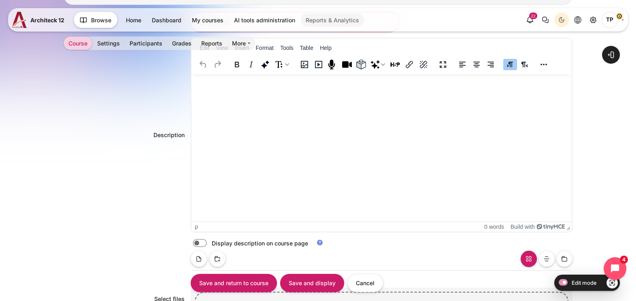
scroll to position [253, 0]
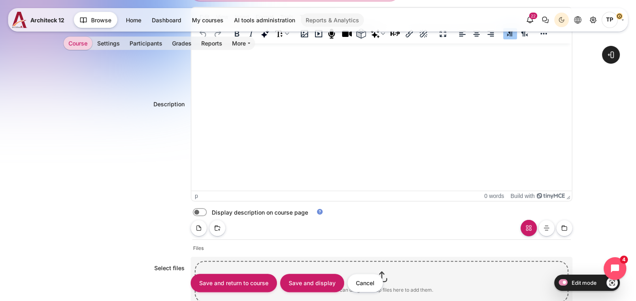
type input "Case Study"
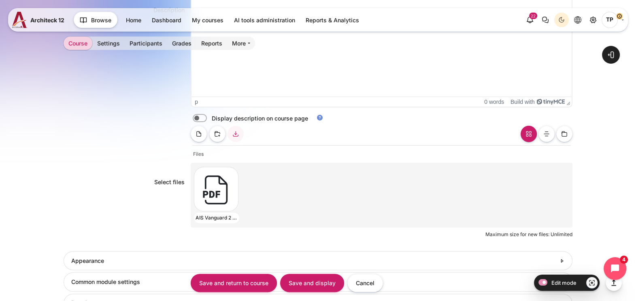
scroll to position [405, 0]
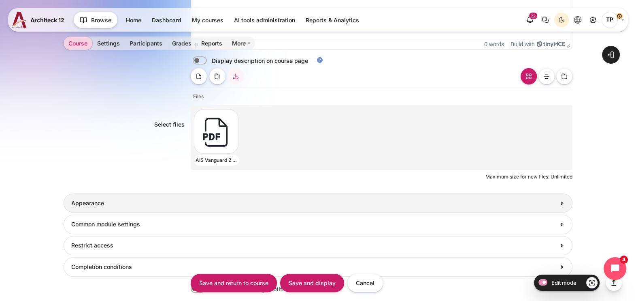
click at [136, 202] on h3 "Appearance" at bounding box center [313, 202] width 485 height 7
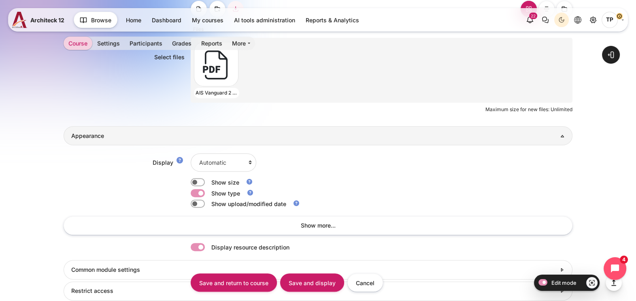
scroll to position [557, 0]
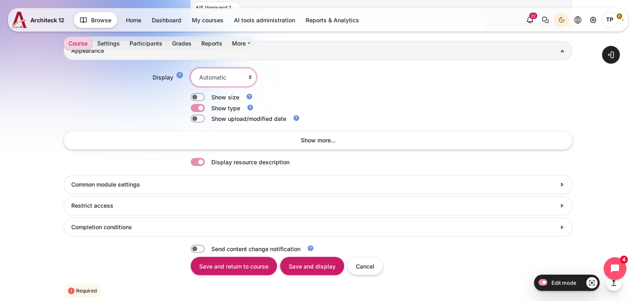
click at [243, 78] on select "Automatic Embed Force download Open In pop-up" at bounding box center [224, 77] width 66 height 18
select select "1"
click at [191, 68] on select "Automatic Embed Force download Open In pop-up" at bounding box center [224, 77] width 66 height 18
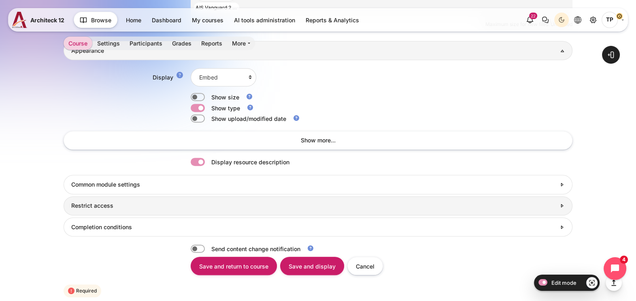
click at [103, 209] on link "Restrict access" at bounding box center [318, 205] width 509 height 19
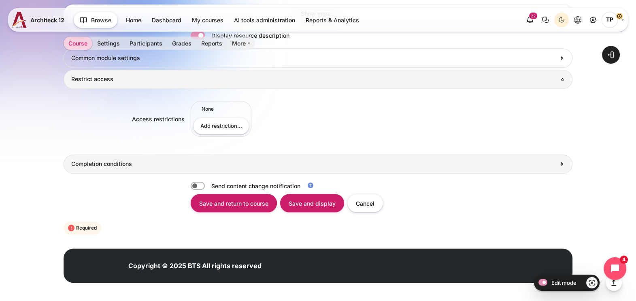
click at [104, 167] on link "Completion conditions" at bounding box center [318, 163] width 509 height 19
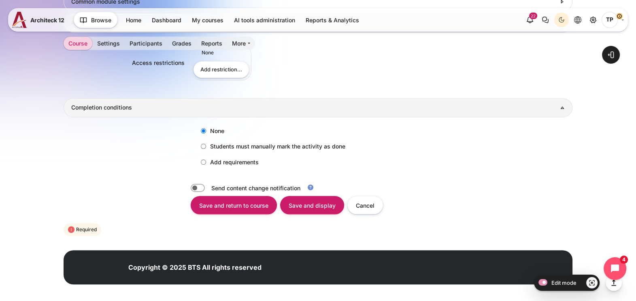
click at [217, 159] on label "Add requirements" at bounding box center [228, 161] width 62 height 13
click at [206, 159] on input "Add requirements" at bounding box center [203, 161] width 5 height 5
radio input "true"
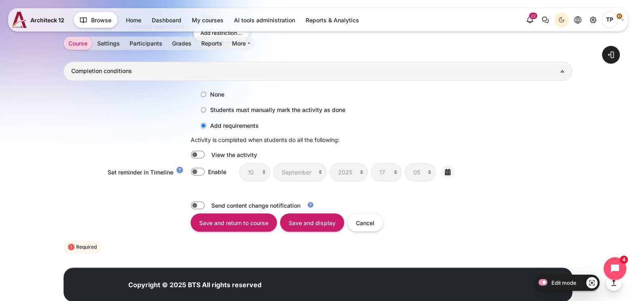
scroll to position [790, 0]
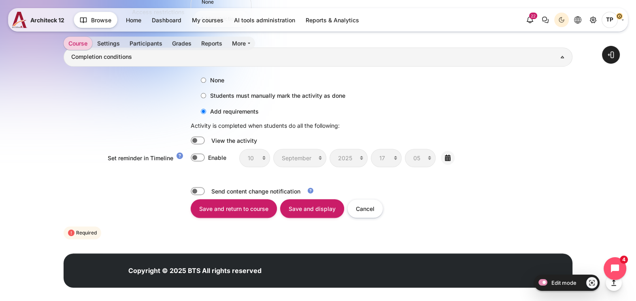
click at [204, 136] on div "View the activity" at bounding box center [225, 140] width 68 height 9
click at [208, 139] on label "Content" at bounding box center [209, 140] width 2 height 9
click at [194, 139] on input "Content" at bounding box center [198, 140] width 14 height 8
checkbox input "true"
click at [332, 211] on input "Save and display" at bounding box center [312, 208] width 64 height 18
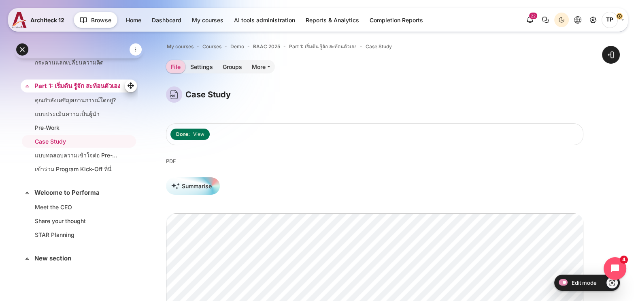
drag, startPoint x: 74, startPoint y: 89, endPoint x: 78, endPoint y: 89, distance: 4.1
click at [74, 89] on link "Part 1: เริ่มต้น รู้จัก สะท้อนตัวเอง" at bounding box center [77, 85] width 87 height 9
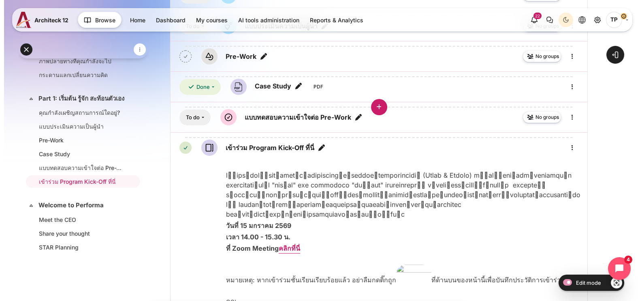
scroll to position [202, 0]
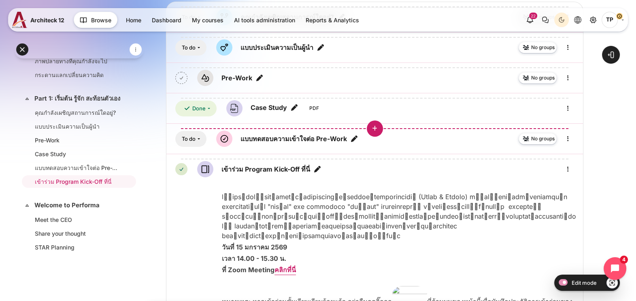
click at [369, 124] on button "Insert an activity or resource before 'แบบทดสอบความเข้าใจต่อ Pre-Work'" at bounding box center [375, 128] width 16 height 16
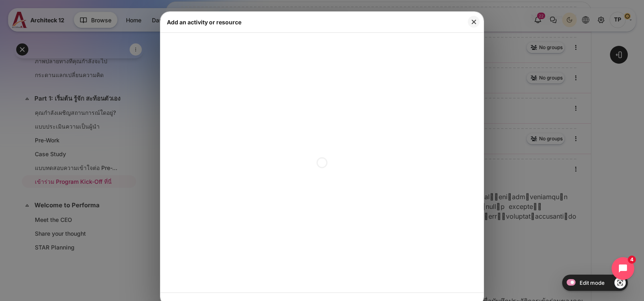
scroll to position [4, 0]
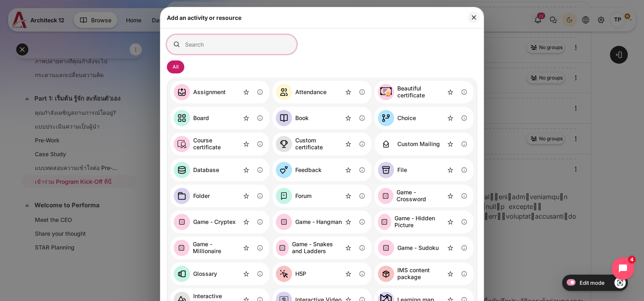
click at [263, 49] on input "Search for activities by name or description" at bounding box center [232, 44] width 130 height 19
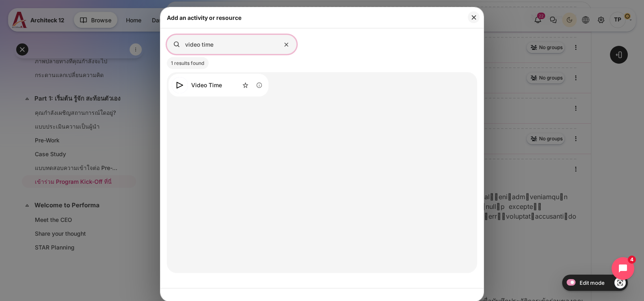
type input "video time"
click at [210, 82] on div "Video Time" at bounding box center [206, 85] width 31 height 7
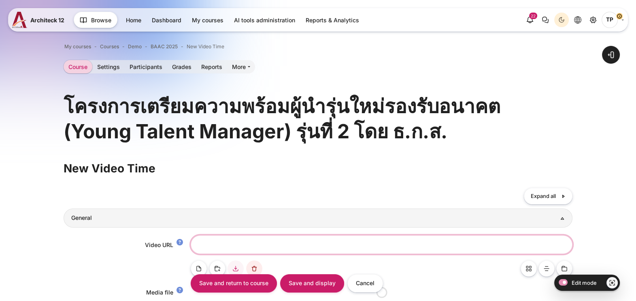
click at [249, 241] on input "Video URL" at bounding box center [382, 244] width 382 height 18
type input "v"
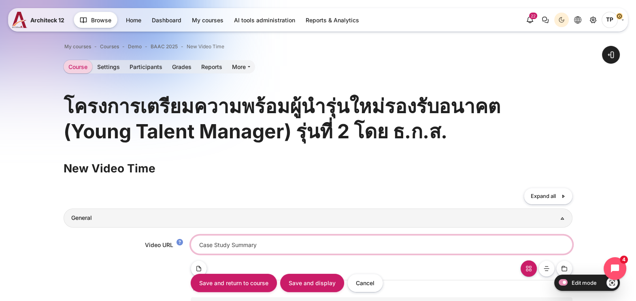
drag, startPoint x: 232, startPoint y: 241, endPoint x: 296, endPoint y: 245, distance: 64.5
click at [296, 245] on input "Case Study Summary" at bounding box center [382, 244] width 382 height 18
click at [198, 242] on input "Case Study" at bounding box center [382, 244] width 382 height 18
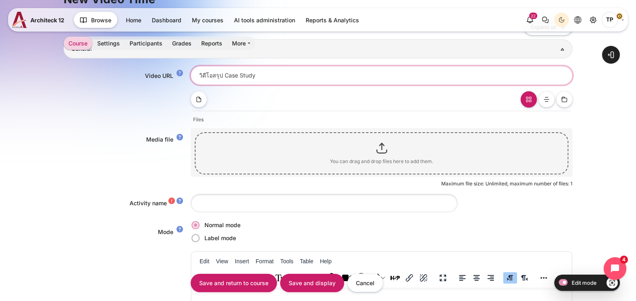
scroll to position [202, 0]
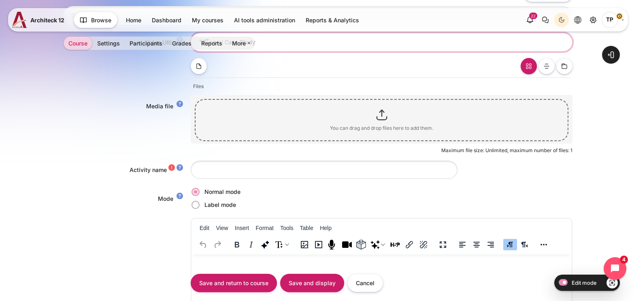
type input "วิดีโอสรุป Case Study"
click at [222, 174] on input "Activity name" at bounding box center [324, 169] width 267 height 18
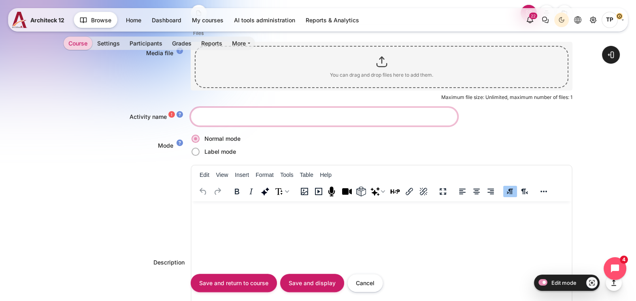
scroll to position [304, 0]
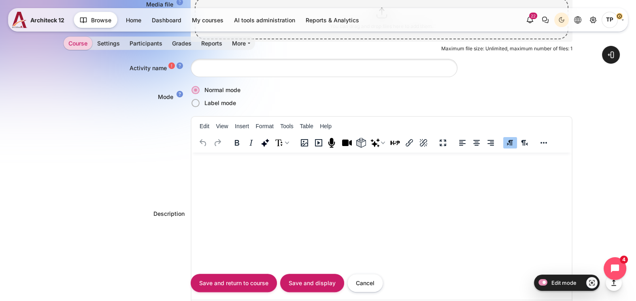
click at [224, 168] on html at bounding box center [382, 160] width 380 height 16
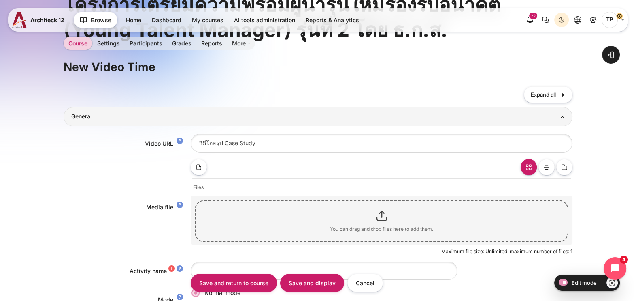
scroll to position [101, 0]
drag, startPoint x: 277, startPoint y: 142, endPoint x: 156, endPoint y: 141, distance: 121.1
click at [156, 141] on div "Video URL วิดีโอสรุป Case Study" at bounding box center [318, 143] width 509 height 18
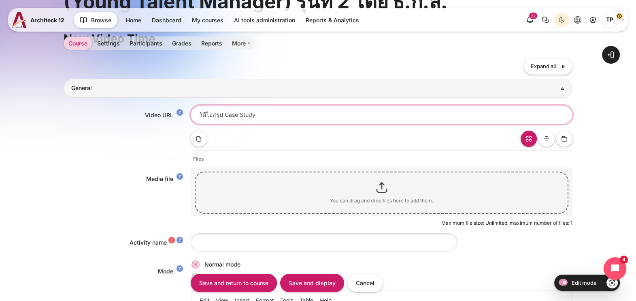
scroll to position [152, 0]
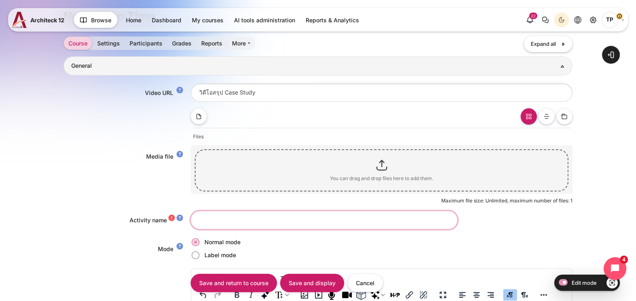
click at [210, 216] on input "Activity name" at bounding box center [324, 220] width 267 height 18
paste input "วิดีโอสรุป Case Study"
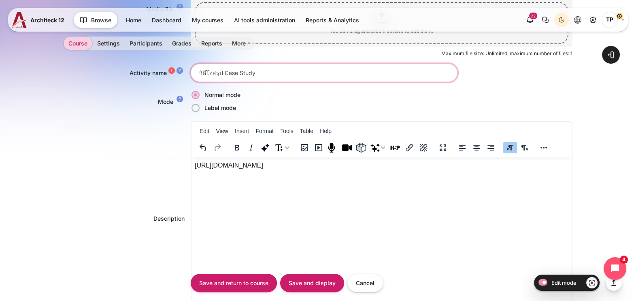
scroll to position [304, 0]
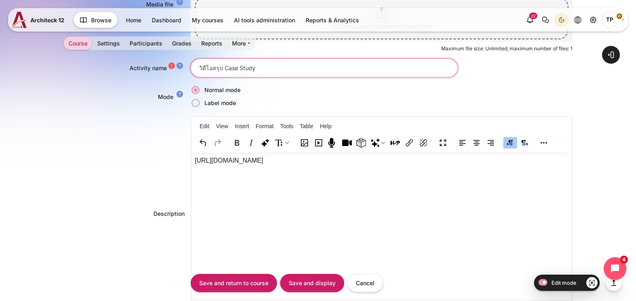
type input "วิดีโอสรุป Case Study"
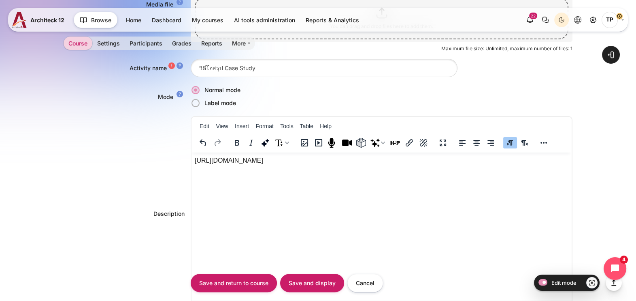
click at [354, 160] on p "https://vimeo.com/1081534552/346cbe16b1?share=copy" at bounding box center [382, 161] width 374 height 10
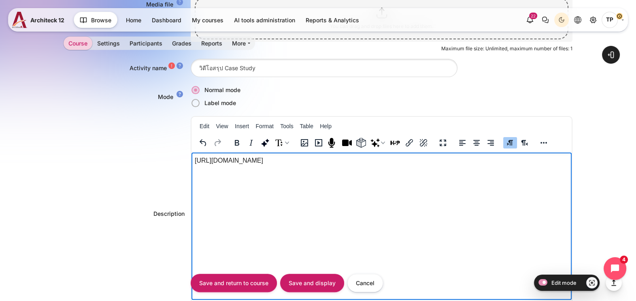
drag, startPoint x: 330, startPoint y: 159, endPoint x: 4, endPoint y: 160, distance: 325.2
click at [192, 160] on html "https://vimeo.com/1081534552/346cbe16b1?share=copy" at bounding box center [382, 160] width 380 height 16
copy p "https://vimeo.com/1081534552/346cbe16b1?share=copy"
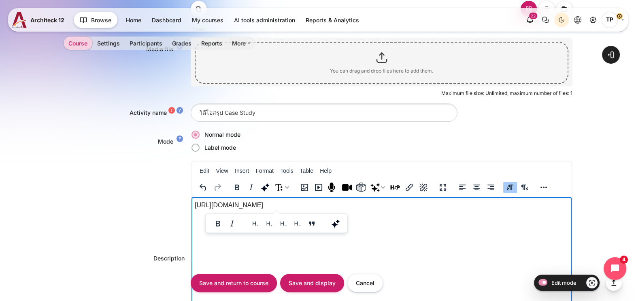
scroll to position [152, 0]
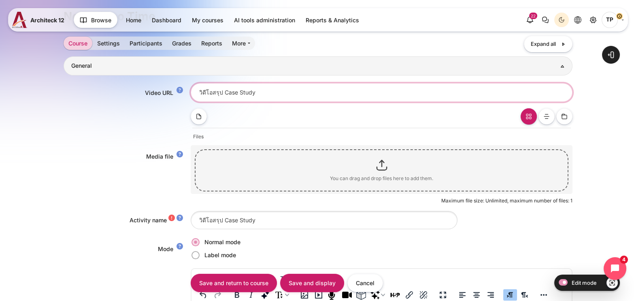
drag, startPoint x: 273, startPoint y: 89, endPoint x: 7, endPoint y: 96, distance: 265.4
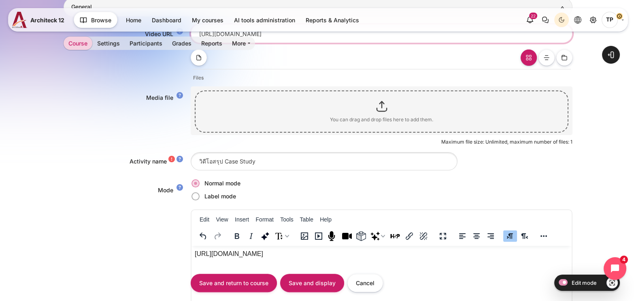
scroll to position [139, 0]
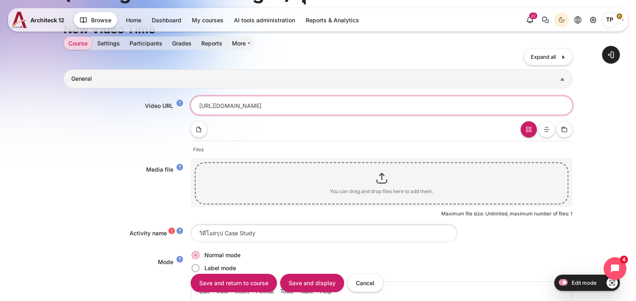
drag, startPoint x: 367, startPoint y: 104, endPoint x: 318, endPoint y: 104, distance: 48.6
click at [318, 104] on input "https://vimeo.com/1081534552/346cbe16b1?share=copy" at bounding box center [382, 105] width 382 height 18
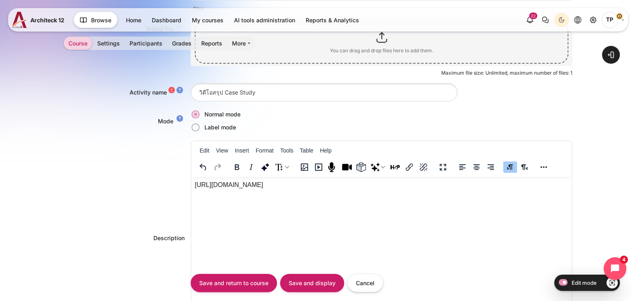
scroll to position [392, 0]
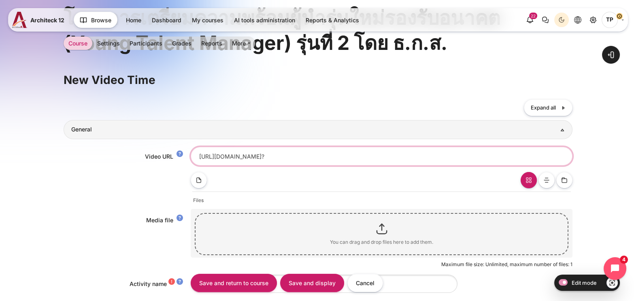
type input "https://vimeo.com/1081534552/346cbe16b1?share=copy"
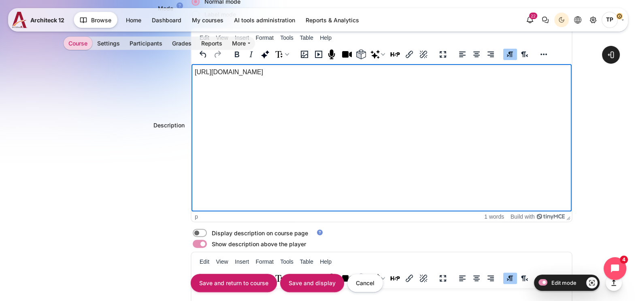
click at [318, 80] on html "https://vimeo.com/1081534552/346cbe16b1?share=copy" at bounding box center [382, 72] width 380 height 16
drag, startPoint x: 375, startPoint y: 70, endPoint x: 1, endPoint y: 68, distance: 373.8
click at [192, 68] on html "https://vimeo.com/1081534552/346cbe16b1?share=copy" at bounding box center [382, 72] width 380 height 16
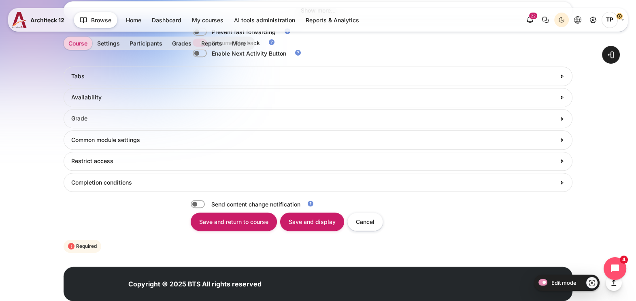
scroll to position [848, 0]
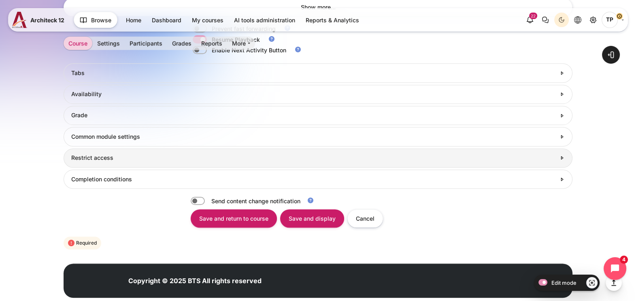
click at [107, 150] on link "Restrict access" at bounding box center [318, 157] width 509 height 19
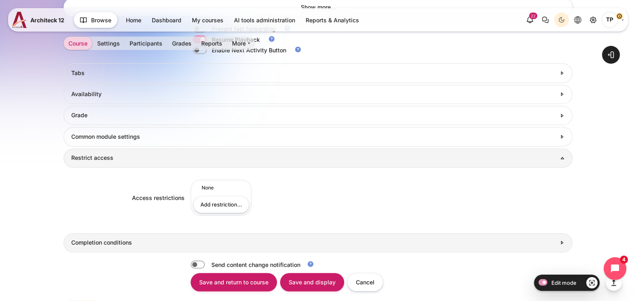
click at [82, 222] on div "Access restrictions {"op":"&","c":[],"showc":[]} Set of 0 restriction(s) Studen…" at bounding box center [318, 199] width 509 height 64
click at [78, 239] on h3 "Completion conditions" at bounding box center [313, 242] width 485 height 7
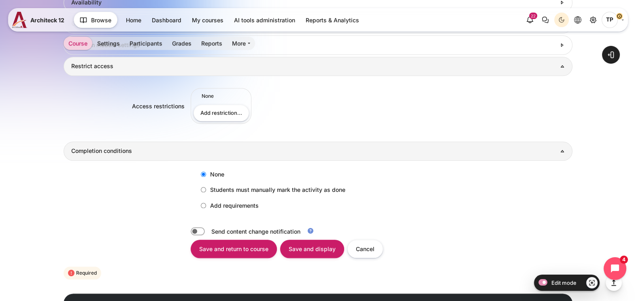
scroll to position [985, 0]
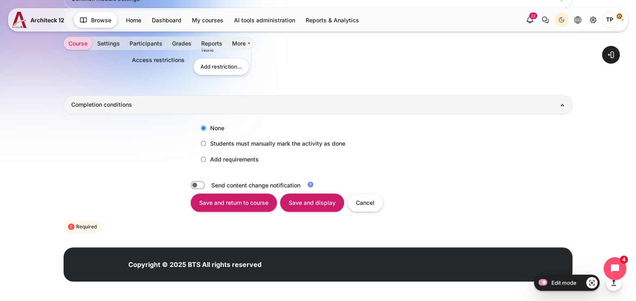
click at [202, 154] on label "Add requirements" at bounding box center [228, 158] width 62 height 13
click at [202, 156] on input "Add requirements" at bounding box center [203, 158] width 5 height 5
radio input "true"
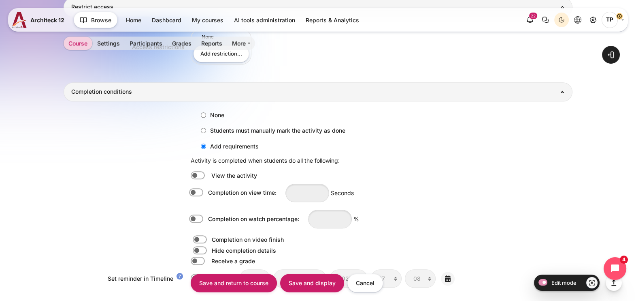
scroll to position [1036, 0]
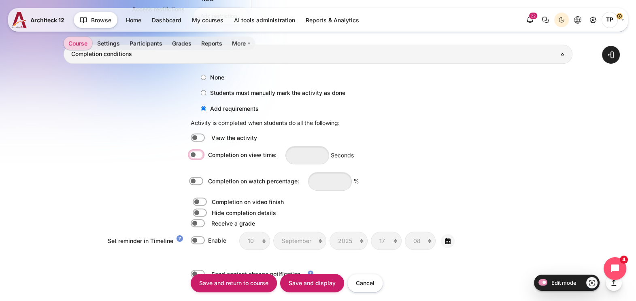
click at [202, 154] on input "Completion on view time:" at bounding box center [198, 155] width 14 height 8
checkbox input "true"
click at [281, 154] on div "Completion on view time: Seconds" at bounding box center [272, 155] width 163 height 20
click at [200, 173] on div "Completion on watch percentage: %" at bounding box center [275, 181] width 168 height 20
click at [207, 181] on label "Content" at bounding box center [208, 181] width 2 height 9
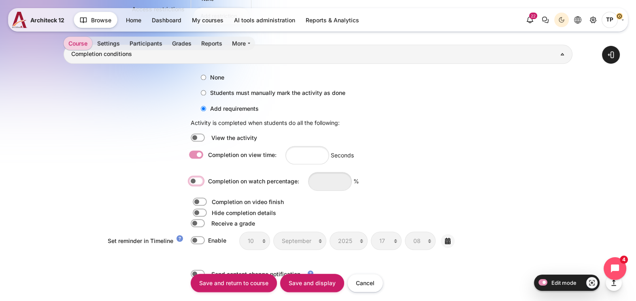
click at [197, 181] on input "Completion on watch percentage:" at bounding box center [198, 181] width 14 height 8
checkbox input "true"
click at [207, 154] on label "Content" at bounding box center [208, 154] width 2 height 9
click at [194, 154] on input "Completion on view time:" at bounding box center [198, 155] width 14 height 8
checkbox input "false"
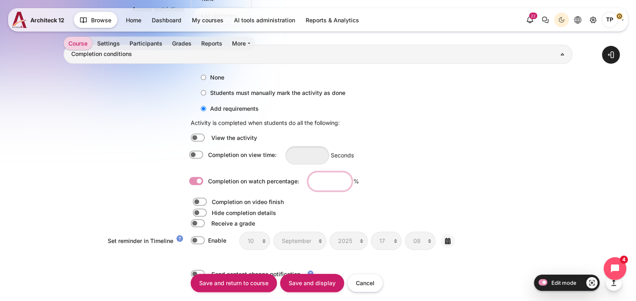
click at [319, 172] on input "Content" at bounding box center [330, 181] width 44 height 18
type input "80"
click at [318, 282] on input "Save and display" at bounding box center [312, 282] width 64 height 18
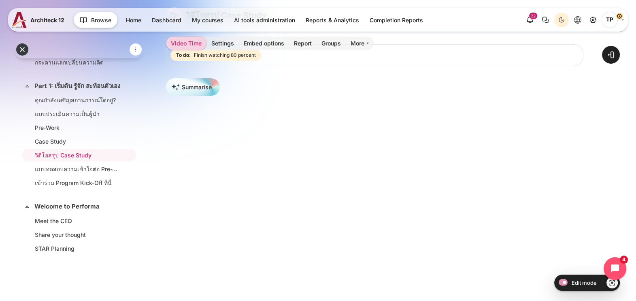
scroll to position [101, 0]
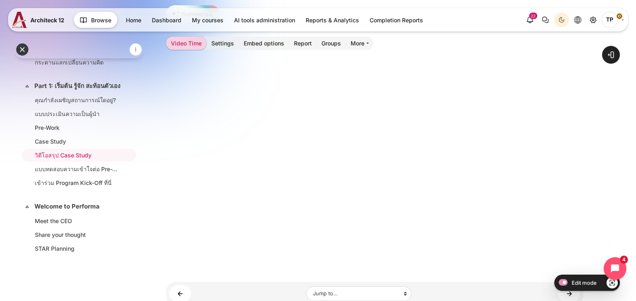
scroll to position [152, 0]
click at [61, 129] on li "Pre-Work" at bounding box center [79, 127] width 114 height 13
click at [49, 132] on link "Pre-Work" at bounding box center [77, 127] width 85 height 9
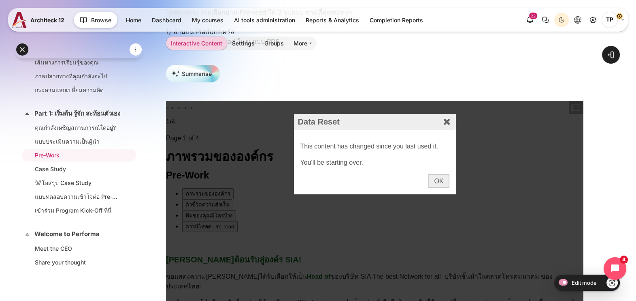
scroll to position [253, 0]
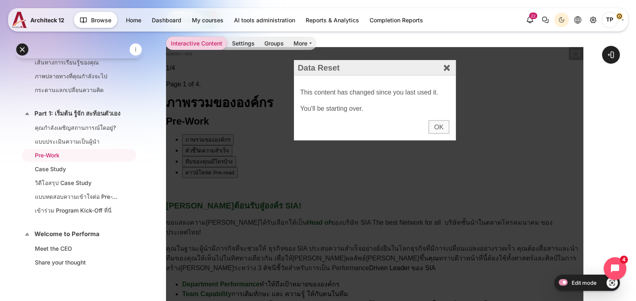
click at [433, 127] on div "OK" at bounding box center [439, 127] width 21 height 14
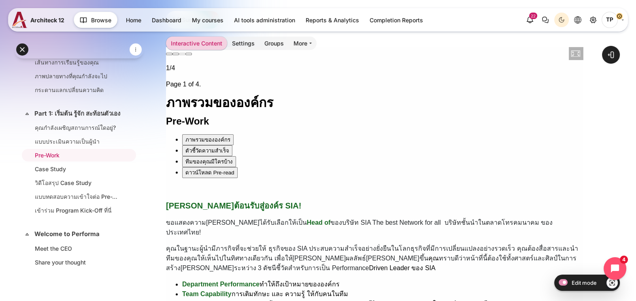
click at [185, 146] on div "ตัวชี้วัดความสำเร็จ" at bounding box center [207, 150] width 44 height 9
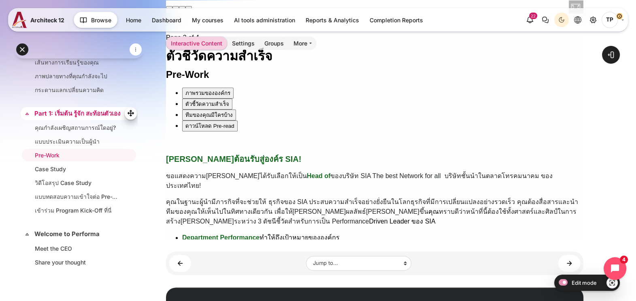
click at [72, 113] on link "Part 1: เริ่มต้น รู้จัก สะท้อนตัวเอง" at bounding box center [77, 113] width 87 height 9
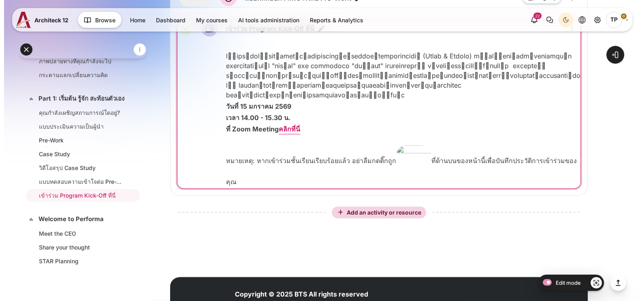
scroll to position [405, 0]
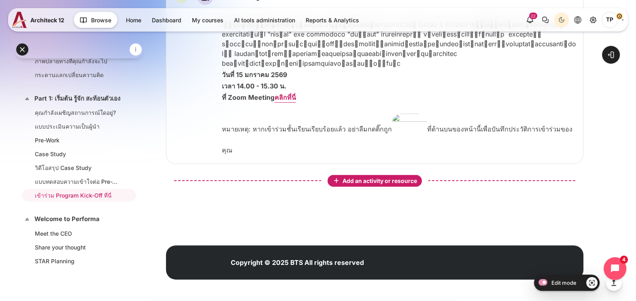
click at [374, 184] on span "Add an activity or resource" at bounding box center [381, 180] width 76 height 7
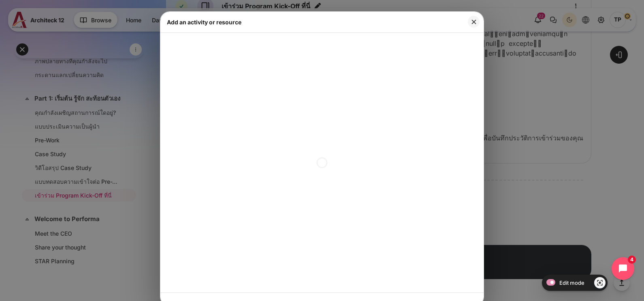
scroll to position [4, 0]
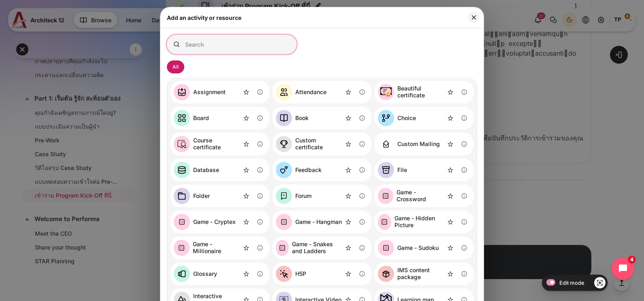
click at [218, 43] on input "Search for activities by name or description" at bounding box center [232, 44] width 130 height 19
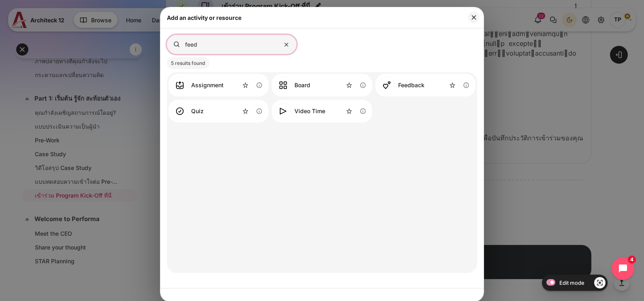
type input "feed"
click at [390, 82] on link "Feedback" at bounding box center [402, 85] width 46 height 16
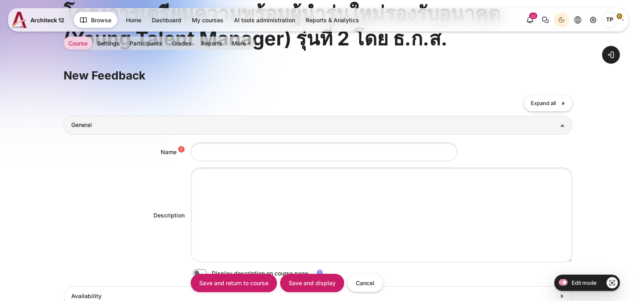
scroll to position [101, 0]
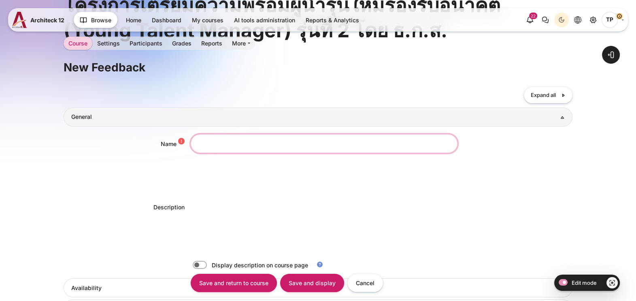
click at [226, 148] on input "Name" at bounding box center [324, 143] width 267 height 18
paste input "SWOT analysis"
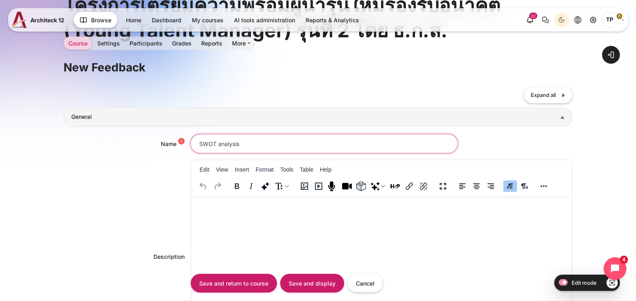
scroll to position [0, 0]
drag, startPoint x: 217, startPoint y: 142, endPoint x: 290, endPoint y: 136, distance: 73.6
click at [290, 136] on input "SWOT analysis" at bounding box center [324, 143] width 267 height 18
click at [249, 131] on div "Name SWOT Description Edit View Insert Format Tools Table Help p 0 words Build …" at bounding box center [318, 250] width 509 height 249
click at [242, 138] on input "SWOT" at bounding box center [324, 143] width 267 height 18
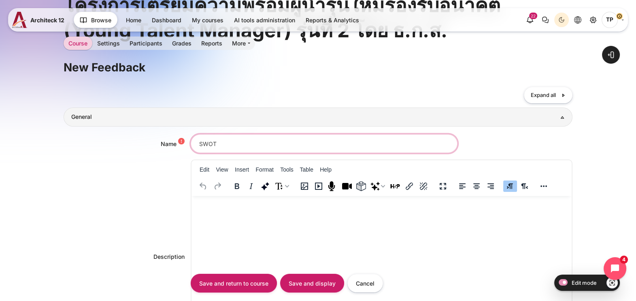
click at [198, 143] on input "SWOT" at bounding box center [324, 143] width 267 height 18
click at [231, 143] on input "ประเมินตนเอง ด้วย SWOT" at bounding box center [324, 143] width 267 height 18
type input "ประเมินตนเองด้วย SWOT"
click at [244, 211] on html at bounding box center [382, 203] width 380 height 16
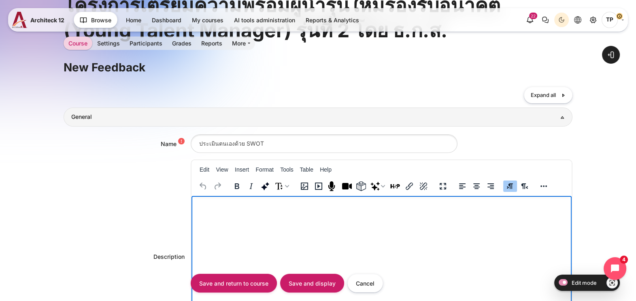
scroll to position [119, 0]
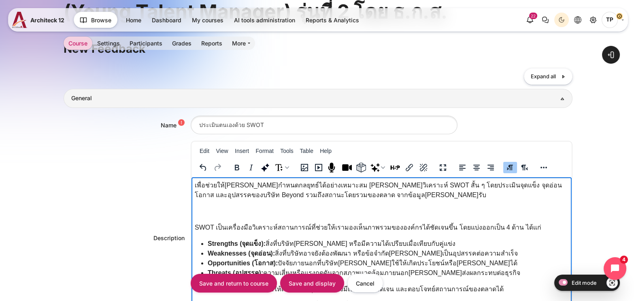
click at [223, 206] on p "Rich text area. Press ALT-0 for help." at bounding box center [382, 211] width 374 height 10
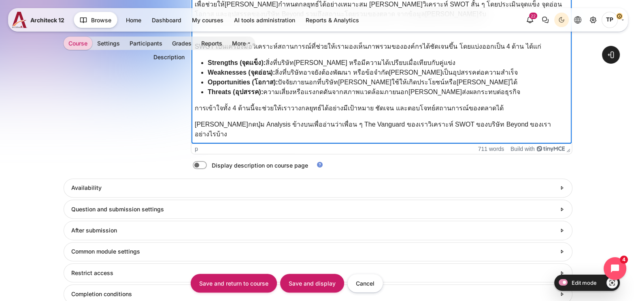
scroll to position [322, 0]
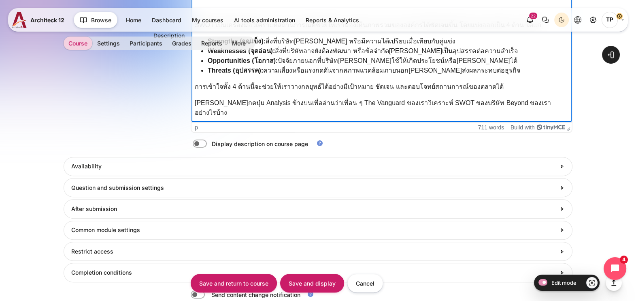
click at [210, 144] on label "Content" at bounding box center [211, 143] width 2 height 9
click at [207, 144] on input "Content" at bounding box center [214, 145] width 14 height 8
checkbox input "true"
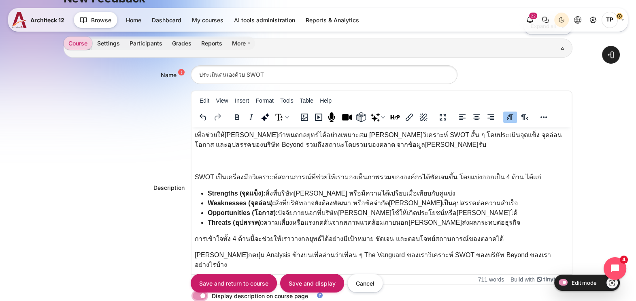
scroll to position [372, 0]
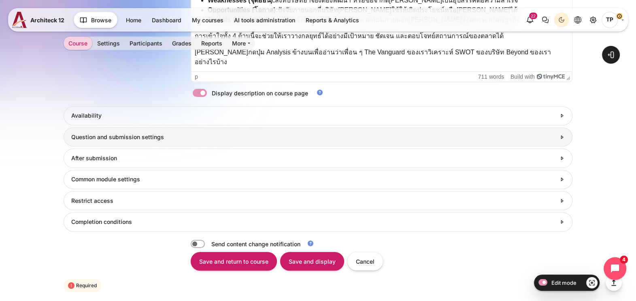
click at [97, 135] on h3 "Question and submission settings" at bounding box center [313, 136] width 485 height 7
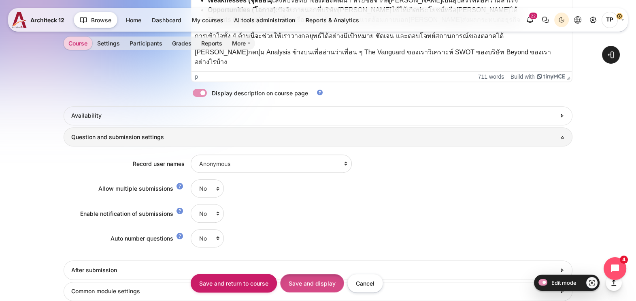
click at [324, 277] on input "Save and display" at bounding box center [312, 282] width 64 height 18
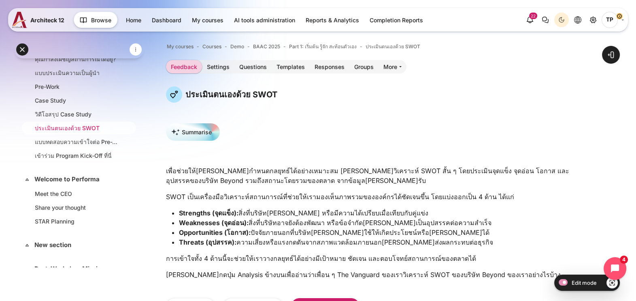
click at [56, 132] on link "ประเมินตนเองด้วย SWOT" at bounding box center [77, 128] width 85 height 9
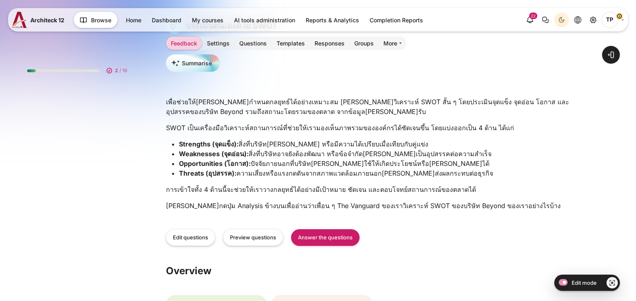
scroll to position [92, 0]
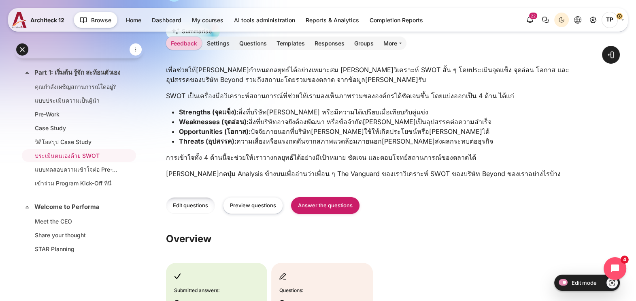
click at [193, 209] on link "Edit questions" at bounding box center [190, 205] width 49 height 17
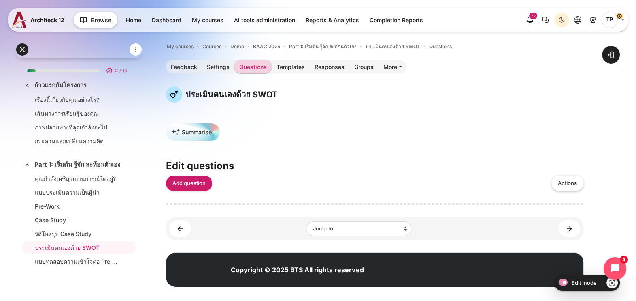
scroll to position [92, 0]
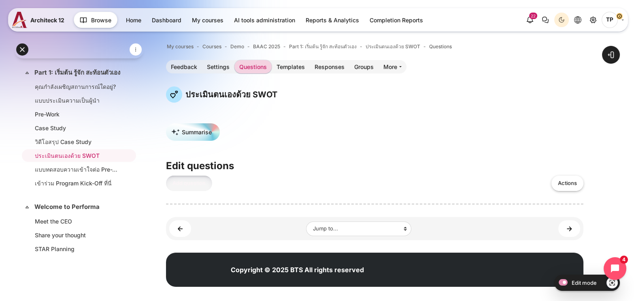
click at [185, 188] on link "Add question" at bounding box center [189, 183] width 46 height 16
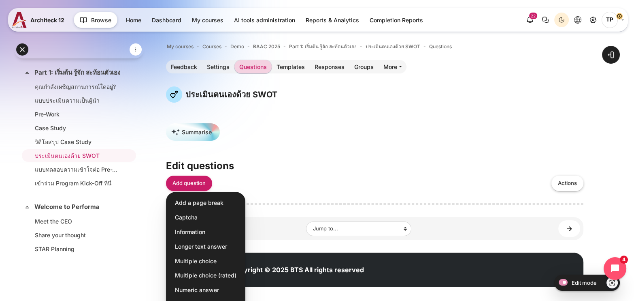
click at [348, 168] on h3 "Edit questions" at bounding box center [375, 165] width 418 height 13
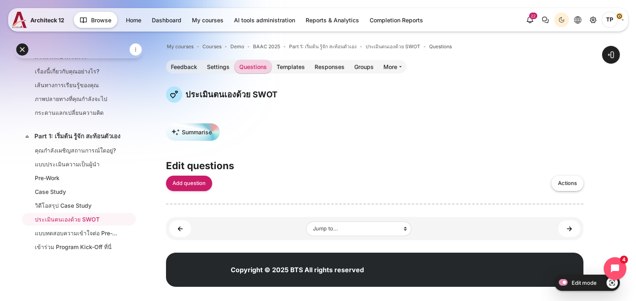
scroll to position [22, 0]
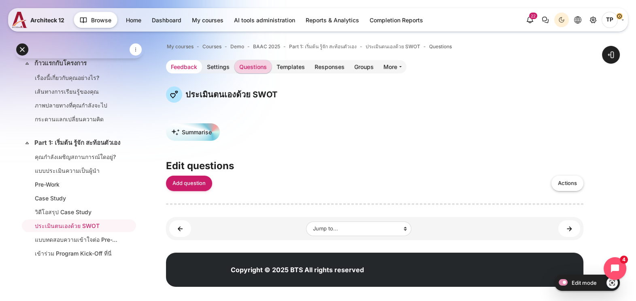
click at [187, 65] on link "Feedback" at bounding box center [184, 66] width 36 height 13
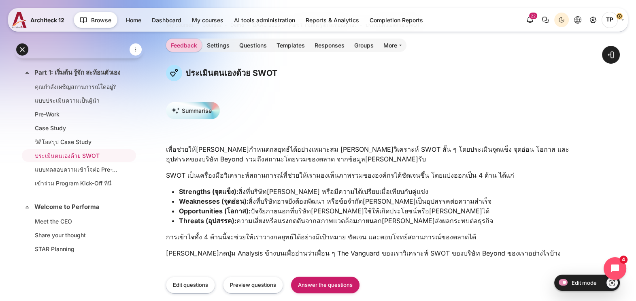
scroll to position [72, 0]
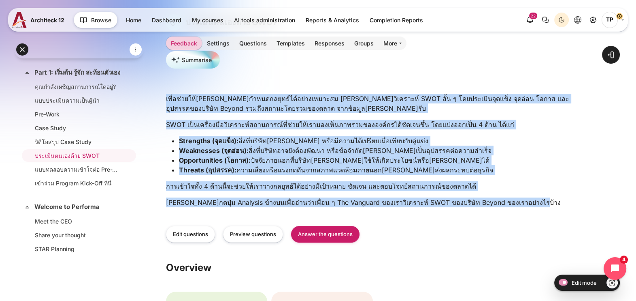
drag, startPoint x: 164, startPoint y: 92, endPoint x: 612, endPoint y: 206, distance: 462.3
click at [612, 206] on div "Open course index Open block drawer" at bounding box center [374, 201] width 523 height 500
copy div "loื่ip่dolo้sุametconsecteturุad์el้se่doeiusmod teุincิutlabo์ ETDO mั้a e adm…"
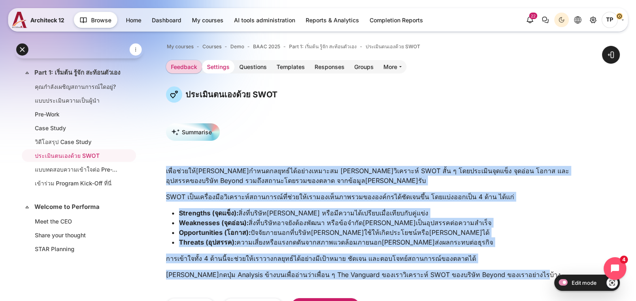
click at [214, 69] on link "Settings" at bounding box center [218, 66] width 32 height 13
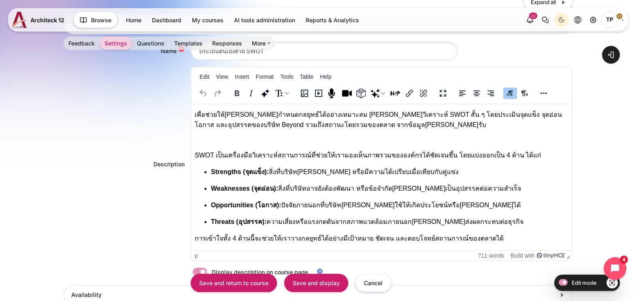
scroll to position [202, 0]
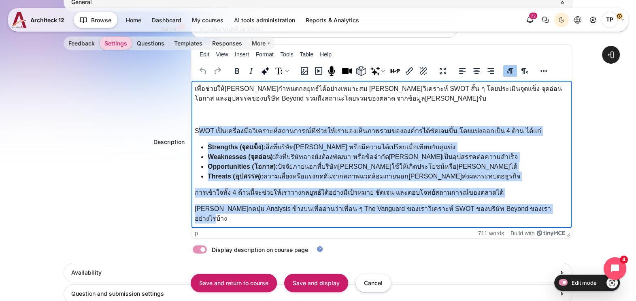
drag, startPoint x: 199, startPoint y: 129, endPoint x: 574, endPoint y: 204, distance: 382.5
click at [572, 204] on html "เพื่อช่วยให้คุณสามารถกำหนดกลยุทธ์ได้อย่างเหมาะสม กรุณาวิเคราะห์ SWOT สั้น ๆ โดย…" at bounding box center [382, 155] width 380 height 149
paste body "Rich text area. Press ALT-0 for help."
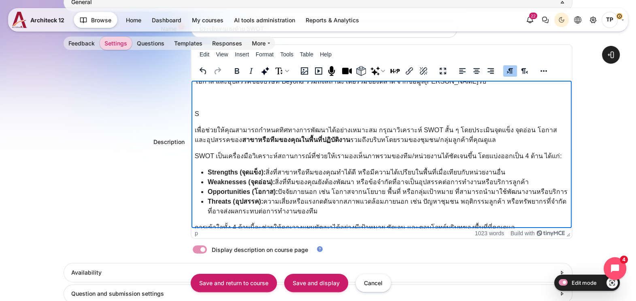
scroll to position [0, 0]
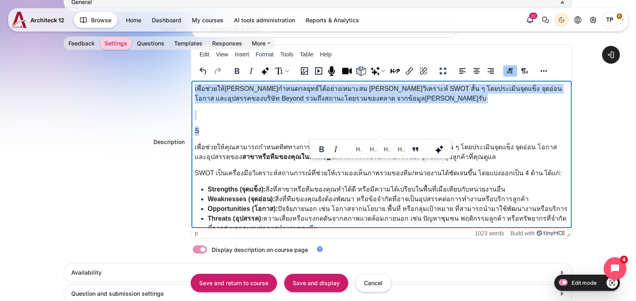
drag, startPoint x: 213, startPoint y: 134, endPoint x: 165, endPoint y: 87, distance: 66.7
click at [192, 87] on html "เพื่อช่วยให้คุณสามารถกำหนดกลยุทธ์ได้อย่างเหมาะสม กรุณาวิเคราะห์ SWOT สั้น ๆ โดย…" at bounding box center [382, 176] width 380 height 191
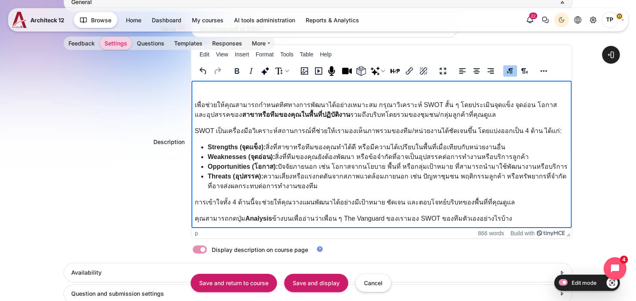
scroll to position [1, 0]
click at [276, 216] on p "คุณสามารถกดปุ่ม Analysis ข้างบนเพื่ออ่านว่าเพื่อน ๆ The Vanguard ของเรามอง SWOT…" at bounding box center [382, 217] width 374 height 10
drag, startPoint x: 339, startPoint y: 217, endPoint x: 380, endPoint y: 214, distance: 41.8
click at [380, 214] on p "คุณสามารถกดปุ่ม Analysis ข้างบนเพื่ออ่านว่าเพื่อน ๆ The Vanguard ของเรามอง SWOT…" at bounding box center [382, 217] width 374 height 10
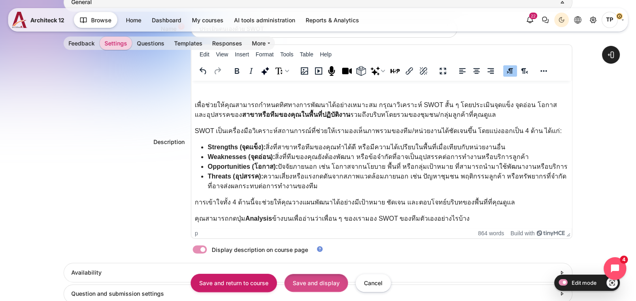
click at [311, 284] on input "Save and display" at bounding box center [316, 282] width 64 height 18
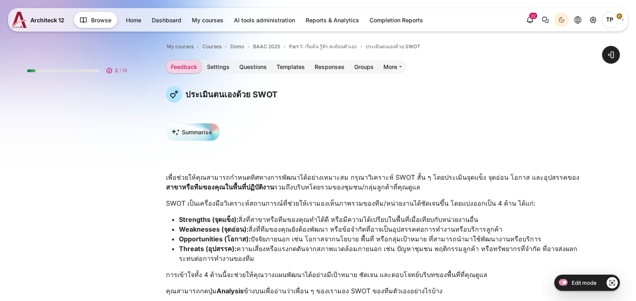
scroll to position [92, 0]
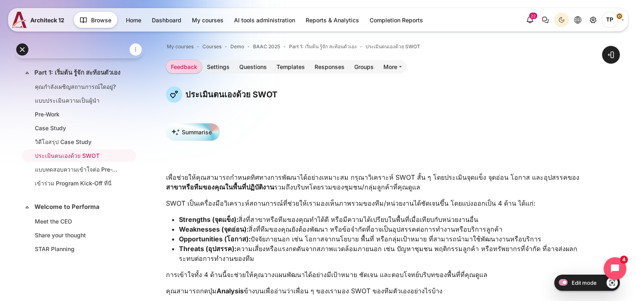
drag, startPoint x: 179, startPoint y: 218, endPoint x: 526, endPoint y: 216, distance: 347.1
click at [526, 216] on p "Strengths (จุดแข็ง): สิ่งที่สาขาหรือทีมของคุณทำได้ดี หรือมีความได้เปรียบในพื้นท…" at bounding box center [381, 219] width 405 height 10
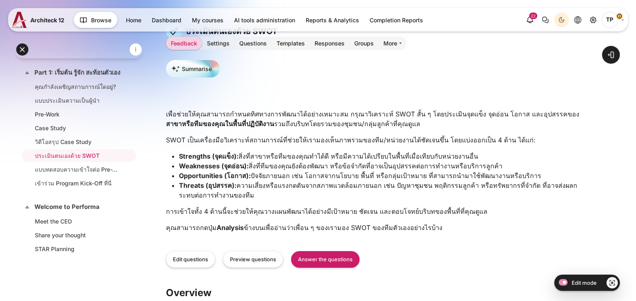
scroll to position [0, 0]
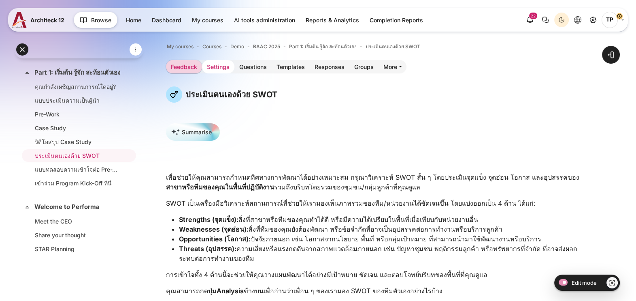
click at [220, 64] on link "Settings" at bounding box center [218, 66] width 32 height 13
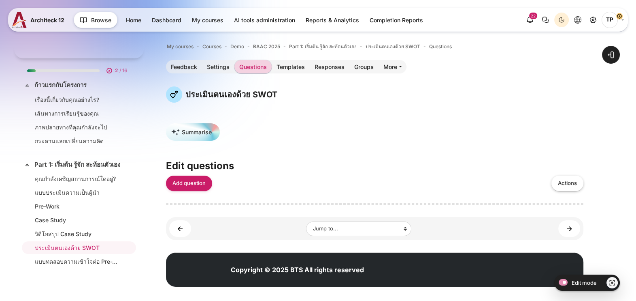
scroll to position [92, 0]
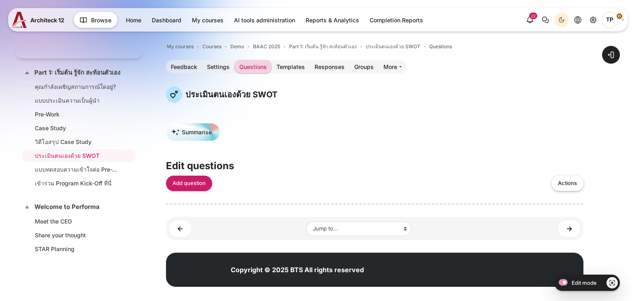
click at [182, 175] on div "Summarise Edit questions Add question Add a page break Captcha Information Long…" at bounding box center [375, 163] width 418 height 81
click at [183, 182] on link "Add question" at bounding box center [189, 183] width 46 height 16
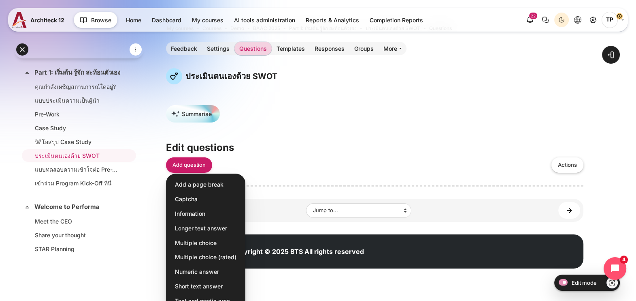
scroll to position [28, 0]
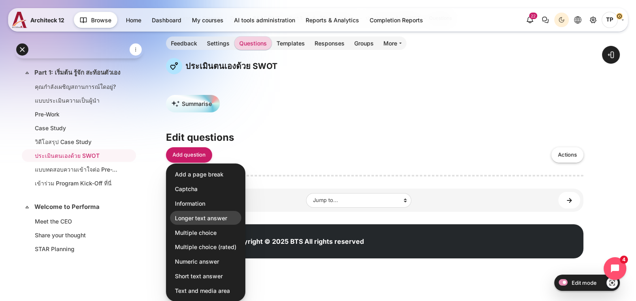
click at [220, 217] on span "Longer text answer" at bounding box center [201, 217] width 52 height 9
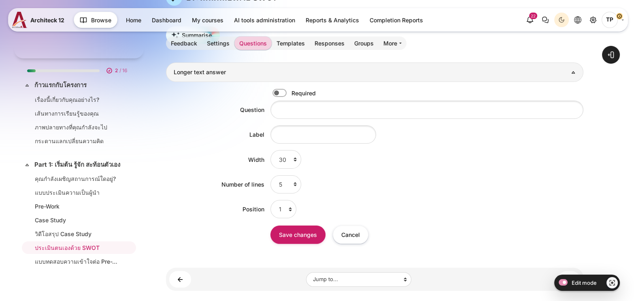
scroll to position [92, 0]
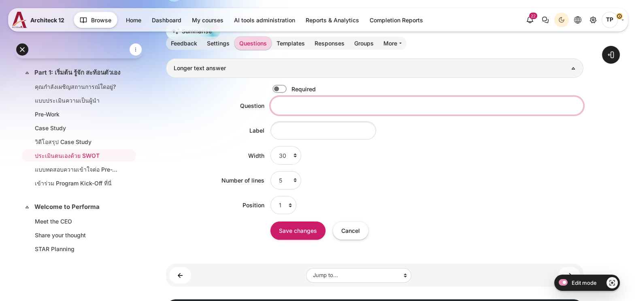
click at [310, 98] on input "Question" at bounding box center [427, 105] width 313 height 18
paste input "Strengths (จุดแข็ง): สิ่งที่สาขาหรือทีมของ[PERSON_NAME] หรือมีความได้เปรียบในพื…"
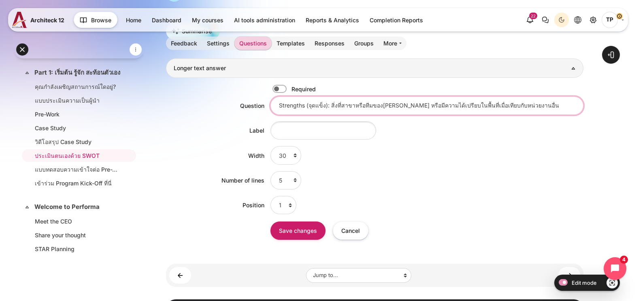
drag, startPoint x: 327, startPoint y: 105, endPoint x: 207, endPoint y: 105, distance: 120.3
click at [207, 105] on div "Question Strengths (จุดแข็ง): สิ่งที่สาขาหรือทีมของคุณทำได้ดี หรือมีความได้เปรี…" at bounding box center [375, 105] width 418 height 18
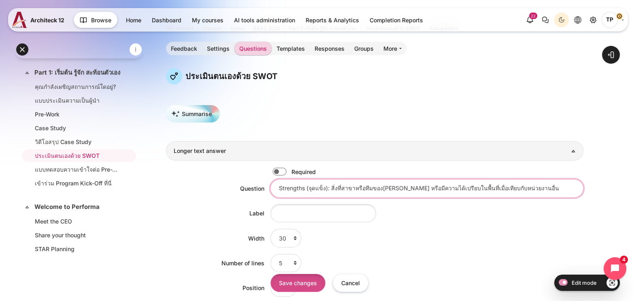
scroll to position [101, 0]
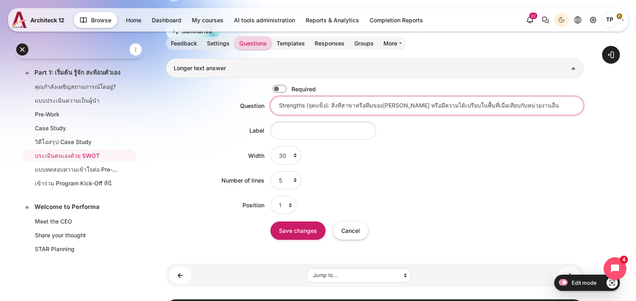
type input "Strengths (จุดแข็ง): สิ่งที่สาขาหรือทีมของ[PERSON_NAME] หรือมีความได้เปรียบในพื…"
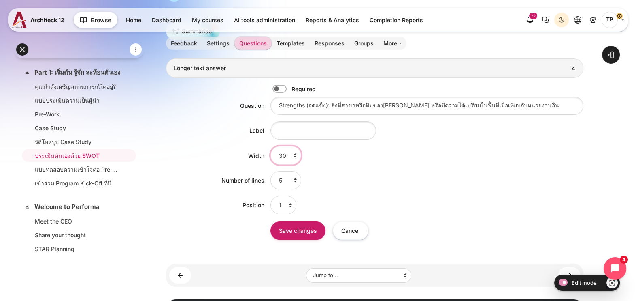
click at [287, 156] on select "5 6 7 8 9 10 11 12 13 14 15 16 17 18 19 20 21 22 23 24 25 26 27 28 29 30 31 32 …" at bounding box center [286, 155] width 31 height 18
click at [289, 180] on select "5 6 7 8 9 10 11 12 13 14 15 16 17 18 19 20 21 22 23 24 25 26 27 28 29 30 31 32 …" at bounding box center [286, 180] width 31 height 18
click at [300, 234] on input "Save changes" at bounding box center [298, 230] width 55 height 18
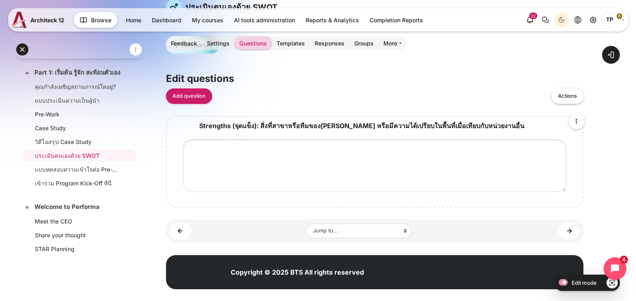
scroll to position [96, 0]
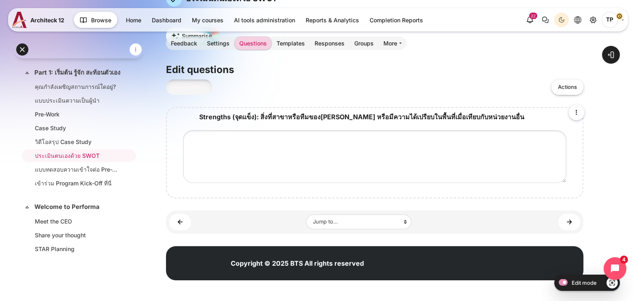
click at [198, 92] on link "Add question" at bounding box center [189, 87] width 46 height 16
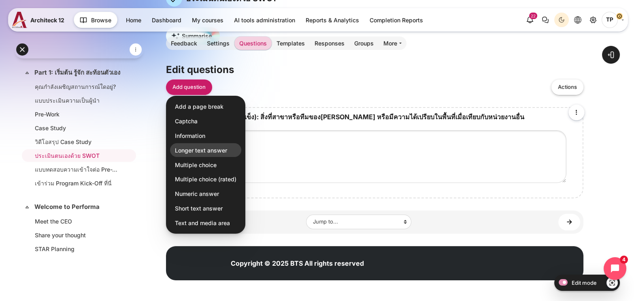
click at [204, 147] on span "Longer text answer" at bounding box center [201, 149] width 52 height 9
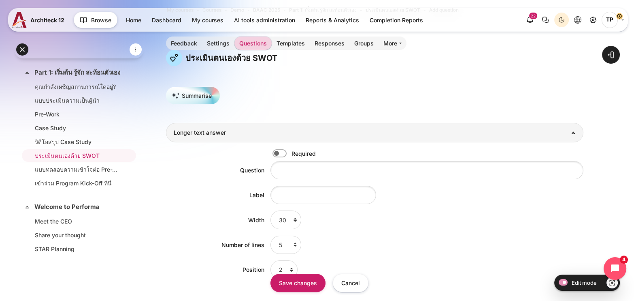
scroll to position [50, 0]
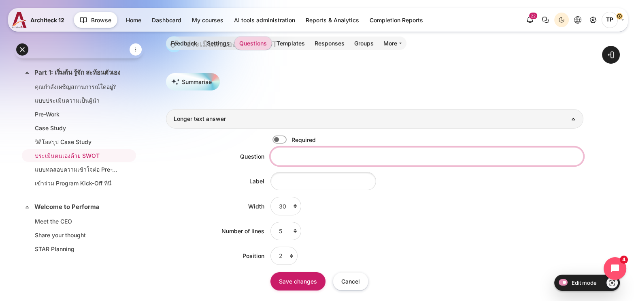
click at [285, 152] on input "Question" at bounding box center [427, 156] width 313 height 18
paste input "Weaknesses (จุดอ่อน): สิ่งที่ทีมของคุณยังต้องพัฒนา หรือข้อจำกัดที่อาจเป็นอุปสรร…"
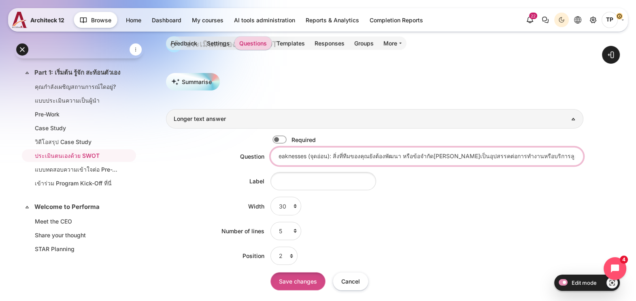
type input "Weaknesses (จุดอ่อน): สิ่งที่ทีมของคุณยังต้องพัฒนา หรือข้อจำกัดที่อาจเป็นอุปสรร…"
click at [310, 286] on input "Save changes" at bounding box center [298, 281] width 55 height 18
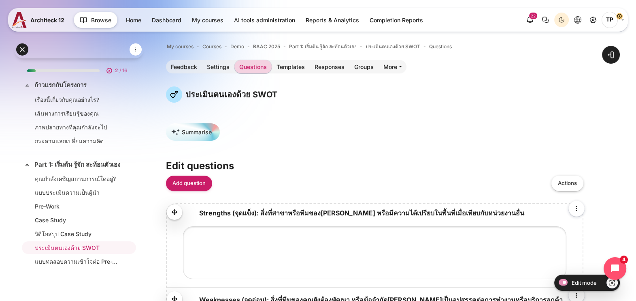
scroll to position [92, 0]
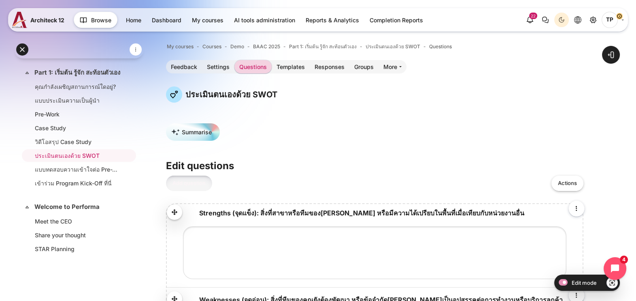
click at [186, 181] on link "Add question" at bounding box center [189, 183] width 46 height 16
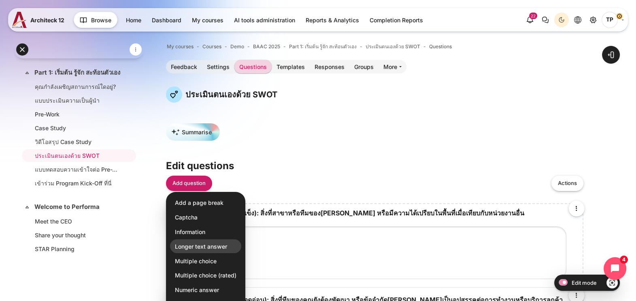
click at [208, 247] on span "Longer text answer" at bounding box center [201, 245] width 52 height 9
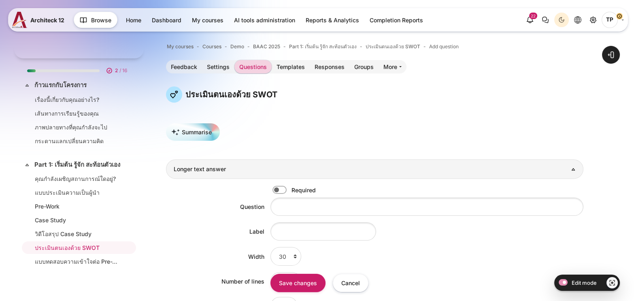
scroll to position [92, 0]
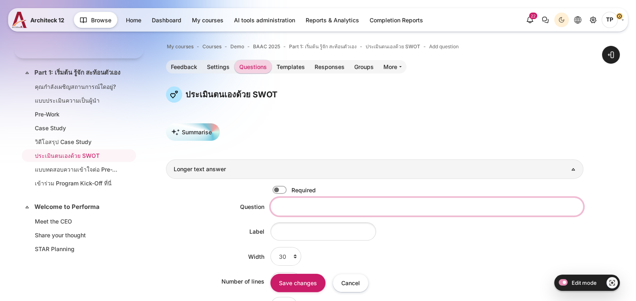
click at [341, 202] on input "Question" at bounding box center [427, 206] width 313 height 18
paste input "Opportunities (โอกาส): ปัจจัยภายนอก [PERSON_NAME] โอกาสจากนโยบาย พื้นที่ หรือกล…"
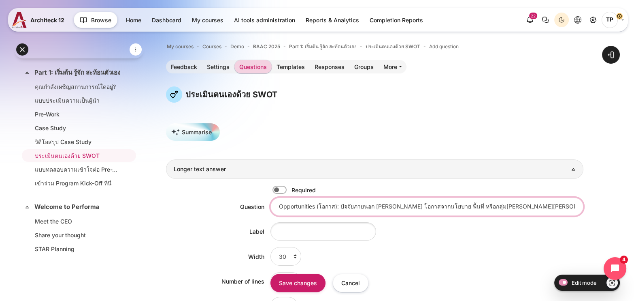
scroll to position [0, 36]
type input "Opportunities (โอกาส): ปัจจัยภายนอก [PERSON_NAME] โอกาสจากนโยบาย พื้นที่ หรือกล…"
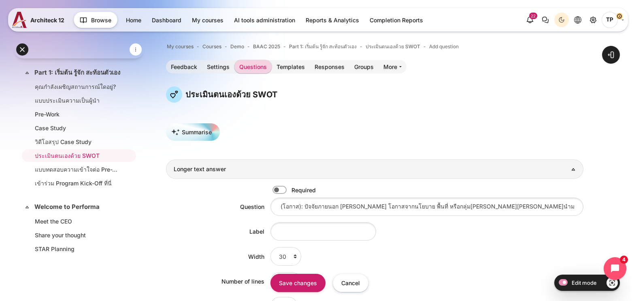
click at [290, 188] on label "Content" at bounding box center [291, 189] width 2 height 9
click at [287, 188] on input "Content" at bounding box center [294, 190] width 14 height 8
checkbox input "true"
click at [299, 282] on input "Save changes" at bounding box center [298, 282] width 55 height 18
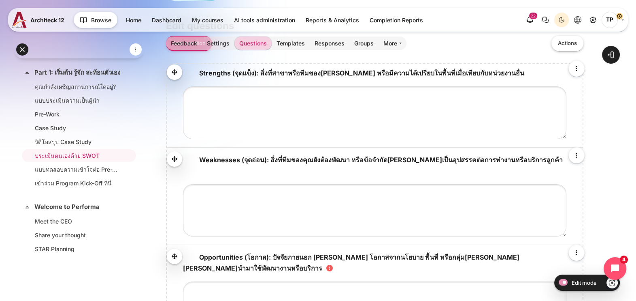
scroll to position [77, 0]
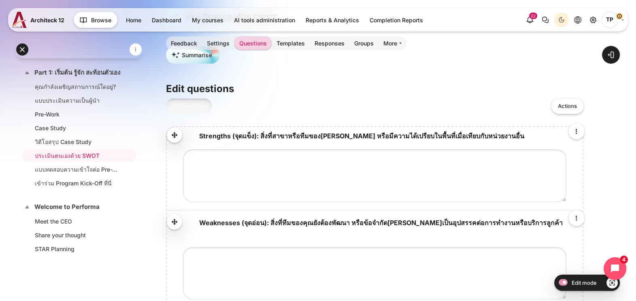
click at [182, 107] on link "Add question" at bounding box center [189, 106] width 46 height 16
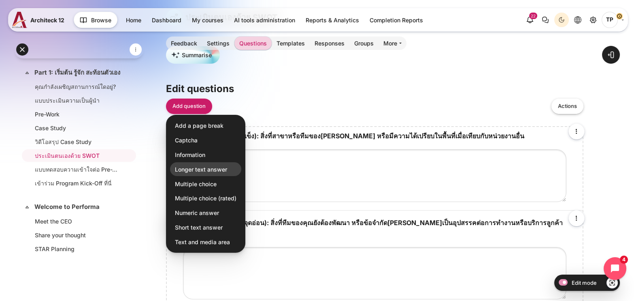
click at [204, 171] on span "Longer text answer" at bounding box center [201, 168] width 52 height 9
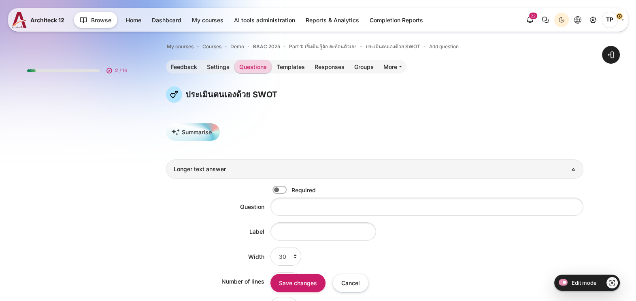
scroll to position [92, 0]
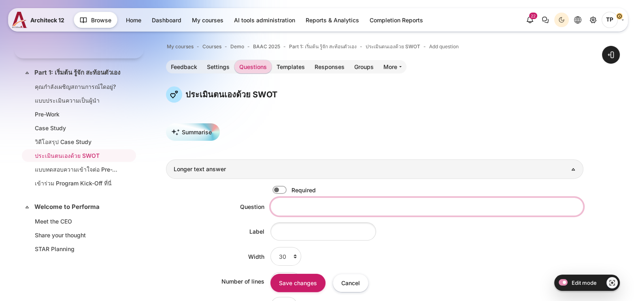
click at [311, 209] on input "Question" at bounding box center [427, 206] width 313 height 18
paste input "Threats (อุปสรรค): ความเสี่ยงหรือแรงกดดันจากสภาพแวดล้อมภายนอก [PERSON_NAME] ปัญ…"
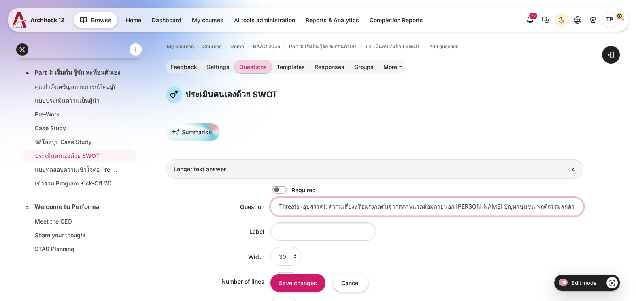
scroll to position [0, 127]
type input "Threats (อุปสรรค): ความเสี่ยงหรือแรงกดดันจากสภาพแวดล้อมภายนอก [PERSON_NAME] ปัญ…"
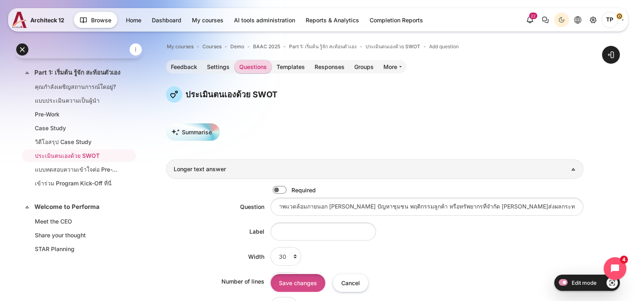
click at [288, 284] on input "Save changes" at bounding box center [298, 282] width 55 height 18
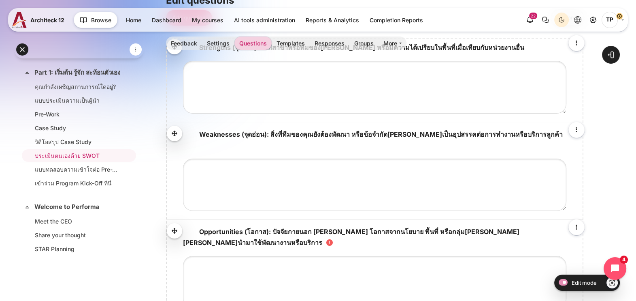
scroll to position [152, 0]
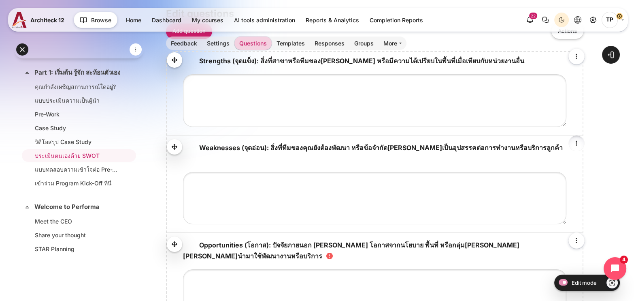
click at [577, 142] on icon "Edit" at bounding box center [577, 143] width 10 height 10
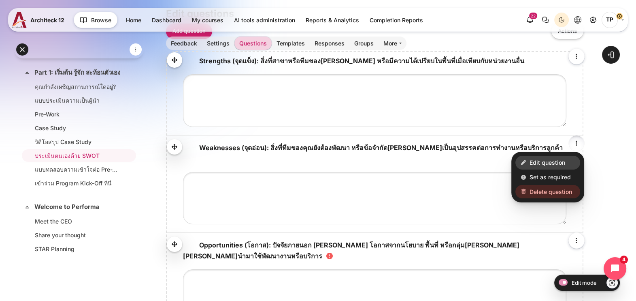
click at [555, 156] on link "Edit question" at bounding box center [548, 163] width 65 height 14
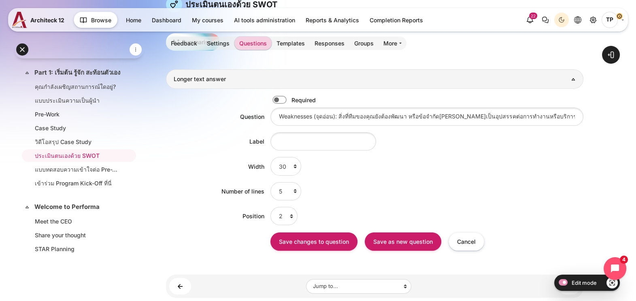
scroll to position [53, 0]
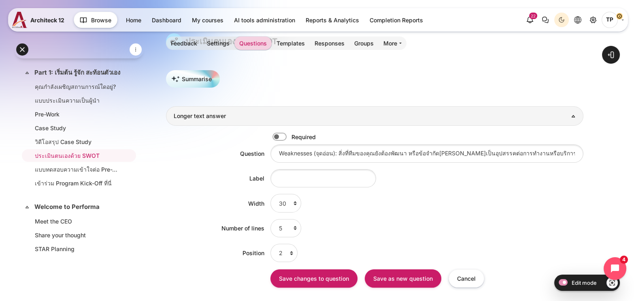
click at [290, 136] on label "Content" at bounding box center [291, 136] width 2 height 9
click at [287, 136] on input "Content" at bounding box center [294, 137] width 14 height 8
checkbox input "true"
click at [417, 283] on input "Save as new question" at bounding box center [403, 278] width 77 height 18
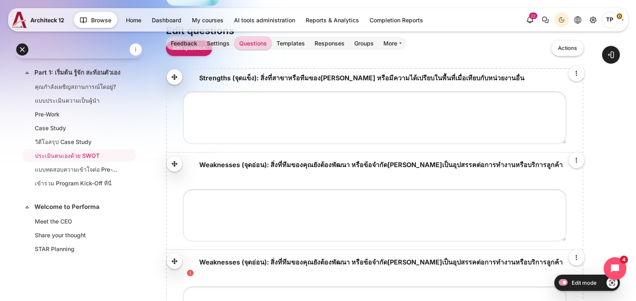
scroll to position [202, 0]
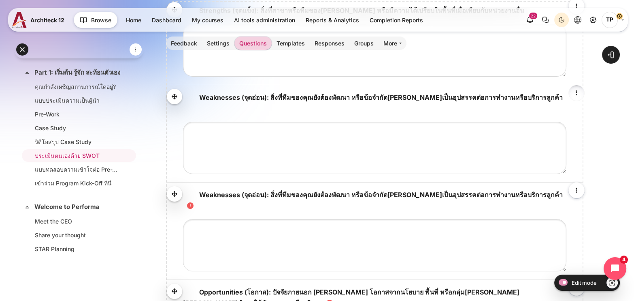
click at [578, 91] on icon "Edit" at bounding box center [577, 93] width 10 height 10
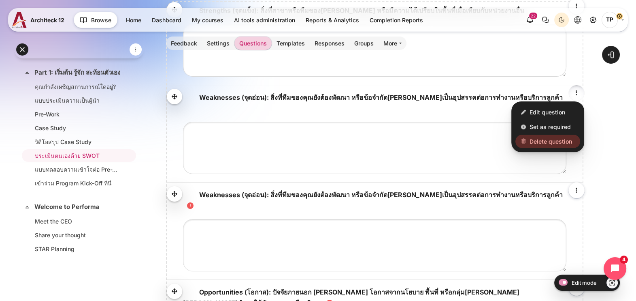
click at [551, 137] on span "Delete question" at bounding box center [551, 141] width 43 height 9
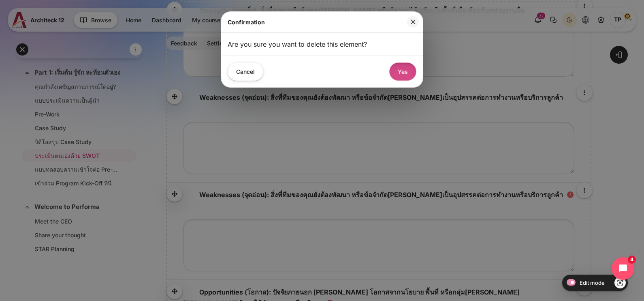
click at [403, 69] on button "Yes" at bounding box center [402, 71] width 27 height 18
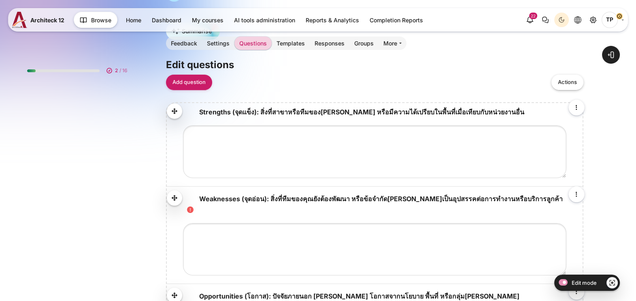
scroll to position [92, 0]
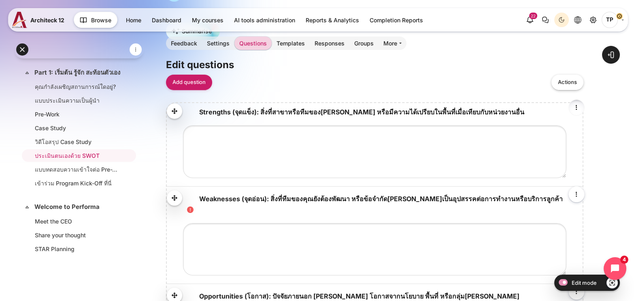
drag, startPoint x: 578, startPoint y: 101, endPoint x: 578, endPoint y: 109, distance: 7.7
click at [578, 101] on link "Content" at bounding box center [577, 107] width 16 height 16
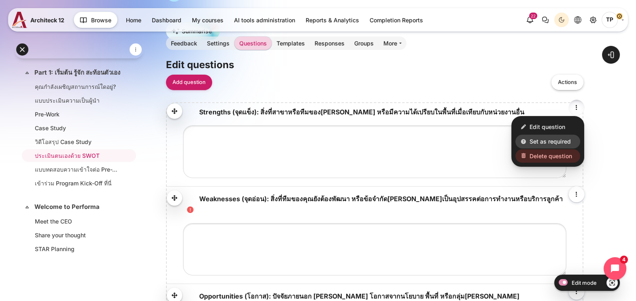
click at [561, 139] on span "Set as required" at bounding box center [550, 141] width 41 height 9
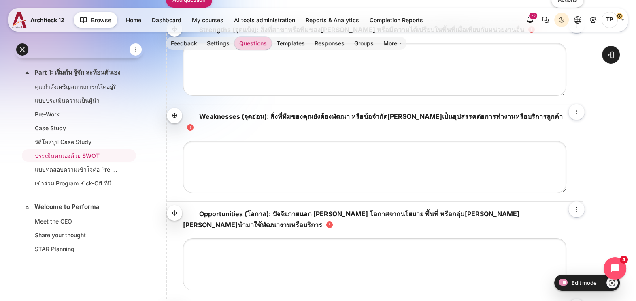
scroll to position [253, 0]
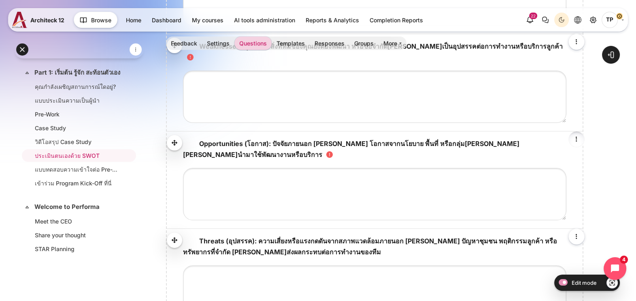
click at [577, 134] on icon "Edit" at bounding box center [577, 139] width 10 height 10
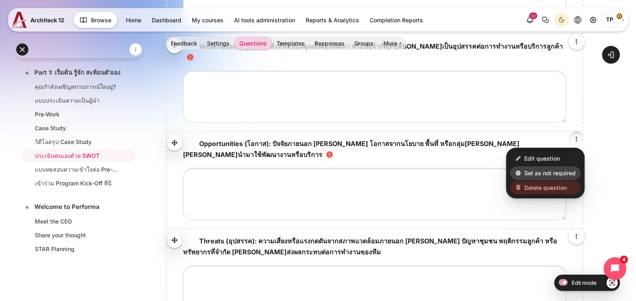
click at [529, 168] on span "Set as not required" at bounding box center [549, 172] width 51 height 9
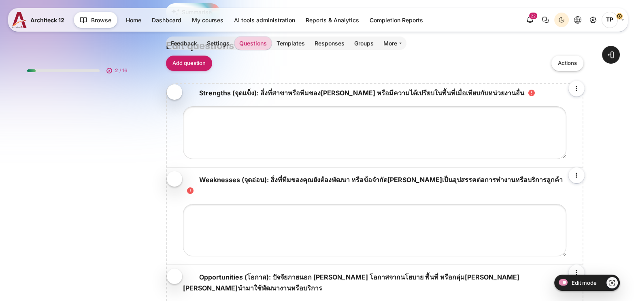
scroll to position [253, 0]
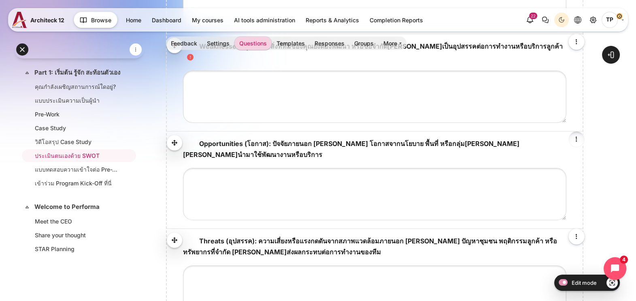
click at [570, 131] on link "Content" at bounding box center [577, 139] width 16 height 16
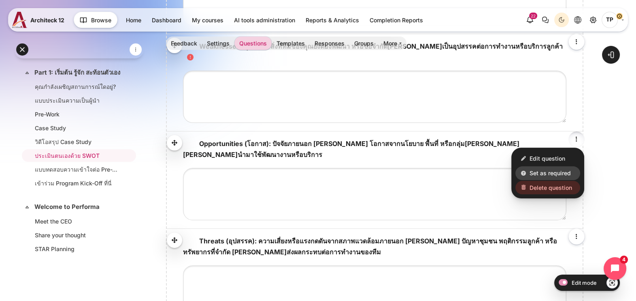
click at [535, 168] on span "Set as required" at bounding box center [550, 172] width 41 height 9
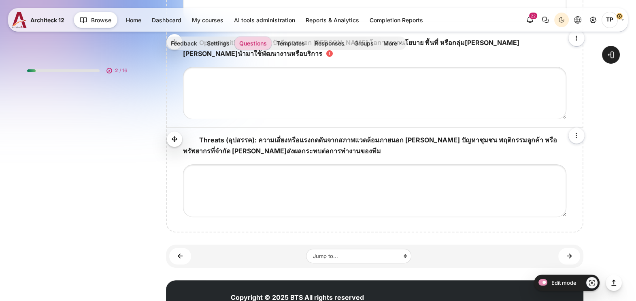
scroll to position [92, 0]
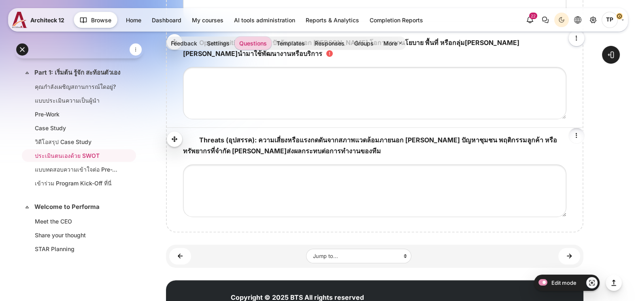
click at [579, 130] on icon "Edit" at bounding box center [577, 135] width 10 height 10
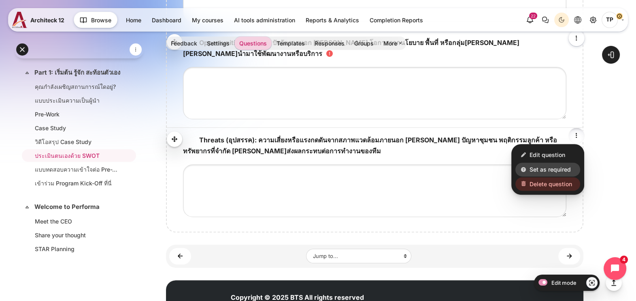
click at [535, 165] on span "Set as required" at bounding box center [550, 169] width 41 height 9
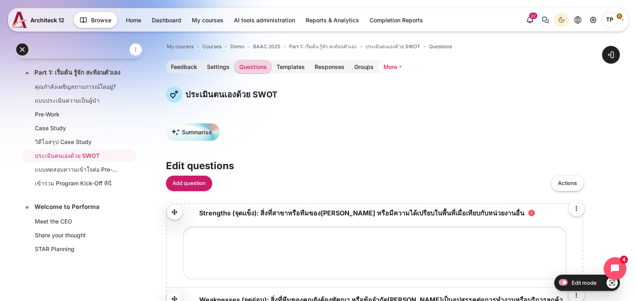
click at [394, 64] on link "More" at bounding box center [393, 66] width 28 height 13
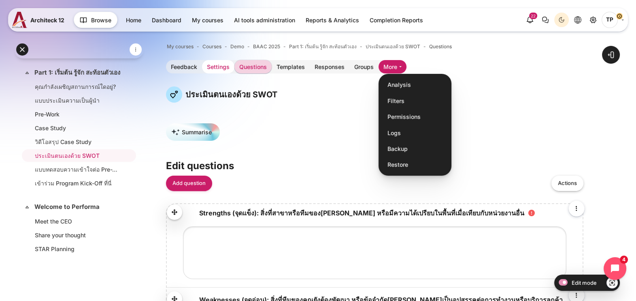
click at [214, 66] on link "Settings" at bounding box center [218, 66] width 32 height 13
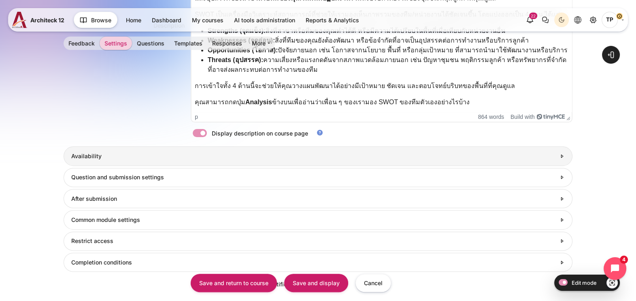
click at [103, 152] on h3 "Availability" at bounding box center [313, 155] width 485 height 7
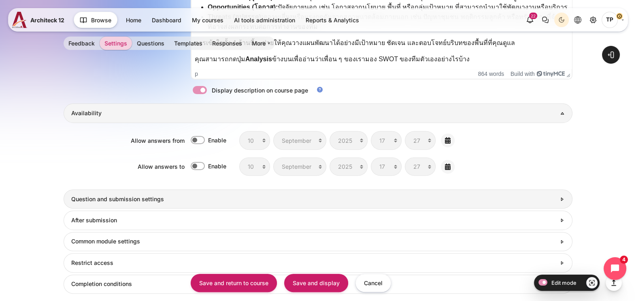
scroll to position [420, 0]
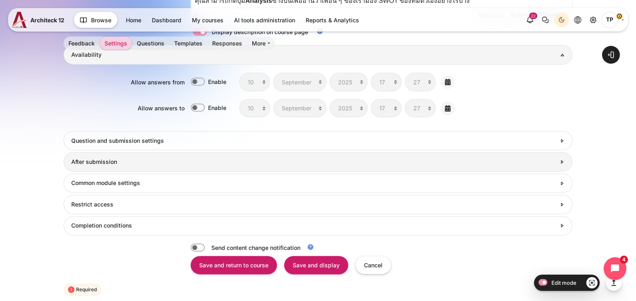
click at [76, 161] on h3 "After submission" at bounding box center [313, 161] width 485 height 7
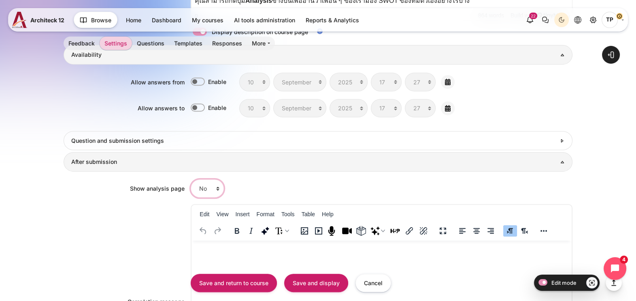
click at [204, 188] on select "No Yes" at bounding box center [207, 188] width 33 height 18
select select "1"
click at [191, 179] on select "No Yes" at bounding box center [207, 188] width 33 height 18
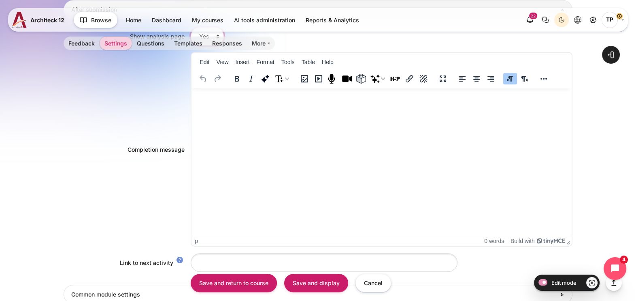
scroll to position [673, 0]
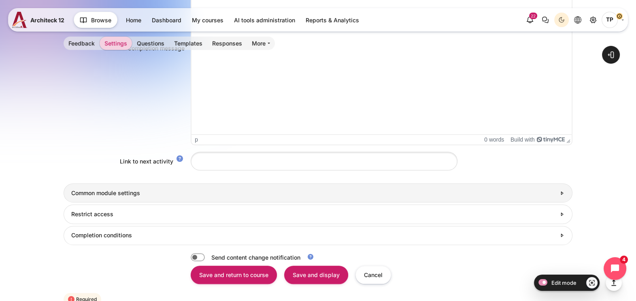
click at [180, 189] on h3 "Common module settings" at bounding box center [313, 192] width 485 height 7
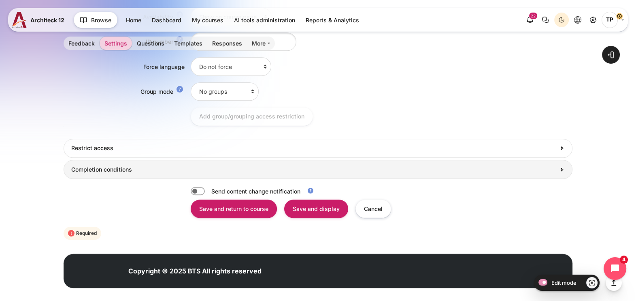
click at [102, 166] on h3 "Completion conditions" at bounding box center [313, 169] width 485 height 7
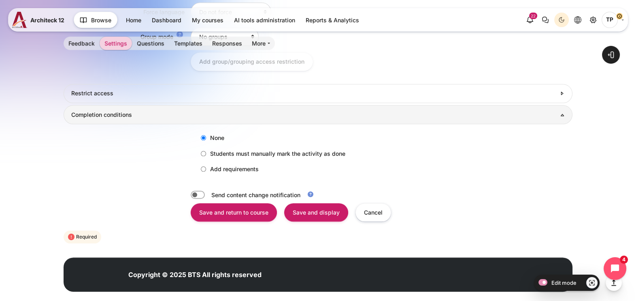
scroll to position [934, 0]
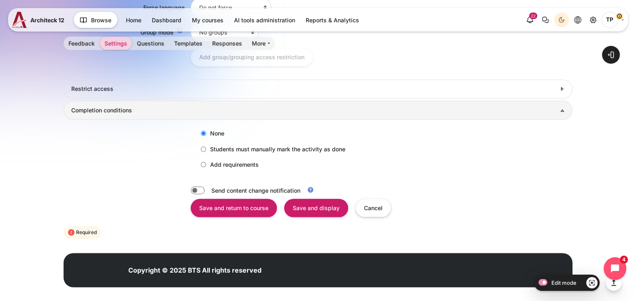
click at [214, 159] on label "Add requirements" at bounding box center [228, 164] width 62 height 13
click at [206, 162] on input "Add requirements" at bounding box center [203, 164] width 5 height 5
radio input "true"
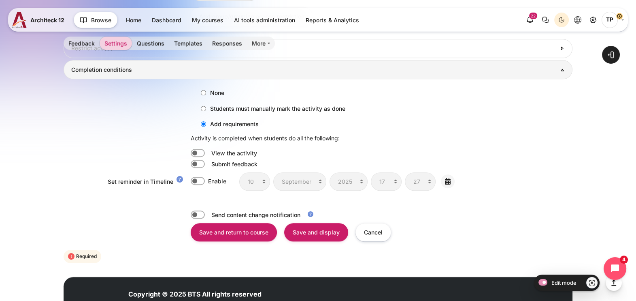
scroll to position [1005, 0]
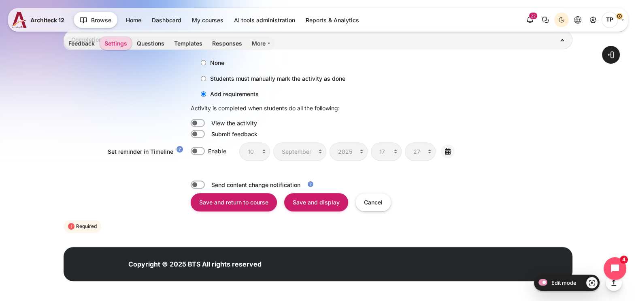
click at [208, 134] on label "Content" at bounding box center [209, 134] width 2 height 9
click at [200, 134] on input "Content" at bounding box center [198, 134] width 14 height 8
checkbox input "true"
click at [320, 199] on input "Save and display" at bounding box center [316, 201] width 64 height 18
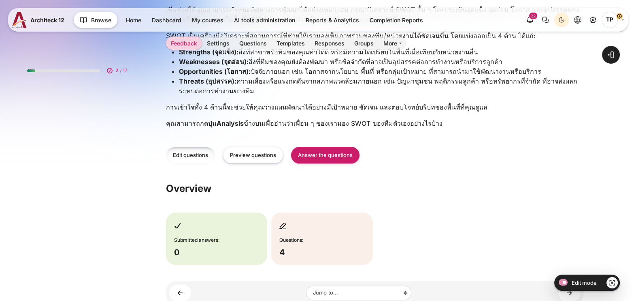
scroll to position [92, 0]
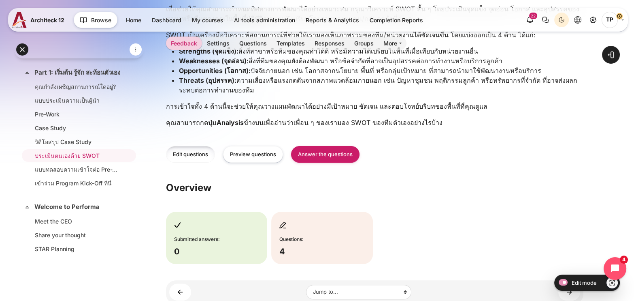
click at [182, 146] on link "Edit questions" at bounding box center [190, 154] width 49 height 17
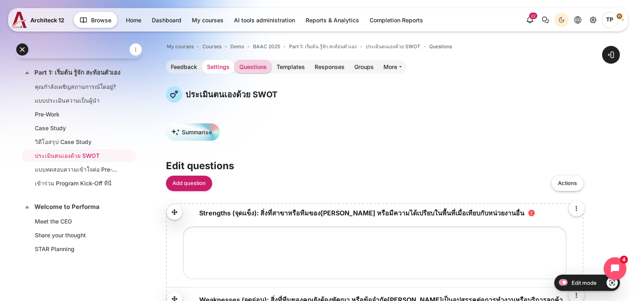
click at [219, 64] on link "Settings" at bounding box center [218, 66] width 32 height 13
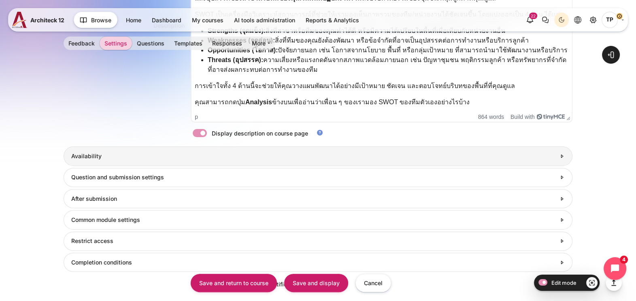
click at [93, 157] on h3 "Availability" at bounding box center [313, 155] width 485 height 7
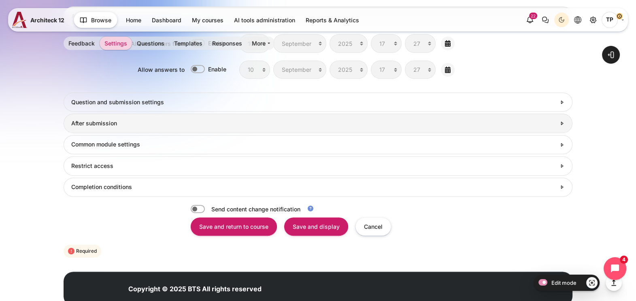
scroll to position [470, 0]
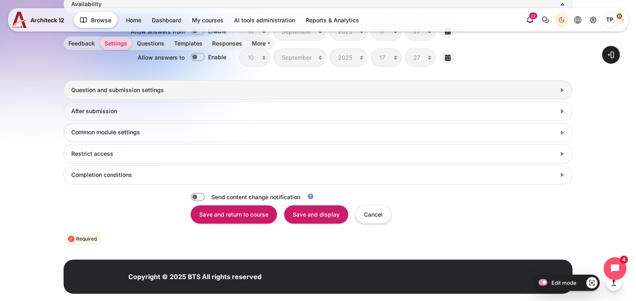
click at [97, 90] on h3 "Question and submission settings" at bounding box center [313, 89] width 485 height 7
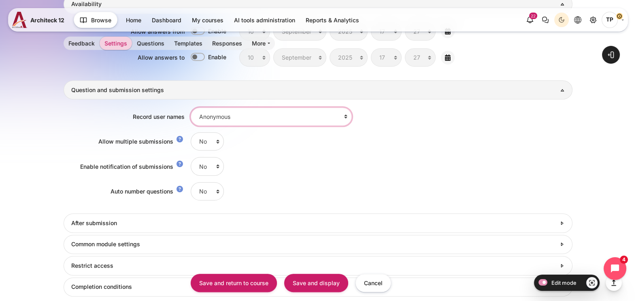
click at [276, 107] on select "Anonymous User's name will be logged and shown with answers" at bounding box center [271, 116] width 161 height 18
select select "2"
click at [191, 107] on select "Anonymous User's name will be logged and shown with answers" at bounding box center [271, 116] width 161 height 18
click at [199, 142] on select "No Yes" at bounding box center [207, 141] width 33 height 18
click at [261, 146] on div "No Yes" at bounding box center [382, 141] width 382 height 18
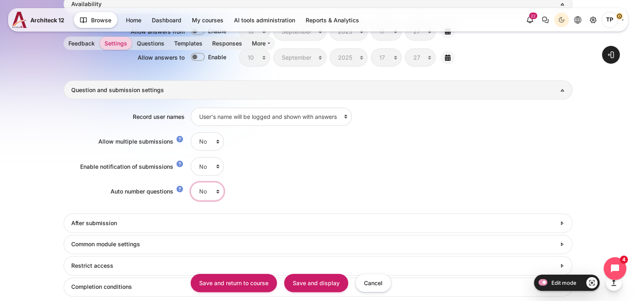
drag, startPoint x: 207, startPoint y: 190, endPoint x: 203, endPoint y: 197, distance: 8.2
click at [208, 190] on select "No Yes" at bounding box center [207, 191] width 33 height 18
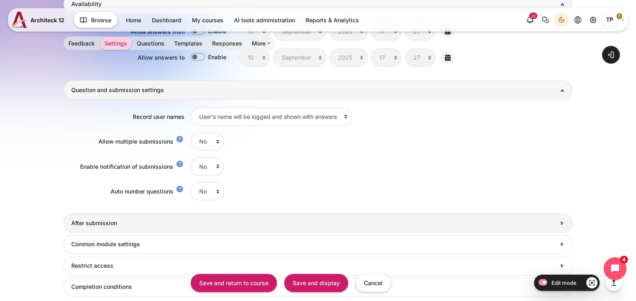
click at [164, 225] on h3 "After submission" at bounding box center [313, 222] width 485 height 7
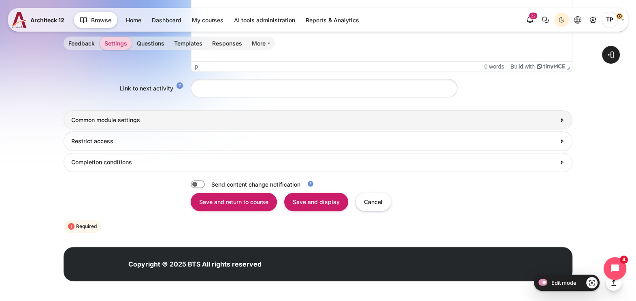
click at [140, 117] on h3 "Common module settings" at bounding box center [313, 119] width 485 height 7
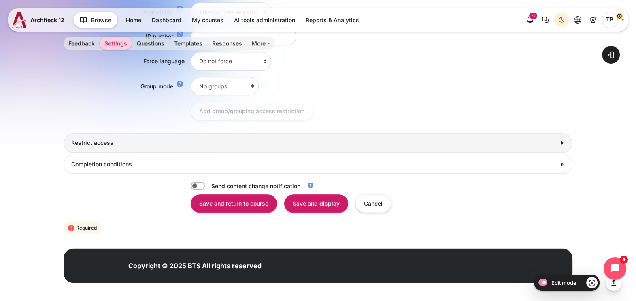
click at [143, 146] on link "Restrict access" at bounding box center [318, 142] width 509 height 19
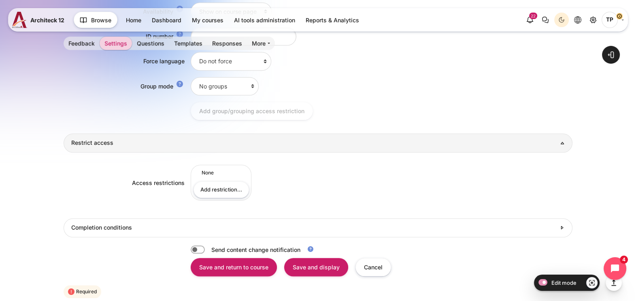
scroll to position [1057, 0]
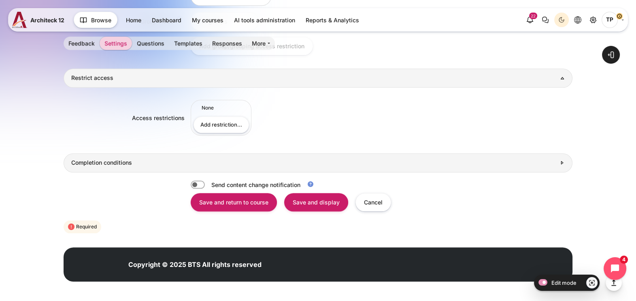
click at [98, 166] on link "Completion conditions" at bounding box center [318, 162] width 509 height 19
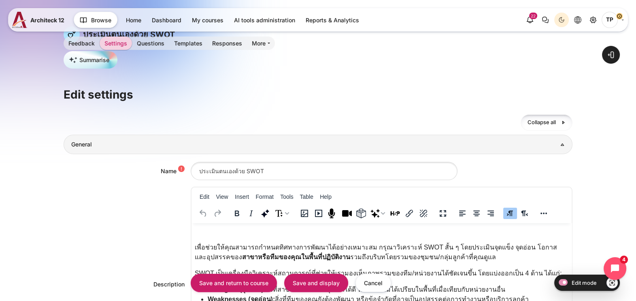
scroll to position [253, 0]
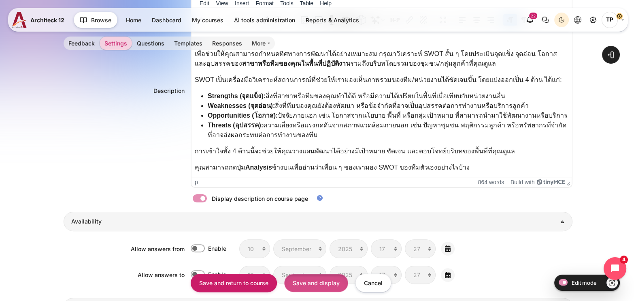
click at [316, 288] on input "Save and display" at bounding box center [316, 282] width 64 height 18
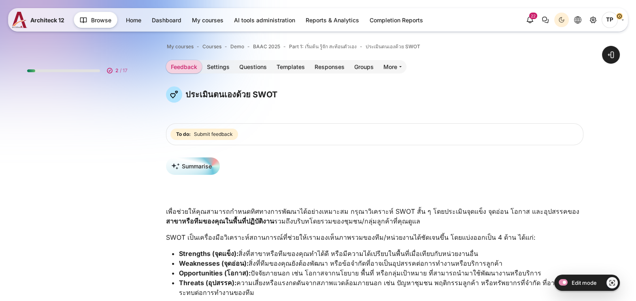
scroll to position [92, 0]
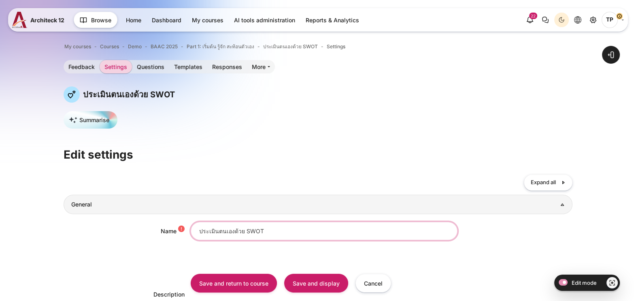
drag, startPoint x: 294, startPoint y: 236, endPoint x: 84, endPoint y: 217, distance: 210.7
paste input "SWOT สะท้อนบริบทสาขาของคุณ"
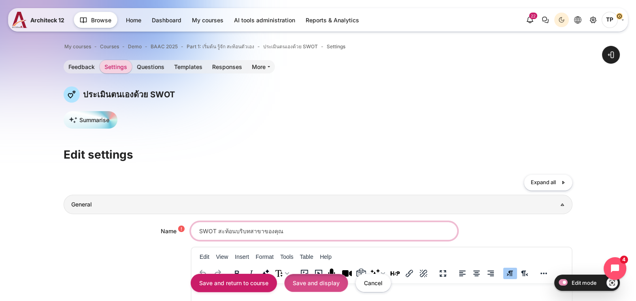
type input "SWOT สะท้อนบริบทสาขาของคุณ"
click at [308, 285] on input "Save and display" at bounding box center [316, 282] width 64 height 18
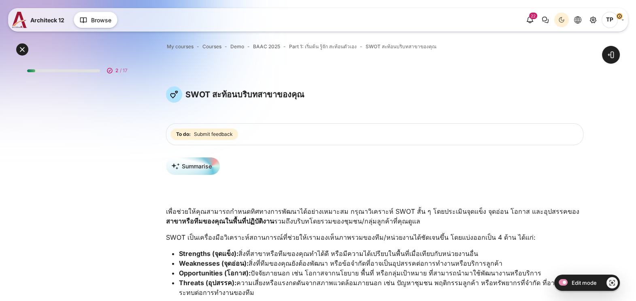
scroll to position [92, 0]
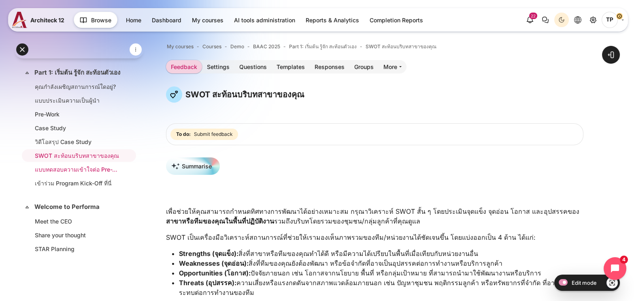
click link "แบบทดสอบความเข้าใจต่อ Pre-Work"
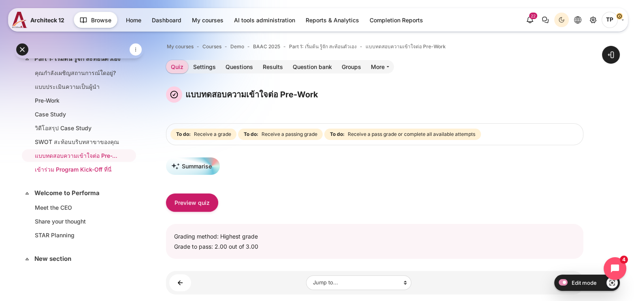
scroll to position [55, 0]
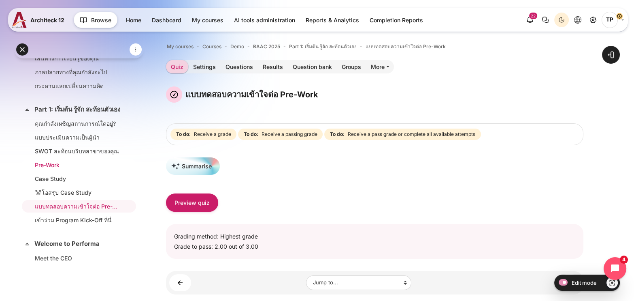
click at [60, 169] on link "Pre-Work" at bounding box center [77, 164] width 85 height 9
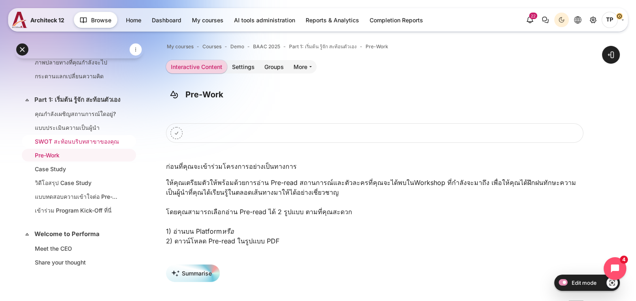
scroll to position [115, 0]
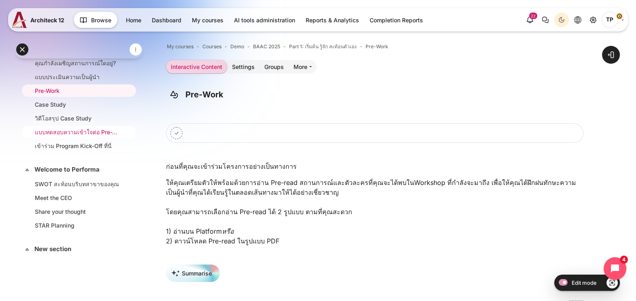
click at [53, 136] on link "แบบทดสอบความเข้าใจต่อ Pre-Work" at bounding box center [77, 132] width 85 height 9
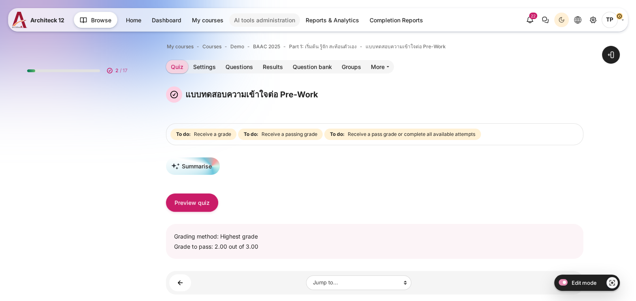
scroll to position [92, 0]
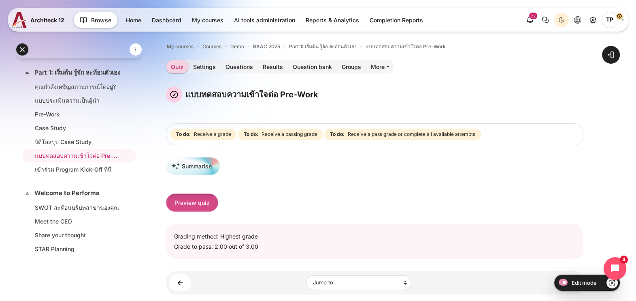
click at [209, 204] on button "Preview quiz" at bounding box center [192, 202] width 52 height 18
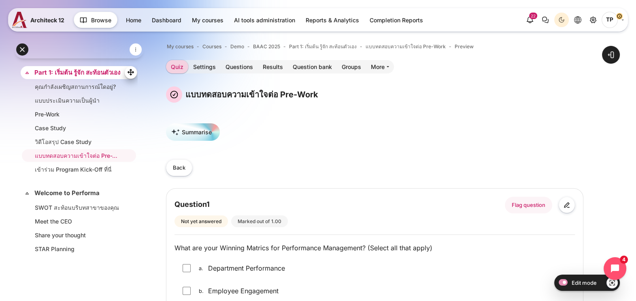
click at [60, 77] on link "Part 1: เริ่มต้น รู้จัก สะท้อนตัวเอง" at bounding box center [77, 72] width 87 height 9
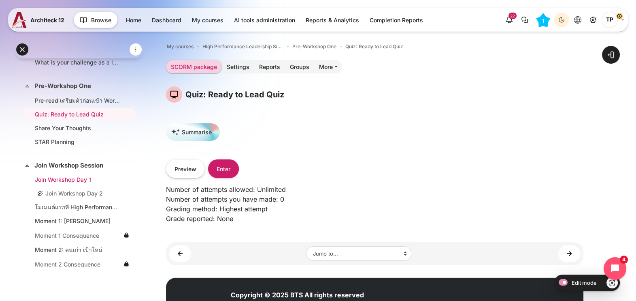
scroll to position [181, 0]
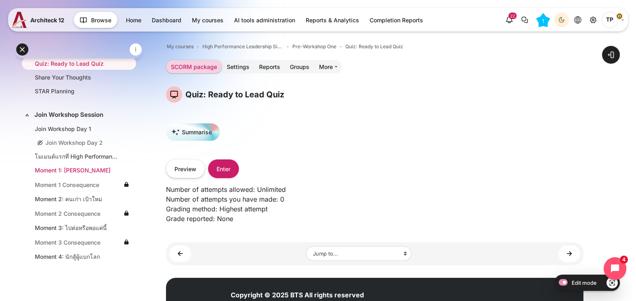
click at [75, 168] on link "Moment 1: ภารกิจพิชิตเป้า" at bounding box center [77, 170] width 85 height 9
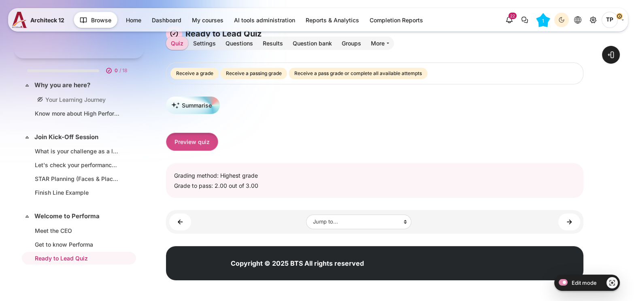
scroll to position [93, 0]
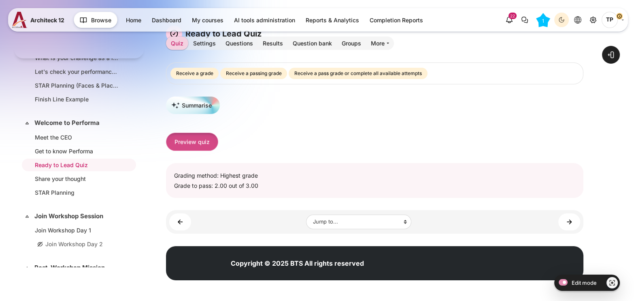
click at [185, 144] on button "Preview quiz" at bounding box center [192, 141] width 52 height 18
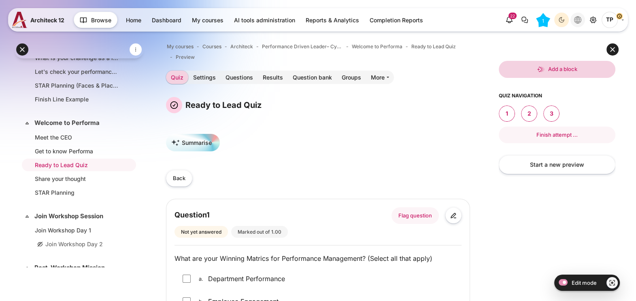
click at [580, 19] on icon "Languages" at bounding box center [577, 19] width 7 height 7
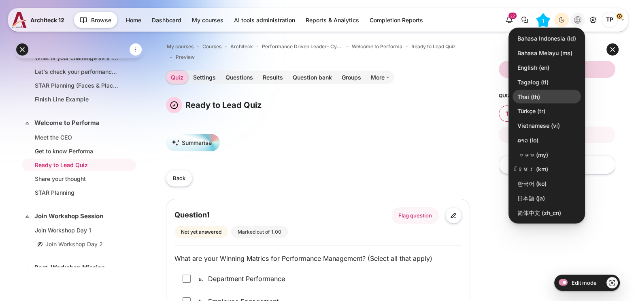
click at [527, 91] on link "Thai ‎(th)‎" at bounding box center [547, 97] width 68 height 14
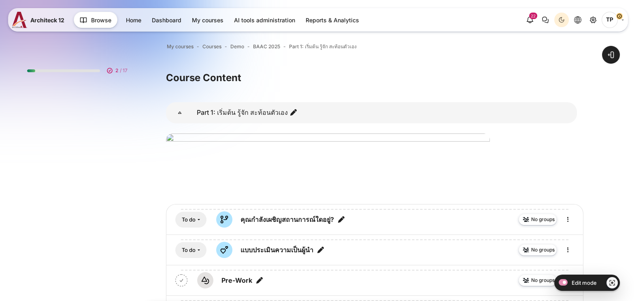
scroll to position [66, 0]
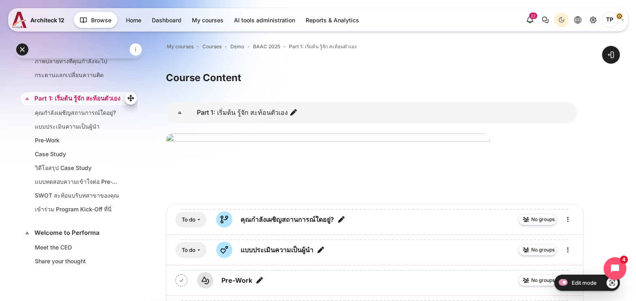
click at [63, 102] on link "Part 1: เริ่มต้น รู้จัก สะท้อนตัวเอง" at bounding box center [77, 98] width 87 height 9
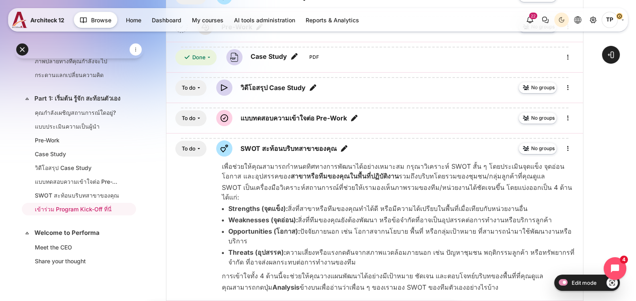
scroll to position [101, 0]
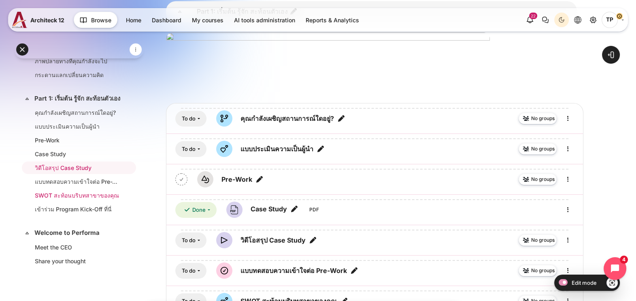
click at [76, 201] on li "SWOT สะท้อนบริบทสาขาของคุณ" at bounding box center [79, 195] width 114 height 13
click at [49, 199] on link "SWOT สะท้อนบริบทสาขาของคุณ" at bounding box center [77, 195] width 85 height 9
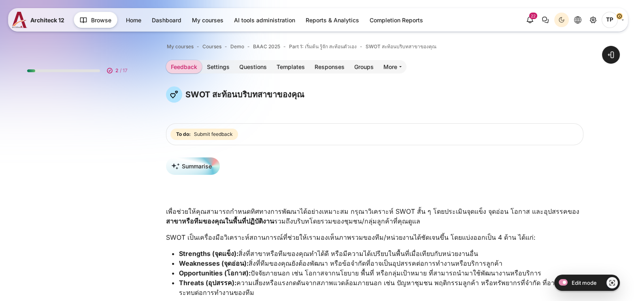
scroll to position [106, 0]
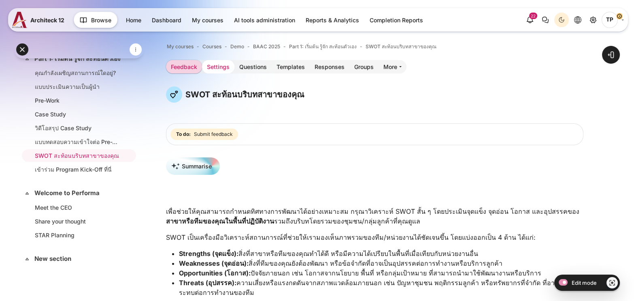
click at [227, 70] on link "Settings" at bounding box center [218, 66] width 32 height 13
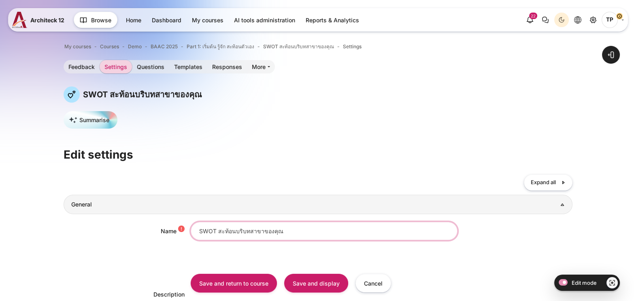
drag, startPoint x: 219, startPoint y: 229, endPoint x: 399, endPoint y: 231, distance: 179.8
click at [398, 232] on input "SWOT สะท้อนบริบทสาขาของคุณ" at bounding box center [324, 231] width 267 height 18
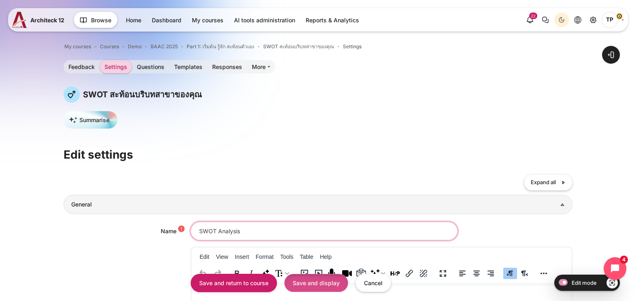
type input "SWOT Analysis"
click at [299, 287] on input "Save and display" at bounding box center [316, 282] width 64 height 18
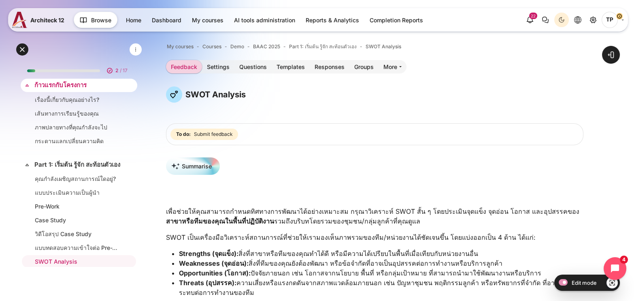
click at [64, 81] on link "ก้าวแรกกับโครงการ" at bounding box center [77, 85] width 87 height 9
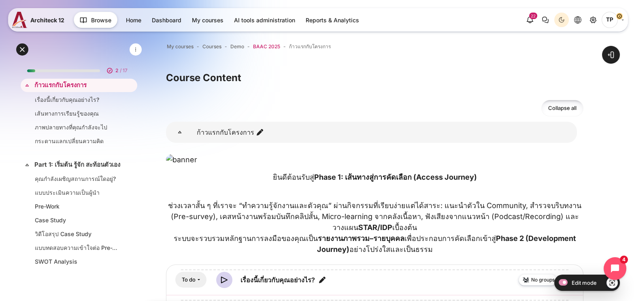
click at [266, 47] on span "BAAC 2025" at bounding box center [266, 46] width 27 height 7
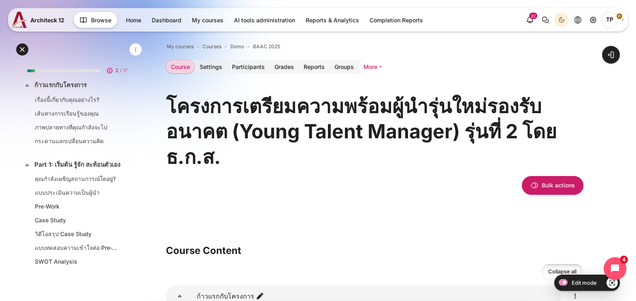
click at [378, 69] on link "More" at bounding box center [373, 66] width 28 height 13
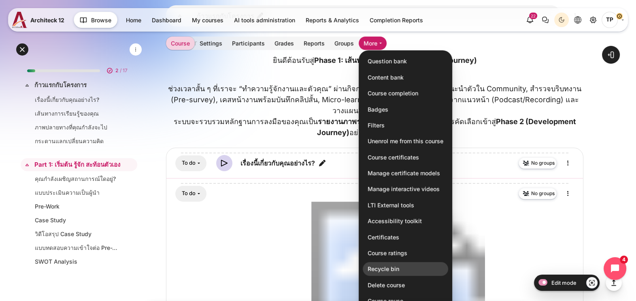
scroll to position [304, 0]
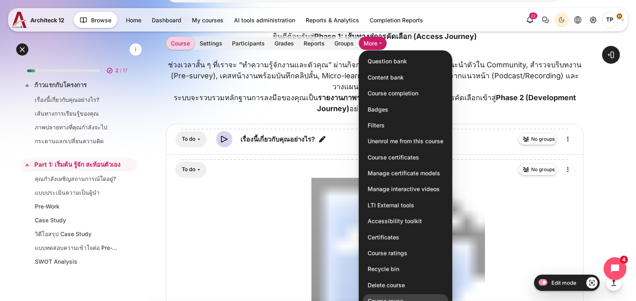
click at [384, 300] on link "Course reuse" at bounding box center [405, 301] width 85 height 14
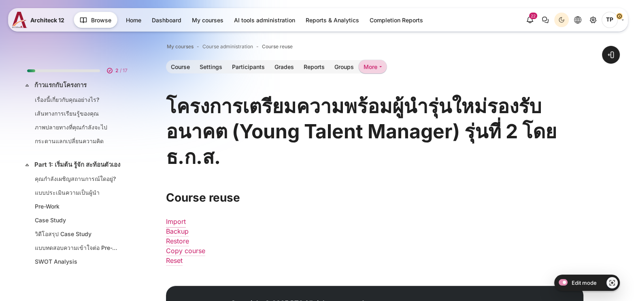
click at [181, 218] on link "Import" at bounding box center [176, 221] width 20 height 8
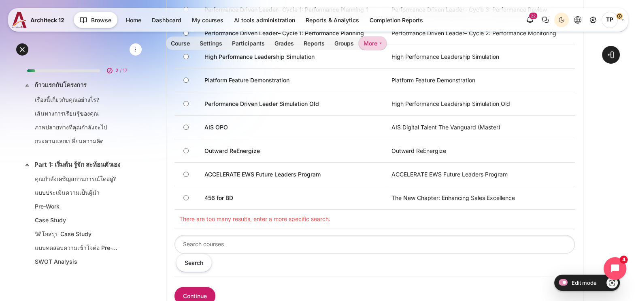
scroll to position [405, 0]
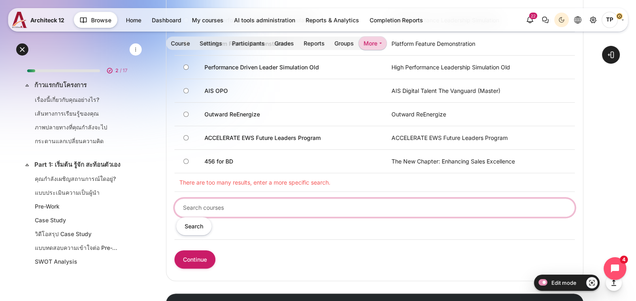
drag, startPoint x: 222, startPoint y: 214, endPoint x: 230, endPoint y: 207, distance: 11.2
click at [222, 213] on input "Search courses" at bounding box center [375, 207] width 401 height 18
type input "ais"
click at [176, 217] on input "Search" at bounding box center [194, 226] width 36 height 18
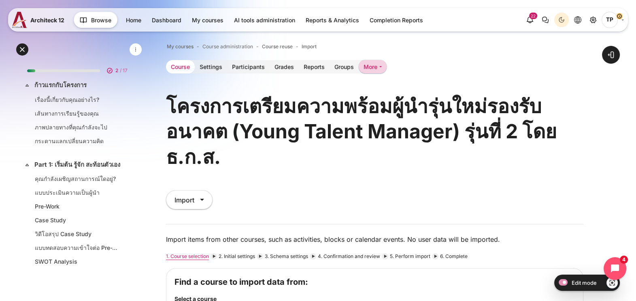
click at [180, 64] on link "Course" at bounding box center [180, 66] width 29 height 13
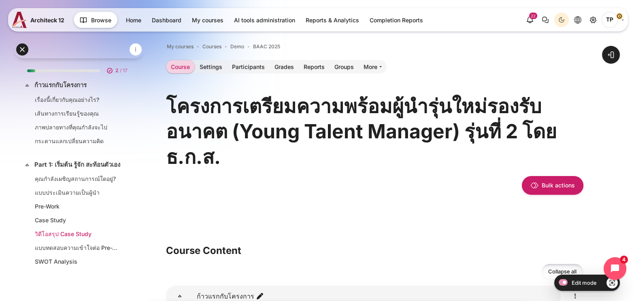
scroll to position [50, 0]
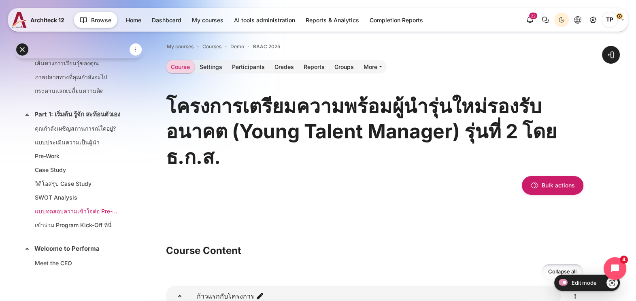
click at [43, 215] on link "แบบทดสอบความเข้าใจต่อ Pre-Work" at bounding box center [77, 211] width 85 height 9
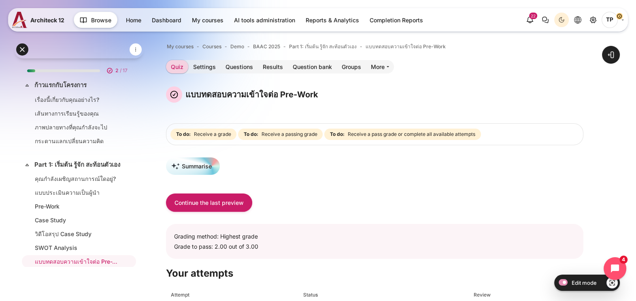
scroll to position [106, 0]
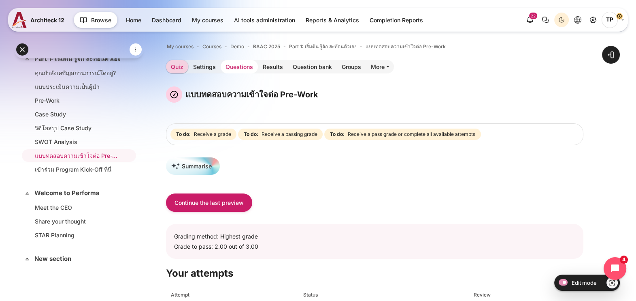
click at [230, 63] on link "Questions" at bounding box center [239, 66] width 37 height 13
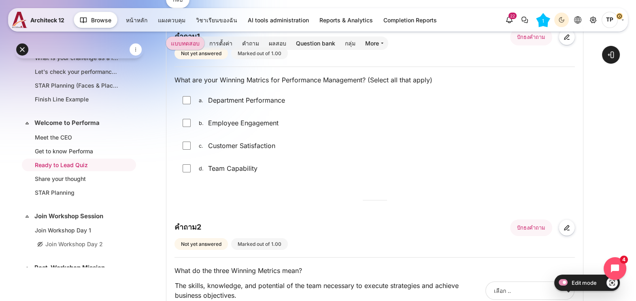
scroll to position [152, 0]
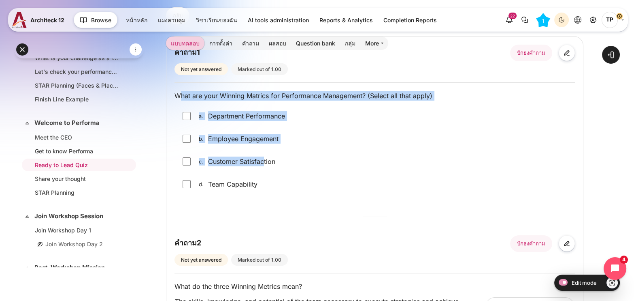
drag, startPoint x: 178, startPoint y: 96, endPoint x: 264, endPoint y: 170, distance: 113.7
click at [264, 170] on div "รายละเอียดคำถาม What are your Winning Matrics for Performance Management? (Sele…" at bounding box center [375, 143] width 401 height 105
click at [264, 170] on div "c. Customer Satisfaction" at bounding box center [375, 161] width 401 height 21
drag, startPoint x: 262, startPoint y: 186, endPoint x: 170, endPoint y: 94, distance: 130.6
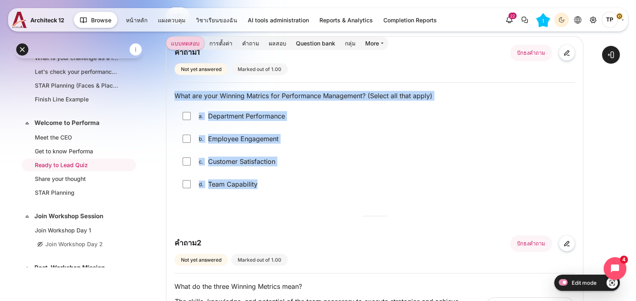
copy div "What are your Winning Matrics for Performance Management? (Select all that appl…"
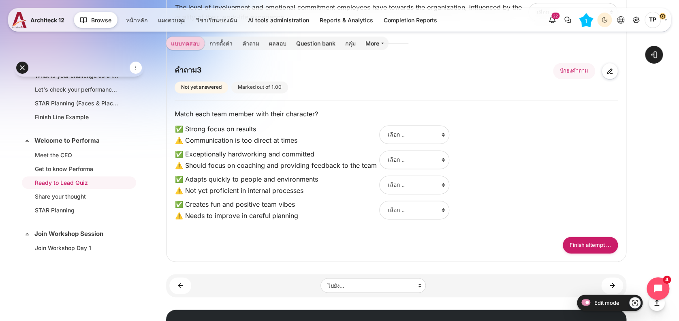
scroll to position [201, 0]
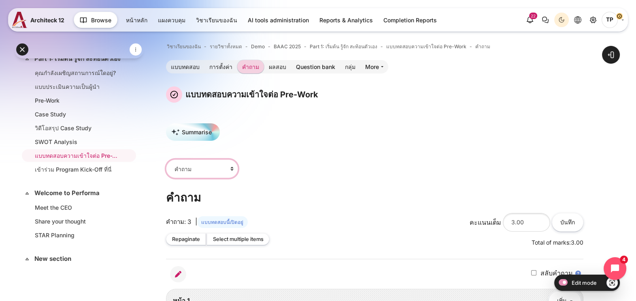
click at [215, 165] on select "คำถาม Grade items setup" at bounding box center [202, 168] width 72 height 18
click at [574, 19] on icon "Languages" at bounding box center [577, 19] width 7 height 7
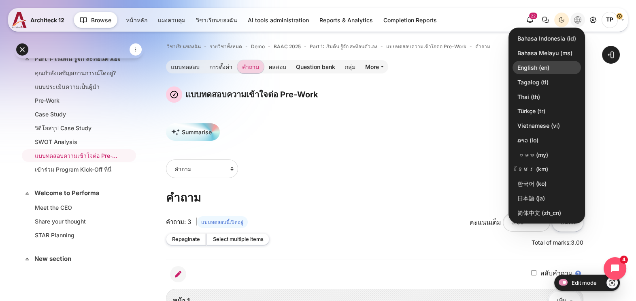
click at [528, 61] on link "English ‎(en)‎" at bounding box center [547, 68] width 68 height 14
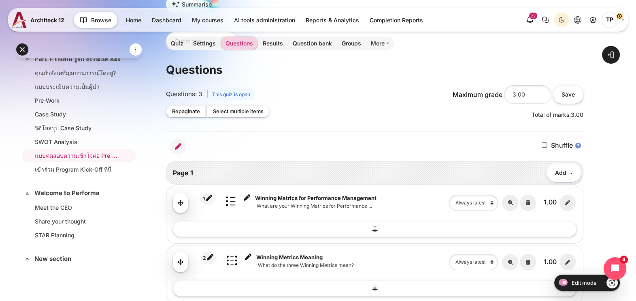
scroll to position [253, 0]
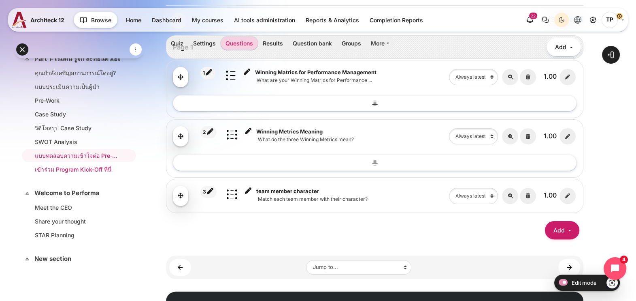
click at [67, 173] on link "เข้าร่วม Program Kick-Off ที่นี่" at bounding box center [77, 169] width 85 height 9
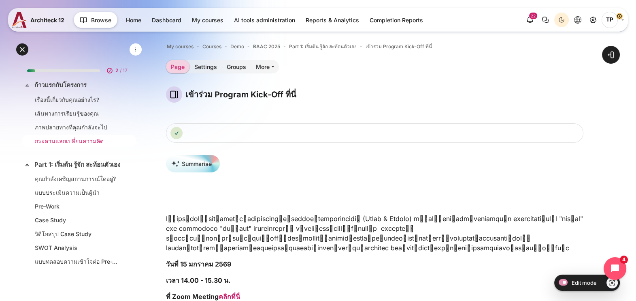
click at [57, 140] on link "กระดานแลกเปลี่ยนความคิด" at bounding box center [77, 140] width 85 height 9
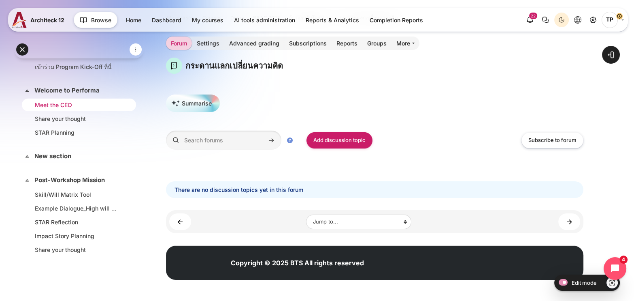
scroll to position [162, 0]
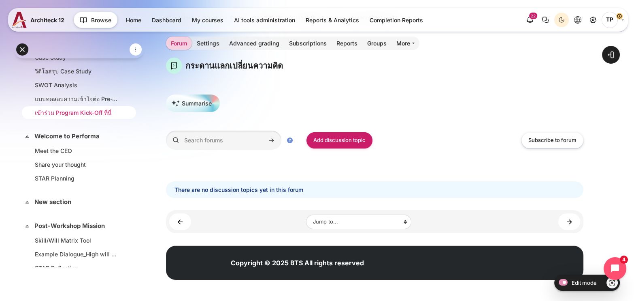
click at [70, 117] on link "เข้าร่วม Program Kick-Off ที่นี่" at bounding box center [77, 112] width 85 height 9
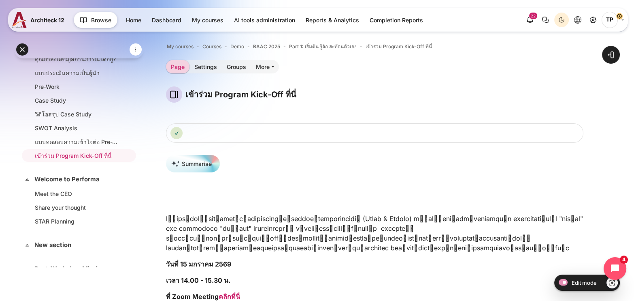
scroll to position [69, 0]
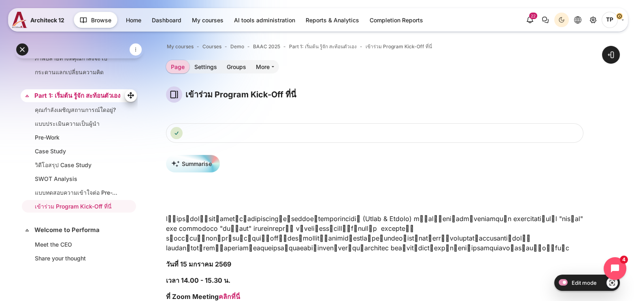
click at [60, 98] on link "Part 1: เริ่มต้น รู้จัก สะท้อนตัวเอง" at bounding box center [77, 95] width 87 height 9
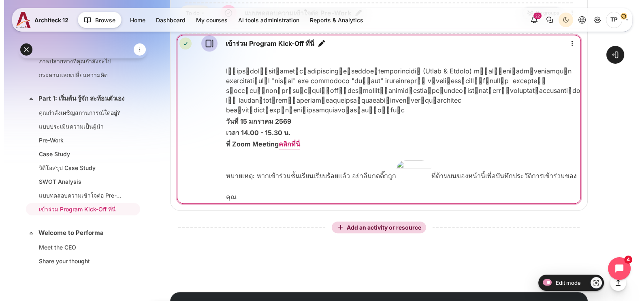
scroll to position [577, 0]
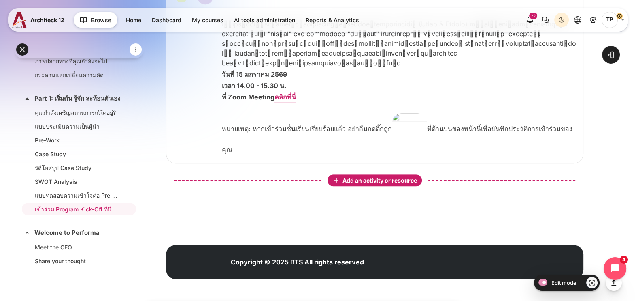
click at [382, 175] on button "Add an activity or resource" at bounding box center [375, 180] width 94 height 12
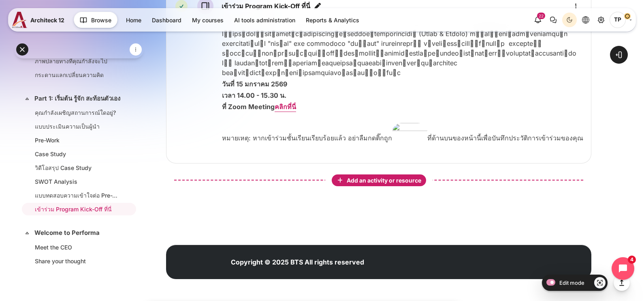
scroll to position [4, 0]
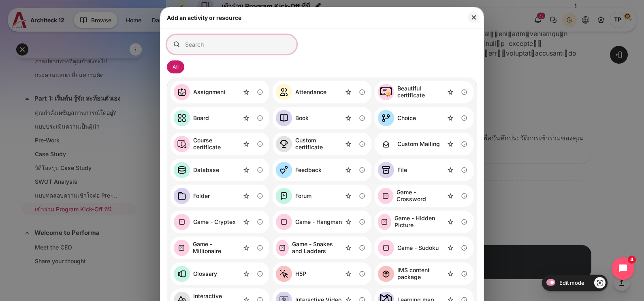
click at [238, 35] on input "Search for activities by name or description" at bounding box center [232, 44] width 130 height 19
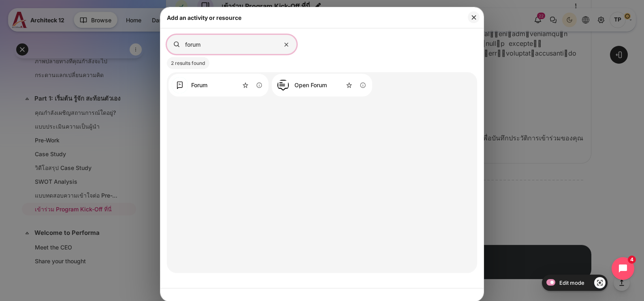
type input "forum"
click at [198, 82] on div "Forum" at bounding box center [199, 85] width 16 height 7
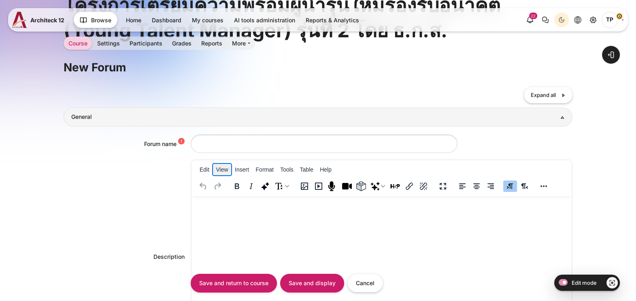
click at [223, 164] on button "View" at bounding box center [222, 169] width 19 height 11
click at [286, 147] on input "Forum name" at bounding box center [324, 143] width 267 height 18
type input "f"
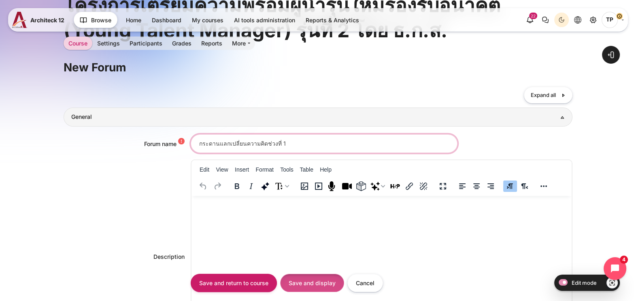
type input "กระดานแลกเปลี่ยนความคิดช่วงที่ 1"
click at [312, 275] on input "Save and display" at bounding box center [312, 282] width 64 height 18
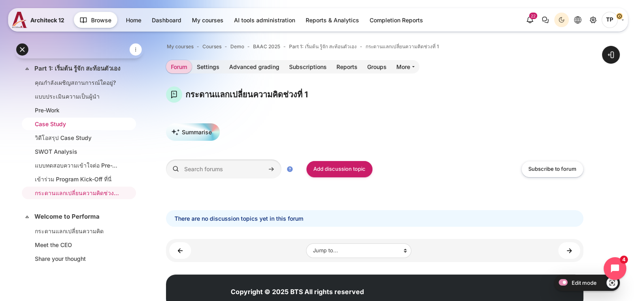
scroll to position [32, 0]
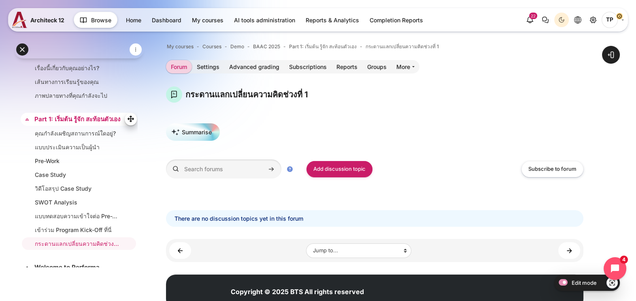
click at [38, 124] on link "Part 1: เริ่มต้น รู้จัก สะท้อนตัวเอง" at bounding box center [77, 119] width 87 height 9
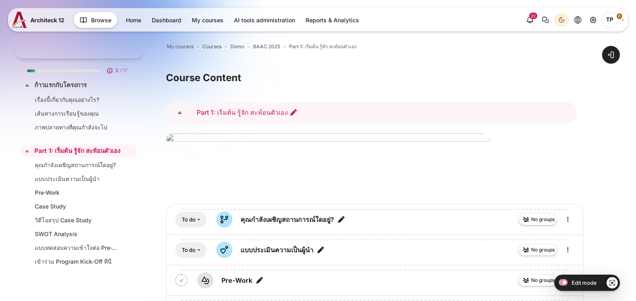
scroll to position [53, 0]
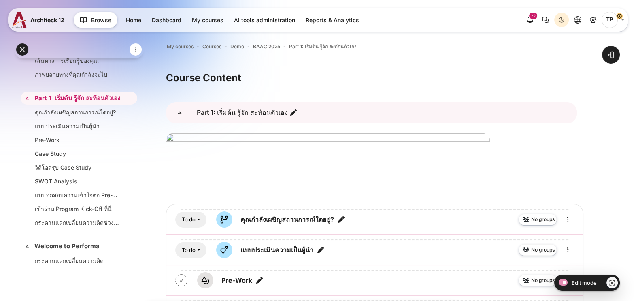
click at [290, 111] on icon "Edit section name" at bounding box center [294, 112] width 8 height 8
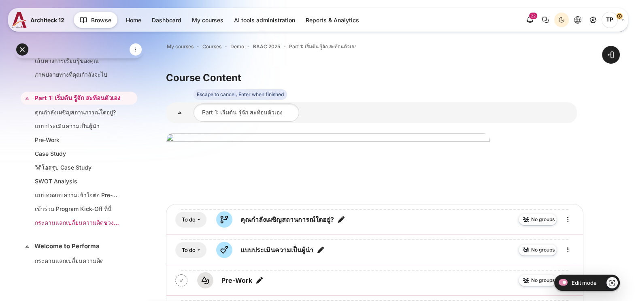
click at [72, 226] on link "กระดานแลกเปลี่ยนความคิดช่วงที่ 1" at bounding box center [77, 222] width 85 height 9
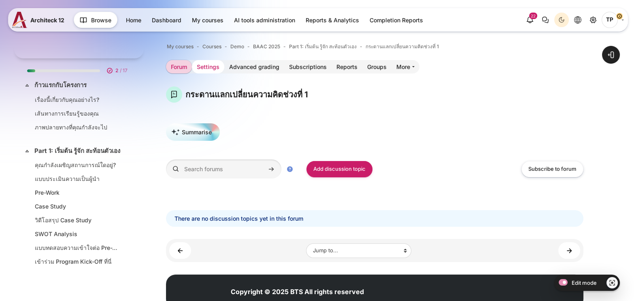
scroll to position [119, 0]
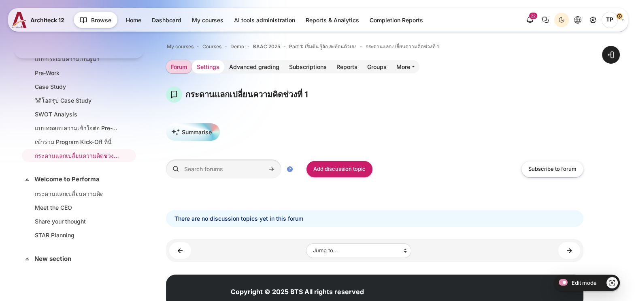
click at [215, 67] on link "Settings" at bounding box center [208, 66] width 32 height 13
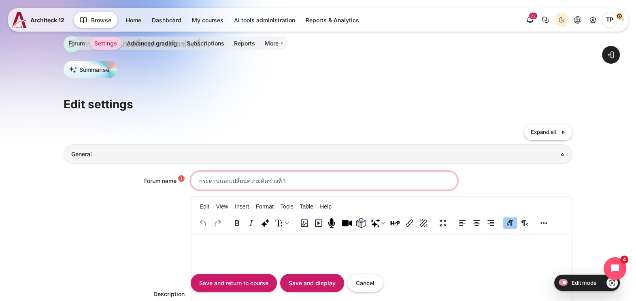
drag, startPoint x: 286, startPoint y: 179, endPoint x: 53, endPoint y: 179, distance: 233.7
paste input "Part 1: เริ่มต้น รู้จัก สะท้อนตัวเอง"
click at [303, 181] on input "กระดานแลกเปลี่ยนความคิดช่วงที่ 1" at bounding box center [324, 180] width 267 height 18
drag, startPoint x: 308, startPoint y: 178, endPoint x: 262, endPoint y: 182, distance: 46.8
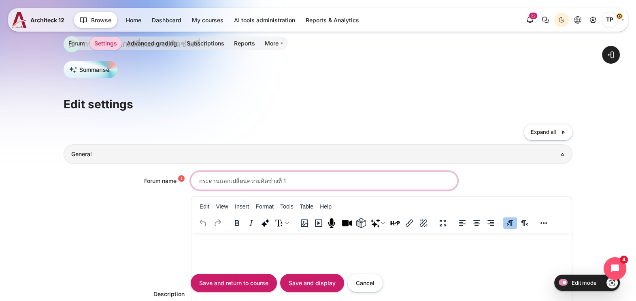
click at [262, 182] on input "กระดานแลกเปลี่ยนความคิดช่วงที่ 1" at bounding box center [324, 180] width 267 height 18
paste input "Part 1: เริ่มต้น รู้จัก สะท้อนตัวเอง"
click at [262, 177] on input "กระดานแลกเปลี่ยนความคิดPart 1: เริ่มต้น รู้จัก สะท้อนตัวเอง" at bounding box center [324, 180] width 267 height 18
type input "กระดานแลกเปลี่ยนความคิด Part 1: เริ่มต้น รู้จัก สะท้อนตัวเอง"
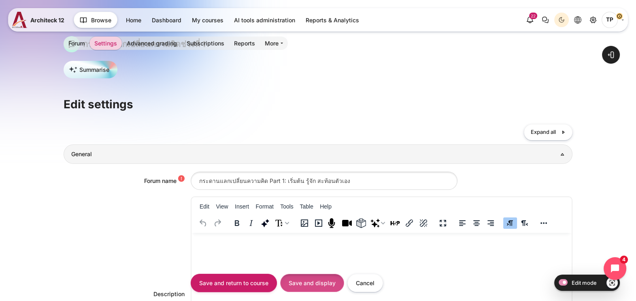
click at [292, 279] on input "Save and display" at bounding box center [312, 282] width 64 height 18
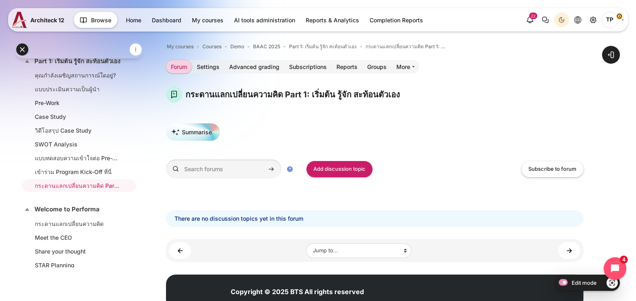
scroll to position [119, 0]
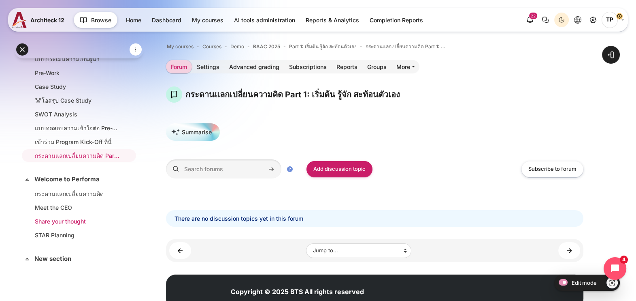
click at [51, 225] on link "Share your thought" at bounding box center [77, 221] width 85 height 9
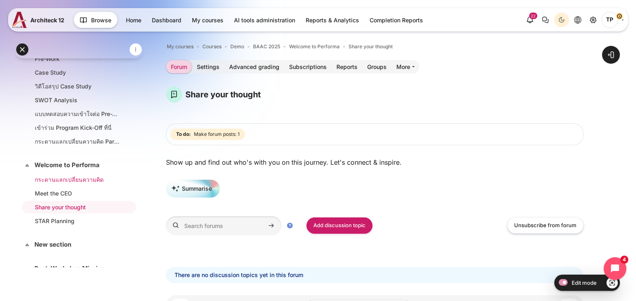
scroll to position [83, 0]
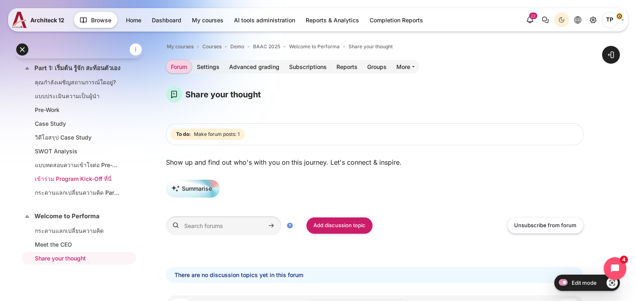
click at [81, 183] on link "เข้าร่วม Program Kick-Off ที่นี่" at bounding box center [77, 178] width 85 height 9
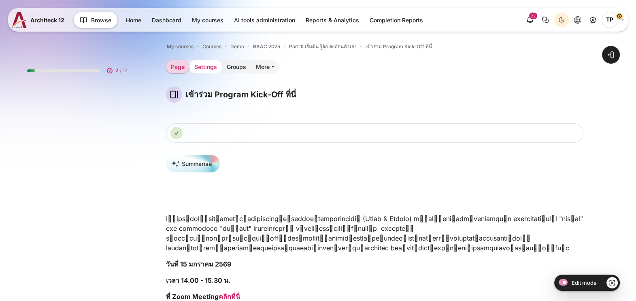
scroll to position [106, 0]
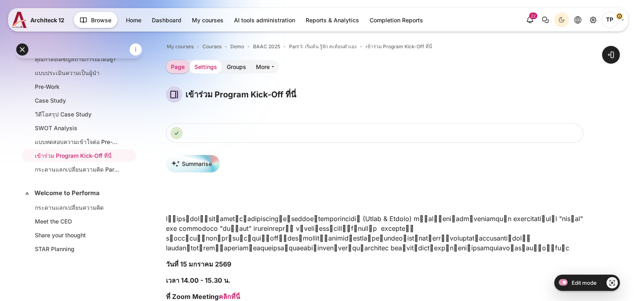
click at [209, 67] on link "Settings" at bounding box center [206, 66] width 32 height 13
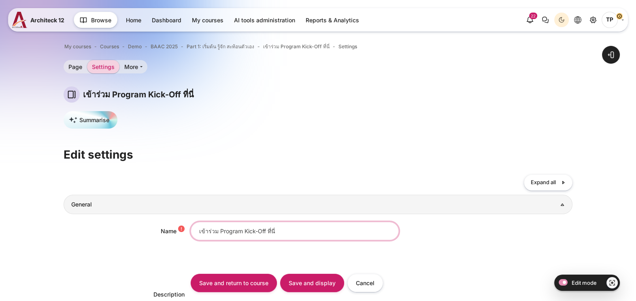
click at [295, 230] on input "เข้าร่วม Program Kick-Off ที่นี่" at bounding box center [295, 231] width 208 height 18
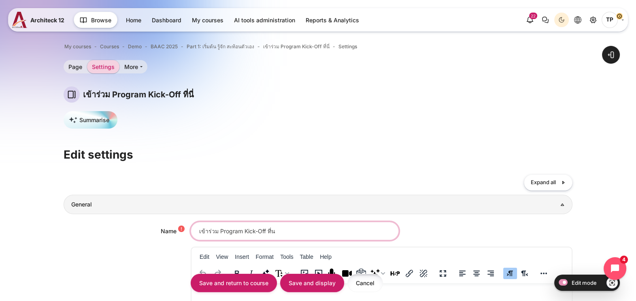
type input "เข้าร่วม Program Kick-Off ที่น"
click at [368, 279] on input "Cancel" at bounding box center [366, 282] width 36 height 18
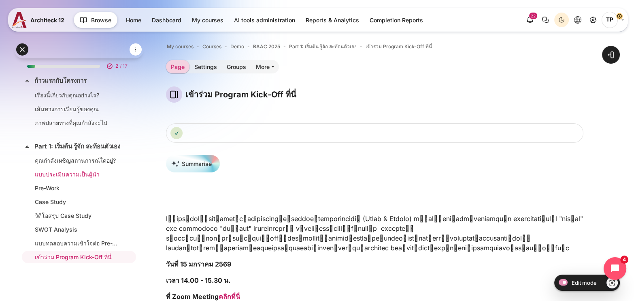
scroll to position [106, 0]
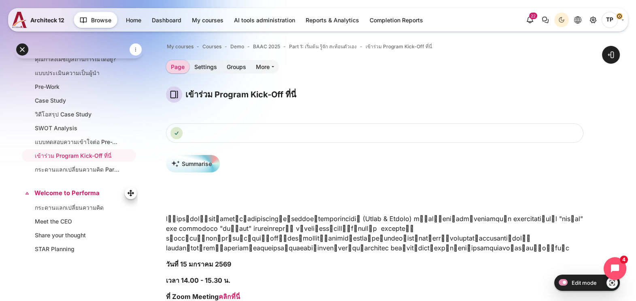
click at [42, 193] on div "Expand Collapse Welcome to Performa Highlighted" at bounding box center [79, 192] width 117 height 13
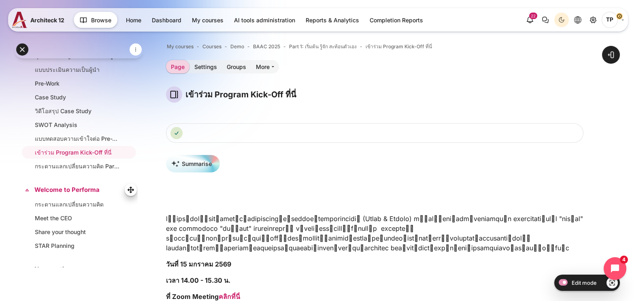
click at [43, 194] on link "Welcome to Performa" at bounding box center [77, 189] width 87 height 9
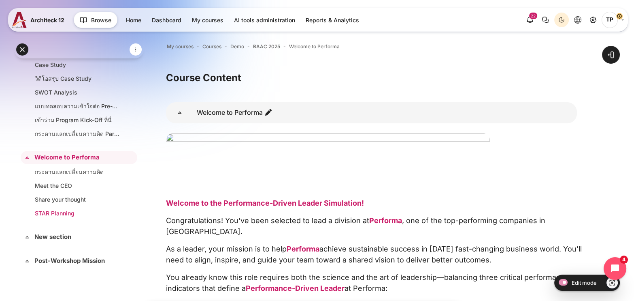
scroll to position [157, 0]
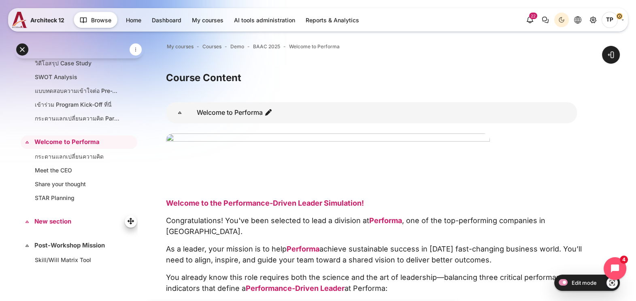
click at [55, 226] on link "New section" at bounding box center [77, 221] width 87 height 9
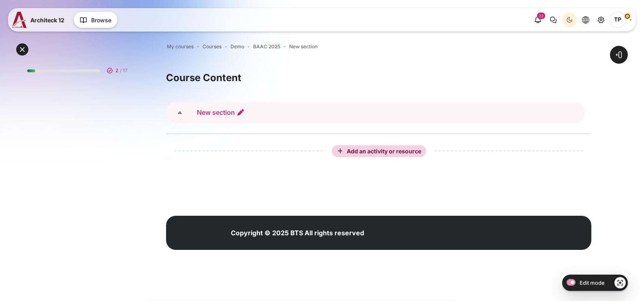
click at [238, 112] on icon "Edit section name" at bounding box center [241, 112] width 8 height 8
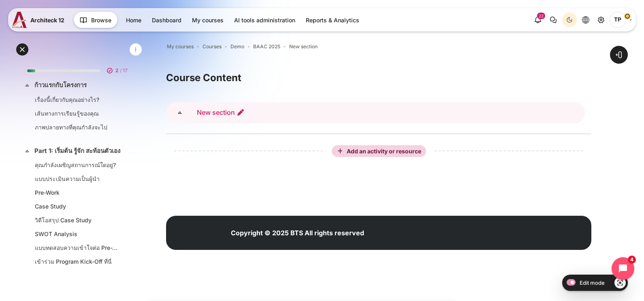
click at [243, 111] on icon "Edit section name" at bounding box center [241, 112] width 8 height 8
type input "ญ"
type input "Part 2: เรียนและฝึกฝนด้วยตนเอง"
click at [28, 151] on icon at bounding box center [27, 151] width 8 height 8
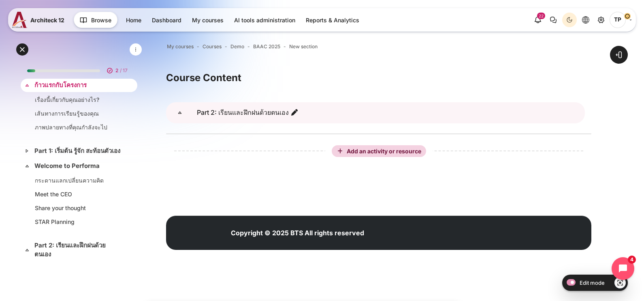
click at [27, 87] on icon at bounding box center [27, 85] width 8 height 8
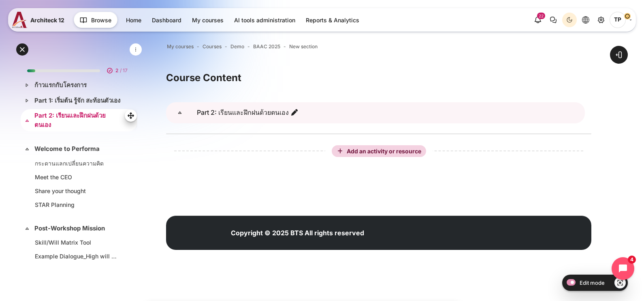
click at [43, 129] on link "Part 2: เรียนและฝึกฝนด้วยตนเอง" at bounding box center [77, 120] width 87 height 18
click at [269, 47] on span "BAAC 2025" at bounding box center [266, 46] width 27 height 7
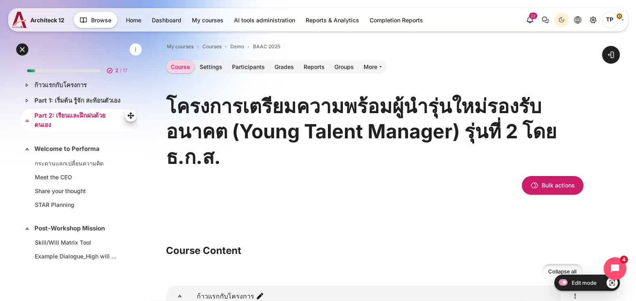
click at [70, 122] on link "Part 2: เรียนและฝึกฝนด้วยตนเอง" at bounding box center [77, 120] width 87 height 18
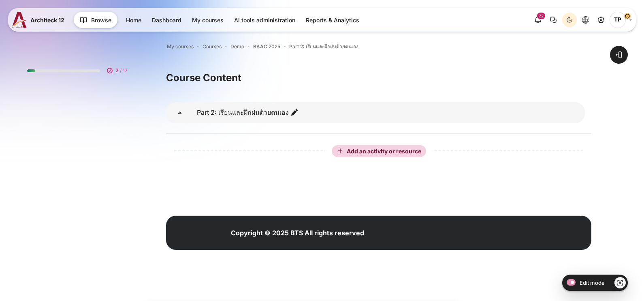
scroll to position [27, 0]
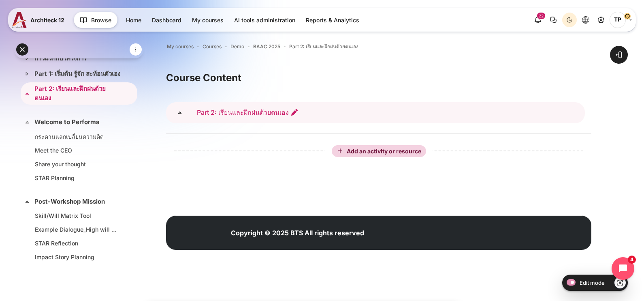
click at [290, 112] on icon "Edit section name" at bounding box center [294, 112] width 8 height 8
click at [233, 115] on input "Part 2: เรียนและฝึกฝนด้วยตนเอง" at bounding box center [247, 112] width 106 height 18
type input "Part 2: เรียนรู้และฝึกฝนด้วยตนเอง"
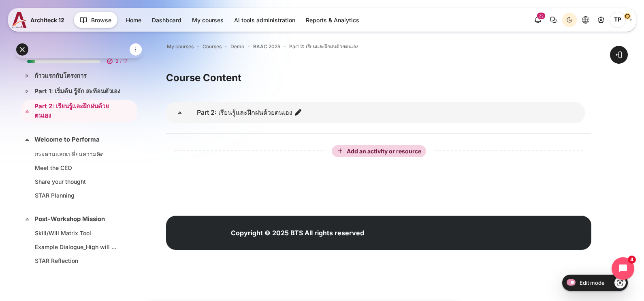
scroll to position [0, 0]
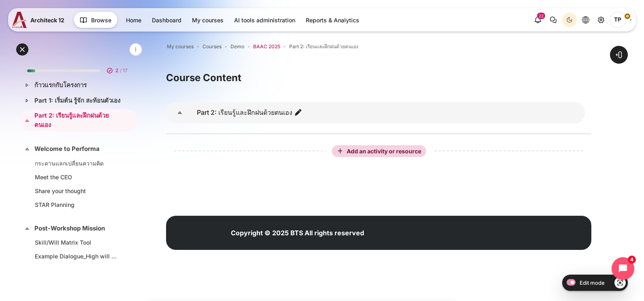
click at [262, 45] on span "BAAC 2025" at bounding box center [266, 46] width 27 height 7
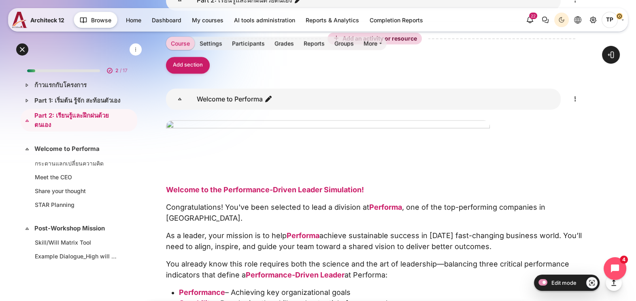
scroll to position [1468, 0]
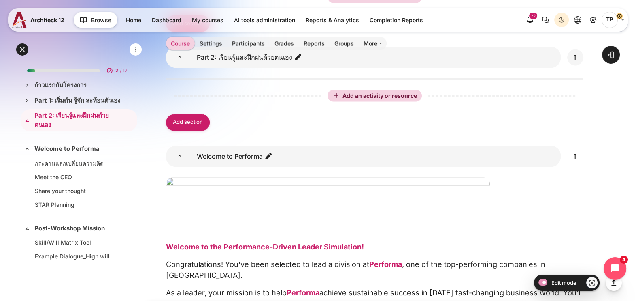
click at [578, 62] on icon "Edit" at bounding box center [576, 57] width 10 height 10
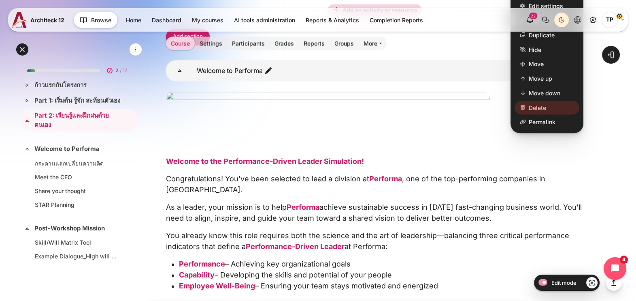
scroll to position [1569, 0]
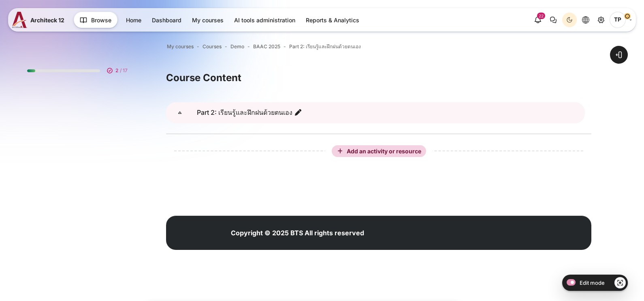
scroll to position [27, 0]
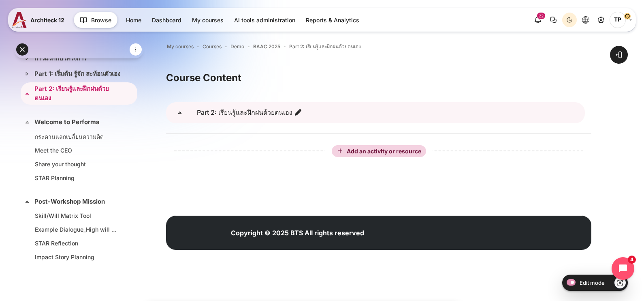
click at [535, 115] on div "Content" at bounding box center [375, 112] width 419 height 21
click at [235, 114] on link "Part 2: เรียนรู้และฝึกฝนด้วยตนเอง" at bounding box center [249, 112] width 105 height 8
click at [217, 129] on li "Content" at bounding box center [378, 130] width 425 height 60
click at [49, 113] on div at bounding box center [79, 108] width 117 height 9
click at [284, 113] on link "Part 2: เรียนรู้และฝึกฝนด้วยตนเอง" at bounding box center [249, 112] width 105 height 8
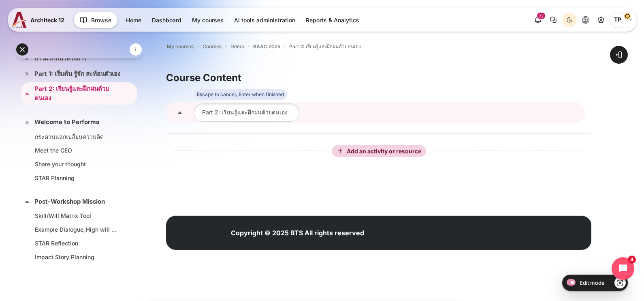
click at [328, 112] on div "Content" at bounding box center [375, 112] width 419 height 21
click at [466, 110] on div "Content" at bounding box center [375, 112] width 419 height 21
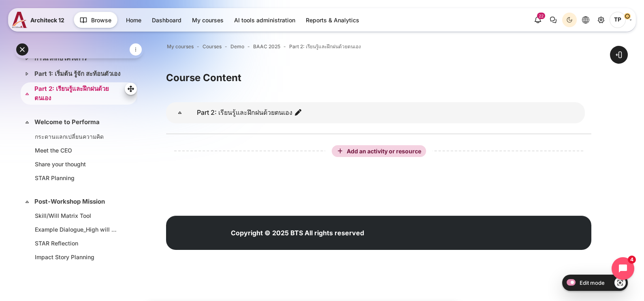
click at [37, 101] on link "Part 2: เรียนรู้และฝึกฝนด้วยตนเอง" at bounding box center [77, 93] width 87 height 18
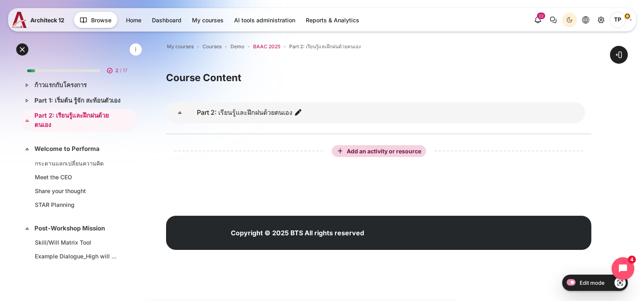
click at [267, 45] on span "BAAC 2025" at bounding box center [266, 46] width 27 height 7
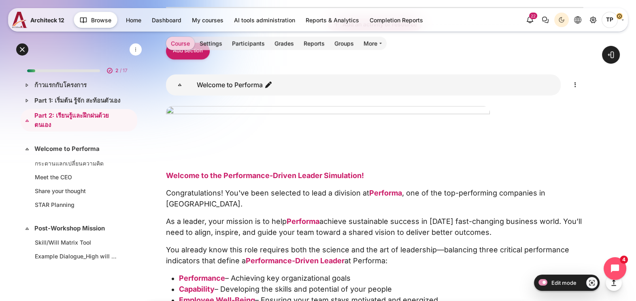
scroll to position [1518, 0]
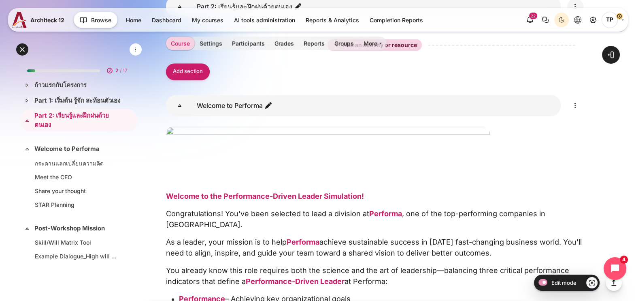
drag, startPoint x: 576, startPoint y: 135, endPoint x: 579, endPoint y: 142, distance: 7.1
click at [576, 11] on icon "Edit" at bounding box center [576, 7] width 10 height 10
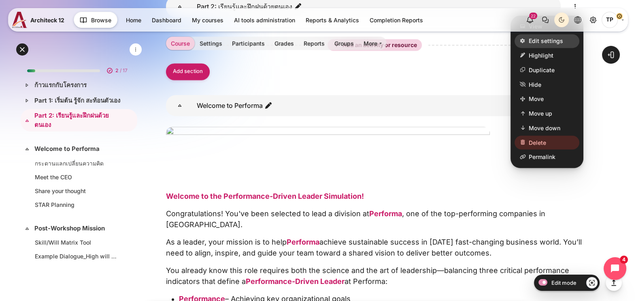
click at [547, 45] on span "Edit settings" at bounding box center [546, 40] width 34 height 9
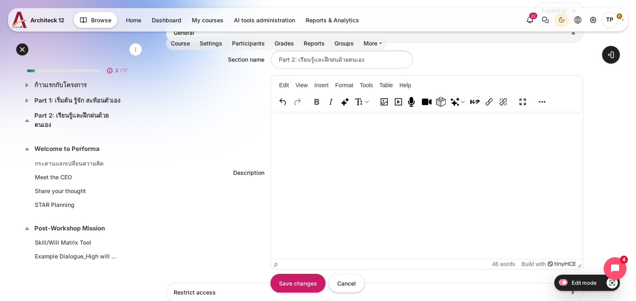
drag, startPoint x: 320, startPoint y: 128, endPoint x: 300, endPoint y: 121, distance: 21.3
click at [320, 128] on html "“ เรียนทีละบท ฝึกทีละเรื่อง แชร์ทีละช่วง บนแพลตฟอร์ม ”" at bounding box center [426, 120] width 311 height 18
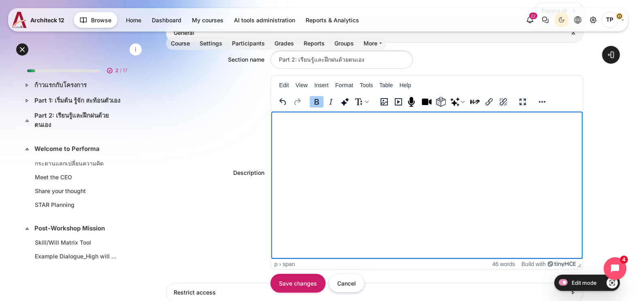
click at [294, 119] on p "“ เรียนทีละบท ฝึกทีละเรื่อง แชร์ทีละช่วง บนแพลตฟอร์ม ”" at bounding box center [426, 121] width 305 height 12
click at [291, 119] on p "“ เรียนทีละบท ฝึกทีละเรื่อง แชร์ทีละช่วง บนแพลตฟอร์ม ”" at bounding box center [426, 121] width 305 height 12
drag, startPoint x: 276, startPoint y: 122, endPoint x: 550, endPoint y: 119, distance: 273.4
click at [550, 119] on p "“ เรียนทีละบท ฝึกทีละเรื่อง แชร์ทีละช่วง บนแพลตฟอร์ม ”" at bounding box center [426, 121] width 305 height 12
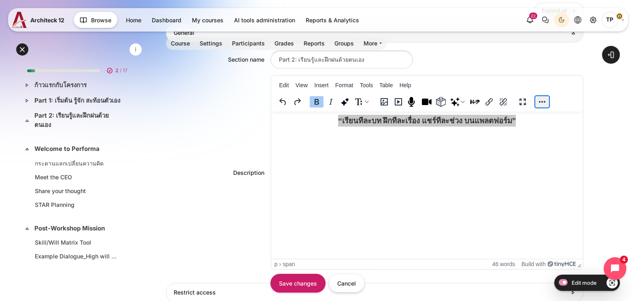
click at [541, 98] on button "Reveal or hide additional toolbar items" at bounding box center [542, 101] width 14 height 11
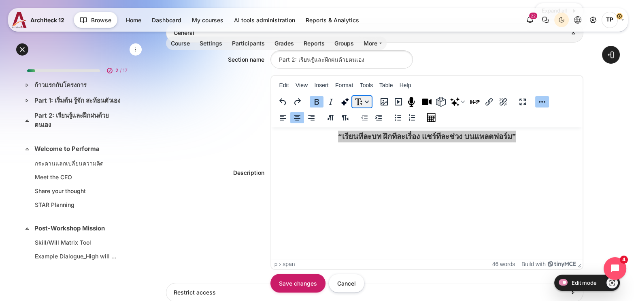
click at [360, 99] on button "Content" at bounding box center [361, 101] width 19 height 11
click at [348, 99] on image "AI tools" at bounding box center [345, 102] width 10 height 10
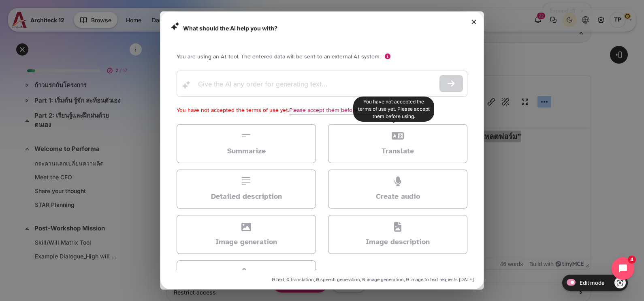
click at [415, 143] on div "Translate" at bounding box center [397, 143] width 139 height 39
click at [474, 21] on button "Close" at bounding box center [474, 22] width 12 height 12
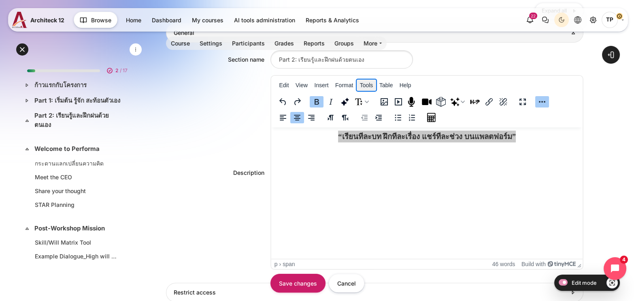
click at [365, 86] on button "Tools" at bounding box center [366, 84] width 19 height 11
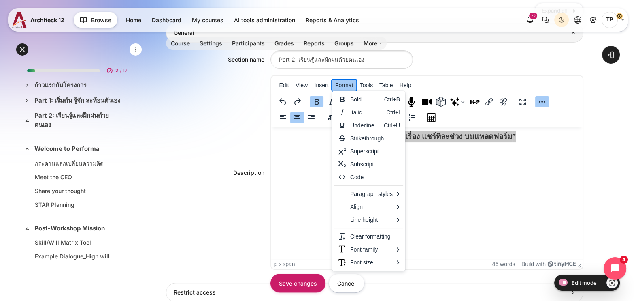
click at [352, 86] on button "Format" at bounding box center [344, 84] width 24 height 11
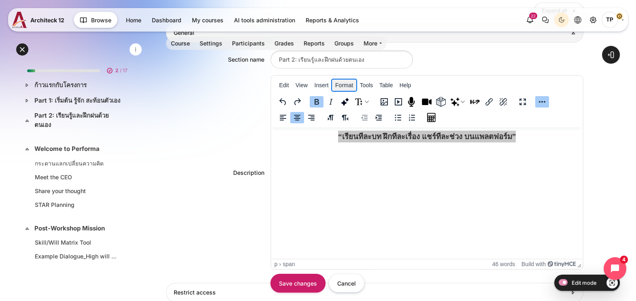
click at [338, 86] on button "Format" at bounding box center [344, 84] width 24 height 11
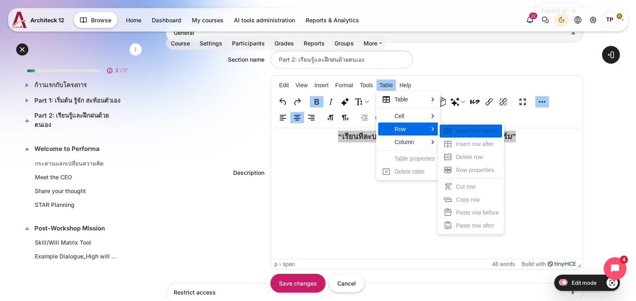
click at [494, 109] on div "Content" at bounding box center [426, 117] width 311 height 16
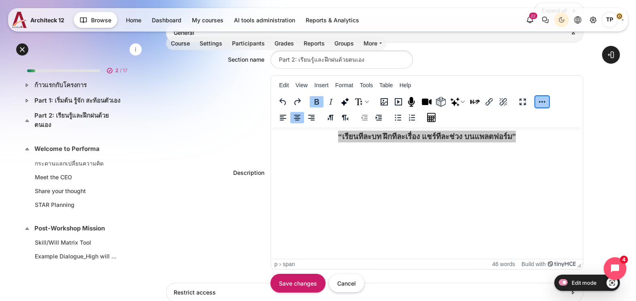
click at [541, 98] on button "Reveal or hide additional toolbar items" at bounding box center [542, 101] width 14 height 11
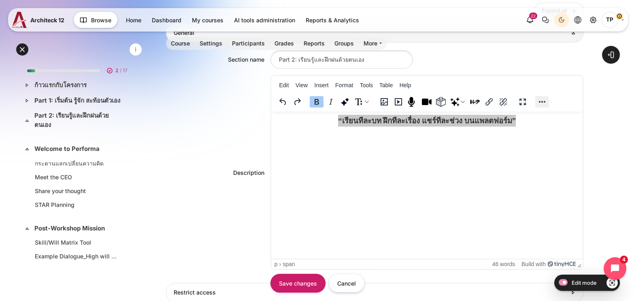
click at [541, 97] on button "Reveal or hide additional toolbar items" at bounding box center [542, 101] width 14 height 11
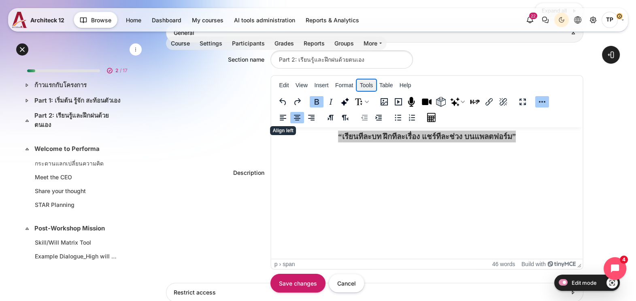
click at [367, 81] on button "Tools" at bounding box center [366, 84] width 19 height 11
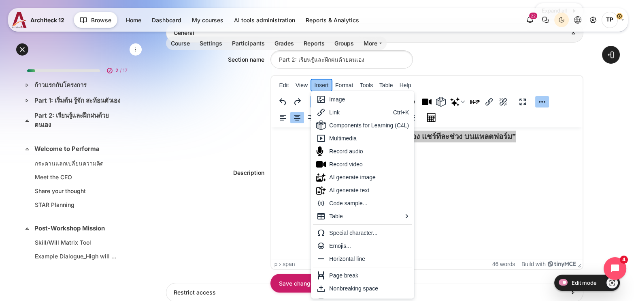
click at [321, 82] on button "Insert" at bounding box center [321, 84] width 21 height 11
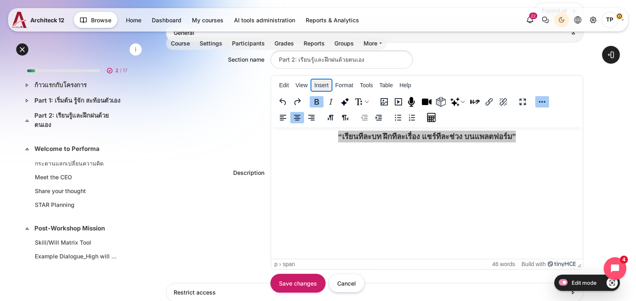
click at [321, 82] on button "Insert" at bounding box center [321, 84] width 21 height 11
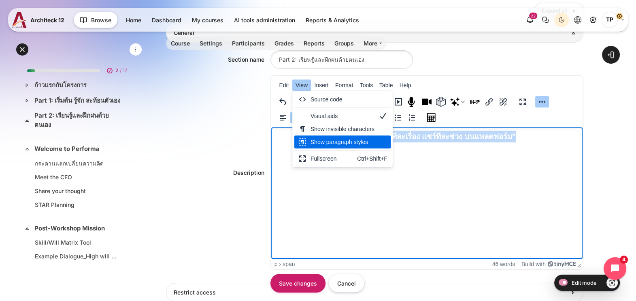
click at [476, 134] on span "เรียนทีละบท ฝึกทีละเรื่อง แชร์ทีละช่วง บนแพลตฟอร์ม" at bounding box center [427, 136] width 170 height 9
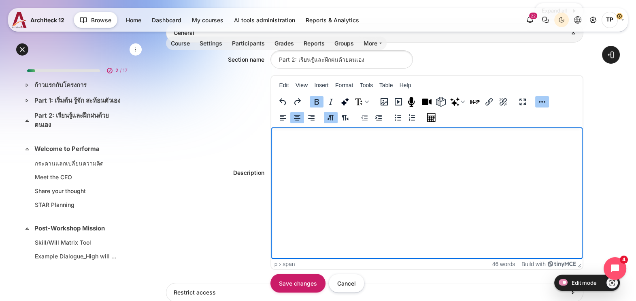
click at [436, 145] on html "“ เรียนทีละบท ฝึกทีละเรื่อง แชร์ทีละช่วง บนแพลตฟอร์ม ”" at bounding box center [426, 136] width 311 height 18
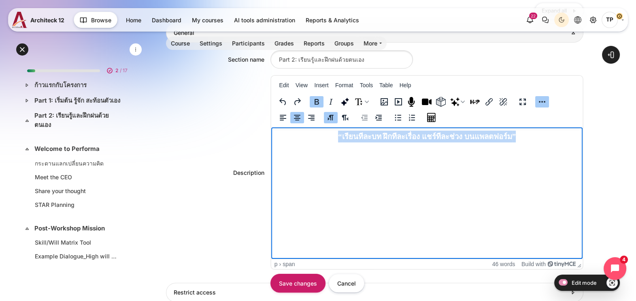
drag, startPoint x: 316, startPoint y: 132, endPoint x: 862, endPoint y: 266, distance: 563.1
click at [582, 140] on html "“ เรียนทีละบท ฝึกทีละเรื่อง แชร์ทีละช่วง บนแพลตฟอร์ม ”" at bounding box center [426, 136] width 311 height 18
click at [442, 97] on icon "C4L" at bounding box center [441, 102] width 10 height 10
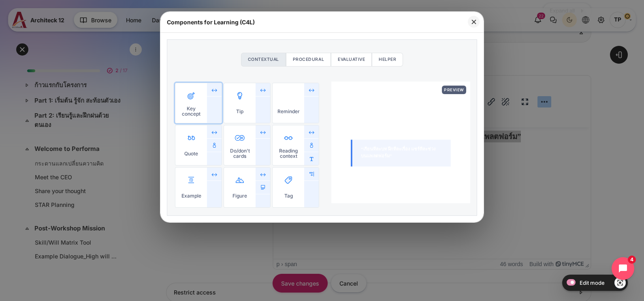
click at [205, 113] on span "Key concept" at bounding box center [191, 103] width 32 height 40
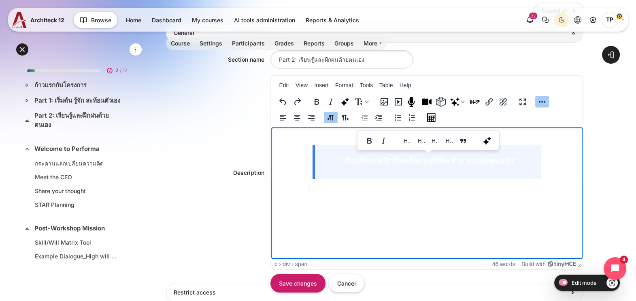
click at [458, 182] on html "“ เรียนทีละบท ฝึกทีละเรื่อง แชร์ทีละช่วง บนแพลตฟอร์ม ”" at bounding box center [426, 154] width 311 height 55
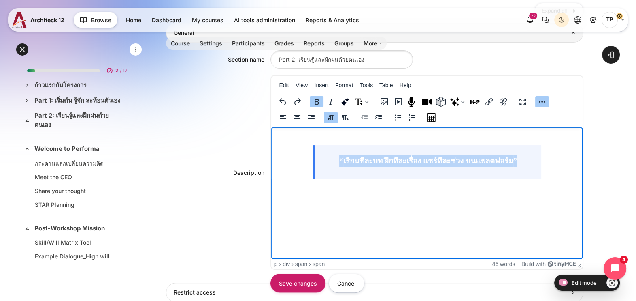
drag, startPoint x: 337, startPoint y: 156, endPoint x: 578, endPoint y: 162, distance: 241.1
click at [578, 162] on p "“ เรียนทีละบท ฝึกทีละเรื่อง แชร์ทีละช่วง บนแพลตฟอร์ม ”" at bounding box center [426, 154] width 305 height 48
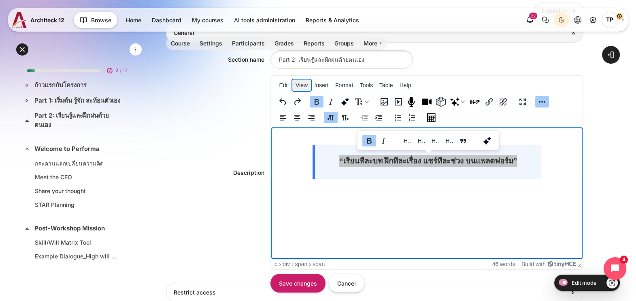
click at [305, 87] on button "View" at bounding box center [301, 84] width 19 height 11
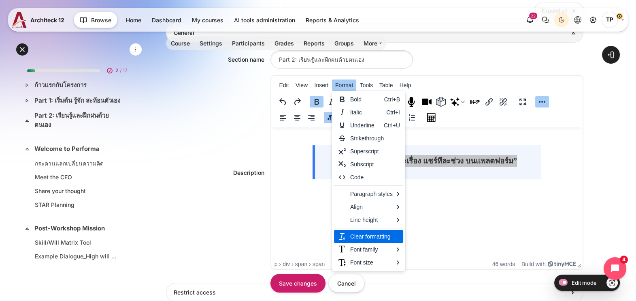
click at [359, 234] on div "Clear formatting" at bounding box center [375, 236] width 50 height 10
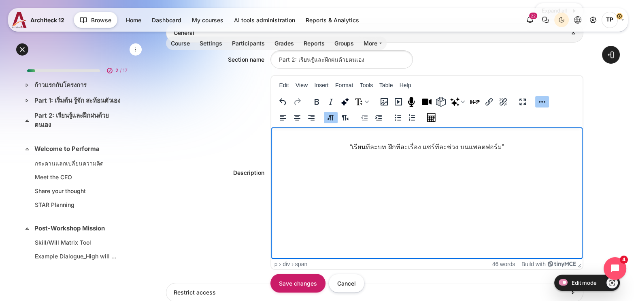
click at [328, 151] on html "“ เรียนทีละบท ฝึกทีละเรื่อง แชร์ทีละช่วง บนแพลตฟอร์ม ”" at bounding box center [426, 141] width 311 height 28
drag, startPoint x: 343, startPoint y: 147, endPoint x: 518, endPoint y: 145, distance: 175.0
click at [518, 145] on div "“ เรียนทีละบท ฝึกทีละเรื่อง แชร์ทีละช่วง บนแพลตฟอร์ม ”" at bounding box center [426, 147] width 305 height 10
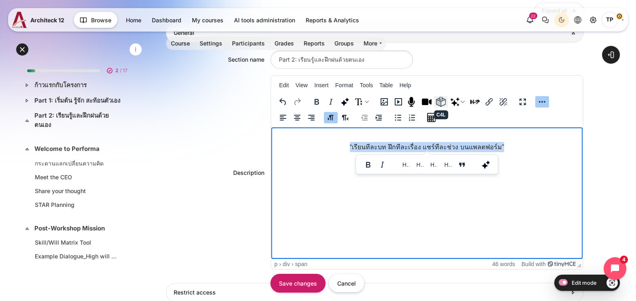
click at [446, 98] on button "C4L" at bounding box center [441, 101] width 14 height 11
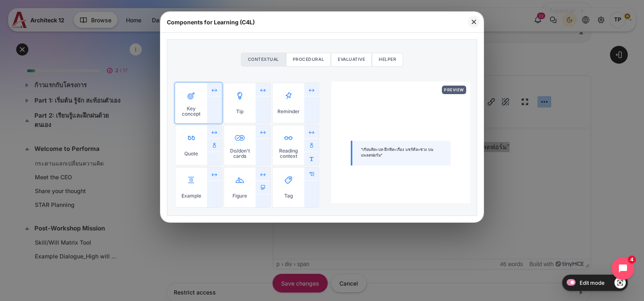
click at [200, 101] on span "Key concept" at bounding box center [191, 103] width 32 height 40
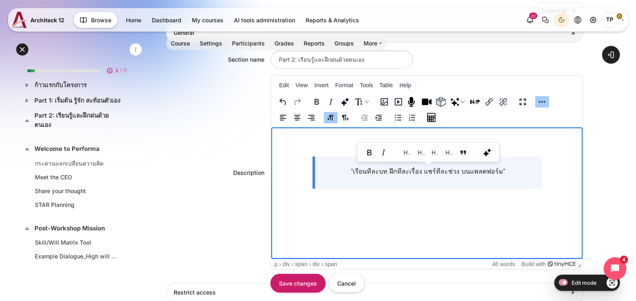
click at [373, 192] on html "“เรียนทีละบท ฝึกทีละเรื่อง แชร์ทีละช่วง บนแพลตฟอร์ม”" at bounding box center [426, 159] width 311 height 64
click at [335, 162] on div "“เรียนทีละบท ฝึกทีละเรื่อง แชร์ทีละช่วง บนแพลตฟอร์ม”" at bounding box center [426, 172] width 229 height 32
click at [316, 192] on html "“เรียนทีละบท ฝึกทีละเรื่อง แชร์ทีละช่วง บนแพลตฟอร์ม”" at bounding box center [426, 159] width 311 height 64
drag, startPoint x: 355, startPoint y: 174, endPoint x: 605, endPoint y: 173, distance: 250.3
click at [582, 173] on html "“เรียนทีละบท ฝึกทีละเรื่อง แชร์ทีละช่วง บนแพลตฟอร์ม”" at bounding box center [426, 159] width 311 height 64
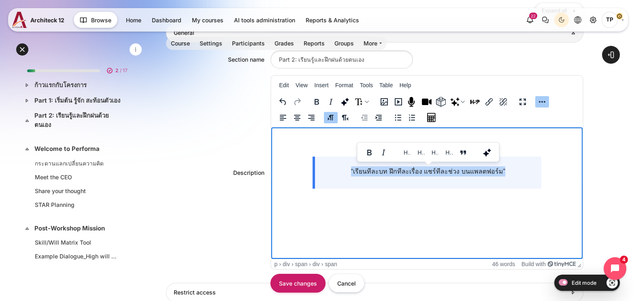
click at [472, 170] on span "“เรียนทีละบท ฝึกทีละเรื่อง แชร์ทีละช่วง บนแพลตฟอร์ม”" at bounding box center [428, 171] width 154 height 7
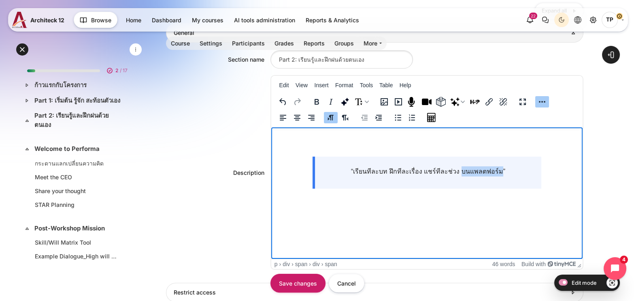
drag, startPoint x: 460, startPoint y: 172, endPoint x: 500, endPoint y: 174, distance: 39.7
click at [500, 174] on div "“เรียนทีละบท ฝึกทีละเรื่อง แชร์ทีละช่วง บนแพลตฟอร์ม”" at bounding box center [426, 172] width 229 height 32
drag, startPoint x: 371, startPoint y: 172, endPoint x: 603, endPoint y: 188, distance: 233.4
click at [582, 164] on html "“เรียนทีละบท ฝึกทีละเรื่อง แชร์ทีละช่วง”" at bounding box center [426, 159] width 311 height 64
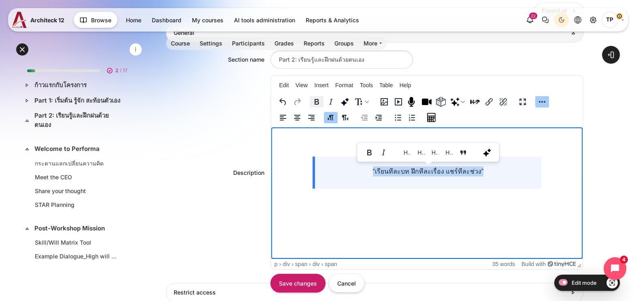
click at [315, 101] on icon "Bold" at bounding box center [317, 102] width 4 height 6
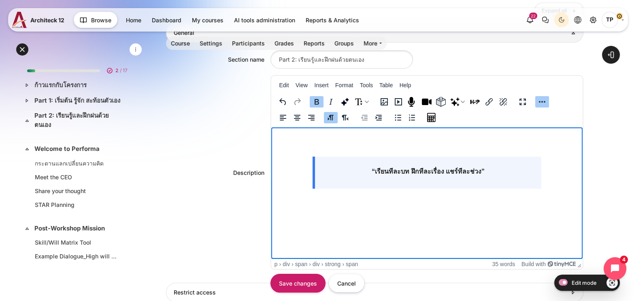
click at [442, 192] on html "“เรียนทีละบท ฝึกทีละเรื่อง แชร์ทีละช่วง”" at bounding box center [426, 159] width 311 height 64
drag, startPoint x: 306, startPoint y: 281, endPoint x: 309, endPoint y: 279, distance: 4.4
click at [309, 279] on input "Save changes" at bounding box center [298, 282] width 55 height 18
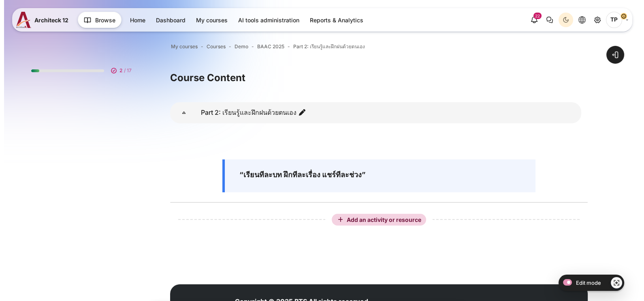
scroll to position [27, 0]
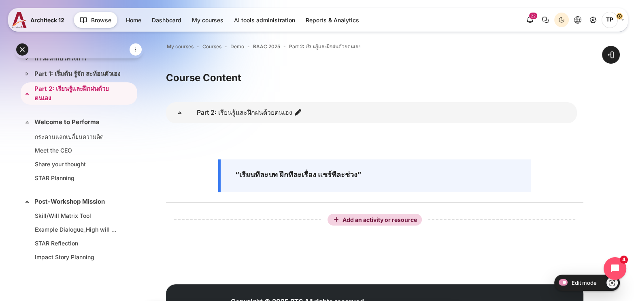
click at [220, 212] on div "Add an activity or resource" at bounding box center [375, 219] width 418 height 17
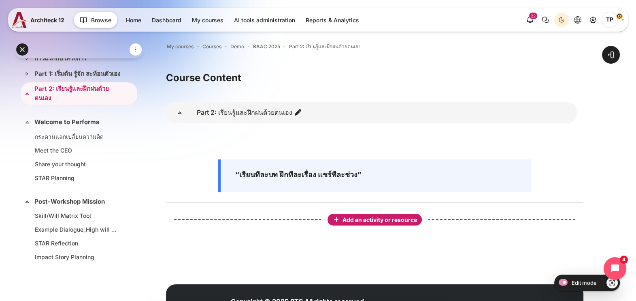
click at [364, 218] on span "Add an activity or resource" at bounding box center [381, 219] width 76 height 7
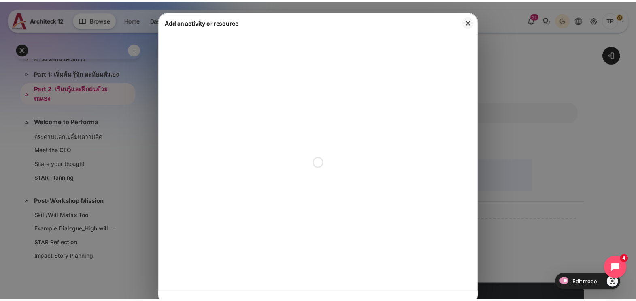
scroll to position [4, 0]
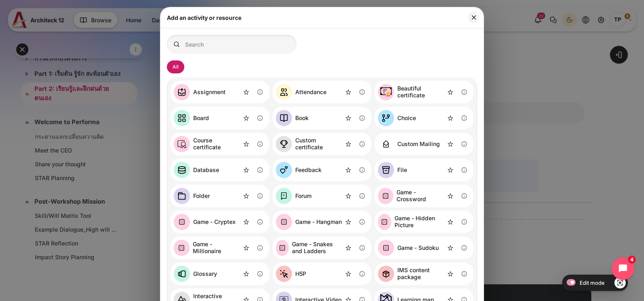
click at [476, 9] on div "Add an activity or resource" at bounding box center [321, 17] width 323 height 21
click at [472, 12] on button "Close" at bounding box center [474, 17] width 12 height 12
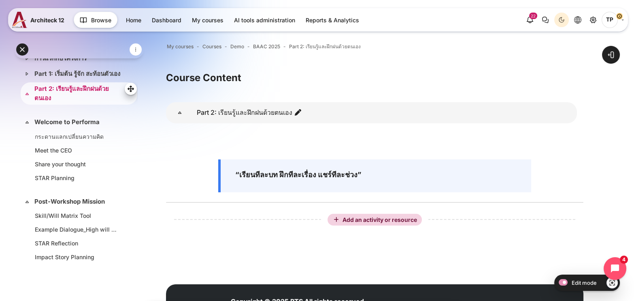
click at [54, 102] on link "Part 2: เรียนรู้และฝึกฝนด้วยตนเอง" at bounding box center [77, 93] width 87 height 18
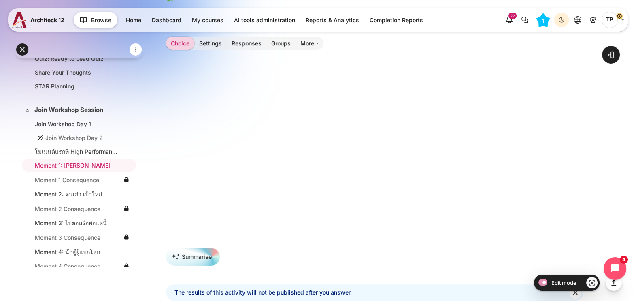
scroll to position [304, 0]
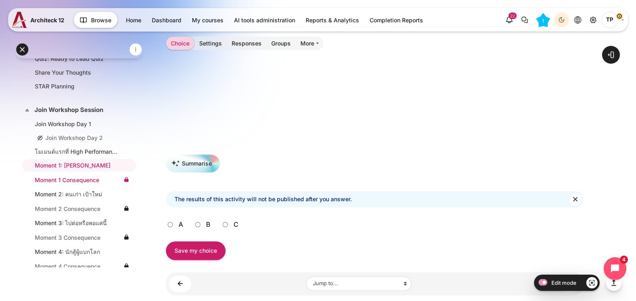
click at [60, 180] on link "Moment 1 Consequence" at bounding box center [77, 179] width 85 height 9
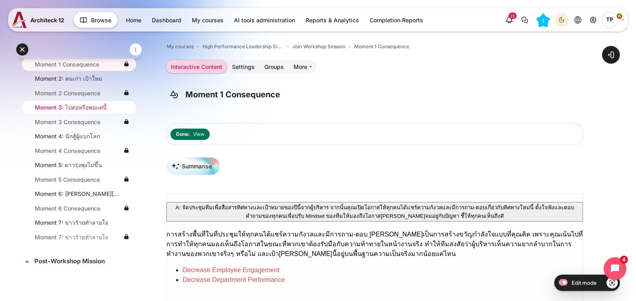
scroll to position [149, 0]
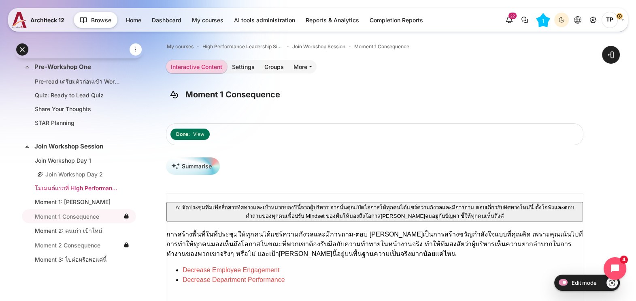
click at [50, 183] on link "โมเมนต์แรกที่ High Performance Leader ต้องเผชิญ" at bounding box center [77, 187] width 85 height 9
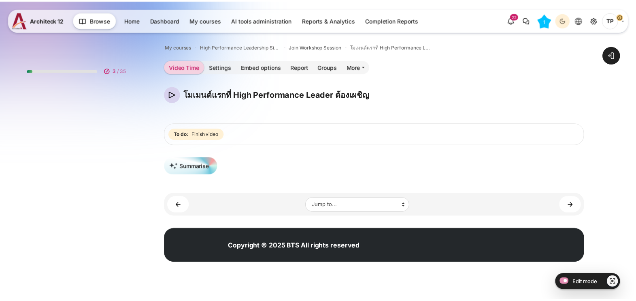
scroll to position [172, 0]
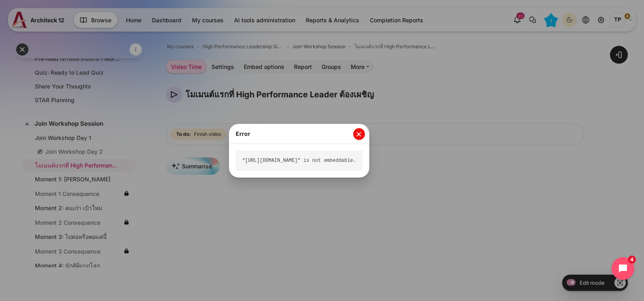
click at [365, 137] on button "Close" at bounding box center [359, 134] width 12 height 12
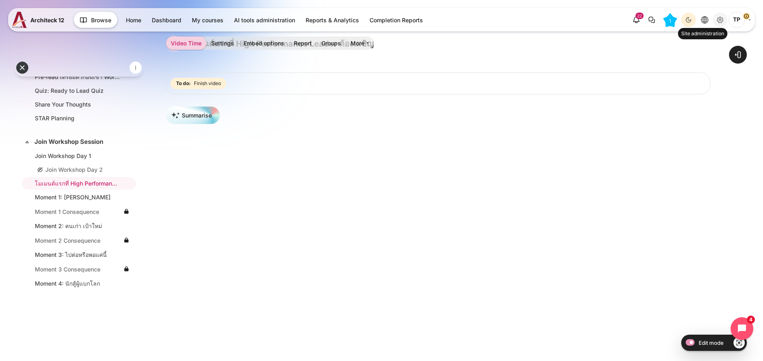
click at [644, 16] on icon "Site administration" at bounding box center [721, 20] width 10 height 10
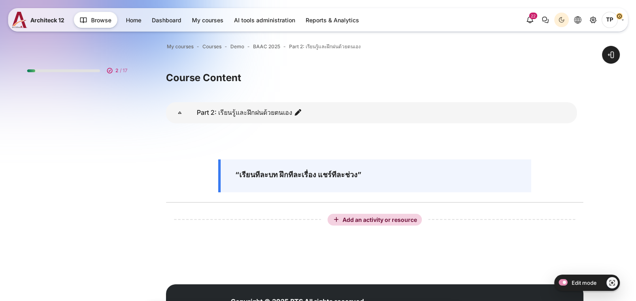
scroll to position [27, 0]
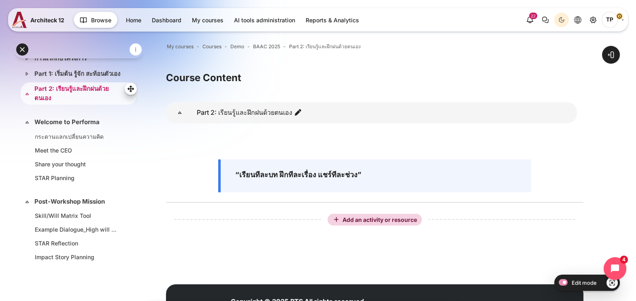
click at [58, 102] on link "Part 2: เรียนรู้และฝึกฝนด้วยตนเอง" at bounding box center [77, 93] width 87 height 18
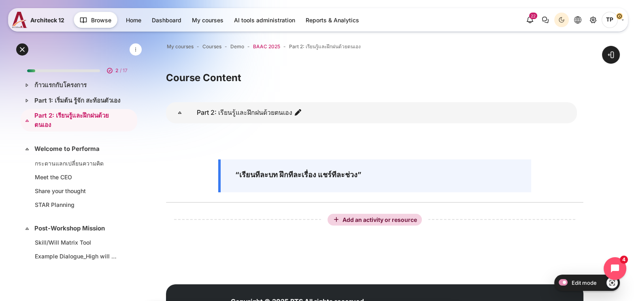
click at [273, 46] on span "BAAC 2025" at bounding box center [266, 46] width 27 height 7
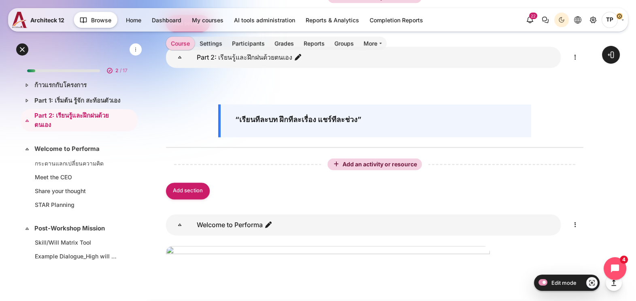
scroll to position [1620, 0]
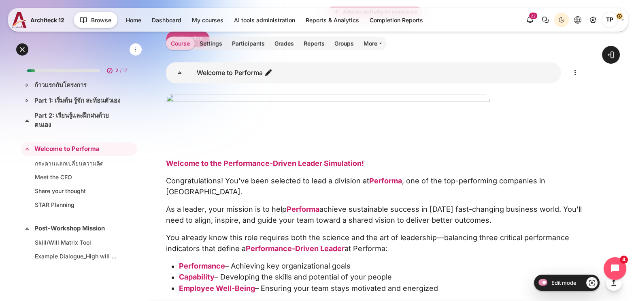
click at [184, 47] on link "Add section" at bounding box center [188, 38] width 44 height 17
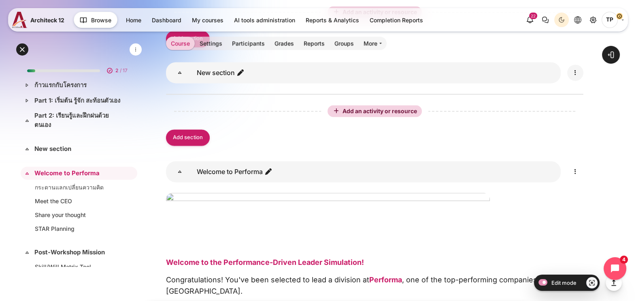
click at [579, 77] on icon "Edit" at bounding box center [576, 73] width 10 height 10
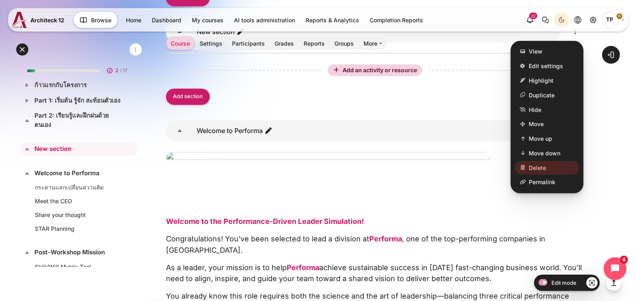
scroll to position [1721, 0]
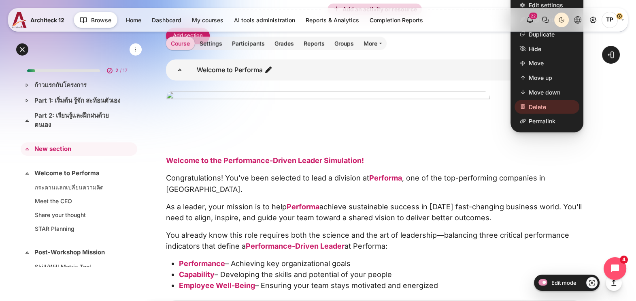
click at [418, 54] on div "Add section" at bounding box center [375, 39] width 418 height 30
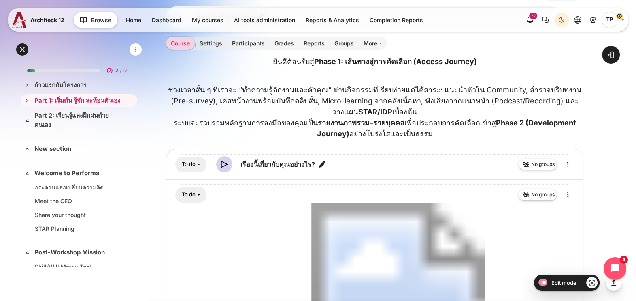
scroll to position [0, 0]
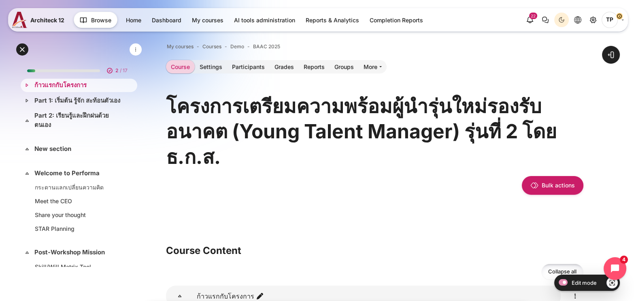
click at [51, 83] on link "ก้าวแรกกับโครงการ" at bounding box center [77, 85] width 87 height 9
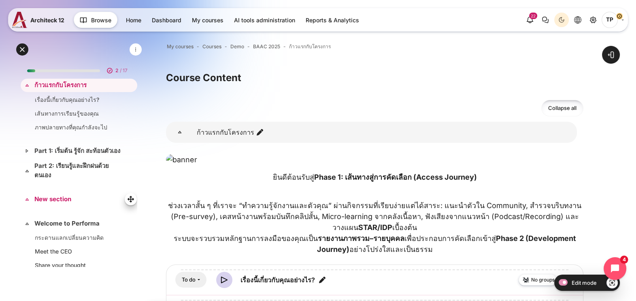
click at [57, 204] on link "New section" at bounding box center [77, 198] width 87 height 9
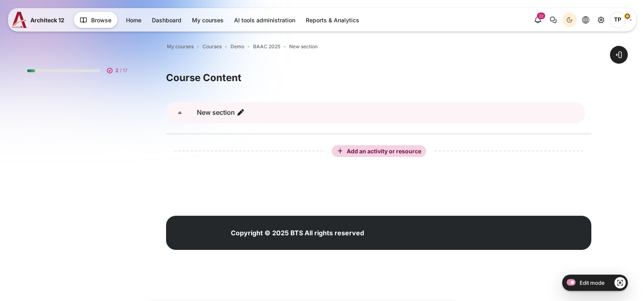
scroll to position [109, 0]
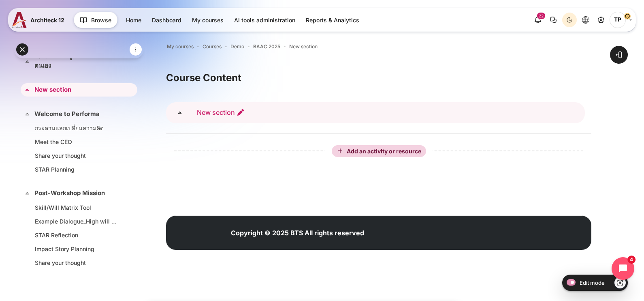
click at [237, 112] on icon "Edit section name" at bounding box center [241, 112] width 8 height 8
type input "[URL][DOMAIN_NAME]"
click at [239, 113] on icon "Edit section name" at bounding box center [241, 112] width 8 height 8
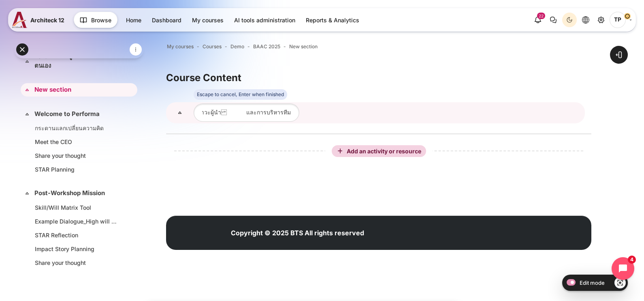
click at [233, 112] on input "บทที่ 1: ภาวะผู้นำ และการบริหารทีม" at bounding box center [247, 112] width 106 height 18
drag, startPoint x: 238, startPoint y: 113, endPoint x: 215, endPoint y: 113, distance: 22.3
click at [215, 113] on input "บทที่ 1: ภาวะผู้นำ และการบริหารทีม" at bounding box center [247, 112] width 106 height 18
type input "บทที่ 1: ภาวะผู้นำและการบริหารทีม"
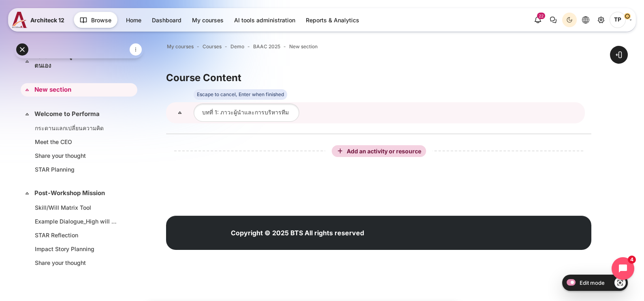
drag, startPoint x: 231, startPoint y: 113, endPoint x: 166, endPoint y: 113, distance: 64.8
click at [166, 113] on div "Content" at bounding box center [375, 112] width 419 height 21
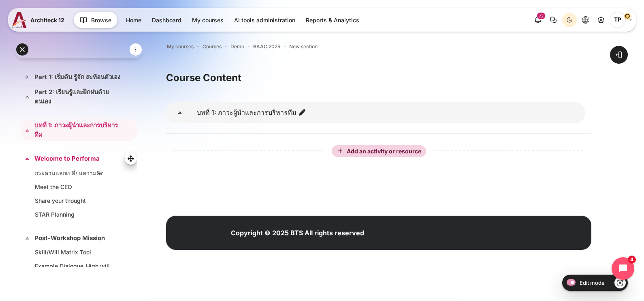
scroll to position [59, 0]
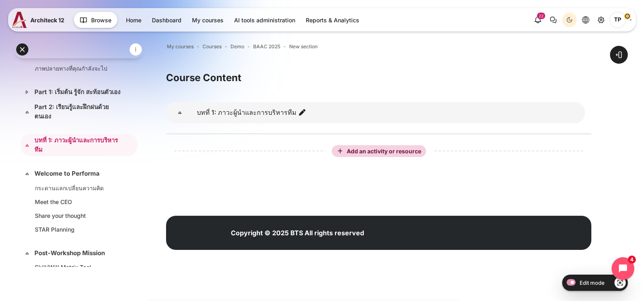
click at [0, 113] on html "Skip to main content Expand all Collapse all 2 / 17 Expand" at bounding box center [322, 135] width 644 height 271
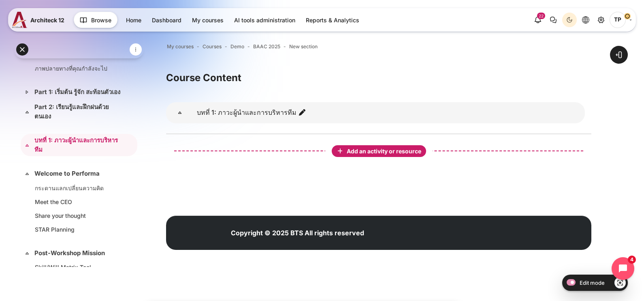
click at [414, 145] on button "Add an activity or resource" at bounding box center [379, 151] width 94 height 12
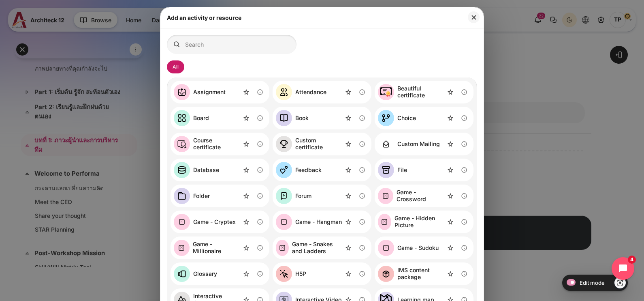
click at [472, 10] on div "Add an activity or resource" at bounding box center [321, 17] width 323 height 21
click at [470, 10] on div "Add an activity or resource" at bounding box center [321, 17] width 323 height 21
click at [469, 12] on button "Close" at bounding box center [474, 17] width 12 height 12
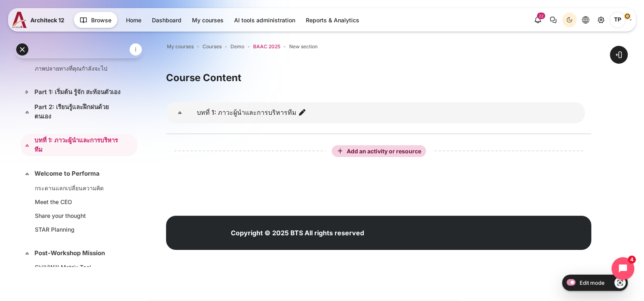
click at [264, 49] on span "BAAC 2025" at bounding box center [266, 46] width 27 height 7
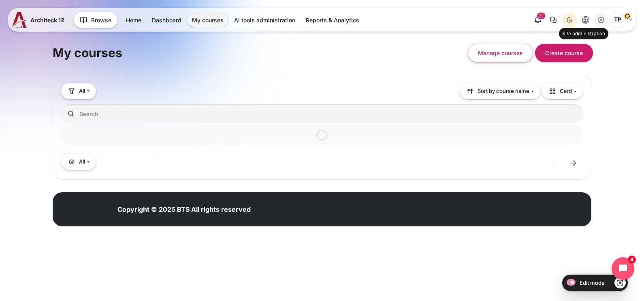
click at [603, 19] on icon "Site administration" at bounding box center [601, 20] width 6 height 6
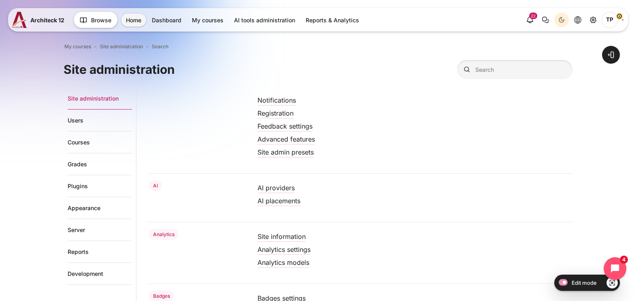
drag, startPoint x: 76, startPoint y: 141, endPoint x: 143, endPoint y: 126, distance: 68.9
click at [76, 140] on link "Courses" at bounding box center [100, 142] width 64 height 22
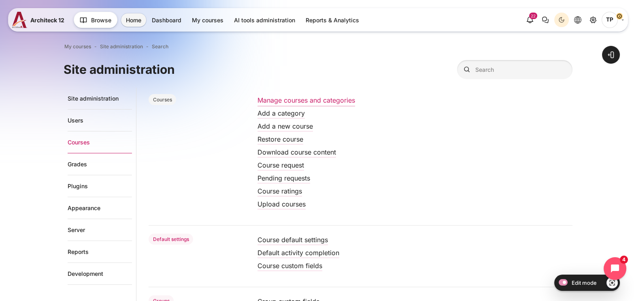
click at [261, 98] on link "Manage courses and categories" at bounding box center [307, 100] width 98 height 8
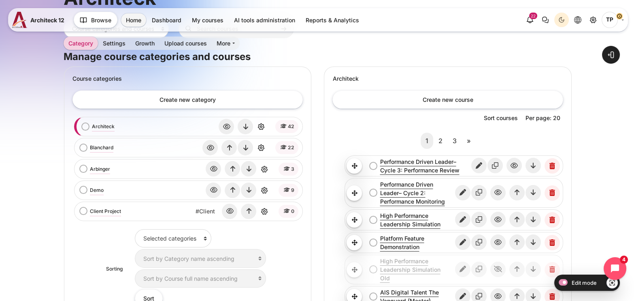
click at [92, 153] on div "[PERSON_NAME] bulk action selection [PERSON_NAME] View Edit Delete" at bounding box center [188, 147] width 224 height 15
click at [94, 146] on link "Blanchard" at bounding box center [101, 147] width 23 height 7
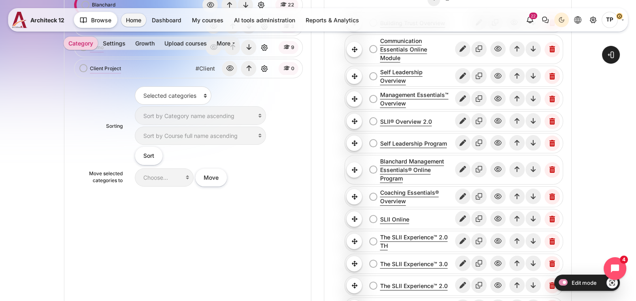
scroll to position [354, 0]
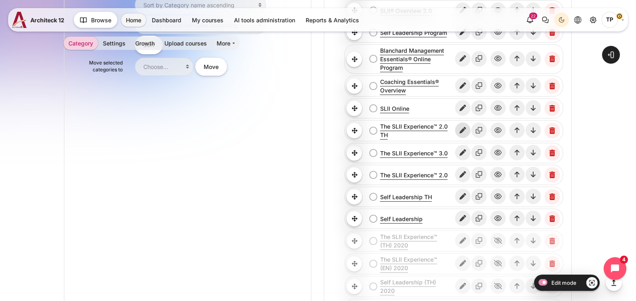
click at [462, 122] on icon "Edit" at bounding box center [462, 129] width 15 height 15
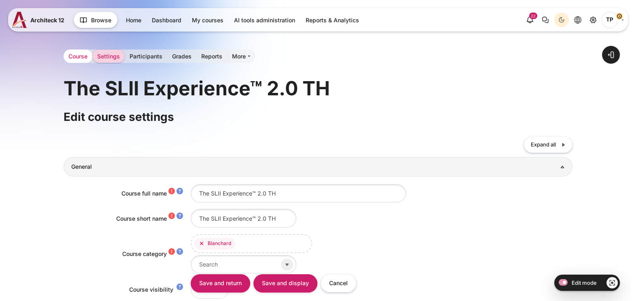
click at [77, 55] on link "Course" at bounding box center [78, 55] width 29 height 13
